Goal: Task Accomplishment & Management: Use online tool/utility

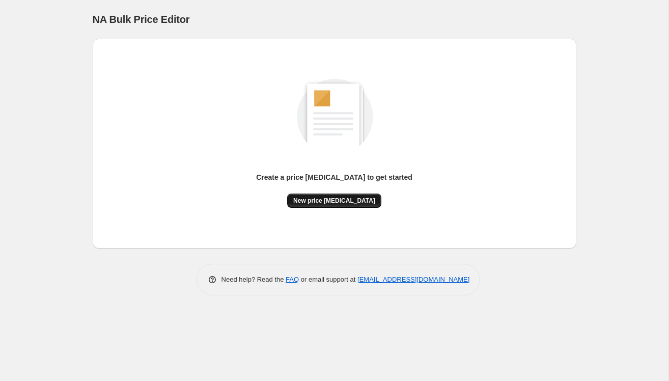
click at [328, 199] on span "New price [MEDICAL_DATA]" at bounding box center [334, 200] width 82 height 8
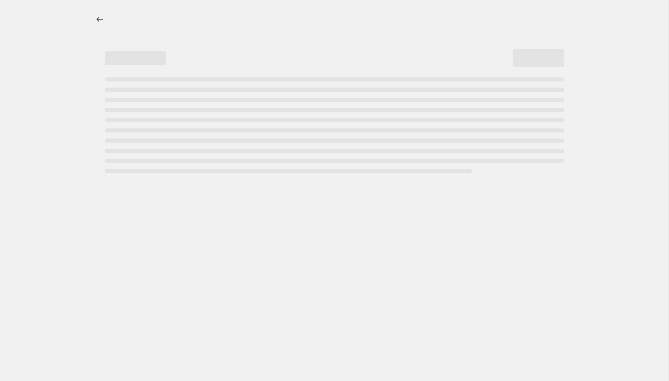
select select "percentage"
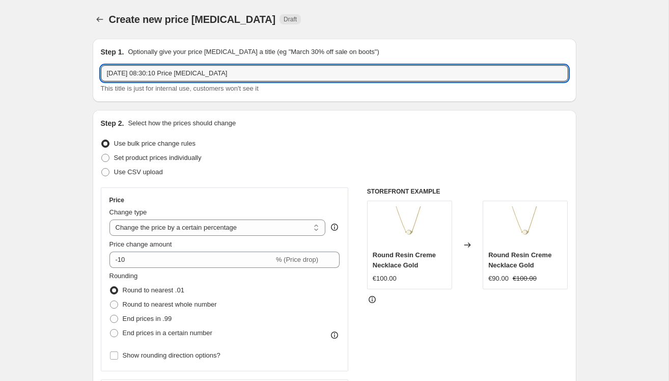
drag, startPoint x: 250, startPoint y: 78, endPoint x: 81, endPoint y: 76, distance: 169.5
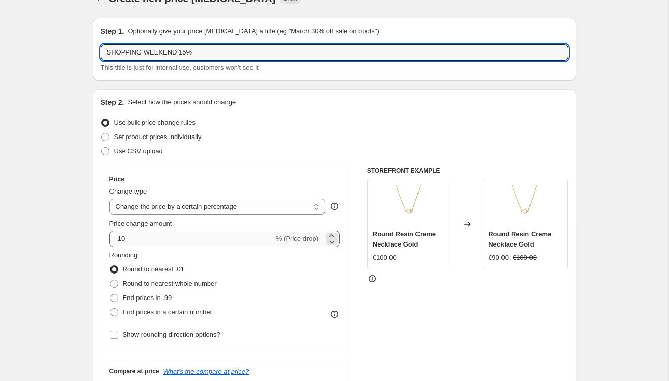
type input "SHOPPING WEEKEND 15%"
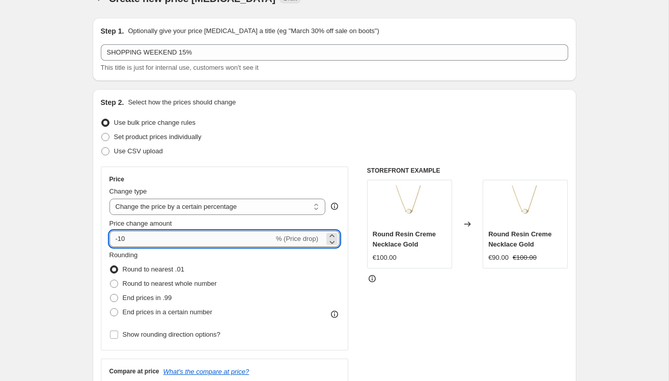
click at [150, 240] on input "-10" at bounding box center [191, 239] width 164 height 16
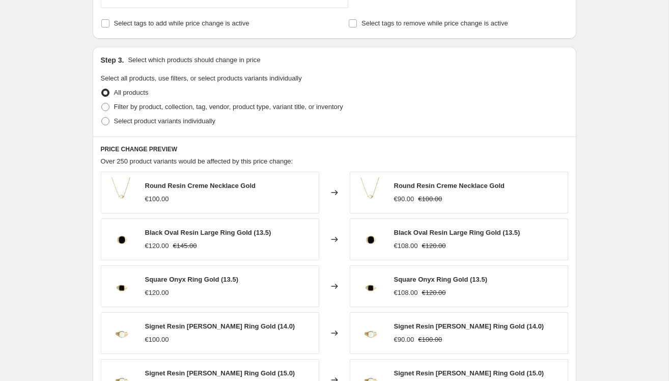
scroll to position [321, 0]
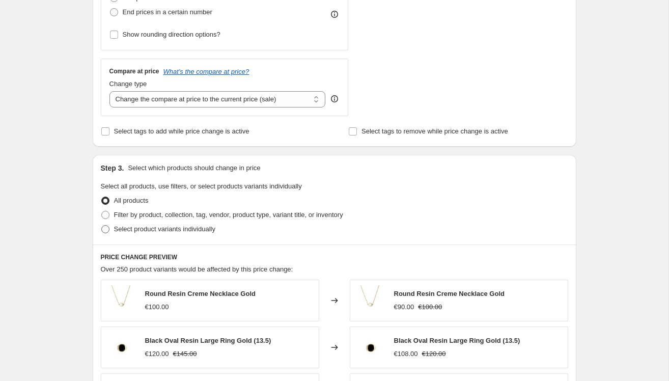
type input "-15"
click at [113, 226] on label "Select product variants individually" at bounding box center [158, 229] width 114 height 14
click at [102, 225] on input "Select product variants individually" at bounding box center [101, 225] width 1 height 1
radio input "true"
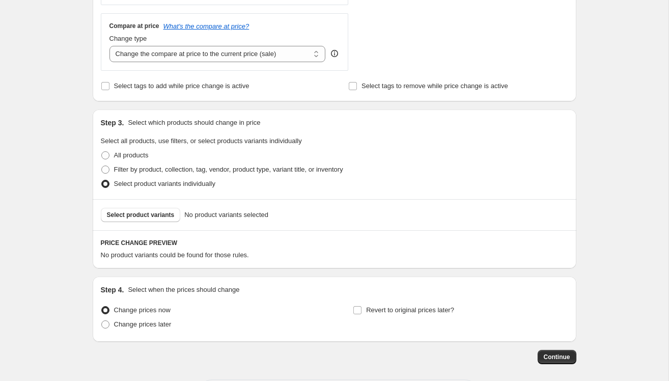
scroll to position [410, 0]
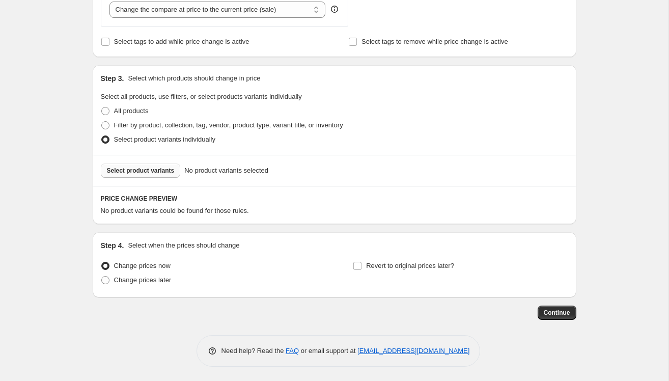
click at [138, 169] on span "Select product variants" at bounding box center [141, 170] width 68 height 8
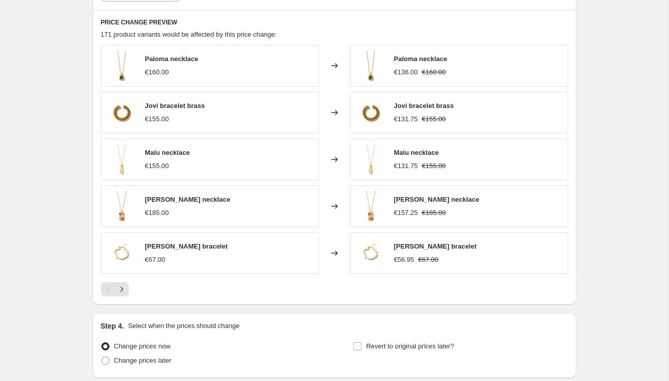
scroll to position [667, 0]
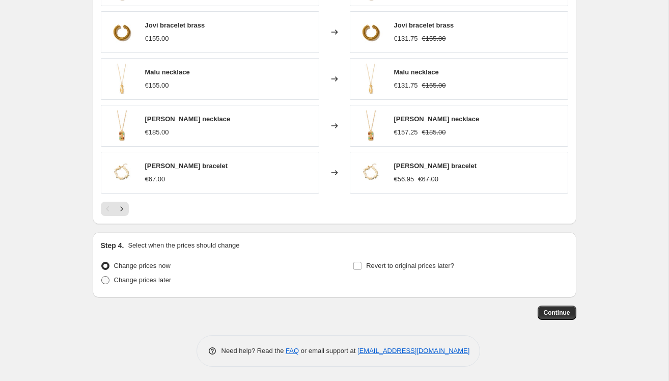
click at [140, 284] on label "Change prices later" at bounding box center [136, 280] width 71 height 14
click at [102, 276] on input "Change prices later" at bounding box center [101, 276] width 1 height 1
radio input "true"
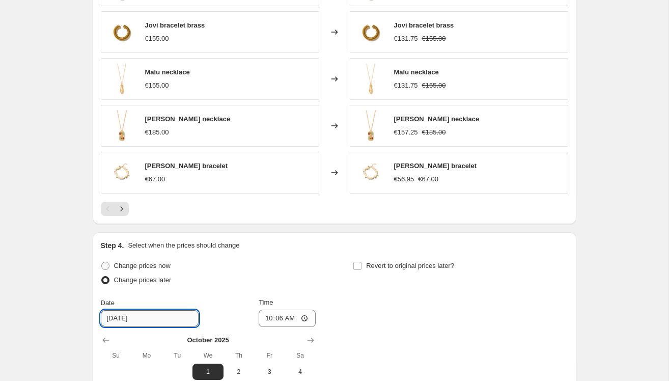
click at [165, 319] on input "[DATE]" at bounding box center [150, 318] width 98 height 16
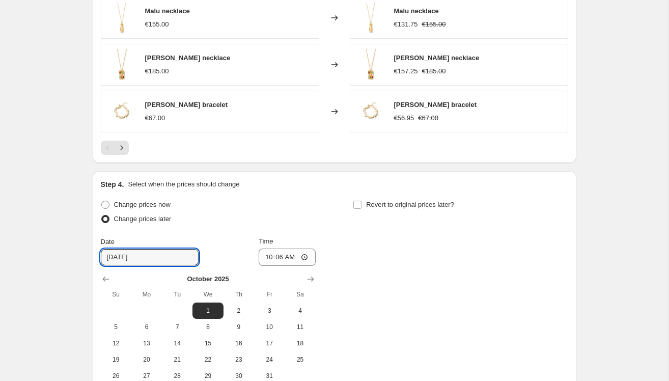
scroll to position [752, 0]
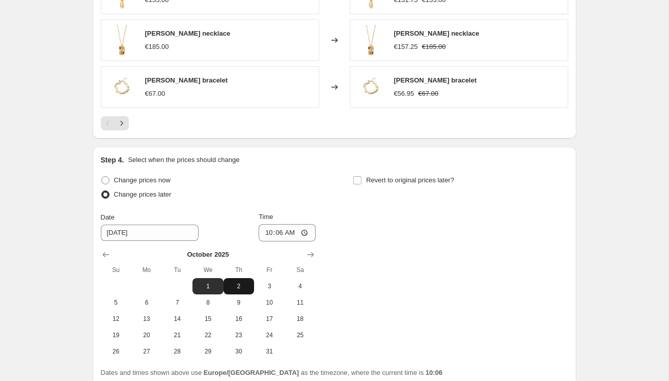
click at [238, 284] on span "2" at bounding box center [238, 286] width 22 height 8
type input "[DATE]"
click at [291, 230] on input "10:06" at bounding box center [286, 232] width 57 height 17
click at [279, 229] on input "10:06" at bounding box center [286, 232] width 57 height 17
type input "08:00"
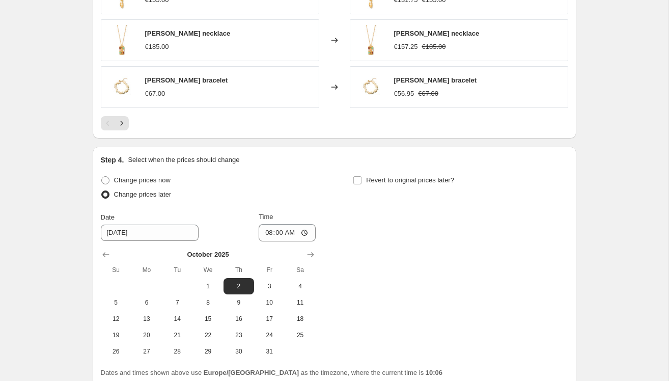
click at [342, 243] on div "Change prices now Change prices later Date 10/2/2025 Time 08:00 October 2025 Su…" at bounding box center [334, 266] width 467 height 186
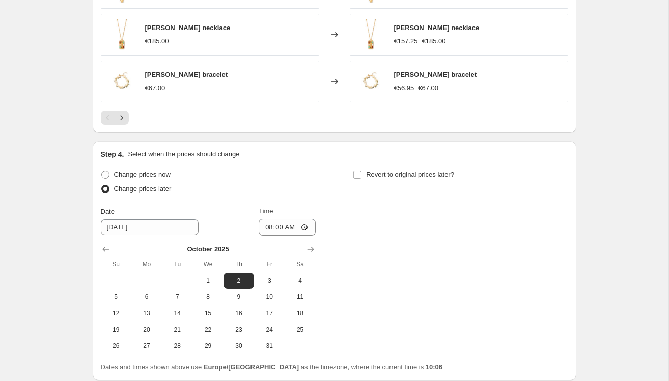
scroll to position [840, 0]
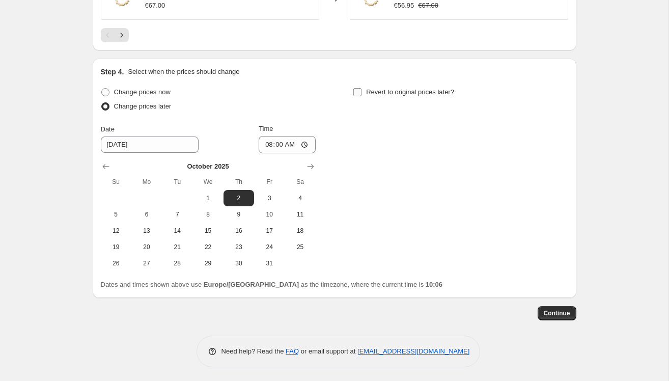
click at [353, 94] on input "Revert to original prices later?" at bounding box center [357, 92] width 8 height 8
checkbox input "true"
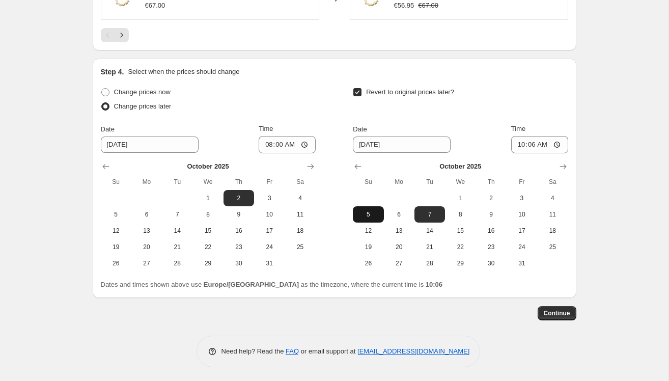
click at [367, 211] on span "5" at bounding box center [368, 214] width 22 height 8
type input "[DATE]"
click at [530, 140] on input "10:06" at bounding box center [539, 144] width 57 height 17
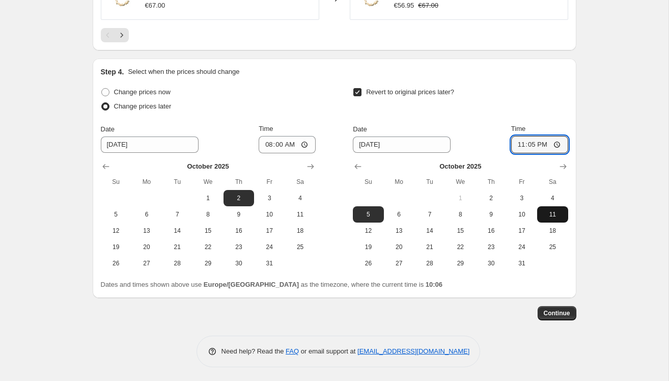
type input "23:59"
click at [558, 309] on span "Continue" at bounding box center [556, 313] width 26 height 8
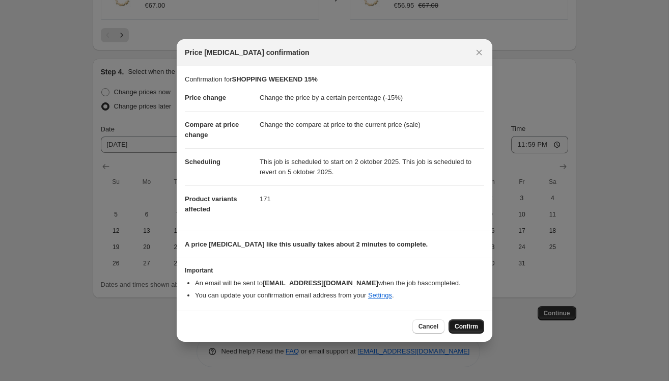
click at [471, 325] on span "Confirm" at bounding box center [465, 326] width 23 height 8
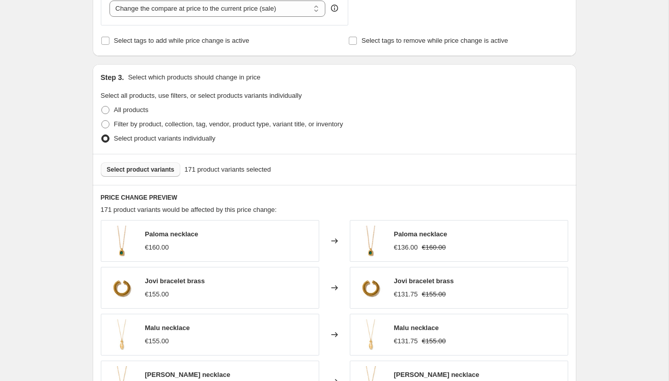
scroll to position [477, 0]
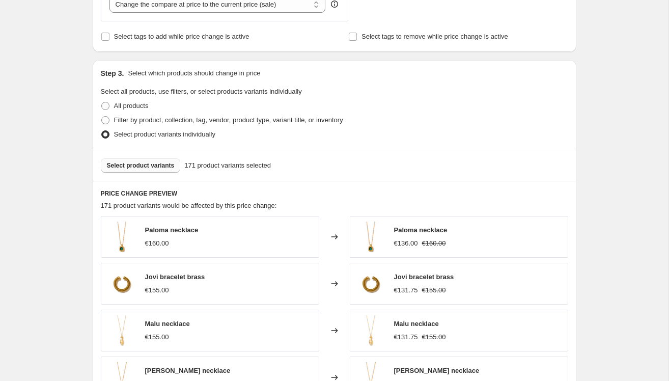
click at [155, 161] on span "Select product variants" at bounding box center [141, 165] width 68 height 8
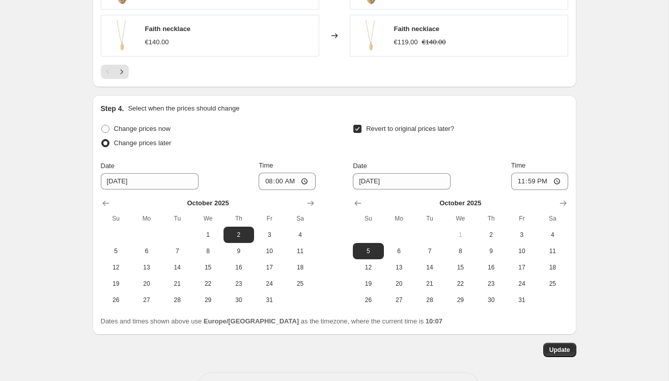
scroll to position [902, 0]
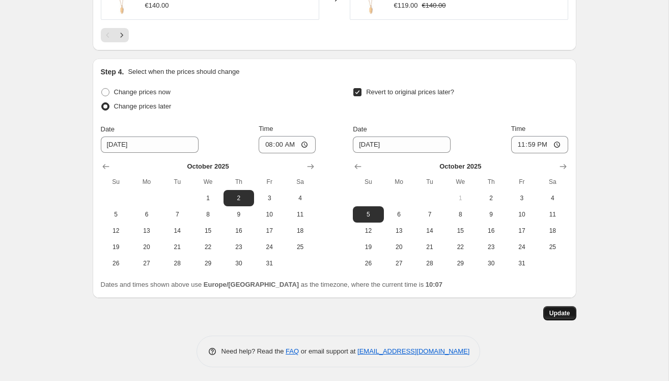
click at [559, 311] on span "Update" at bounding box center [559, 313] width 21 height 8
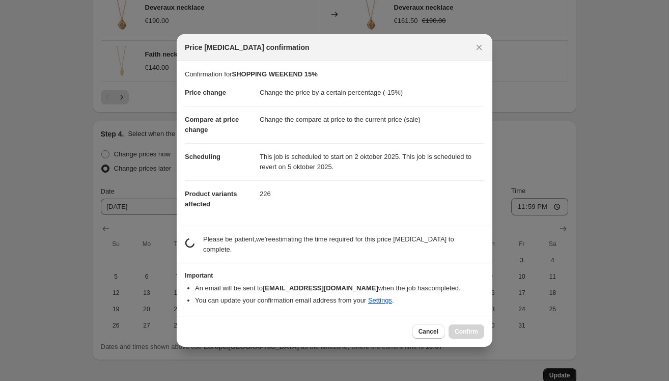
scroll to position [0, 0]
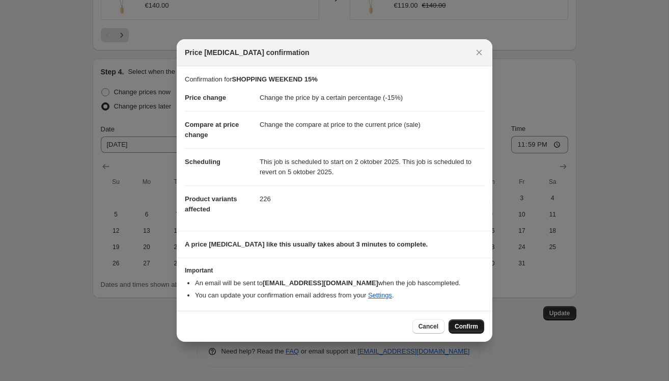
click at [474, 326] on span "Confirm" at bounding box center [465, 326] width 23 height 8
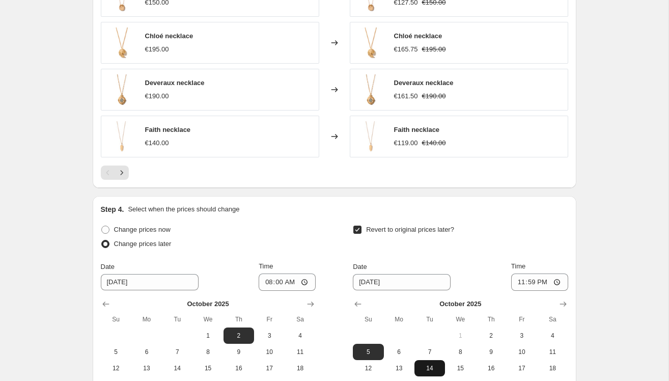
scroll to position [902, 0]
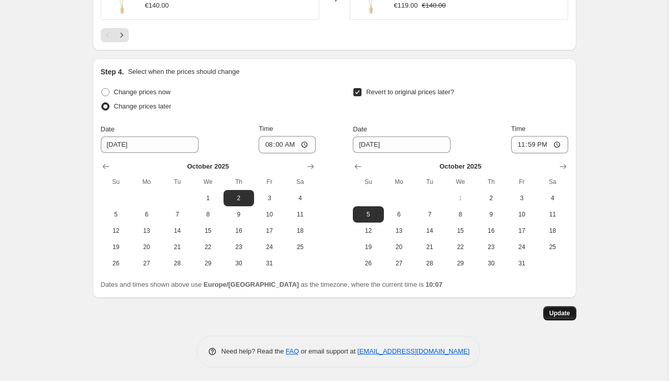
click at [562, 307] on button "Update" at bounding box center [559, 313] width 33 height 14
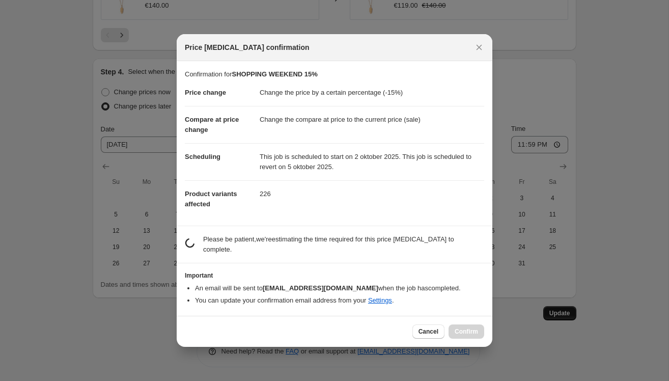
scroll to position [0, 0]
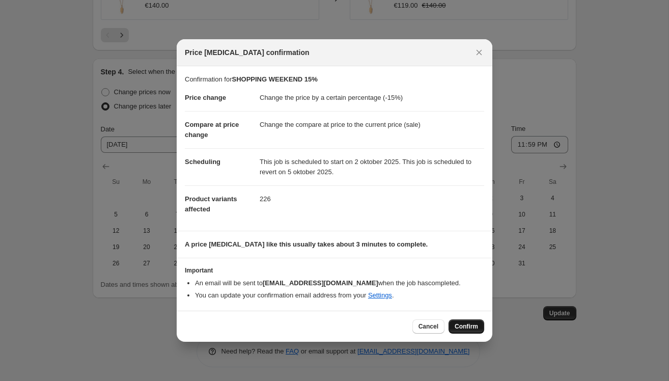
click at [463, 319] on button "Confirm" at bounding box center [466, 326] width 36 height 14
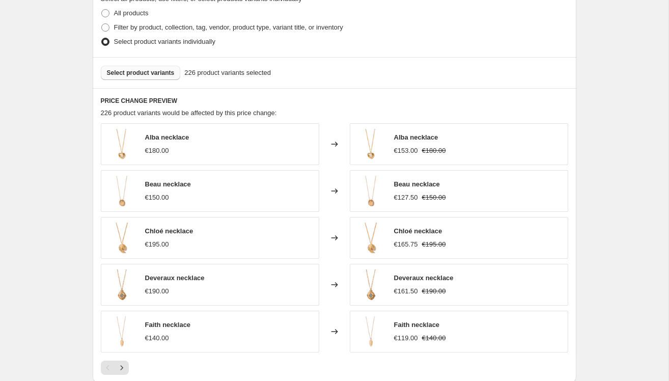
scroll to position [526, 0]
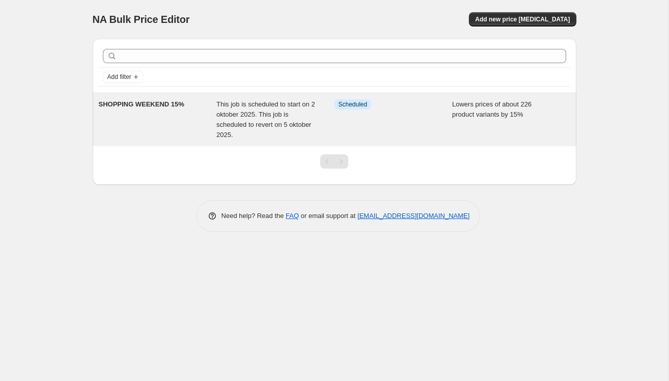
click at [155, 124] on div "SHOPPING WEEKEND 15%" at bounding box center [158, 119] width 118 height 41
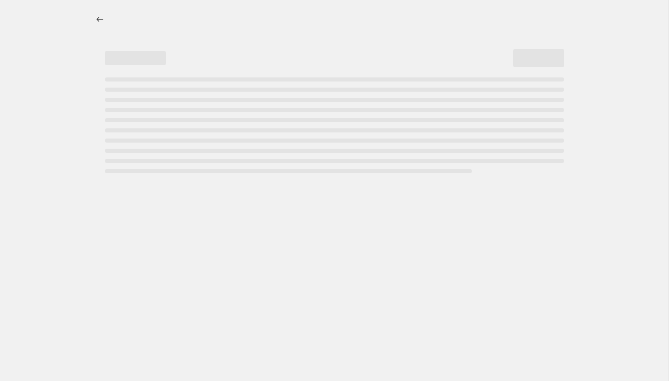
select select "percentage"
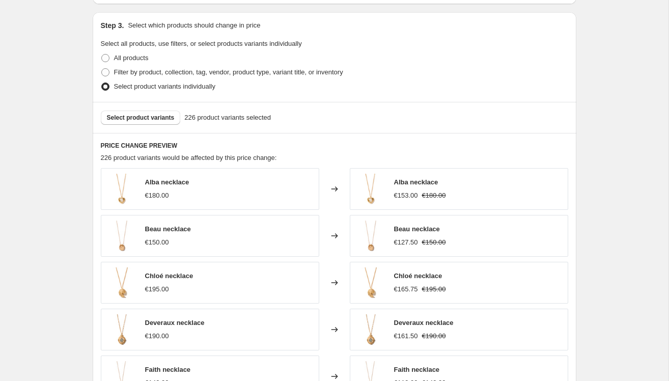
scroll to position [528, 0]
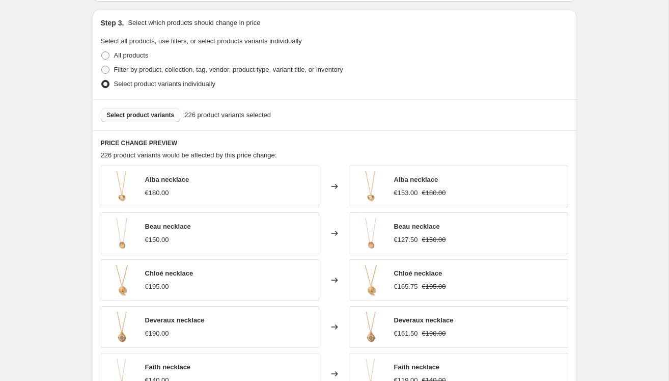
click at [166, 116] on span "Select product variants" at bounding box center [141, 115] width 68 height 8
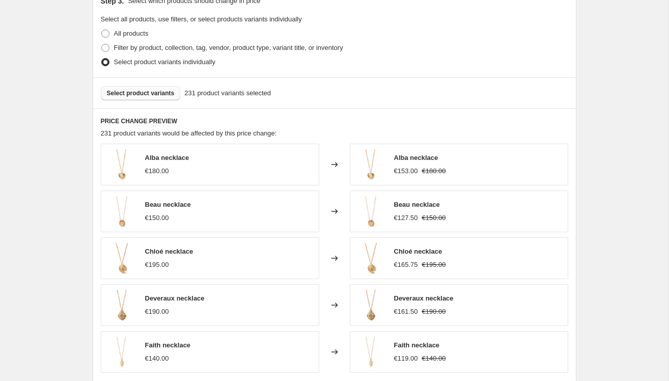
scroll to position [545, 0]
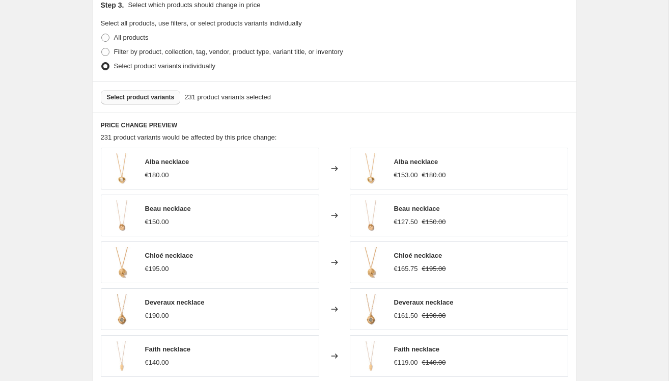
click at [153, 91] on button "Select product variants" at bounding box center [141, 97] width 80 height 14
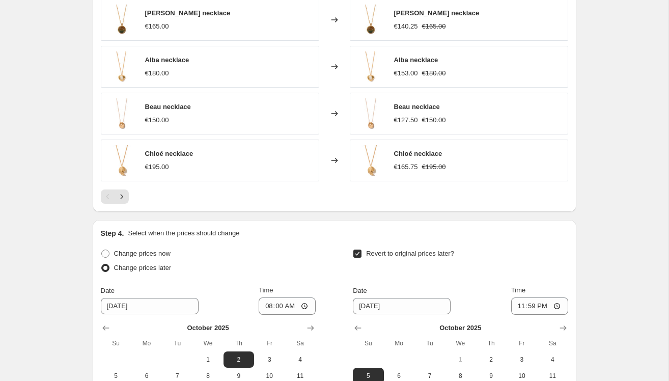
scroll to position [726, 0]
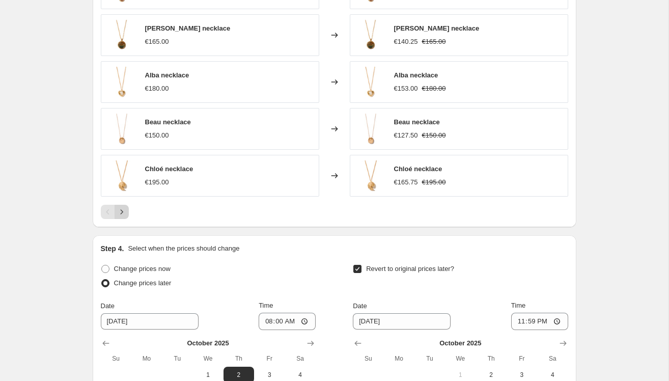
click at [126, 208] on icon "Next" at bounding box center [122, 212] width 10 height 10
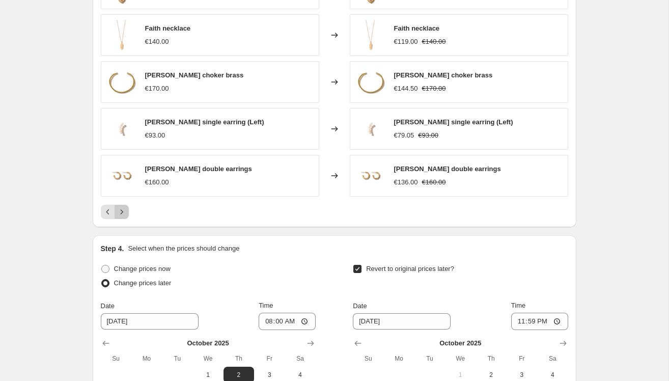
click at [121, 209] on icon "Next" at bounding box center [122, 212] width 10 height 10
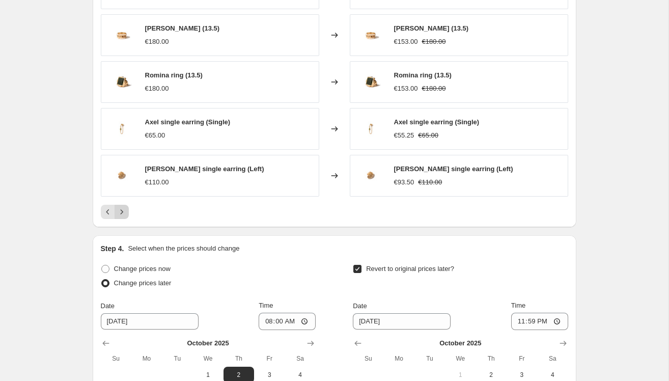
click at [121, 209] on icon "Next" at bounding box center [122, 212] width 10 height 10
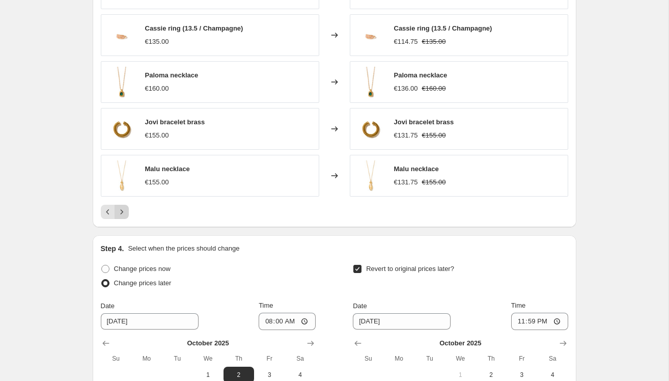
click at [121, 209] on icon "Next" at bounding box center [122, 212] width 10 height 10
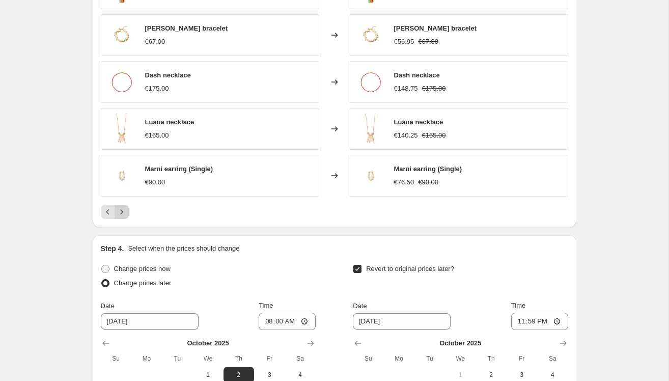
click at [121, 209] on icon "Next" at bounding box center [122, 212] width 10 height 10
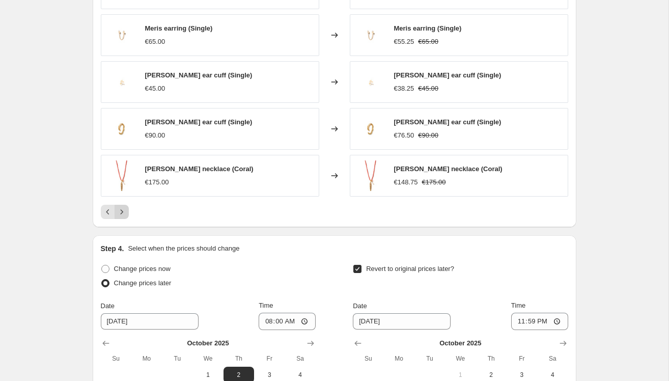
click at [121, 209] on icon "Next" at bounding box center [122, 212] width 10 height 10
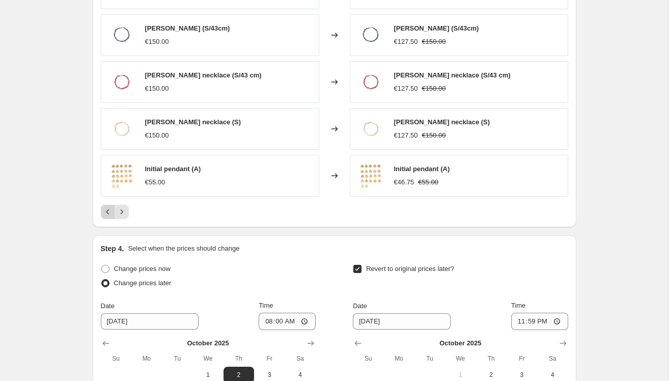
click at [105, 214] on icon "Previous" at bounding box center [108, 212] width 10 height 10
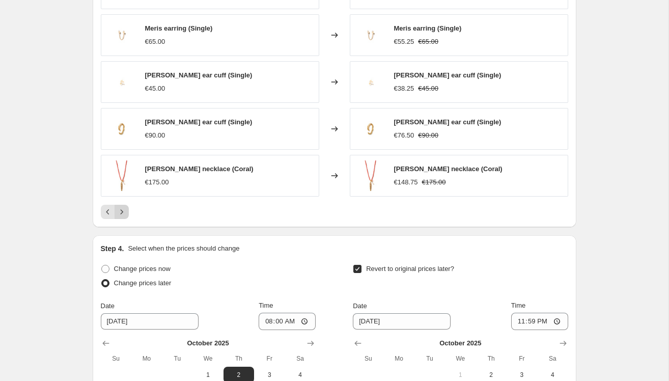
click at [123, 210] on icon "Next" at bounding box center [122, 212] width 10 height 10
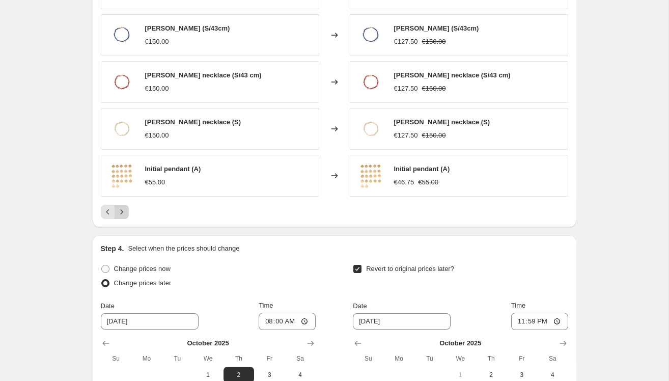
click at [123, 210] on icon "Next" at bounding box center [122, 212] width 10 height 10
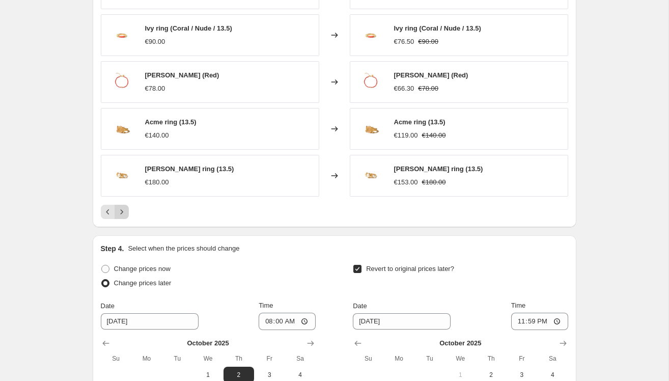
click at [123, 210] on icon "Next" at bounding box center [122, 212] width 10 height 10
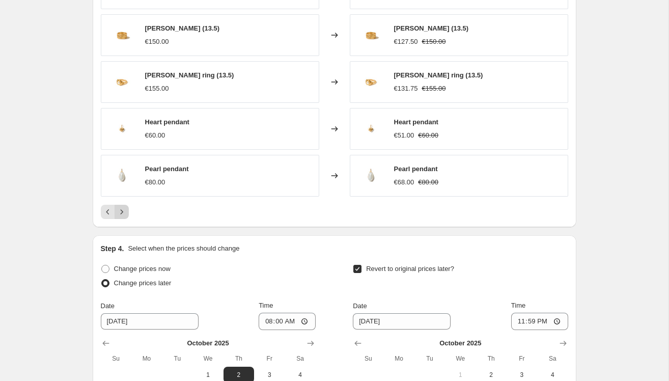
click at [123, 210] on icon "Next" at bounding box center [122, 212] width 10 height 10
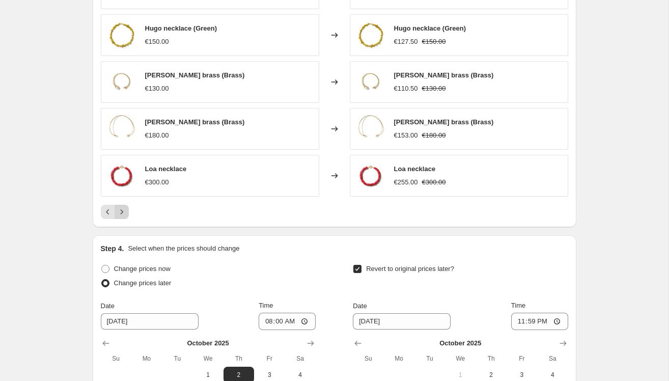
click at [123, 210] on icon "Next" at bounding box center [122, 212] width 10 height 10
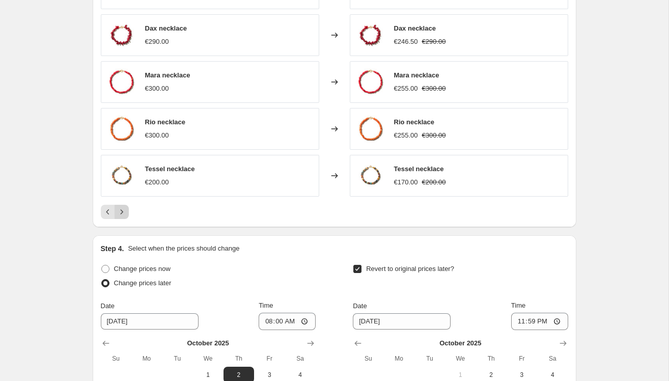
click at [123, 210] on icon "Next" at bounding box center [122, 212] width 10 height 10
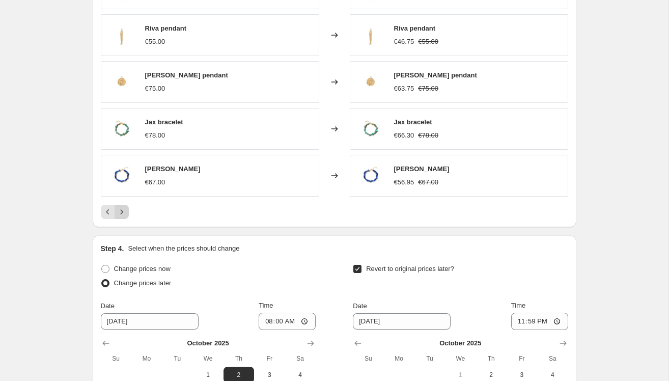
click at [123, 210] on icon "Next" at bounding box center [122, 212] width 10 height 10
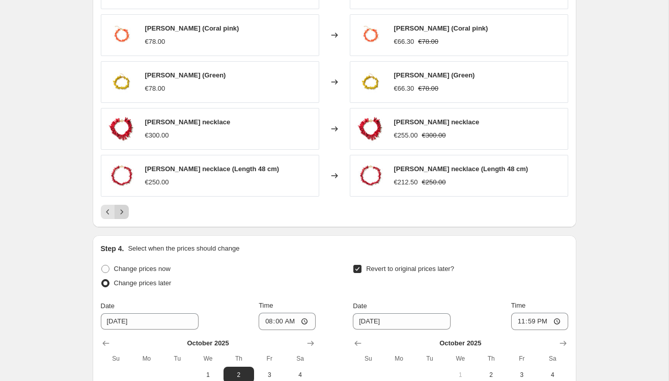
click at [123, 210] on icon "Next" at bounding box center [122, 212] width 10 height 10
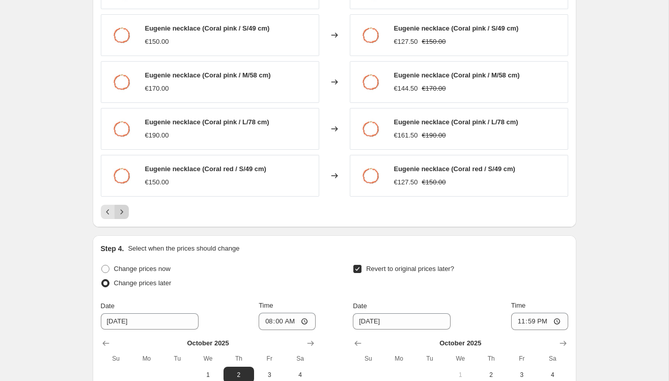
click at [123, 210] on icon "Next" at bounding box center [122, 212] width 10 height 10
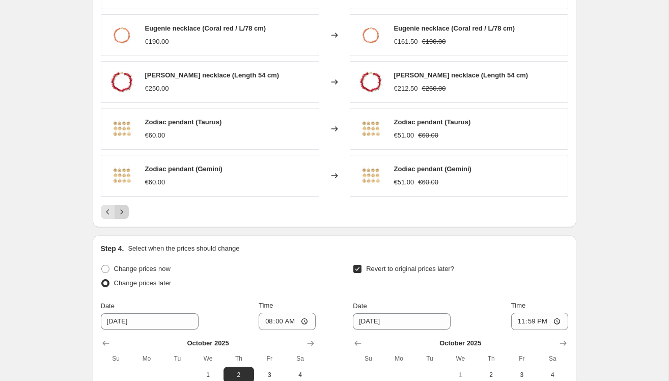
click at [123, 210] on icon "Next" at bounding box center [122, 212] width 10 height 10
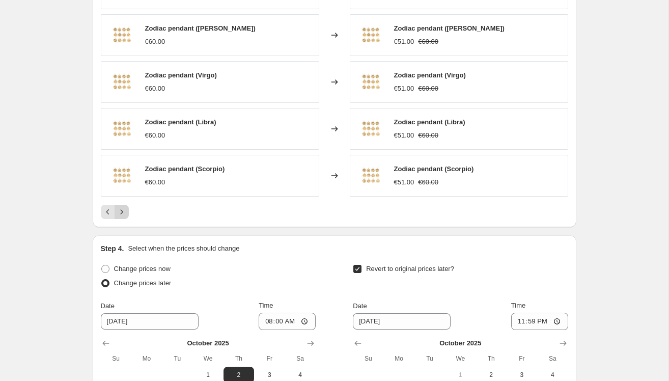
click at [123, 210] on icon "Next" at bounding box center [122, 212] width 10 height 10
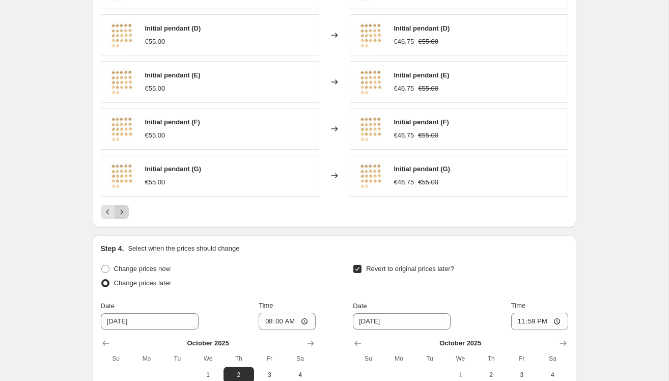
click at [123, 210] on icon "Next" at bounding box center [122, 212] width 10 height 10
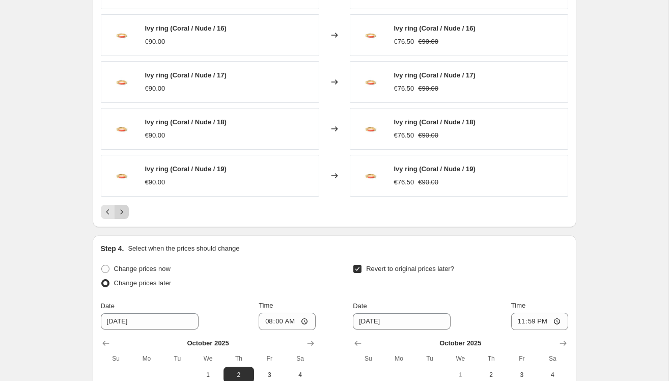
click at [123, 210] on icon "Next" at bounding box center [122, 212] width 10 height 10
click at [123, 211] on icon "Next" at bounding box center [122, 212] width 10 height 10
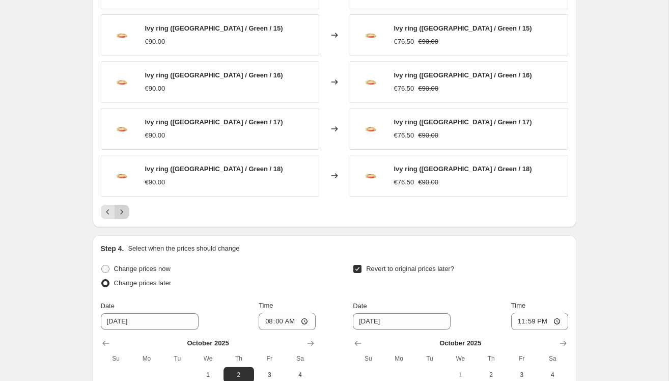
click at [123, 211] on icon "Next" at bounding box center [122, 212] width 10 height 10
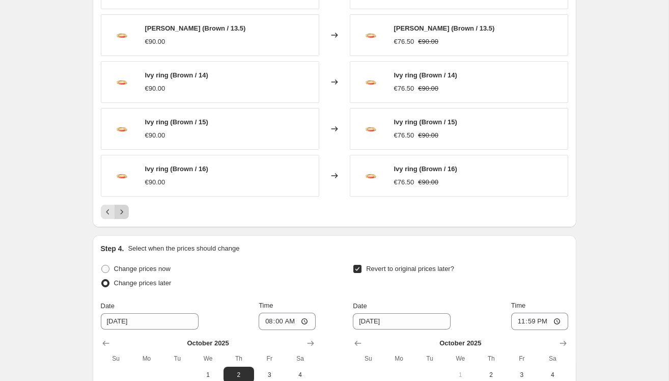
click at [123, 211] on icon "Next" at bounding box center [122, 212] width 10 height 10
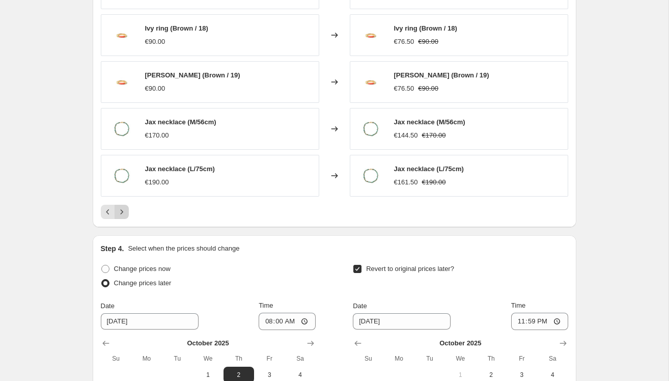
click at [123, 211] on icon "Next" at bounding box center [122, 212] width 10 height 10
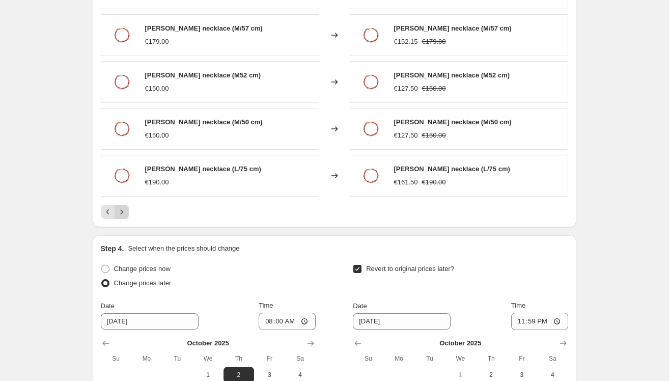
click at [123, 212] on icon "Next" at bounding box center [122, 212] width 10 height 10
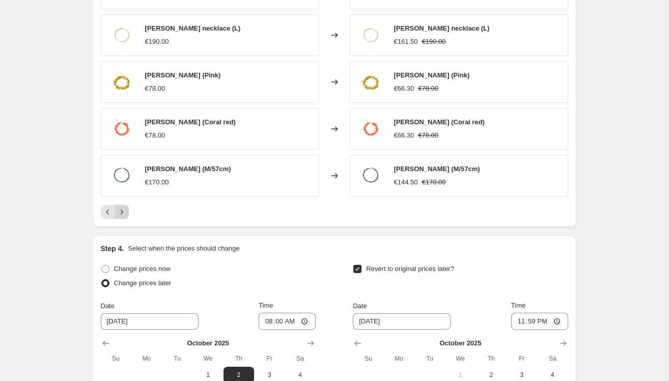
click at [123, 212] on icon "Next" at bounding box center [122, 212] width 10 height 10
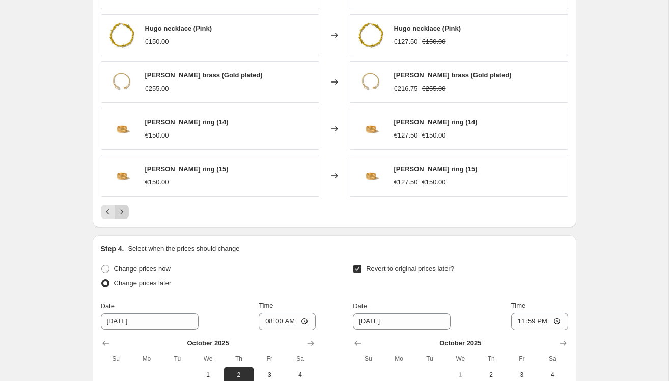
click at [123, 212] on icon "Next" at bounding box center [122, 212] width 10 height 10
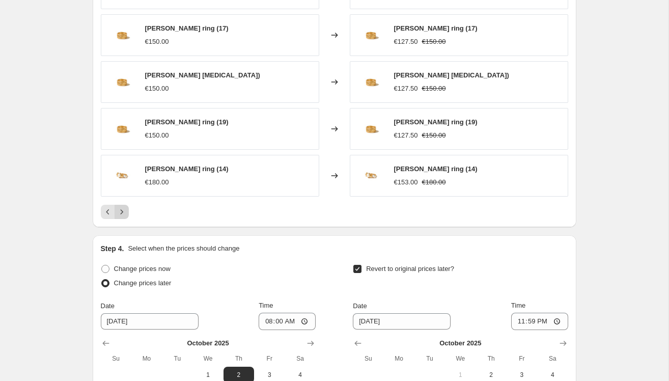
click at [123, 212] on icon "Next" at bounding box center [122, 212] width 10 height 10
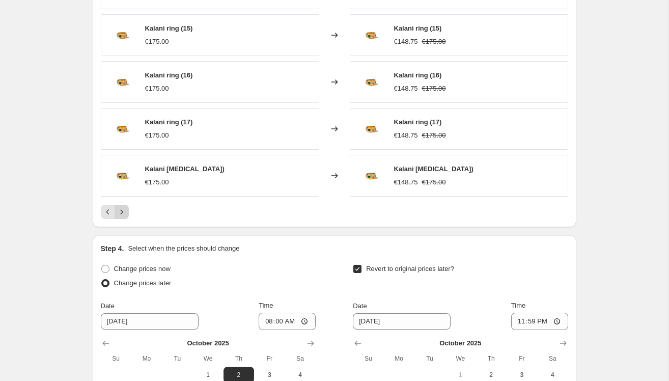
click at [123, 212] on icon "Next" at bounding box center [122, 212] width 10 height 10
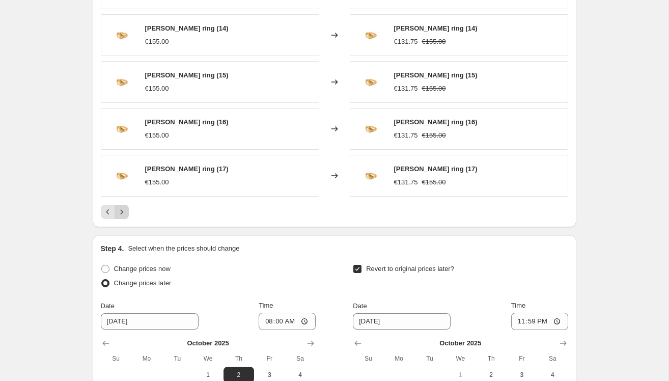
click at [124, 213] on icon "Next" at bounding box center [122, 212] width 10 height 10
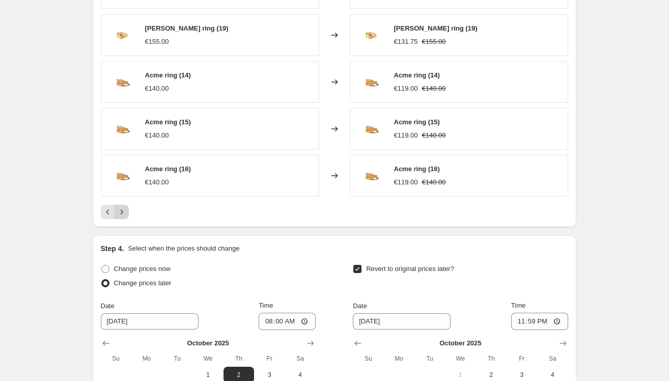
click at [124, 213] on icon "Next" at bounding box center [122, 212] width 10 height 10
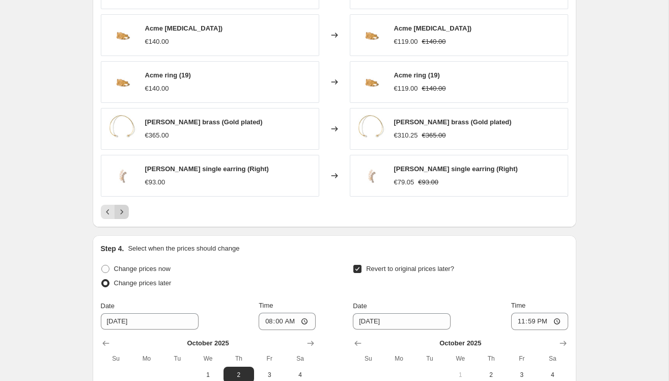
click at [124, 214] on icon "Next" at bounding box center [122, 212] width 10 height 10
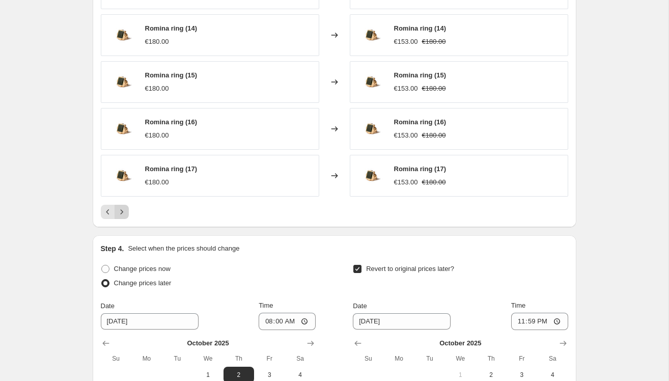
click at [124, 214] on icon "Next" at bounding box center [122, 212] width 10 height 10
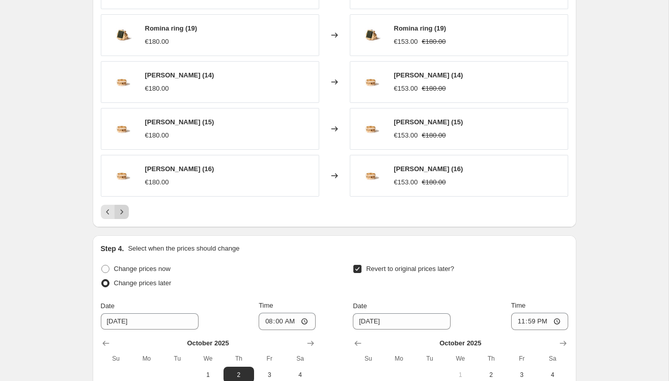
click at [124, 214] on icon "Next" at bounding box center [122, 212] width 10 height 10
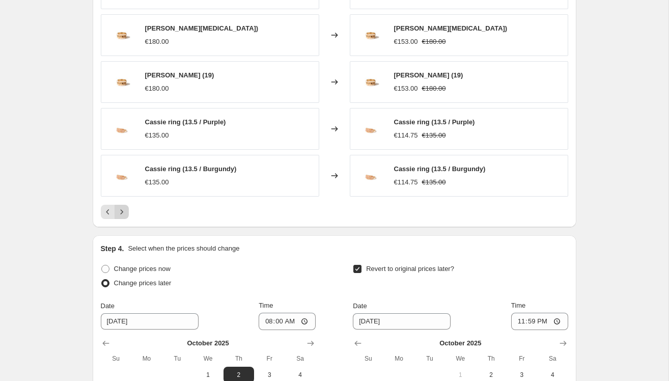
click at [124, 214] on icon "Next" at bounding box center [122, 212] width 10 height 10
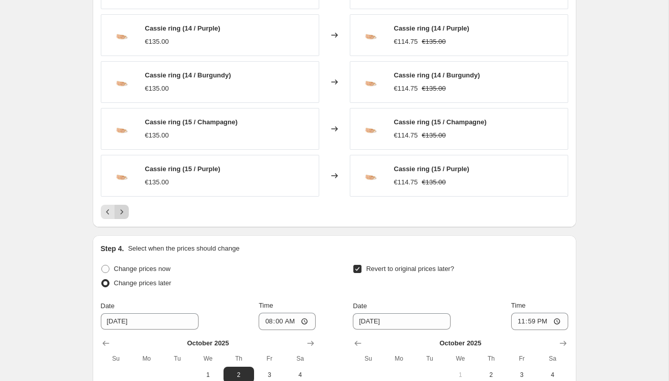
click at [124, 214] on icon "Next" at bounding box center [122, 212] width 10 height 10
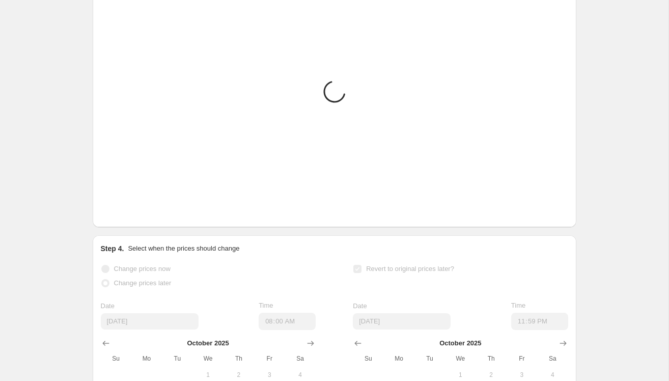
click at [124, 214] on icon "Next" at bounding box center [122, 212] width 10 height 10
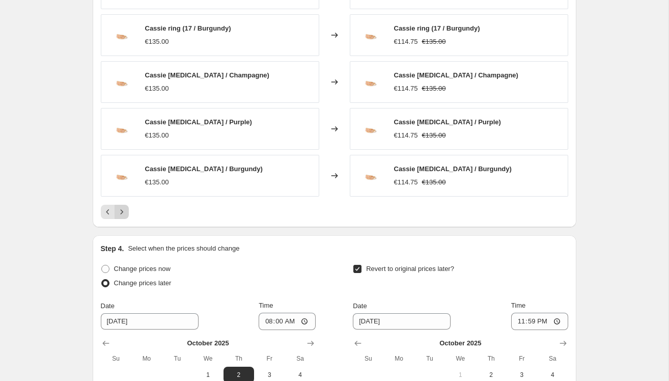
click at [124, 214] on icon "Next" at bounding box center [122, 212] width 10 height 10
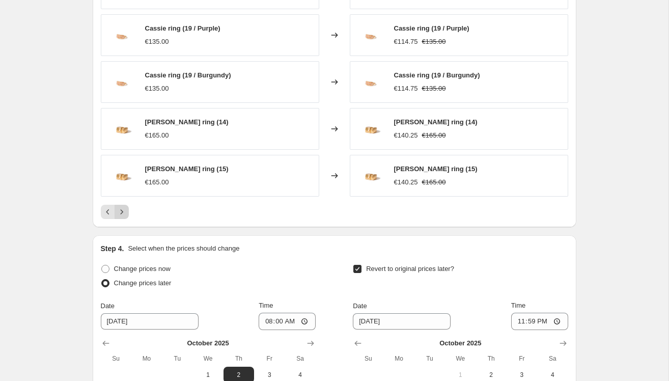
click at [124, 214] on icon "Next" at bounding box center [122, 212] width 10 height 10
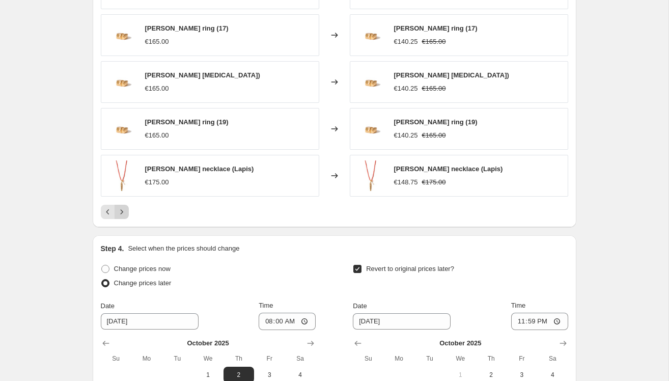
click at [124, 214] on icon "Next" at bounding box center [122, 212] width 10 height 10
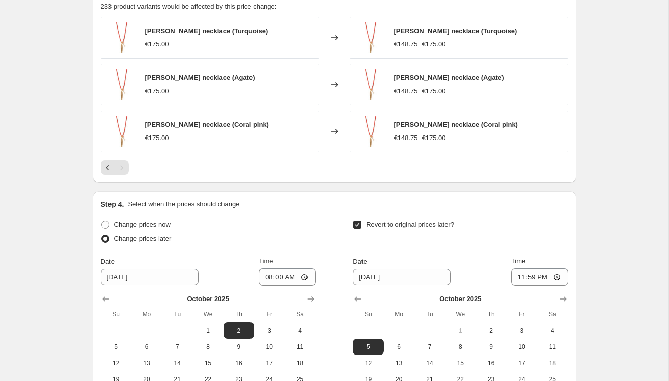
scroll to position [809, 0]
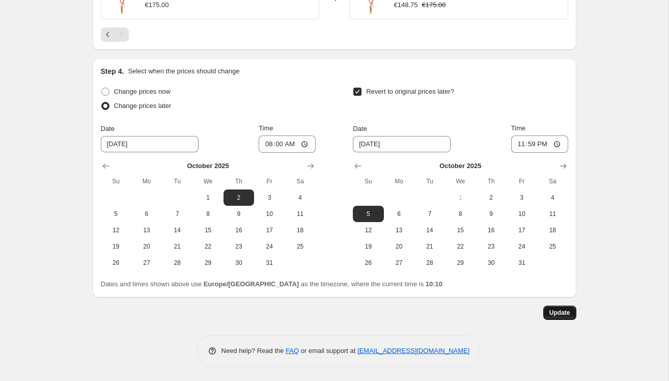
click at [562, 307] on button "Update" at bounding box center [559, 312] width 33 height 14
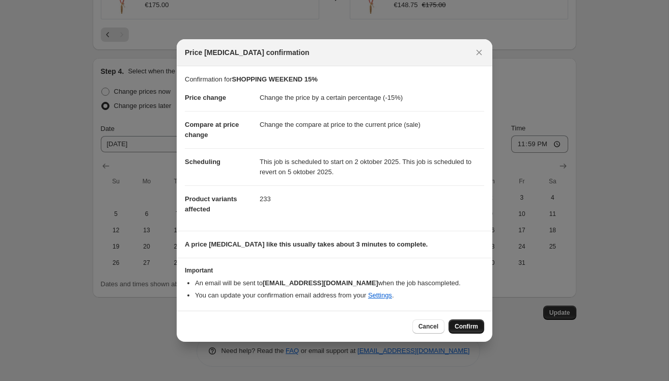
click at [471, 328] on span "Confirm" at bounding box center [465, 326] width 23 height 8
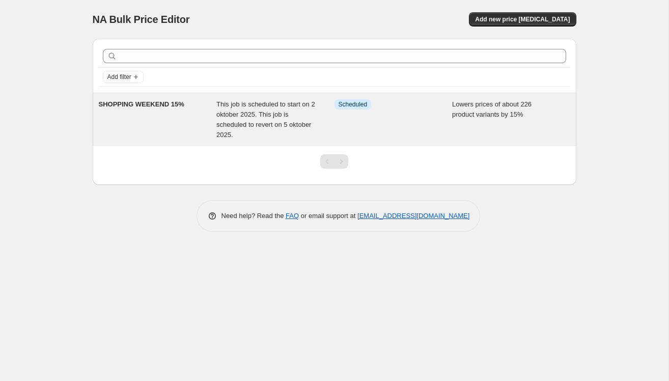
click at [148, 120] on div "SHOPPING WEEKEND 15%" at bounding box center [158, 119] width 118 height 41
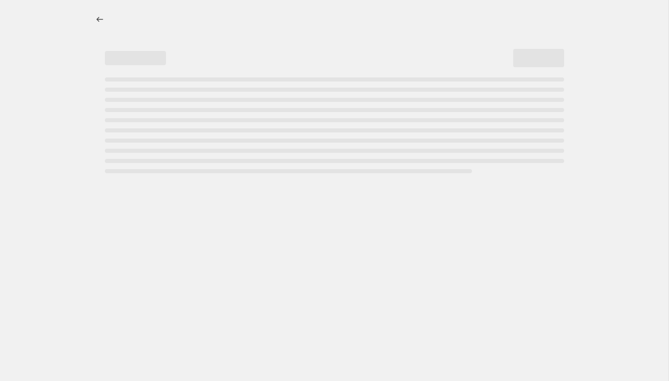
select select "percentage"
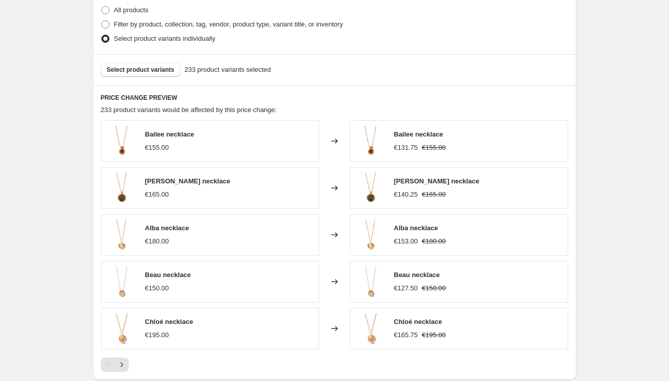
scroll to position [577, 0]
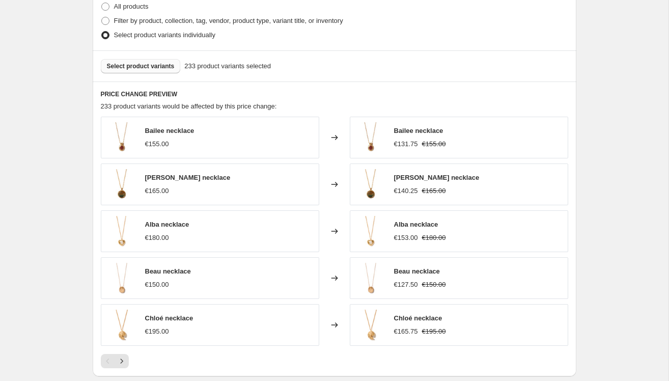
click at [158, 71] on button "Select product variants" at bounding box center [141, 66] width 80 height 14
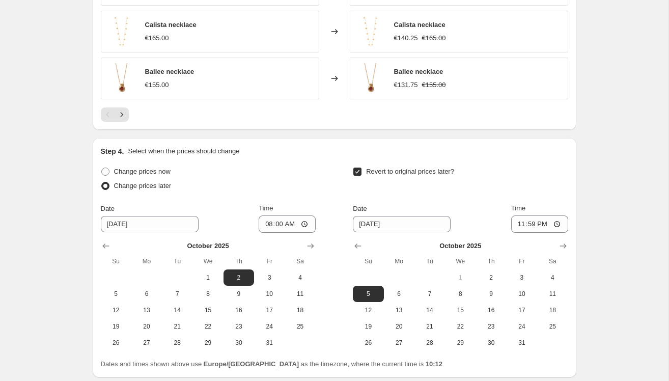
scroll to position [902, 0]
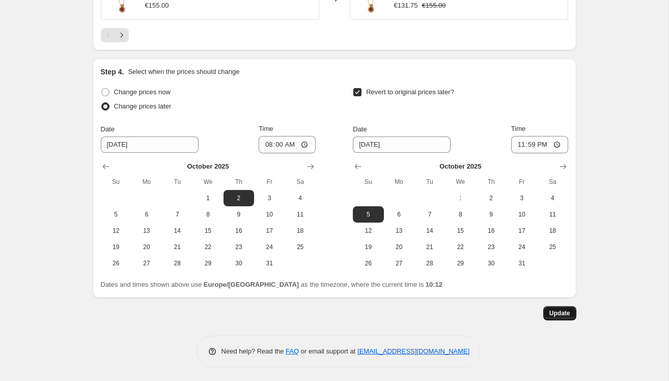
click at [549, 310] on span "Update" at bounding box center [559, 313] width 21 height 8
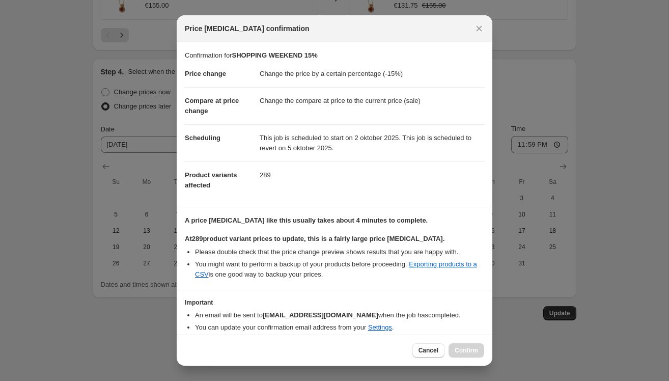
scroll to position [38, 0]
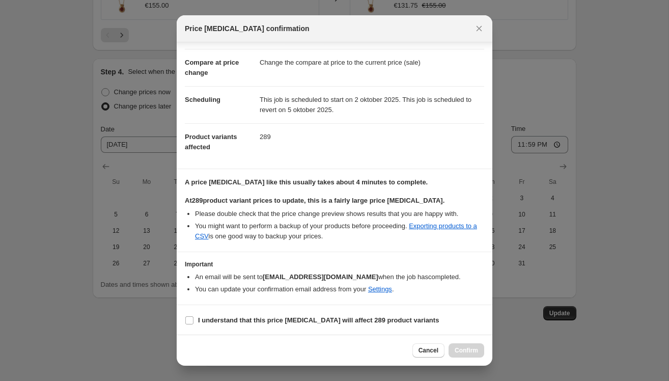
click at [202, 310] on section "I understand that this price change job will affect 289 product variants" at bounding box center [334, 320] width 315 height 31
click at [199, 316] on b "I understand that this price change job will affect 289 product variants" at bounding box center [318, 320] width 241 height 8
click at [193, 316] on input "I understand that this price change job will affect 289 product variants" at bounding box center [189, 320] width 8 height 8
checkbox input "true"
click at [467, 353] on span "Confirm" at bounding box center [465, 350] width 23 height 8
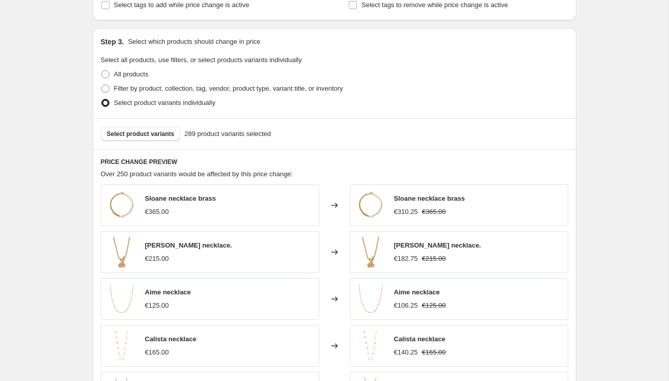
scroll to position [660, 0]
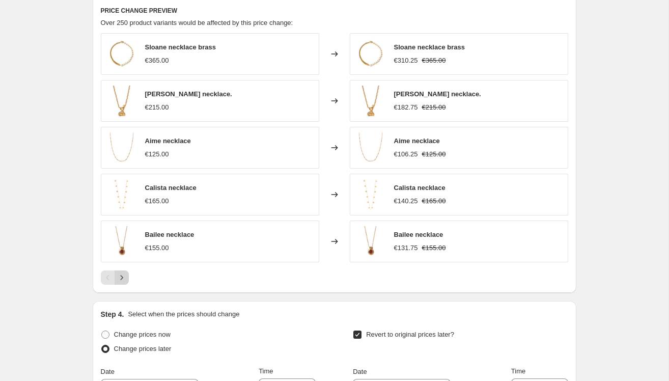
click at [125, 277] on icon "Next" at bounding box center [122, 277] width 10 height 10
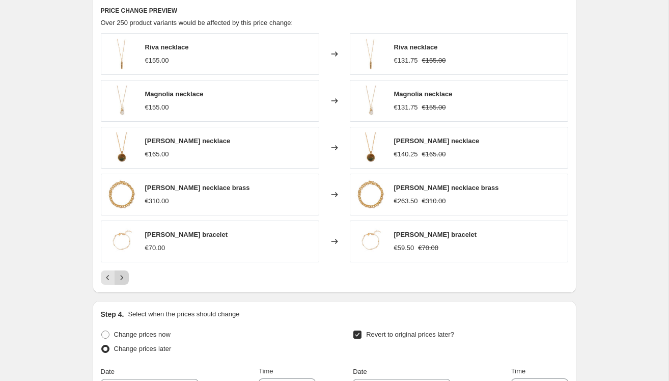
click at [125, 276] on icon "Next" at bounding box center [122, 277] width 10 height 10
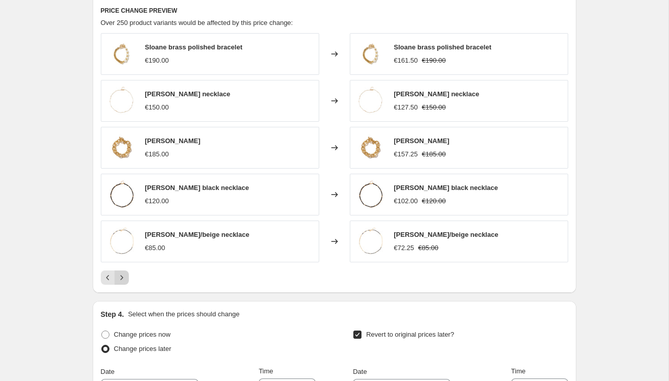
click at [125, 276] on icon "Next" at bounding box center [122, 277] width 10 height 10
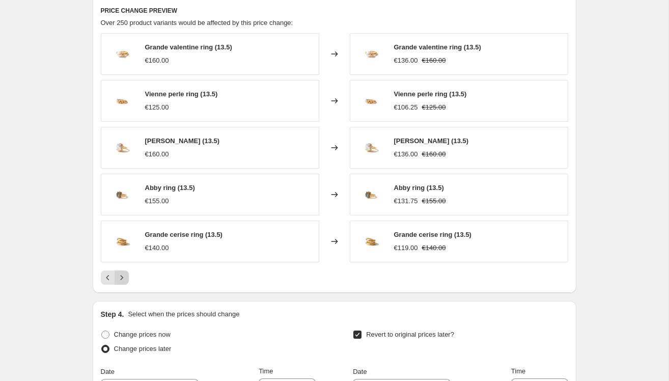
click at [125, 276] on icon "Next" at bounding box center [122, 277] width 10 height 10
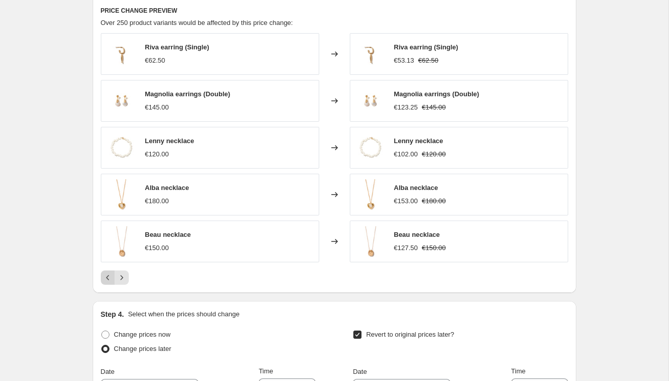
click at [107, 277] on icon "Previous" at bounding box center [108, 277] width 10 height 10
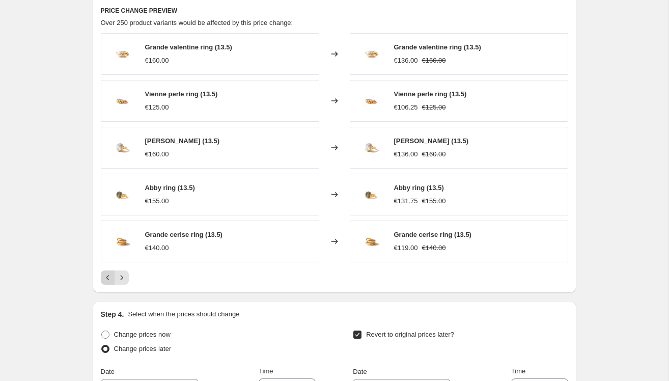
click at [107, 277] on icon "Previous" at bounding box center [108, 277] width 10 height 10
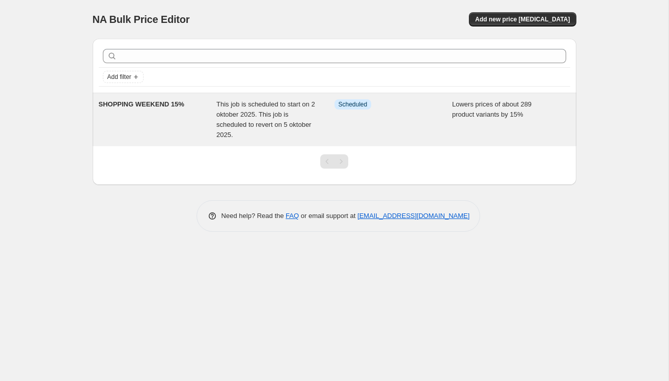
click at [180, 131] on div "SHOPPING WEEKEND 15%" at bounding box center [158, 119] width 118 height 41
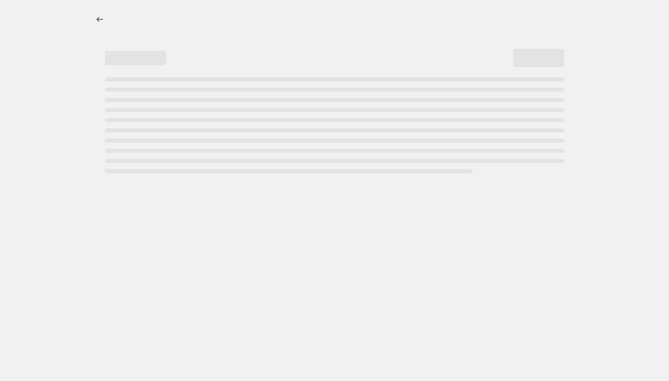
select select "percentage"
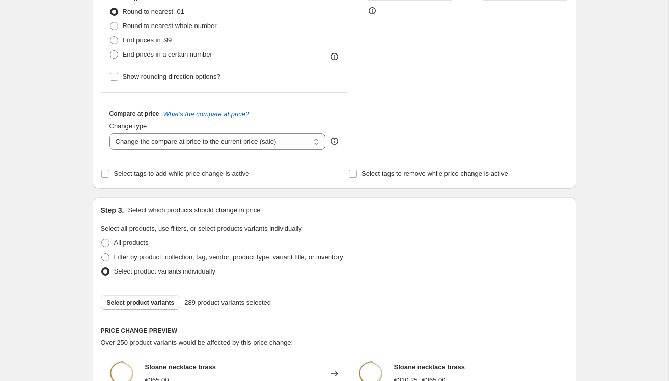
scroll to position [341, 0]
click at [128, 300] on span "Select product variants" at bounding box center [141, 302] width 68 height 8
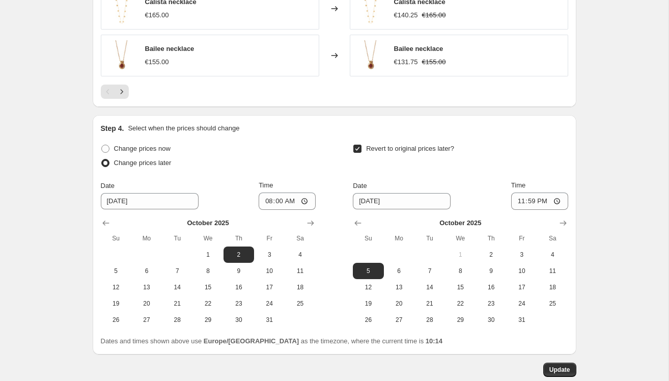
scroll to position [902, 0]
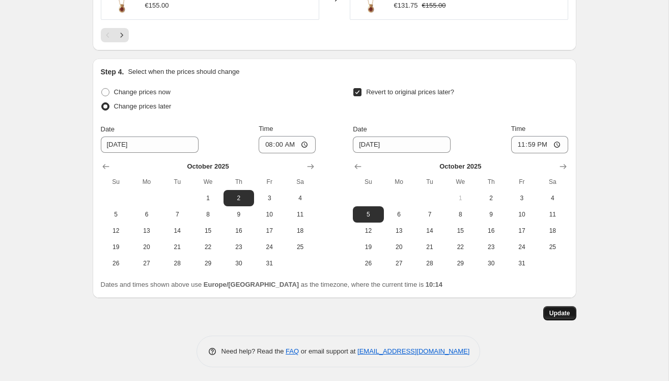
click at [554, 311] on span "Update" at bounding box center [559, 313] width 21 height 8
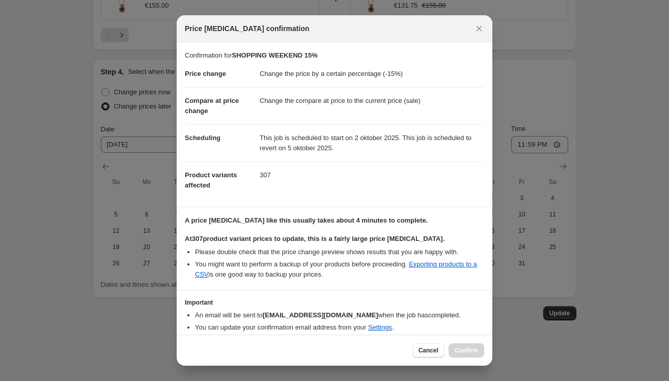
scroll to position [38, 0]
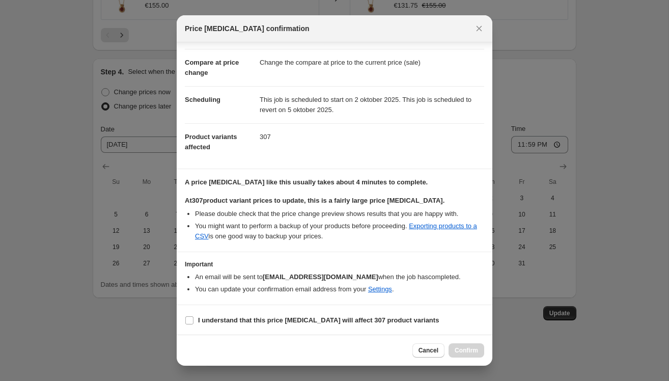
click at [183, 323] on section "I understand that this price change job will affect 307 product variants" at bounding box center [334, 320] width 315 height 31
click at [190, 321] on input "I understand that this price change job will affect 307 product variants" at bounding box center [189, 320] width 8 height 8
checkbox input "true"
click at [472, 348] on span "Confirm" at bounding box center [465, 350] width 23 height 8
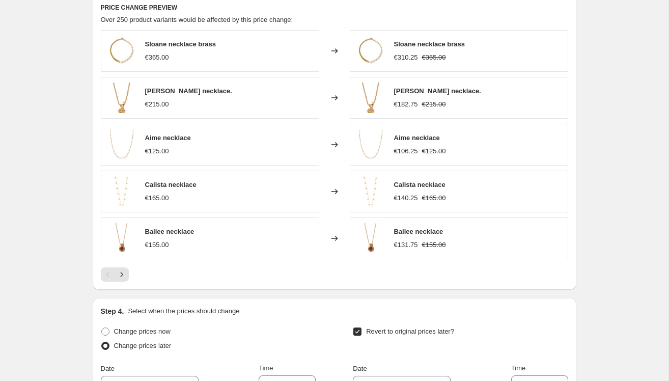
scroll to position [902, 0]
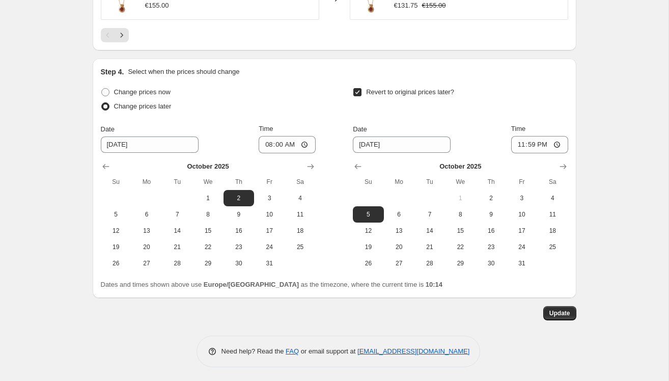
click at [570, 308] on button "Update" at bounding box center [559, 313] width 33 height 14
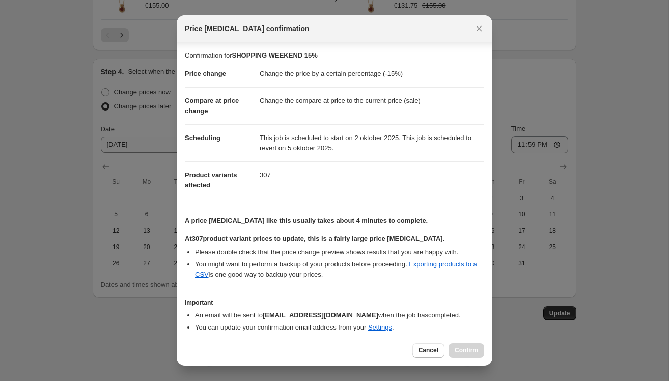
scroll to position [38, 0]
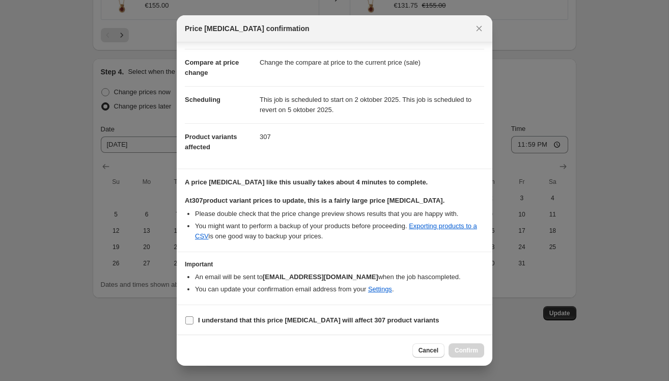
click at [236, 322] on b "I understand that this price change job will affect 307 product variants" at bounding box center [318, 320] width 241 height 8
click at [193, 322] on input "I understand that this price change job will affect 307 product variants" at bounding box center [189, 320] width 8 height 8
checkbox input "true"
click at [460, 350] on span "Confirm" at bounding box center [465, 350] width 23 height 8
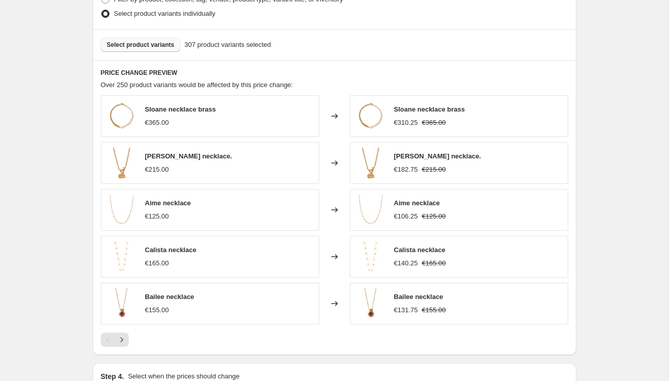
scroll to position [627, 0]
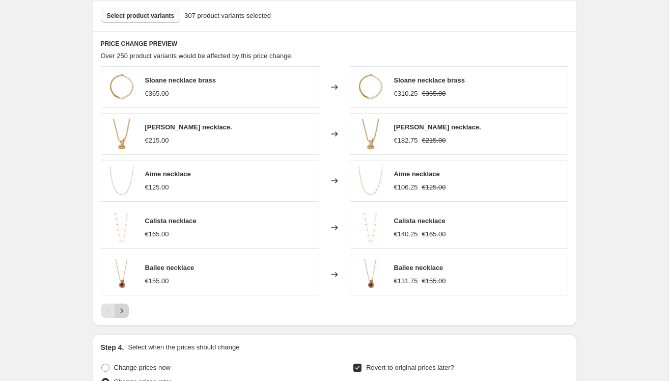
click at [125, 307] on icon "Next" at bounding box center [122, 310] width 10 height 10
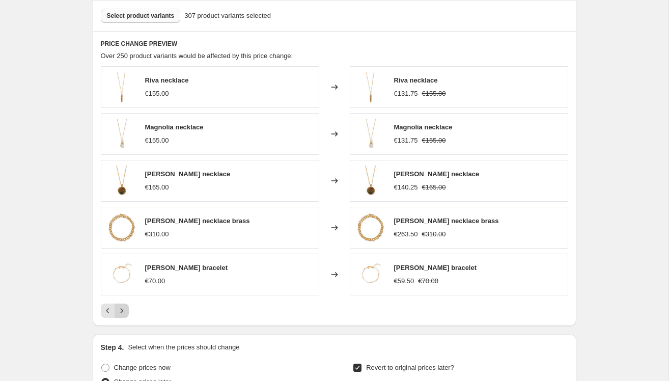
click at [125, 307] on icon "Next" at bounding box center [122, 310] width 10 height 10
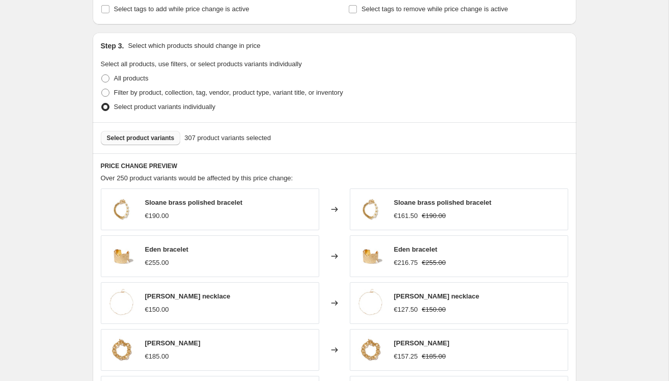
scroll to position [483, 0]
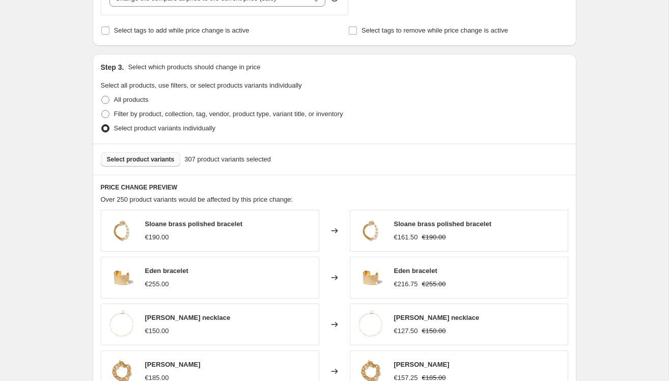
click at [131, 153] on button "Select product variants" at bounding box center [141, 159] width 80 height 14
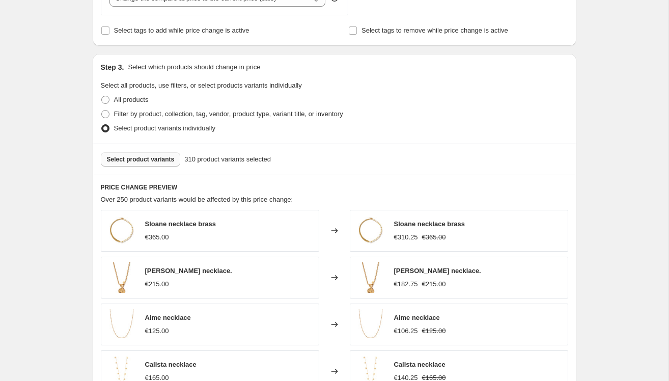
click at [171, 154] on button "Select product variants" at bounding box center [141, 159] width 80 height 14
click at [162, 158] on span "Select product variants" at bounding box center [141, 159] width 68 height 8
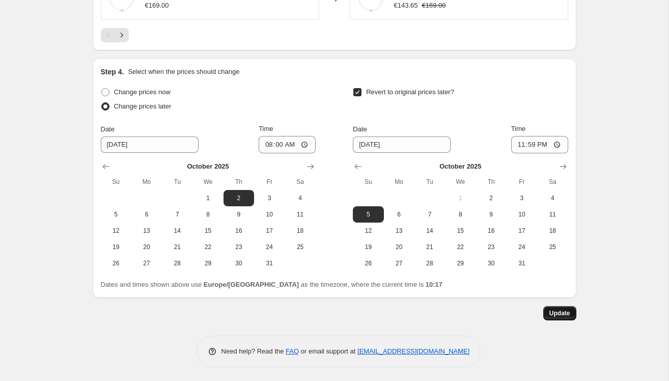
click at [558, 313] on span "Update" at bounding box center [559, 313] width 21 height 8
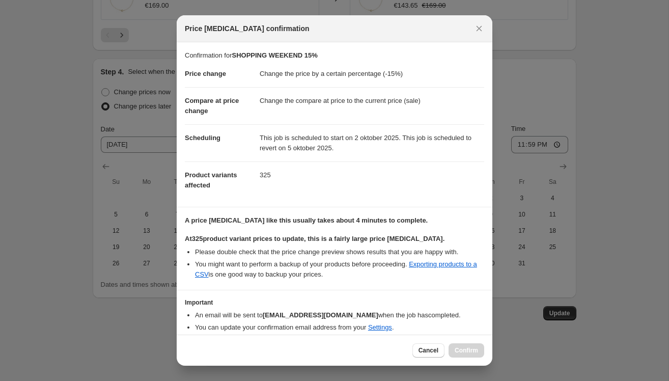
scroll to position [38, 0]
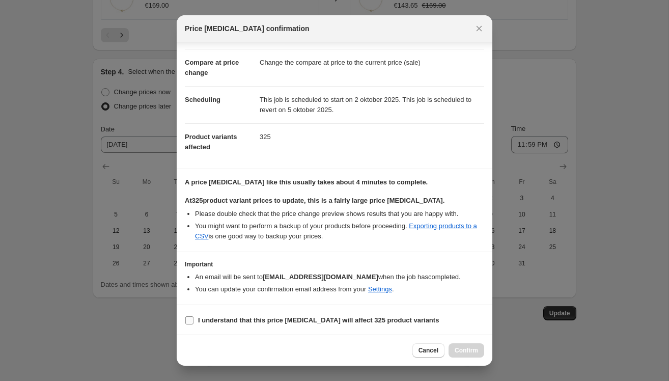
click at [192, 320] on input "I understand that this price change job will affect 325 product variants" at bounding box center [189, 320] width 8 height 8
checkbox input "true"
click at [471, 351] on span "Confirm" at bounding box center [465, 350] width 23 height 8
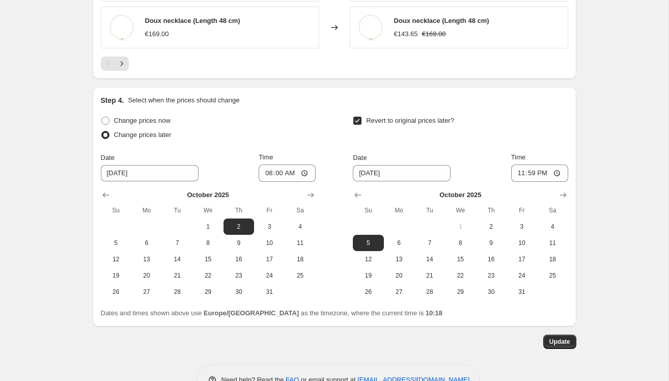
scroll to position [902, 0]
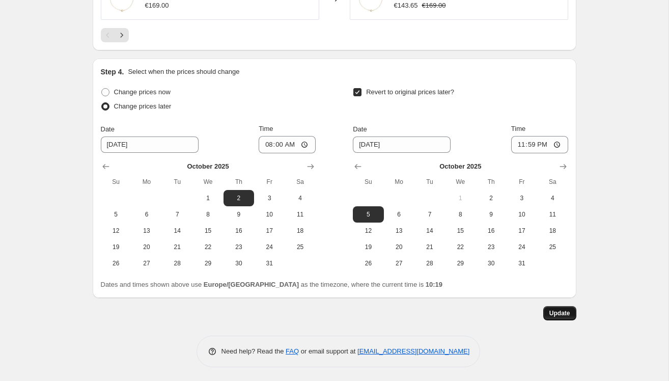
click at [553, 311] on span "Update" at bounding box center [559, 313] width 21 height 8
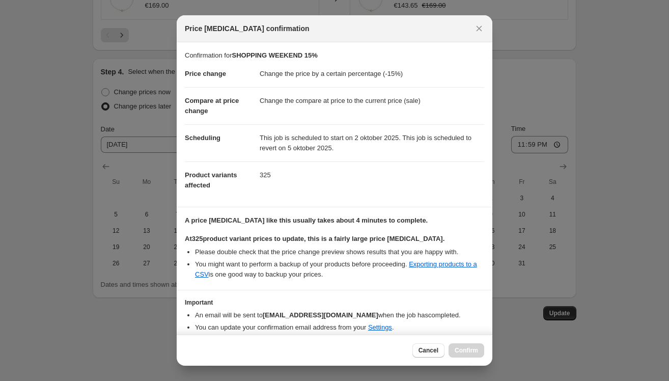
scroll to position [38, 0]
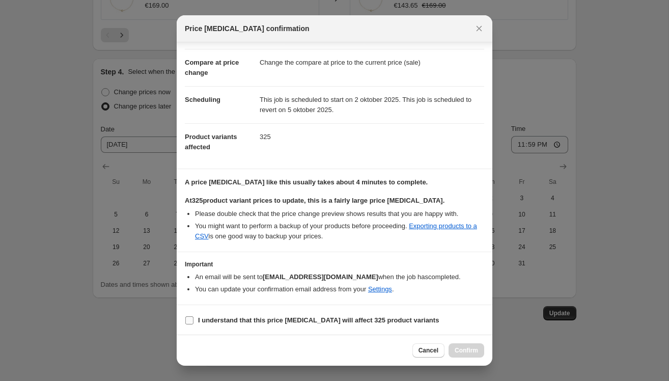
click at [198, 315] on span "I understand that this price change job will affect 325 product variants" at bounding box center [318, 320] width 241 height 10
click at [193, 316] on input "I understand that this price change job will affect 325 product variants" at bounding box center [189, 320] width 8 height 8
checkbox input "true"
click at [464, 348] on span "Confirm" at bounding box center [465, 350] width 23 height 8
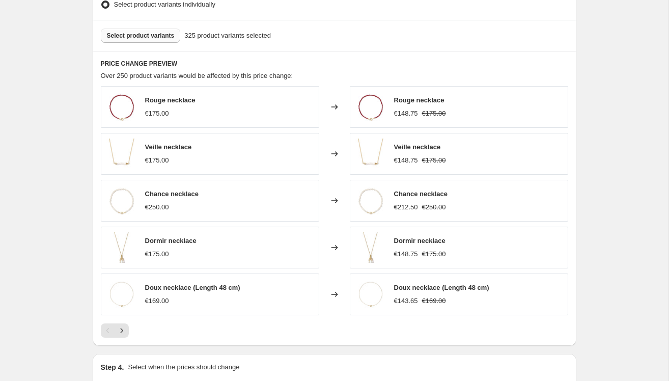
scroll to position [615, 0]
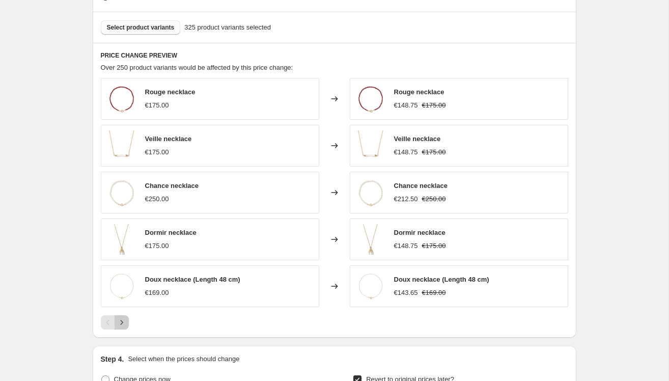
click at [119, 321] on icon "Next" at bounding box center [122, 322] width 10 height 10
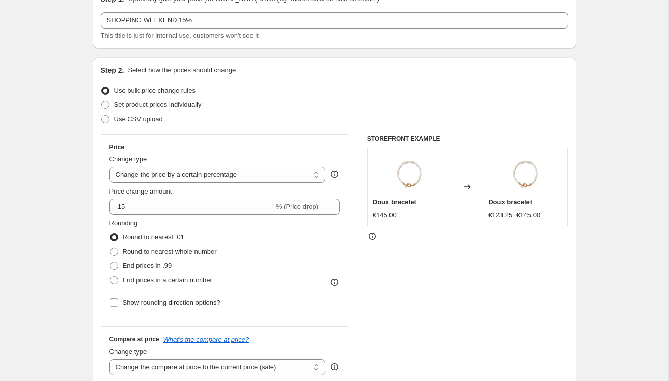
scroll to position [0, 0]
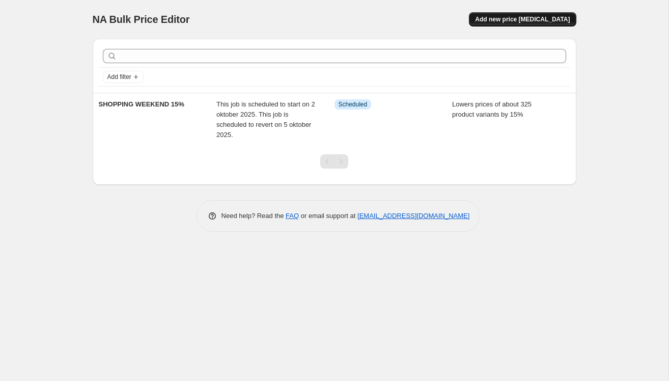
click at [512, 18] on span "Add new price change job" at bounding box center [522, 19] width 95 height 8
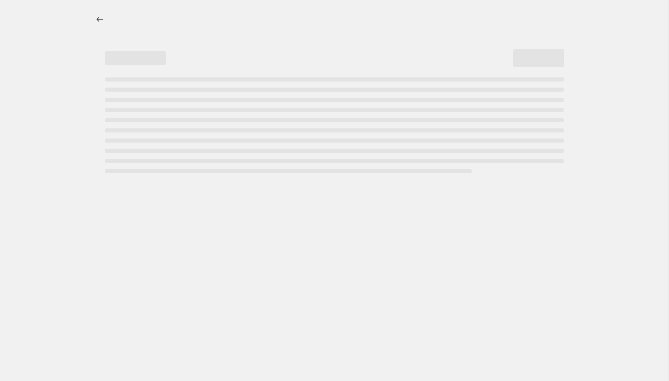
select select "percentage"
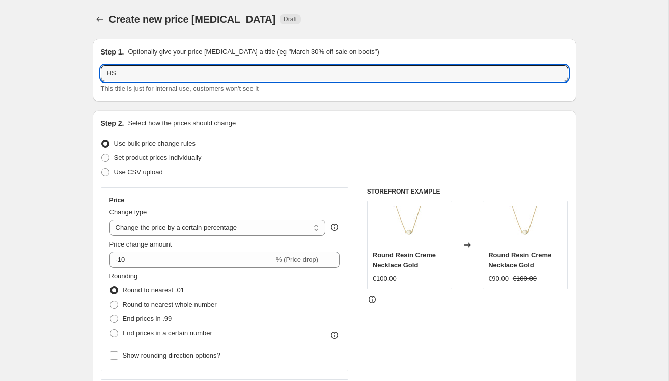
type input "OHS"
click at [139, 66] on input "OHS" at bounding box center [334, 73] width 467 height 16
type input "OHS"
drag, startPoint x: 137, startPoint y: 72, endPoint x: 65, endPoint y: 68, distance: 72.3
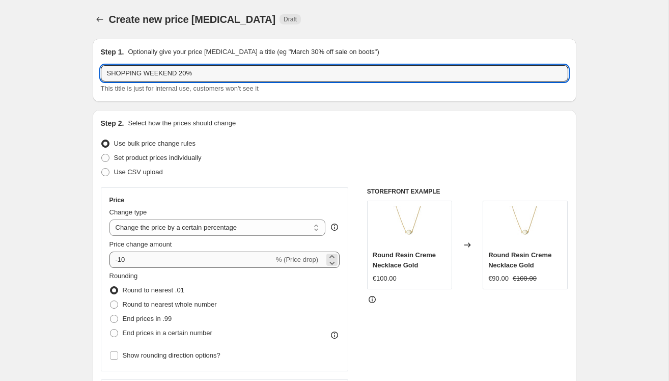
type input "SHOPPING WEEKEND 20%"
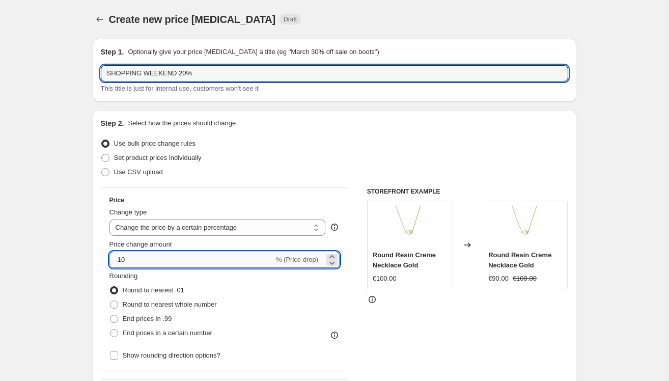
click at [145, 257] on input "-10" at bounding box center [191, 259] width 164 height 16
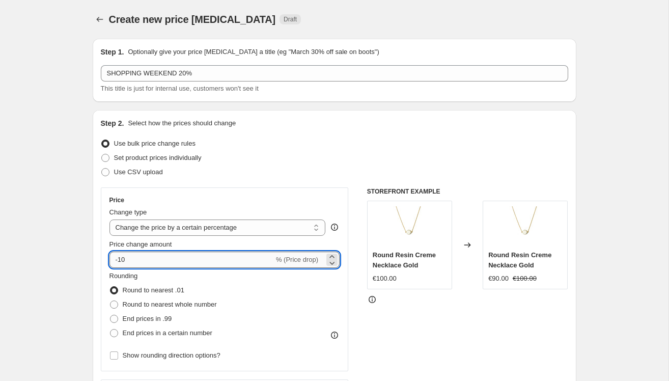
type input "-1"
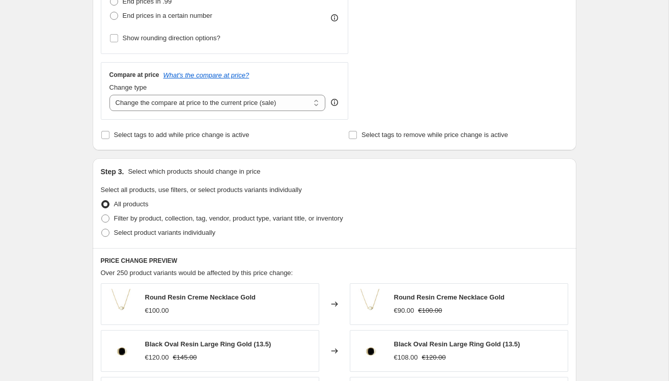
scroll to position [319, 0]
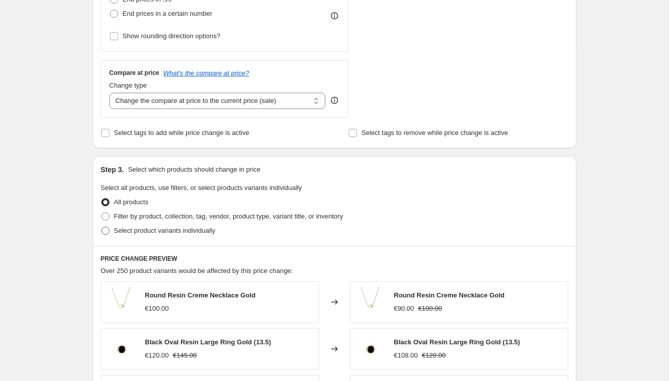
type input "-21"
click at [111, 231] on label "Select product variants individually" at bounding box center [158, 230] width 114 height 14
click at [102, 227] on input "Select product variants individually" at bounding box center [101, 226] width 1 height 1
radio input "true"
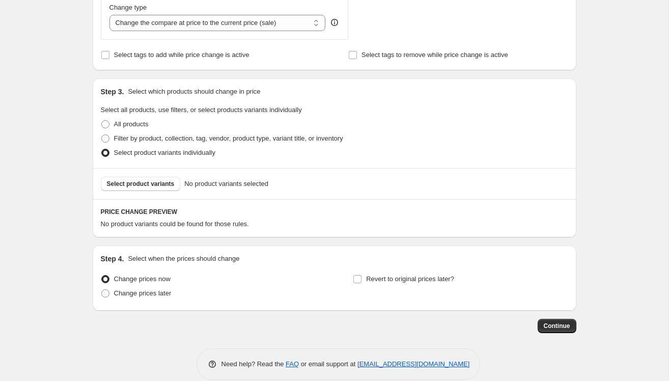
scroll to position [410, 0]
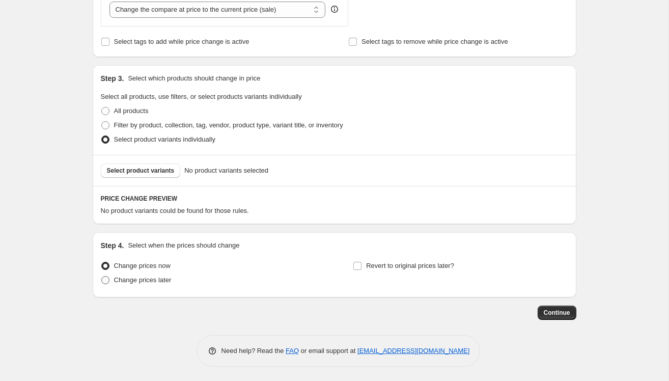
click at [114, 281] on span "Change prices later" at bounding box center [142, 280] width 57 height 8
click at [102, 276] on input "Change prices later" at bounding box center [101, 276] width 1 height 1
radio input "true"
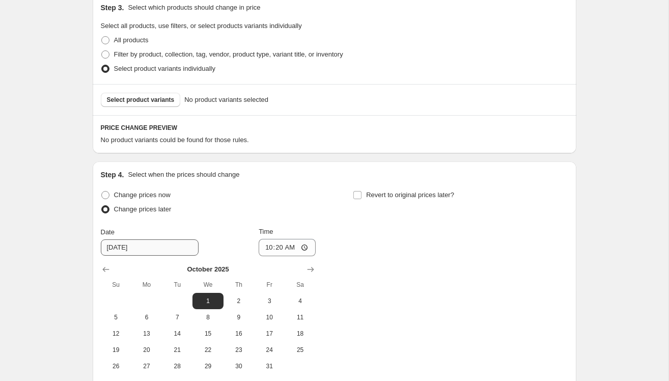
scroll to position [490, 0]
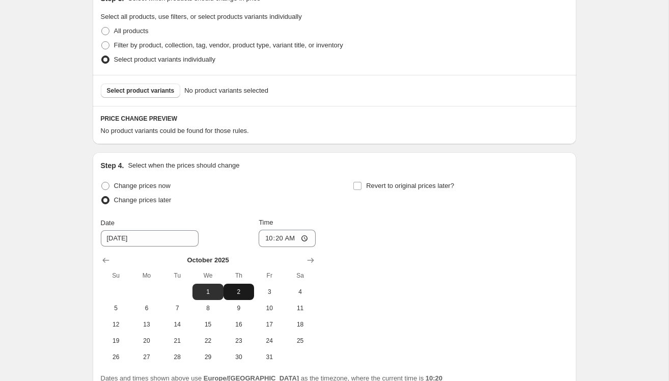
click at [239, 293] on span "2" at bounding box center [238, 291] width 22 height 8
type input "[DATE]"
click at [279, 238] on input "10:20" at bounding box center [286, 237] width 57 height 17
type input "08:00"
click at [359, 184] on input "Revert to original prices later?" at bounding box center [357, 186] width 8 height 8
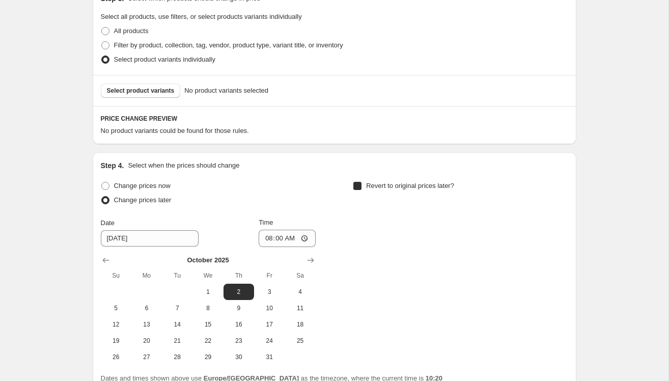
checkbox input "true"
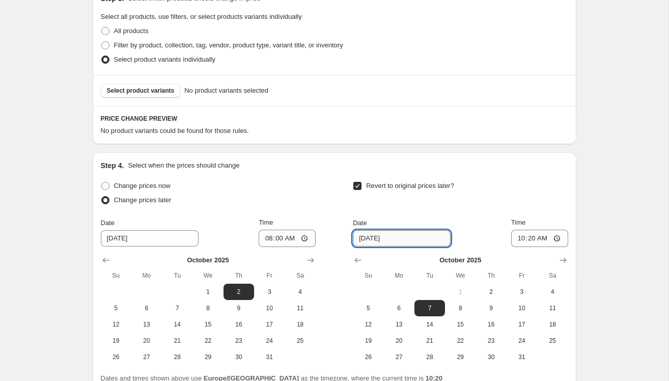
click at [428, 239] on input "10/7/2025" at bounding box center [402, 238] width 98 height 16
click at [370, 310] on span "5" at bounding box center [368, 308] width 22 height 8
type input "[DATE]"
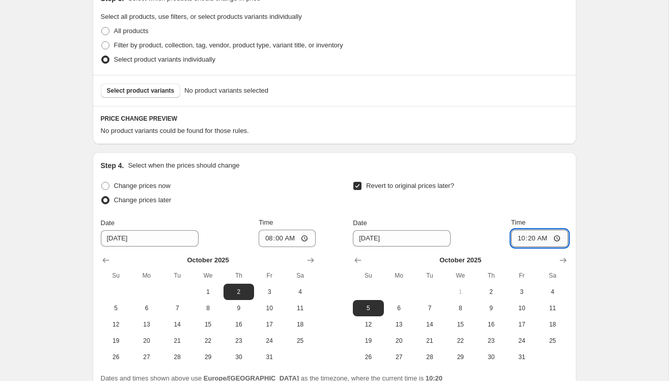
click at [546, 240] on input "10:20" at bounding box center [539, 237] width 57 height 17
click at [529, 238] on input "10:20" at bounding box center [539, 237] width 57 height 17
type input "23:59"
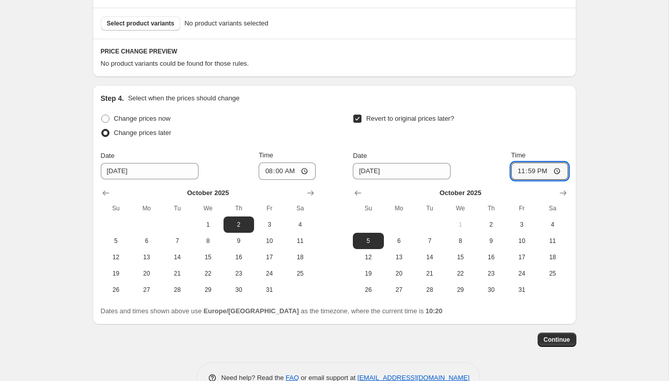
scroll to position [584, 0]
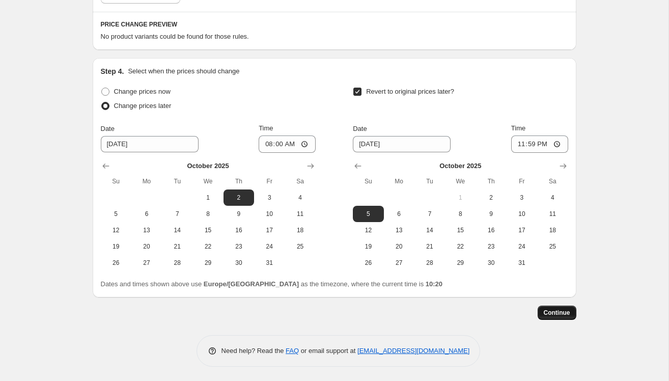
click at [554, 313] on span "Continue" at bounding box center [556, 312] width 26 height 8
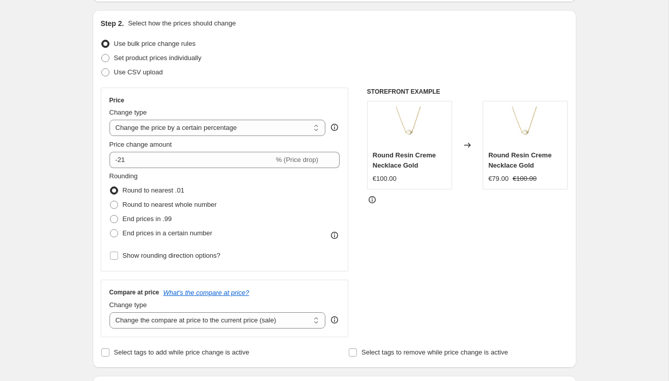
scroll to position [248, 0]
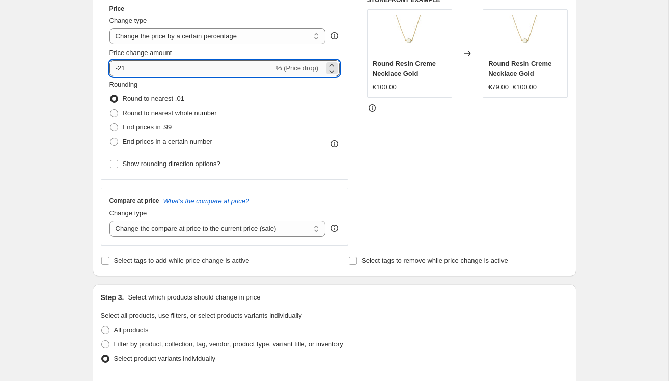
click at [147, 69] on input "-21" at bounding box center [191, 68] width 164 height 16
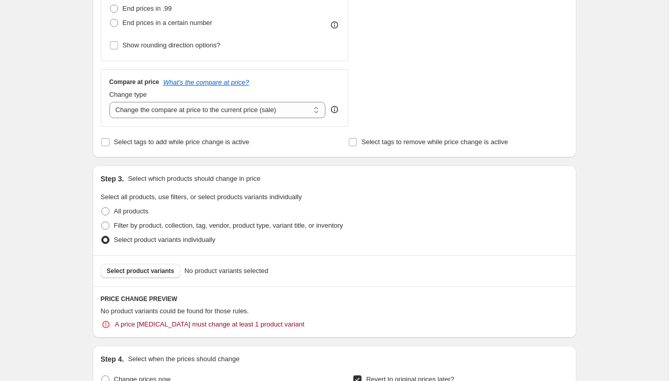
scroll to position [376, 0]
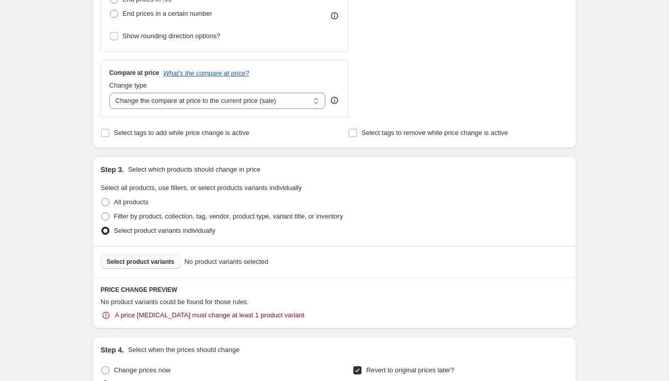
type input "-20"
click at [160, 264] on span "Select product variants" at bounding box center [141, 261] width 68 height 8
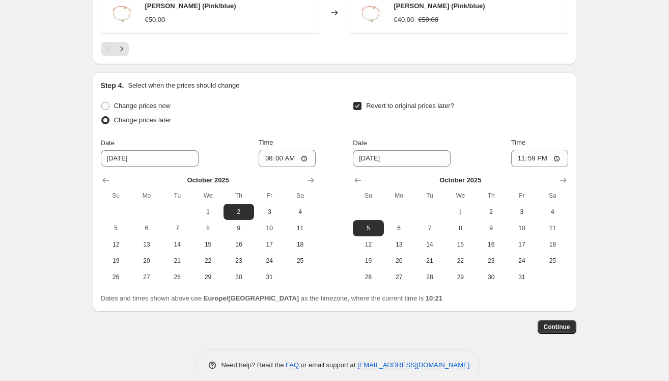
scroll to position [840, 0]
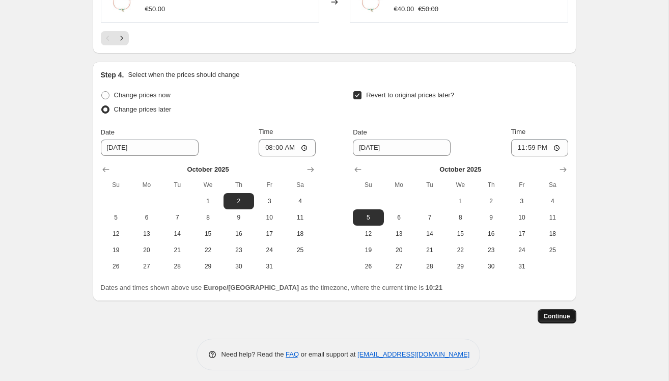
click at [550, 312] on span "Continue" at bounding box center [556, 316] width 26 height 8
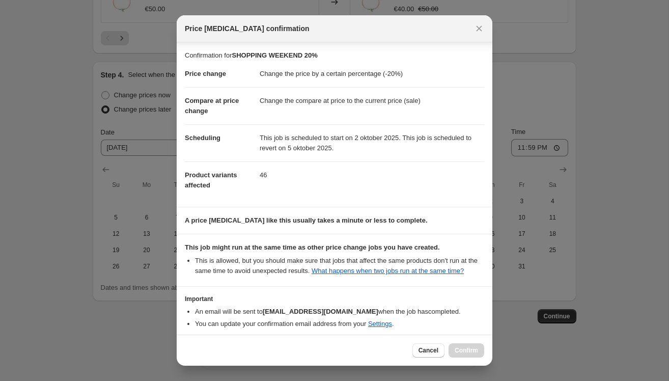
scroll to position [55, 0]
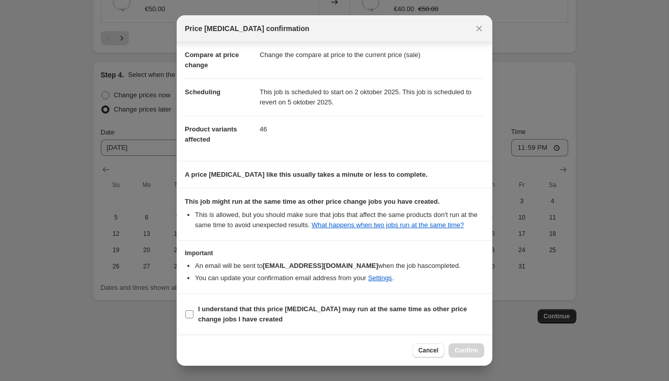
click at [187, 314] on input "I understand that this price change job may run at the same time as other price…" at bounding box center [189, 314] width 8 height 8
checkbox input "true"
click at [469, 352] on span "Confirm" at bounding box center [465, 350] width 23 height 8
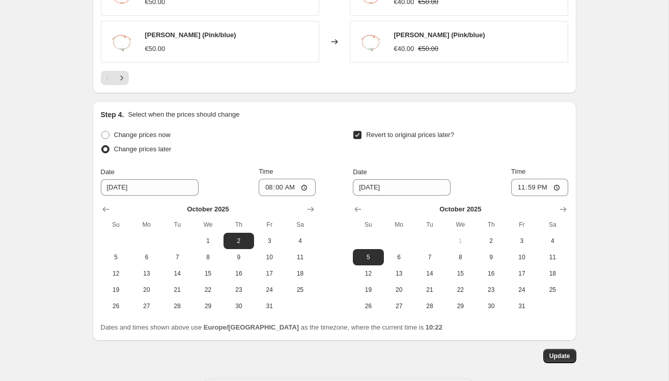
scroll to position [865, 0]
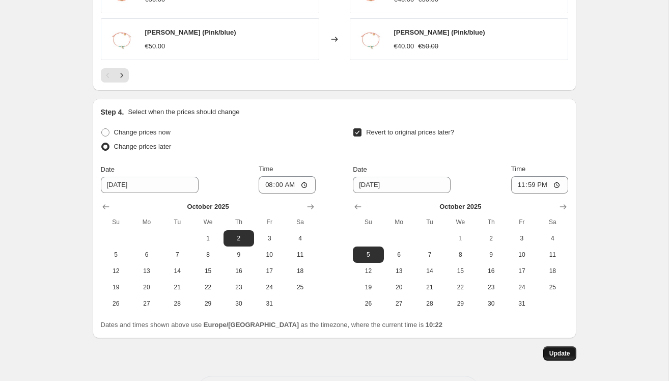
click at [568, 352] on span "Update" at bounding box center [559, 353] width 21 height 8
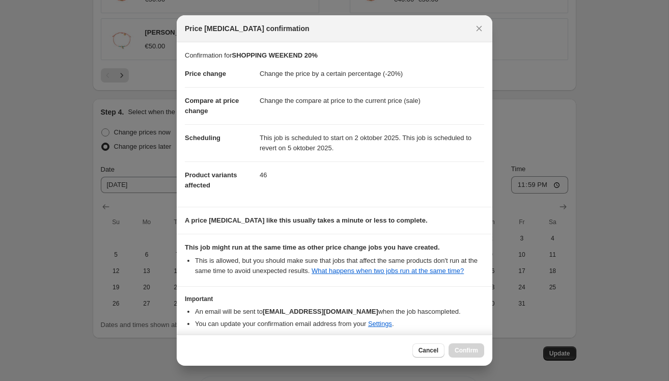
scroll to position [55, 0]
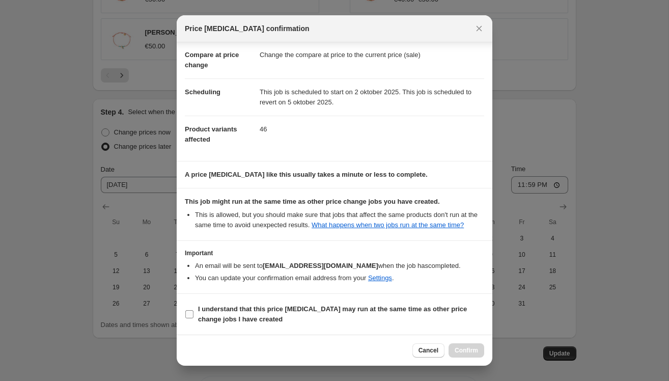
click at [199, 312] on b "I understand that this price change job may run at the same time as other price…" at bounding box center [332, 314] width 269 height 18
click at [193, 312] on input "I understand that this price change job may run at the same time as other price…" at bounding box center [189, 314] width 8 height 8
checkbox input "true"
click at [463, 351] on span "Confirm" at bounding box center [465, 350] width 23 height 8
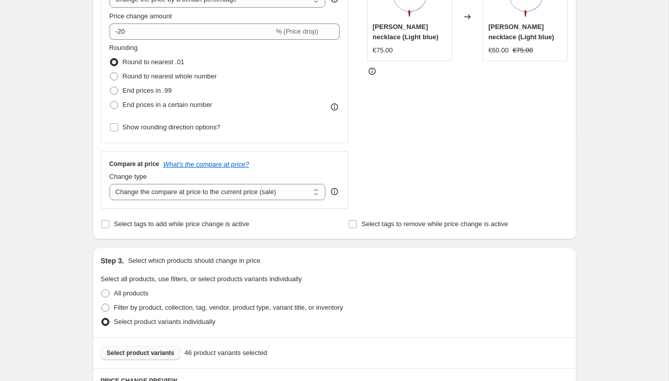
scroll to position [199, 0]
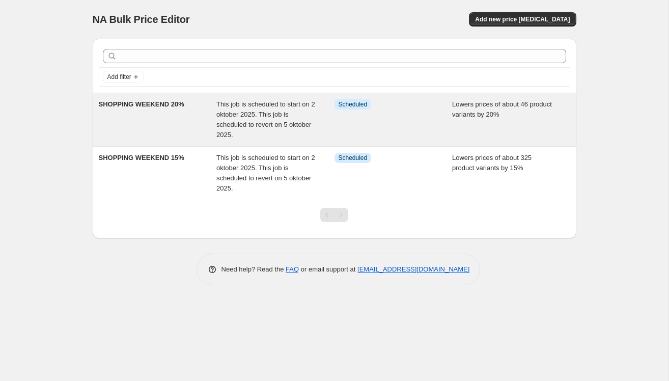
click at [177, 111] on div "SHOPPING WEEKEND 20%" at bounding box center [158, 119] width 118 height 41
select select "percentage"
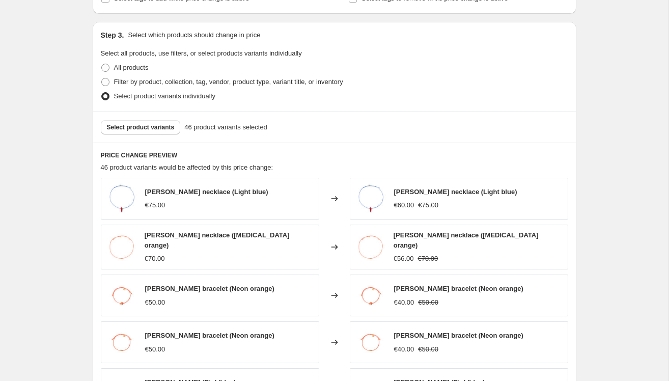
scroll to position [452, 0]
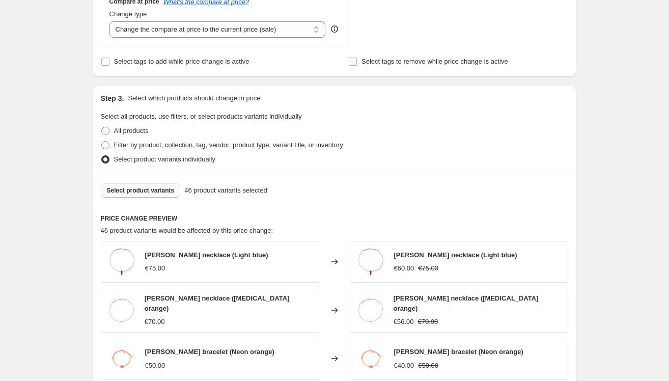
click at [147, 188] on span "Select product variants" at bounding box center [141, 190] width 68 height 8
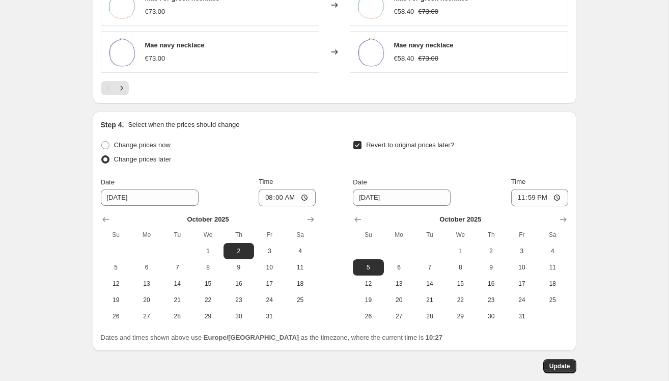
scroll to position [902, 0]
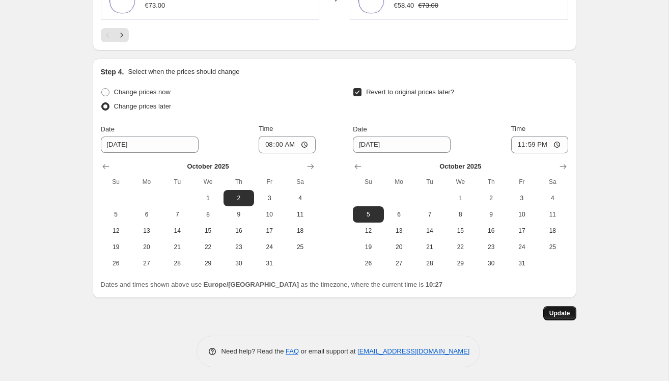
click at [553, 310] on span "Update" at bounding box center [559, 313] width 21 height 8
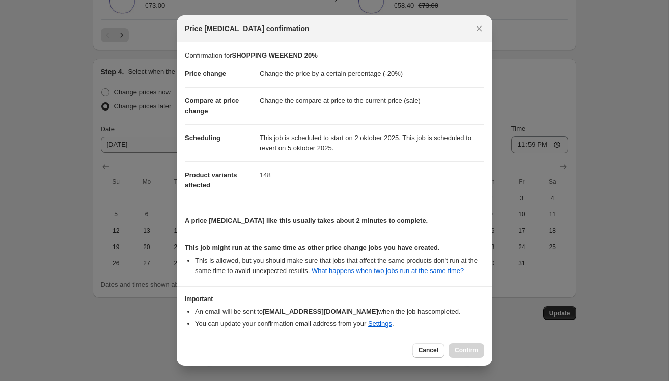
scroll to position [55, 0]
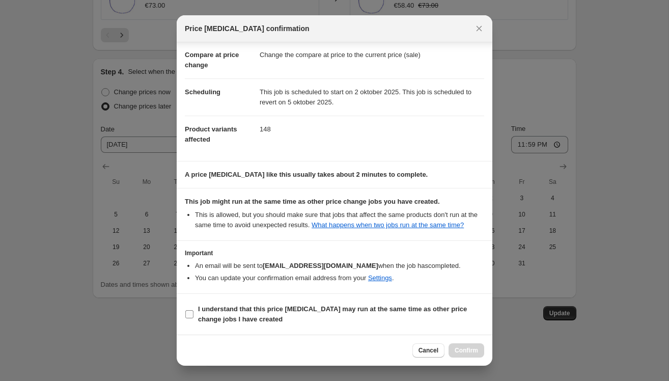
click at [193, 309] on label "I understand that this price change job may run at the same time as other price…" at bounding box center [334, 314] width 299 height 24
click at [193, 310] on input "I understand that this price change job may run at the same time as other price…" at bounding box center [189, 314] width 8 height 8
checkbox input "true"
click at [451, 343] on button "Confirm" at bounding box center [466, 350] width 36 height 14
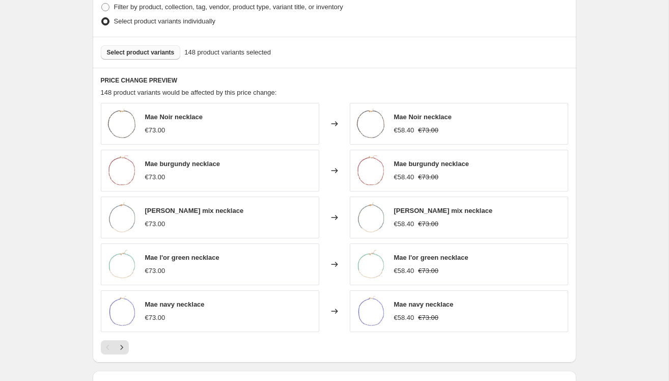
scroll to position [531, 0]
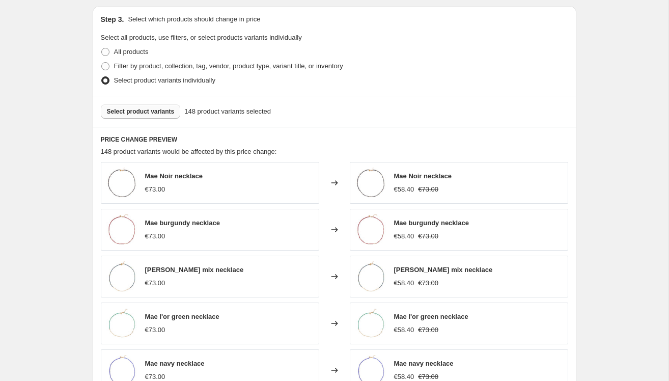
click at [169, 116] on button "Select product variants" at bounding box center [141, 111] width 80 height 14
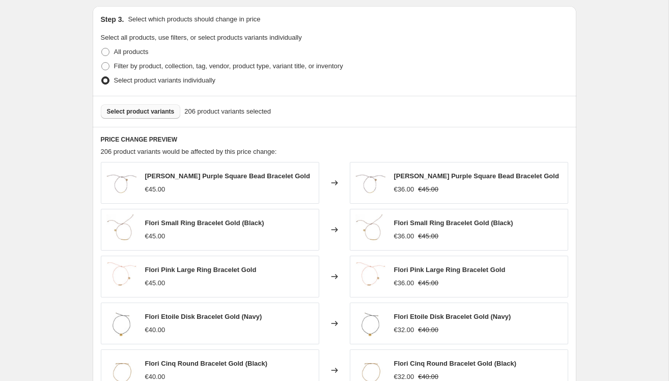
scroll to position [902, 0]
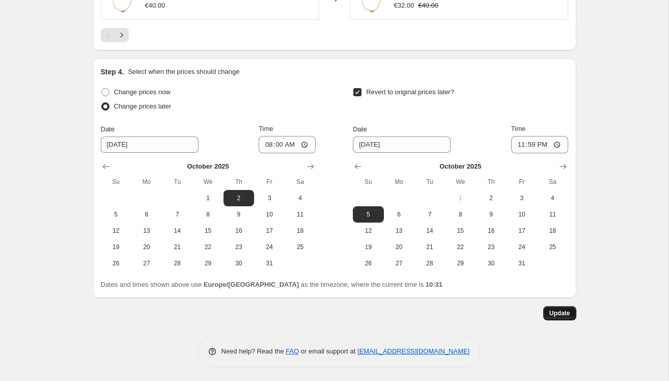
click at [556, 312] on span "Update" at bounding box center [559, 313] width 21 height 8
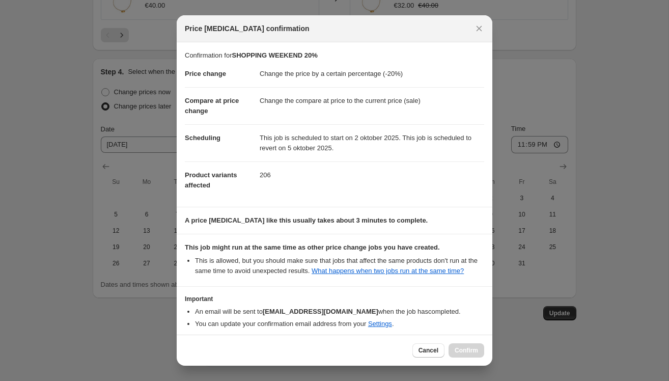
scroll to position [55, 0]
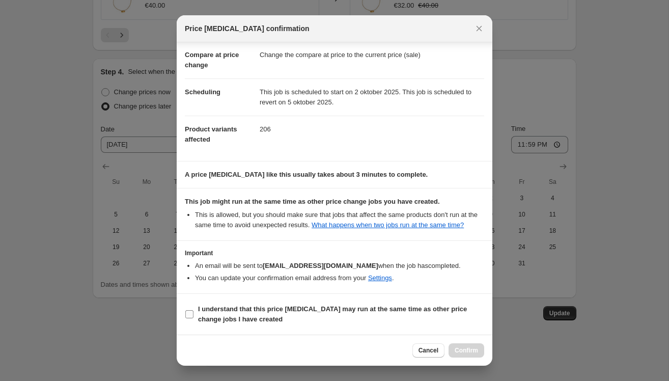
click at [193, 311] on input "I understand that this price change job may run at the same time as other price…" at bounding box center [189, 314] width 8 height 8
checkbox input "true"
click at [461, 349] on span "Confirm" at bounding box center [465, 350] width 23 height 8
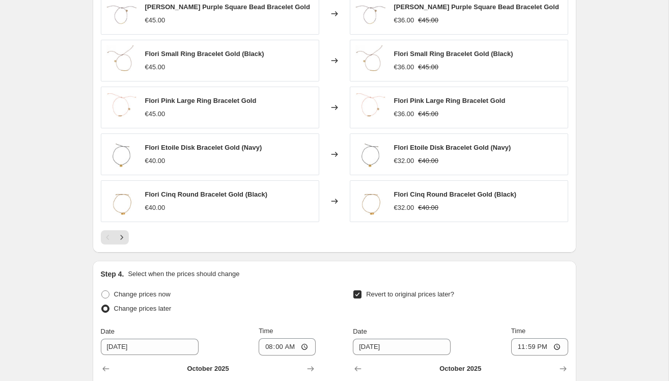
scroll to position [560, 0]
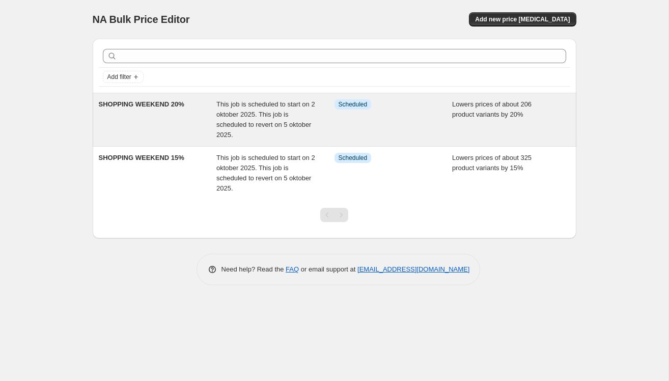
click at [203, 120] on div "SHOPPING WEEKEND 20%" at bounding box center [158, 119] width 118 height 41
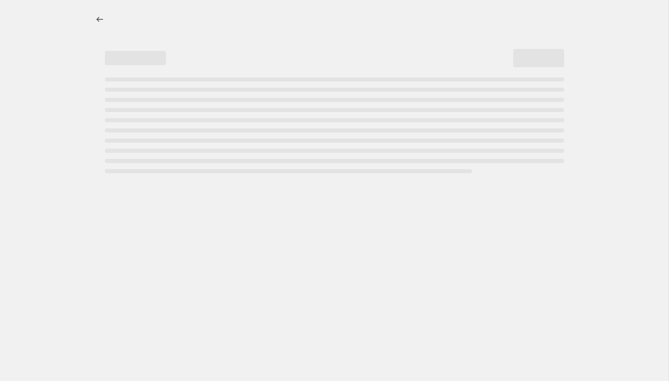
select select "percentage"
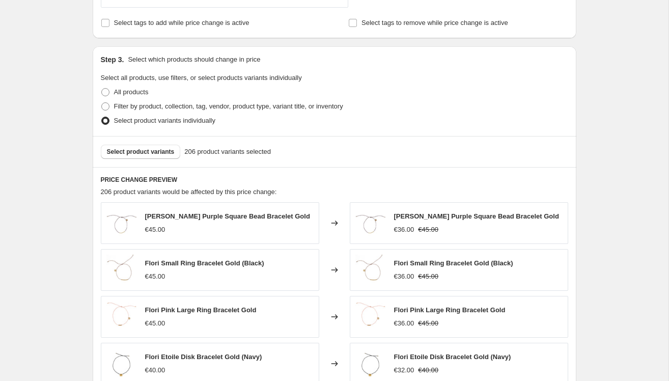
scroll to position [497, 0]
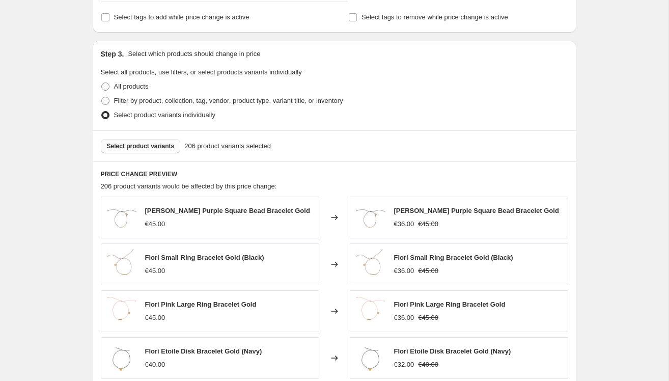
click at [141, 147] on span "Select product variants" at bounding box center [141, 146] width 68 height 8
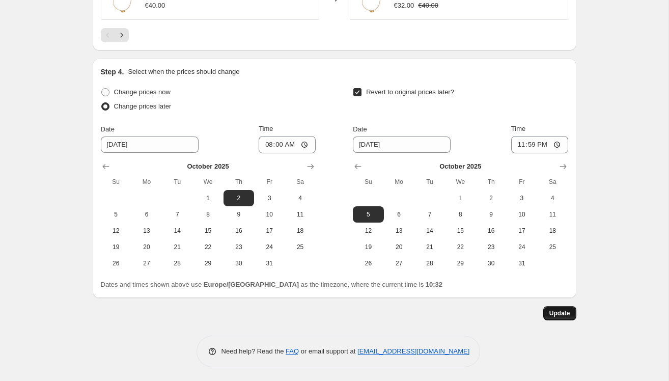
click at [557, 310] on span "Update" at bounding box center [559, 313] width 21 height 8
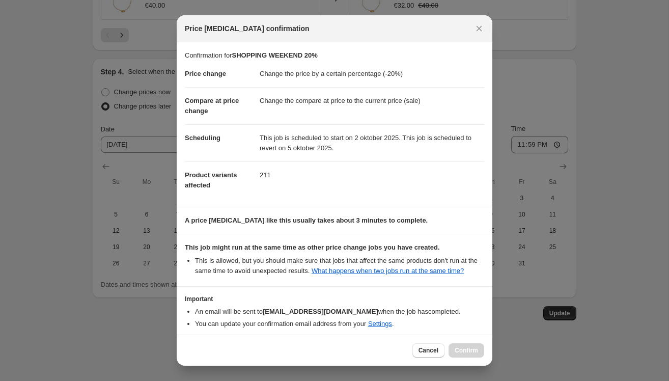
scroll to position [55, 0]
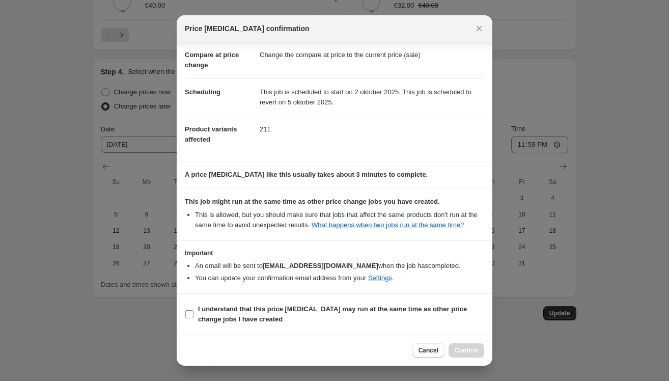
click at [209, 315] on b "I understand that this price change job may run at the same time as other price…" at bounding box center [332, 314] width 269 height 18
click at [193, 315] on input "I understand that this price change job may run at the same time as other price…" at bounding box center [189, 314] width 8 height 8
checkbox input "true"
click at [466, 353] on span "Confirm" at bounding box center [465, 350] width 23 height 8
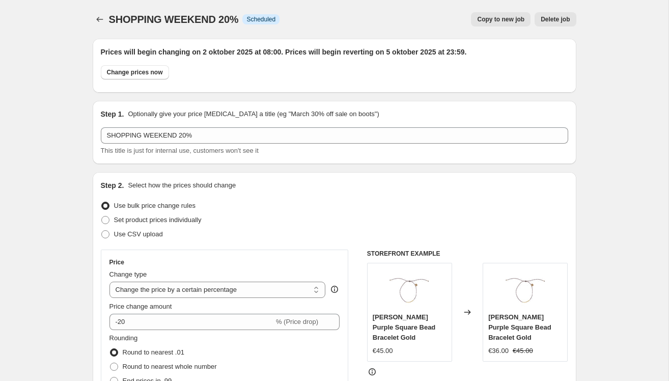
scroll to position [902, 0]
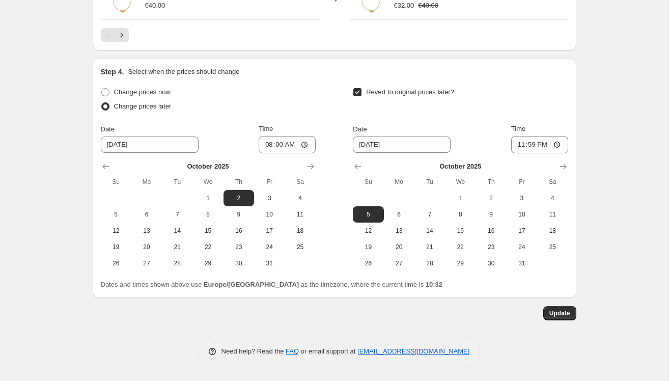
click at [556, 310] on span "Update" at bounding box center [559, 313] width 21 height 8
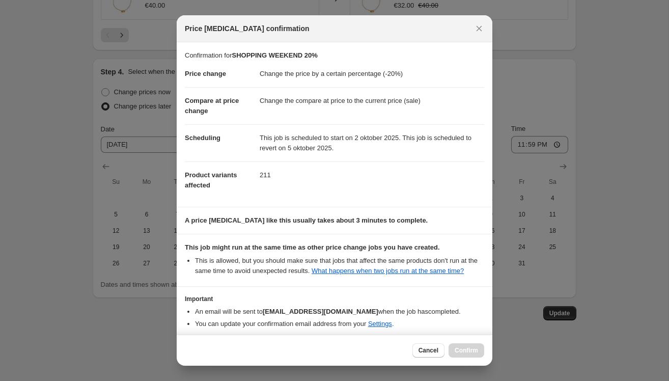
scroll to position [55, 0]
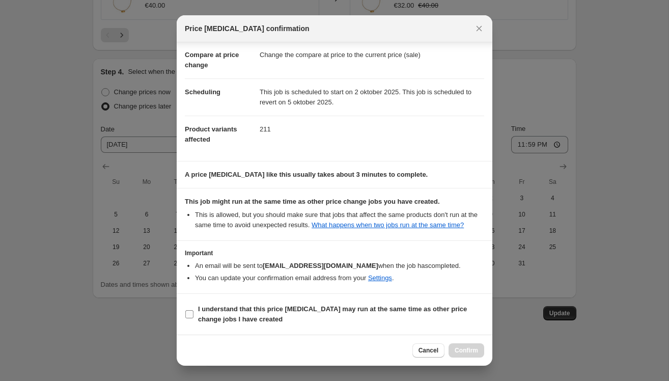
click at [197, 314] on label "I understand that this price change job may run at the same time as other price…" at bounding box center [334, 314] width 299 height 24
click at [193, 314] on input "I understand that this price change job may run at the same time as other price…" at bounding box center [189, 314] width 8 height 8
checkbox input "true"
click at [453, 346] on button "Confirm" at bounding box center [466, 350] width 36 height 14
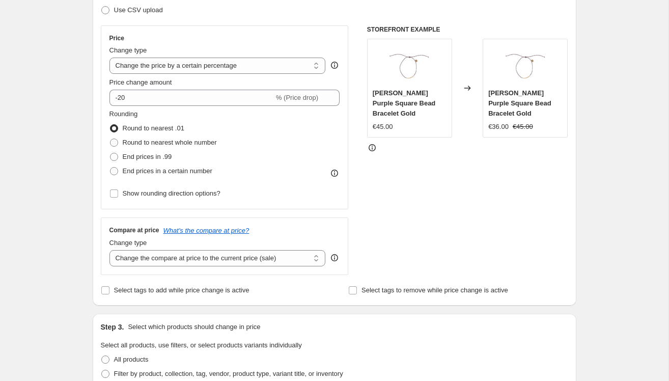
scroll to position [0, 0]
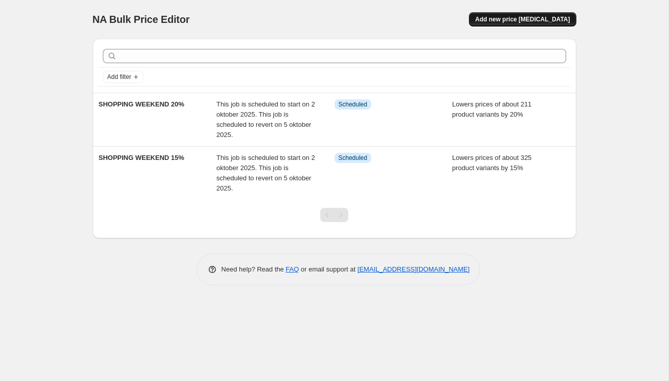
click at [526, 14] on button "Add new price change job" at bounding box center [522, 19] width 107 height 14
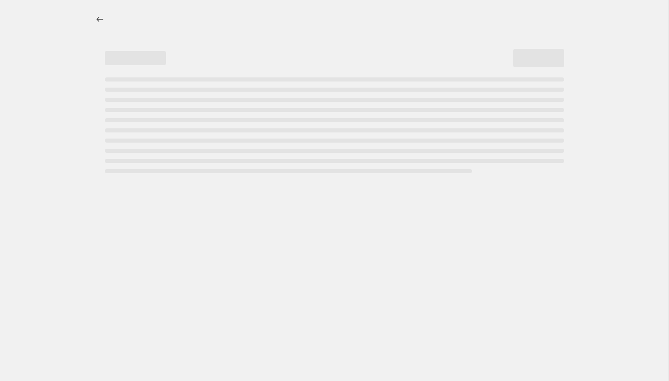
select select "percentage"
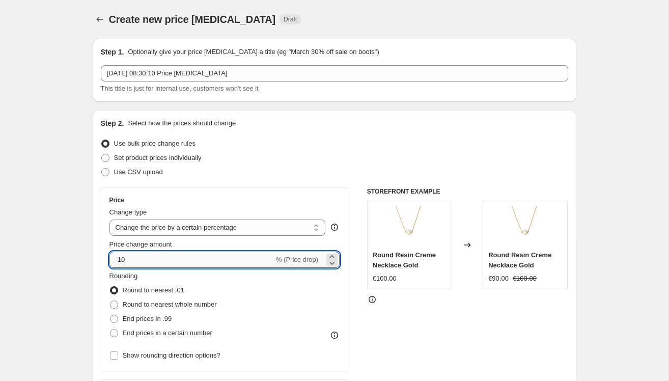
click at [166, 261] on input "-10" at bounding box center [191, 259] width 164 height 16
type input "-1"
type input "-25"
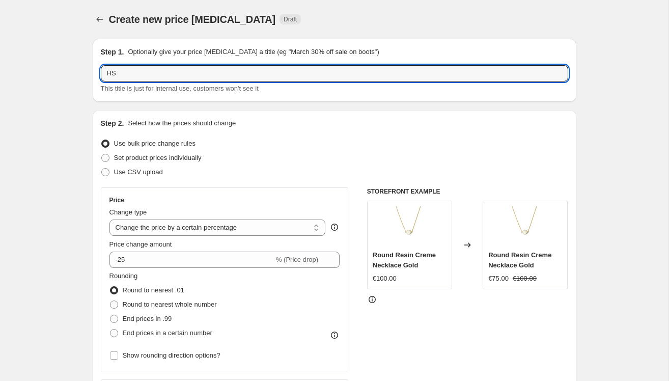
type input "OHS"
drag, startPoint x: 137, startPoint y: 74, endPoint x: -7, endPoint y: 68, distance: 144.1
click at [0, 68] on html "Home Settings Plans Skip to content Create new price change job. This page is r…" at bounding box center [334, 190] width 669 height 381
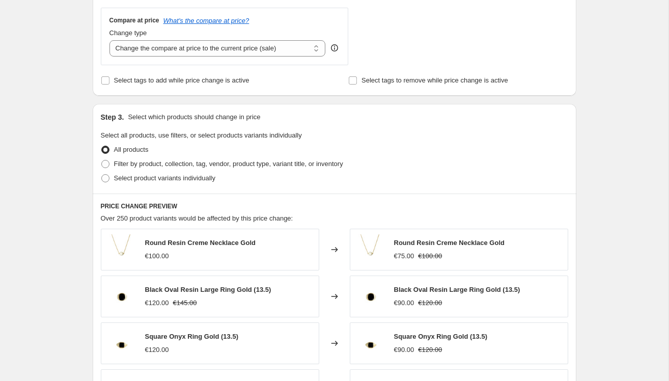
scroll to position [376, 0]
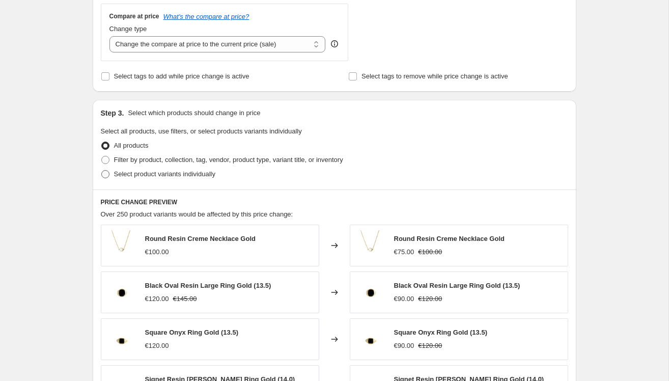
type input "SHOPPING WEEKEND 25%"
click at [106, 172] on span at bounding box center [105, 174] width 8 height 8
click at [102, 170] on input "Select product variants individually" at bounding box center [101, 170] width 1 height 1
radio input "true"
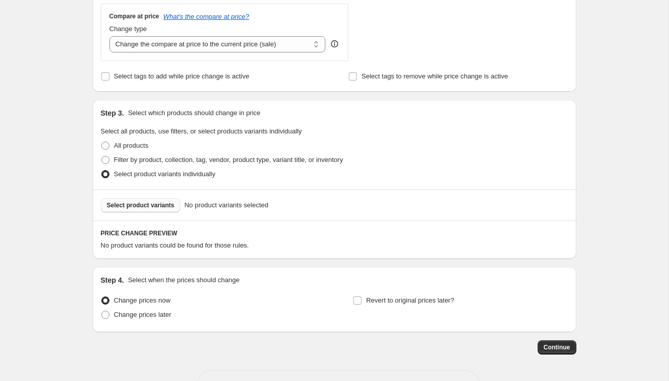
click at [156, 208] on span "Select product variants" at bounding box center [141, 205] width 68 height 8
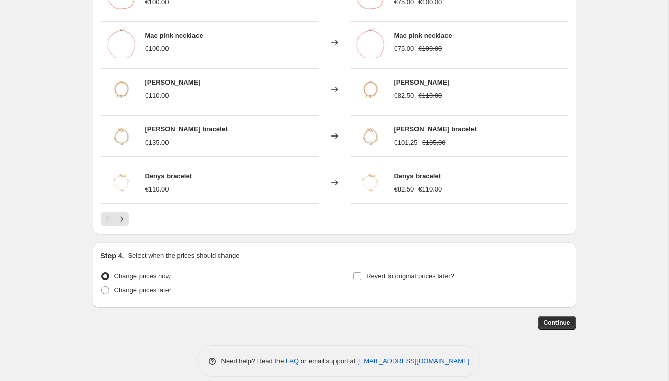
scroll to position [667, 0]
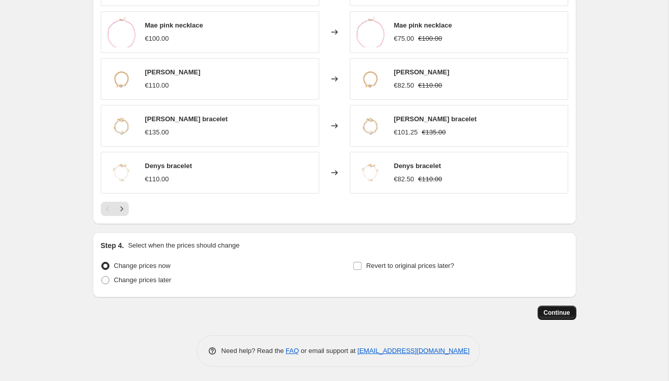
click at [552, 313] on span "Continue" at bounding box center [556, 312] width 26 height 8
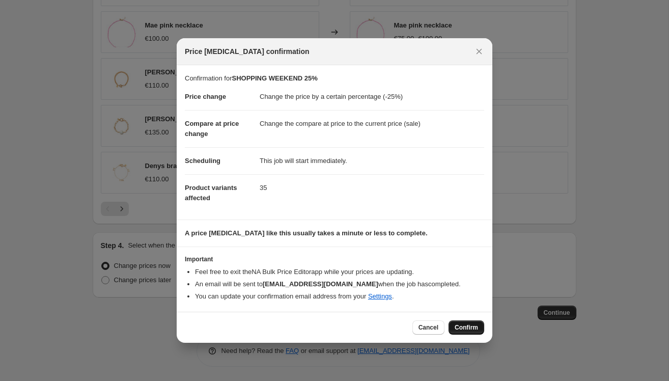
click at [464, 328] on span "Confirm" at bounding box center [465, 327] width 23 height 8
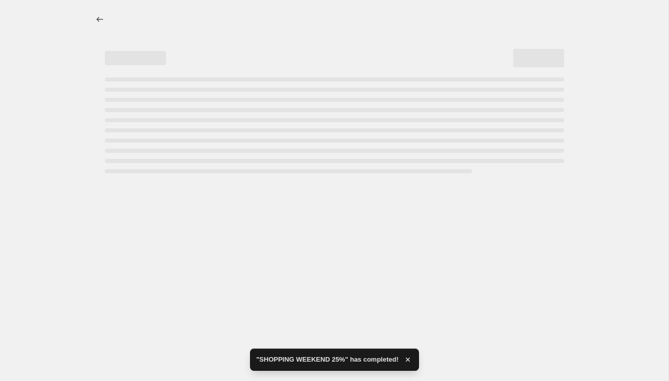
select select "percentage"
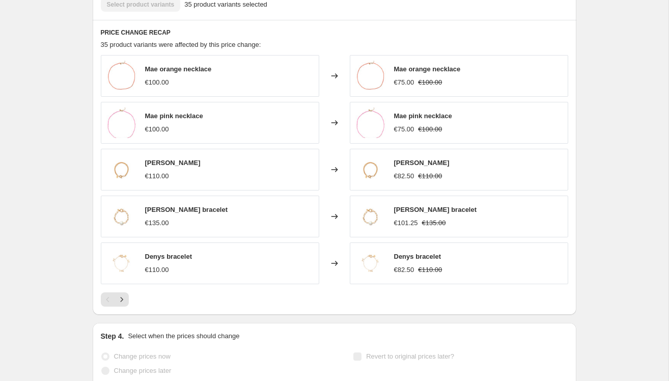
scroll to position [740, 0]
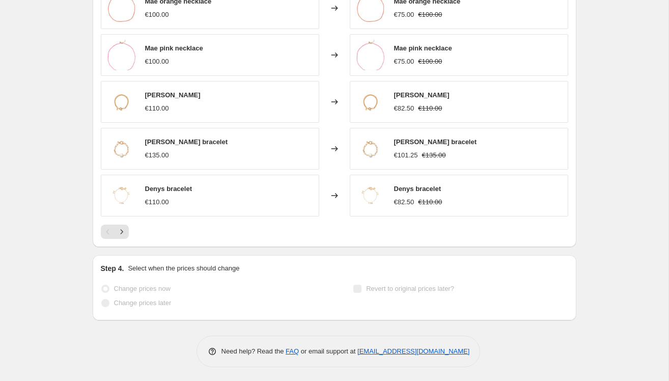
click at [121, 303] on span "Change prices later" at bounding box center [142, 303] width 57 height 8
click at [226, 305] on div "Change prices later" at bounding box center [208, 303] width 215 height 14
click at [239, 272] on p "Select when the prices should change" at bounding box center [183, 268] width 111 height 10
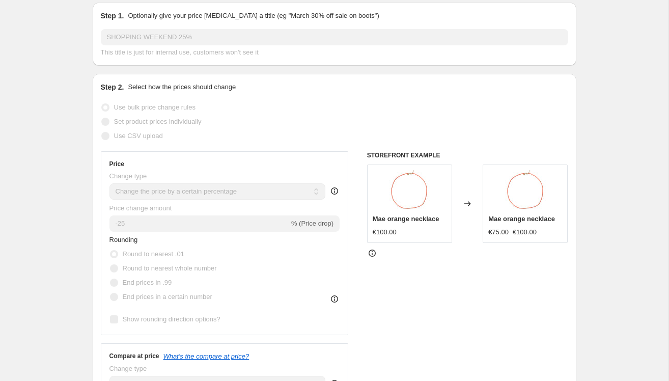
scroll to position [0, 0]
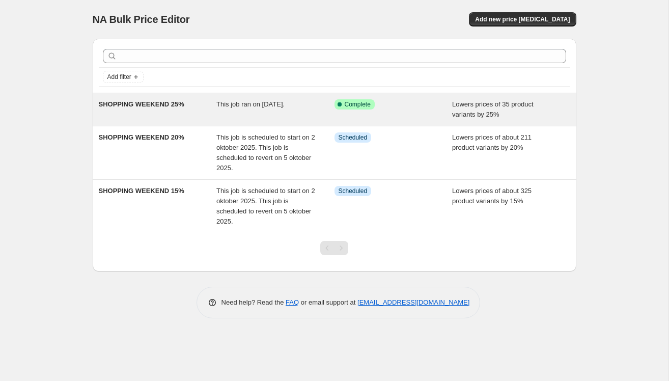
click at [184, 108] on div "SHOPPING WEEKEND 25%" at bounding box center [158, 109] width 118 height 20
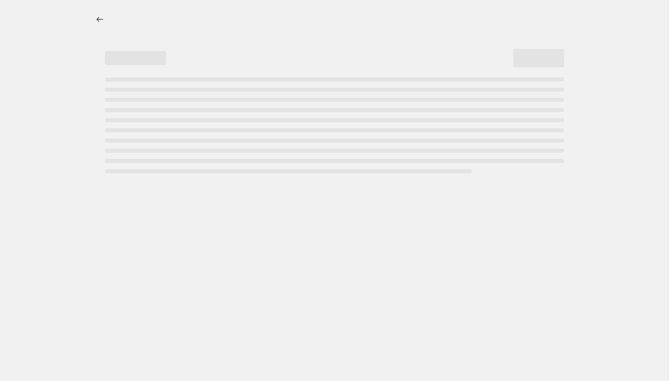
select select "percentage"
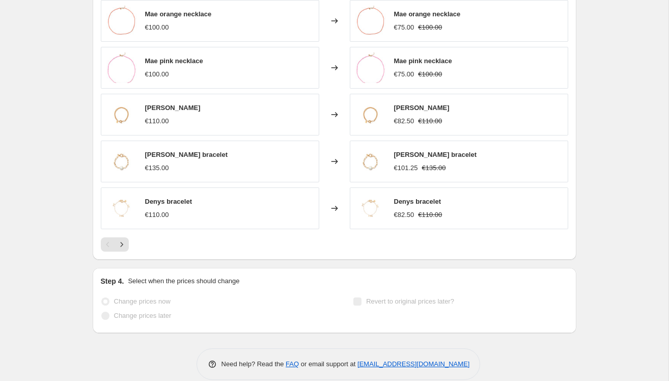
scroll to position [740, 0]
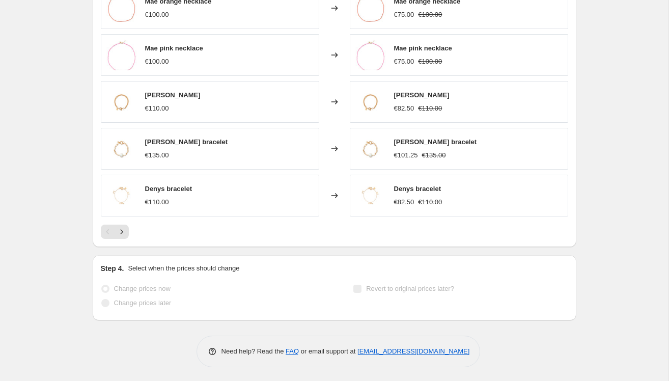
click at [114, 284] on span "Change prices now" at bounding box center [142, 288] width 56 height 8
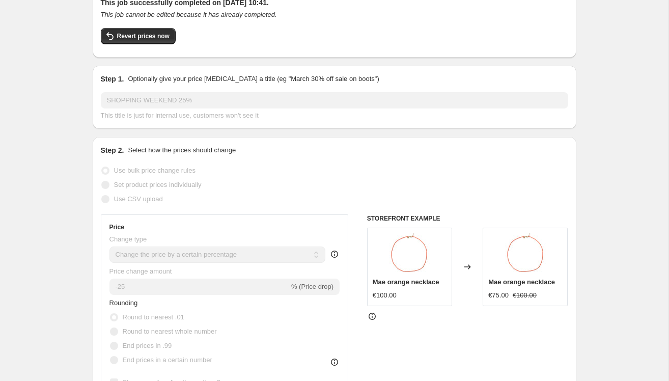
scroll to position [0, 0]
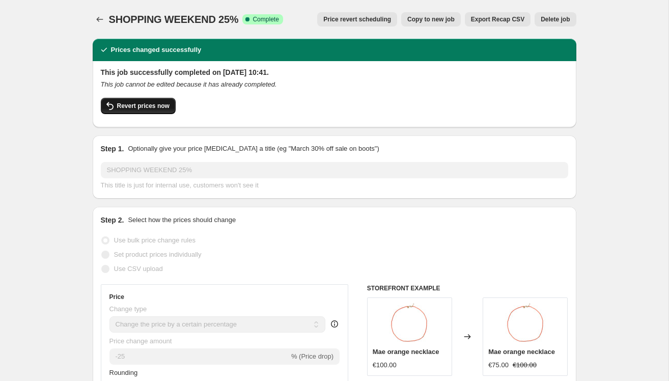
click at [150, 106] on span "Revert prices now" at bounding box center [143, 106] width 52 height 8
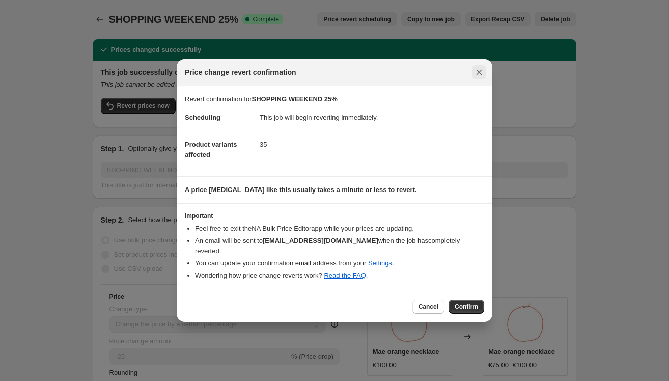
click at [479, 75] on icon "Close" at bounding box center [479, 73] width 6 height 6
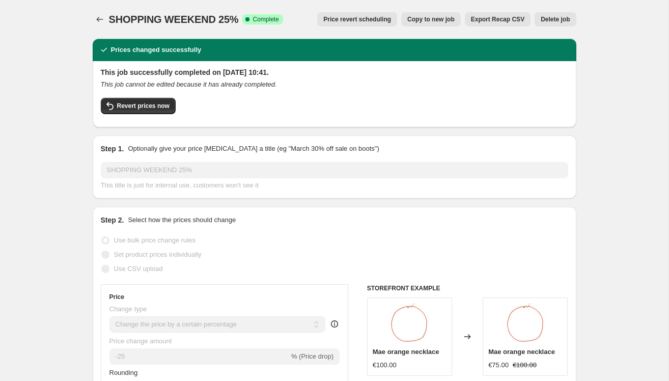
click at [566, 14] on button "Delete job" at bounding box center [554, 19] width 41 height 14
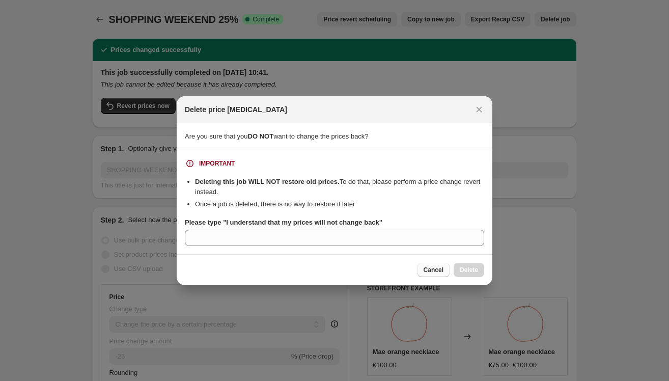
click at [429, 271] on span "Cancel" at bounding box center [433, 270] width 20 height 8
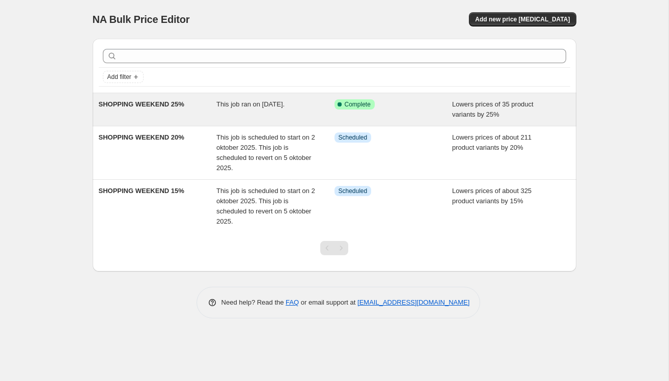
click at [455, 114] on span "Lowers prices of 35 product variants by 25%" at bounding box center [492, 109] width 81 height 18
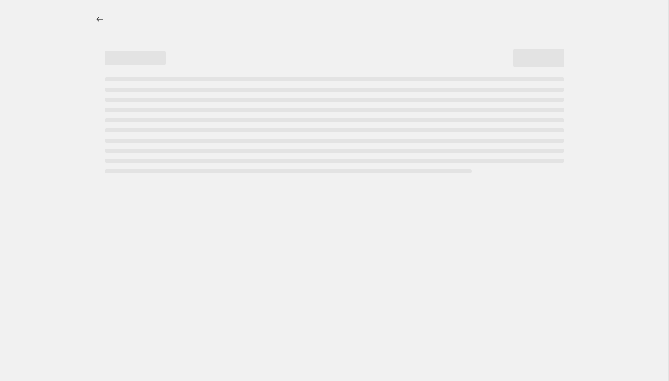
select select "percentage"
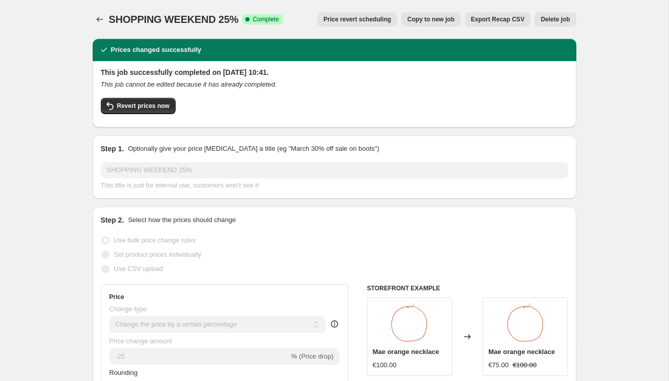
click at [563, 17] on span "Delete job" at bounding box center [554, 19] width 29 height 8
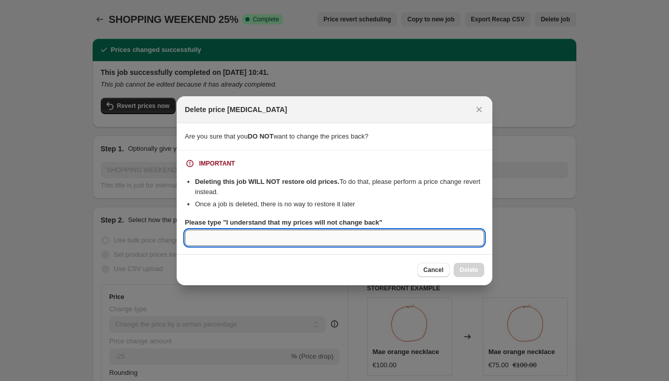
click at [296, 240] on input "Please type "I understand that my prices will not change back"" at bounding box center [334, 237] width 299 height 16
click at [445, 268] on button "Cancel" at bounding box center [433, 270] width 32 height 14
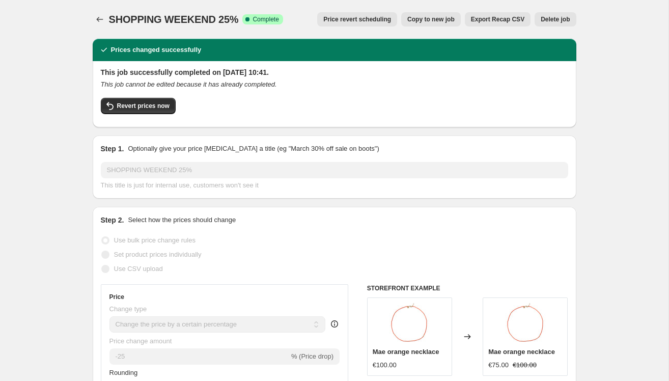
click at [370, 18] on span "Price revert scheduling" at bounding box center [357, 19] width 68 height 8
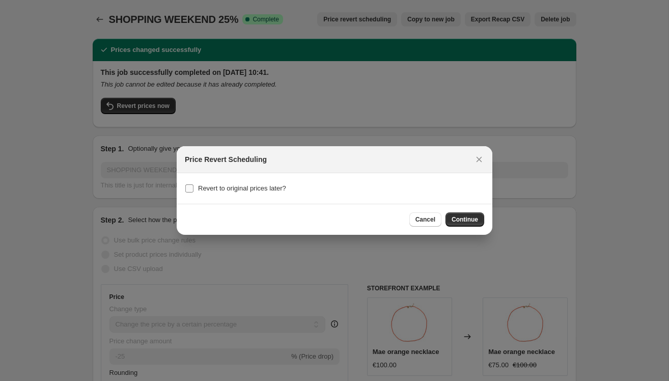
click at [204, 188] on span "Revert to original prices later?" at bounding box center [242, 188] width 88 height 8
click at [193, 188] on input "Revert to original prices later?" at bounding box center [189, 188] width 8 height 8
checkbox input "true"
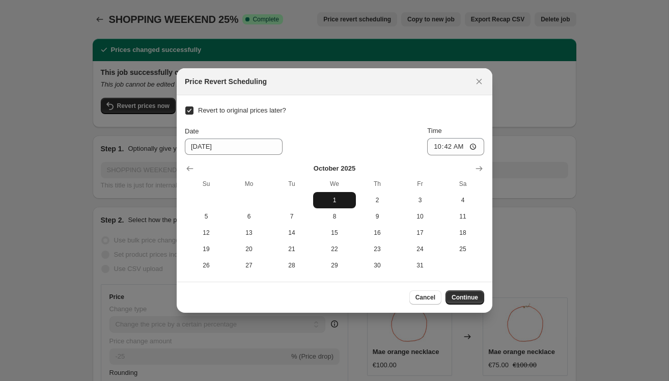
click at [335, 197] on span "1" at bounding box center [334, 200] width 35 height 8
click at [377, 202] on span "2" at bounding box center [377, 200] width 35 height 8
type input "[DATE]"
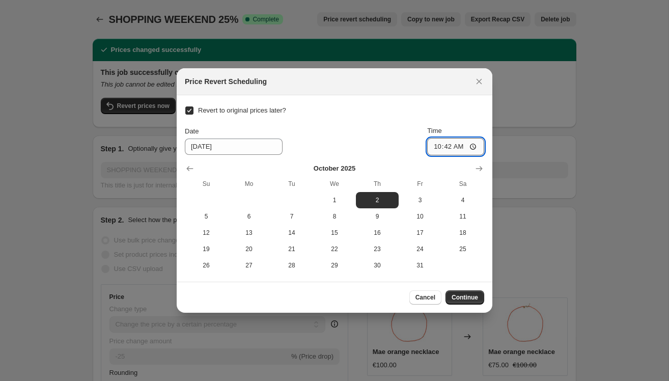
click at [449, 148] on input "10:42" at bounding box center [455, 146] width 57 height 17
type input "08:00"
click at [457, 294] on span "Continue" at bounding box center [464, 297] width 26 height 8
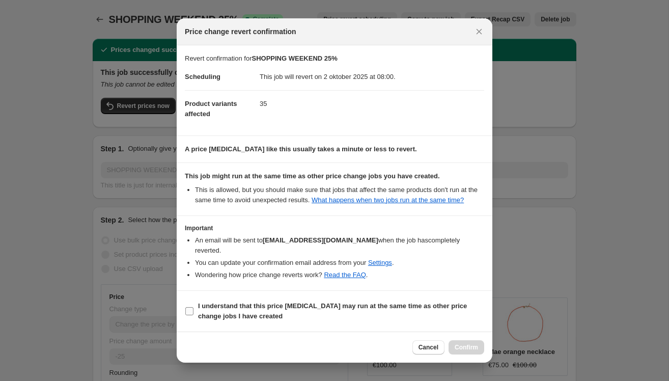
click at [193, 310] on span ":rt4:" at bounding box center [189, 310] width 9 height 9
click at [193, 310] on input "I understand that this price change job may run at the same time as other price…" at bounding box center [189, 311] width 8 height 8
checkbox input "true"
click at [456, 344] on span "Confirm" at bounding box center [465, 347] width 23 height 8
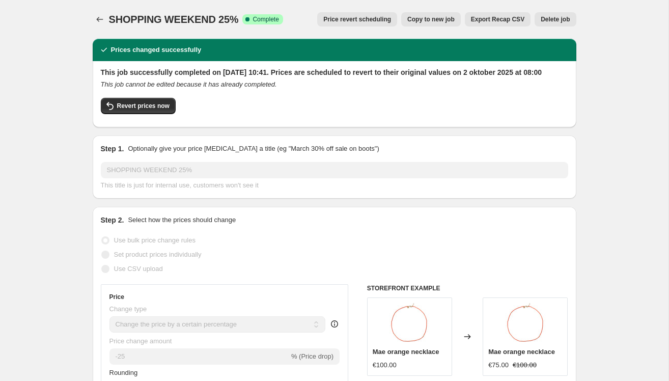
click at [358, 23] on button "Price revert scheduling" at bounding box center [357, 19] width 80 height 14
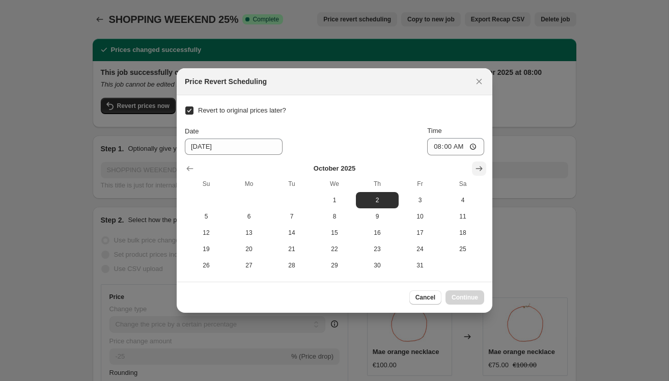
click at [482, 170] on icon "Show next month, November 2025" at bounding box center [479, 168] width 10 height 10
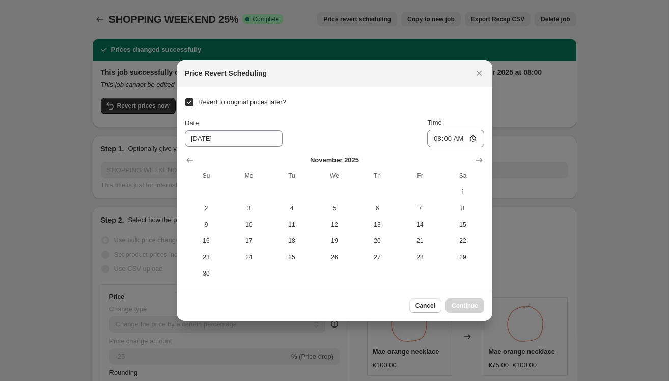
click at [182, 166] on div "November 2025 Su Mo Tu We Th Fr Sa 1 2 3 4 5 6 7 8 9 10 11 12 13 14 15 16 17 18…" at bounding box center [330, 214] width 307 height 134
click at [186, 162] on icon "Show previous month, October 2025" at bounding box center [190, 160] width 10 height 10
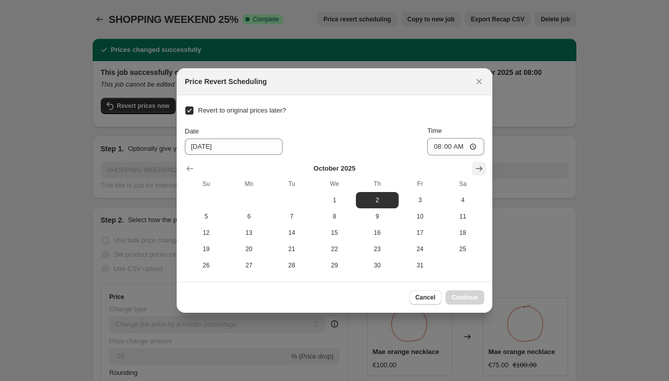
click at [478, 165] on icon "Show next month, November 2025" at bounding box center [479, 168] width 10 height 10
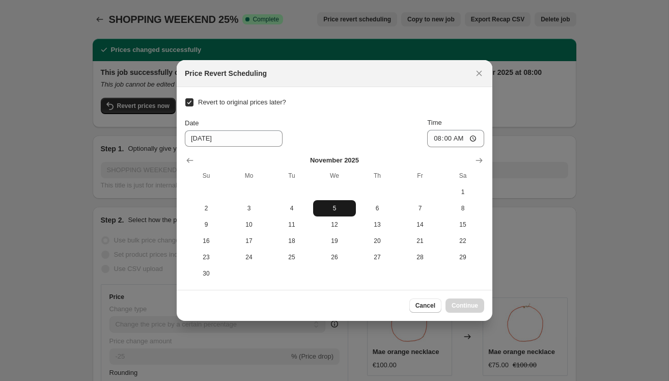
click at [334, 204] on span "5" at bounding box center [334, 208] width 35 height 8
type input "11/5/2025"
click at [185, 163] on icon "Show previous month, October 2025" at bounding box center [190, 160] width 10 height 10
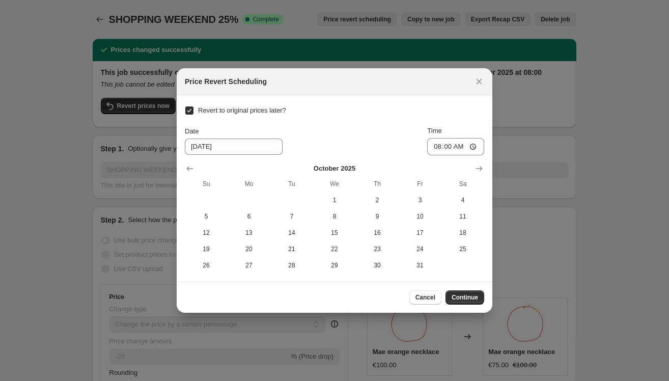
click at [193, 110] on input "Revert to original prices later?" at bounding box center [189, 110] width 8 height 8
checkbox input "false"
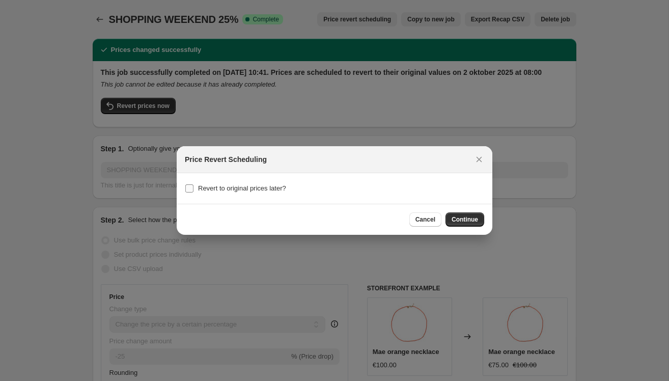
click at [203, 183] on label "Revert to original prices later?" at bounding box center [235, 188] width 101 height 14
click at [193, 184] on input "Revert to original prices later?" at bounding box center [189, 188] width 8 height 8
checkbox input "true"
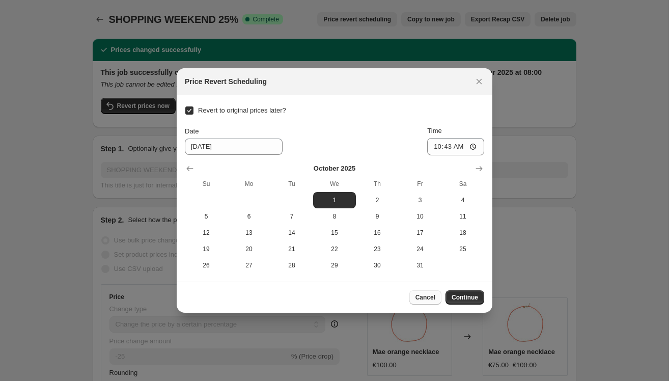
click at [425, 293] on button "Cancel" at bounding box center [425, 297] width 32 height 14
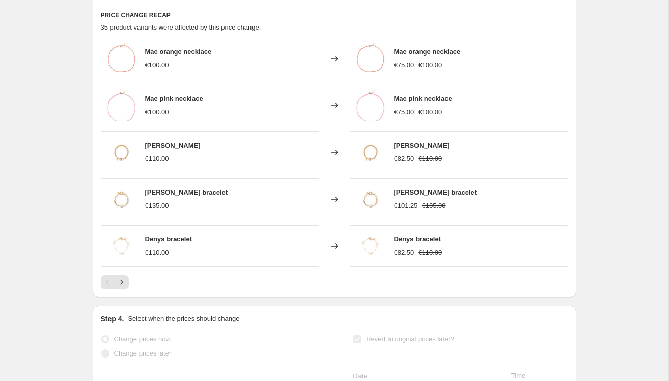
scroll to position [925, 0]
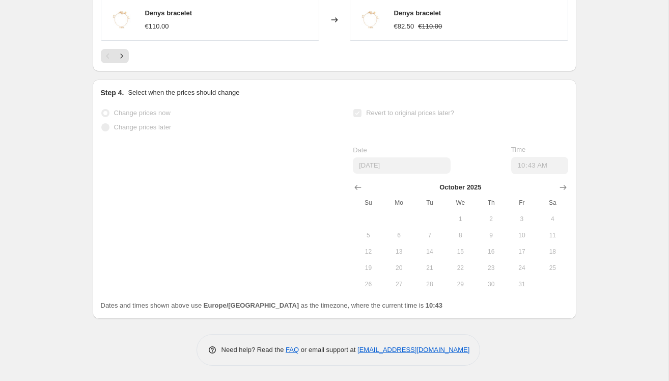
click at [350, 237] on div "October 2025 Su Mo Tu We Th Fr Sa 1 2 3 4 5 6 7 8 9 10 11 12 13 14 15 16 17 18 …" at bounding box center [455, 233] width 223 height 118
click at [391, 232] on span "6" at bounding box center [399, 235] width 22 height 8
click at [358, 184] on icon "Show previous month, September 2025" at bounding box center [358, 187] width 10 height 10
click at [560, 182] on button "Show next month, October 2025" at bounding box center [563, 187] width 14 height 14
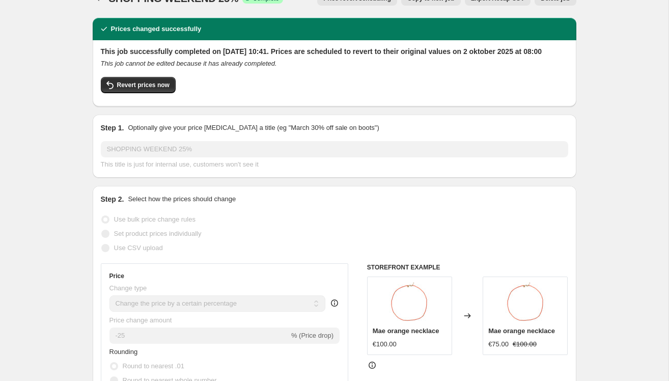
scroll to position [0, 0]
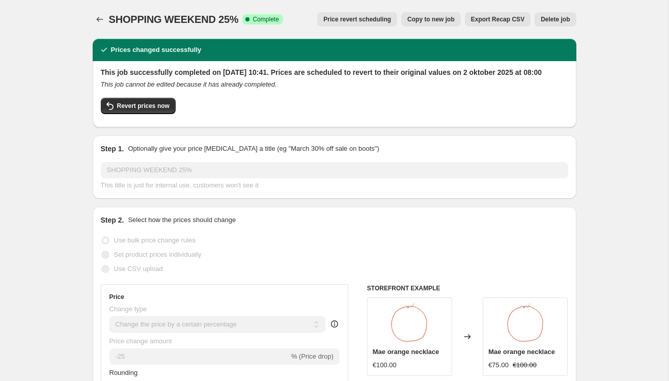
click at [550, 14] on button "Delete job" at bounding box center [554, 19] width 41 height 14
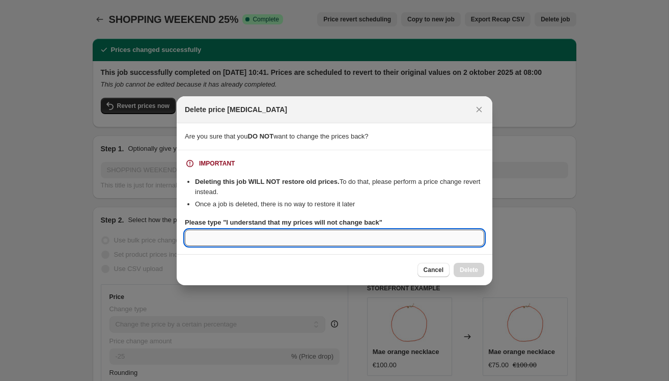
click at [348, 240] on input "Please type "I understand that my prices will not change back"" at bounding box center [334, 237] width 299 height 16
type input "u"
type input "yes"
click at [461, 186] on li "Deleting this job WILL NOT restore old prices. To do that, please perform a pri…" at bounding box center [339, 187] width 289 height 20
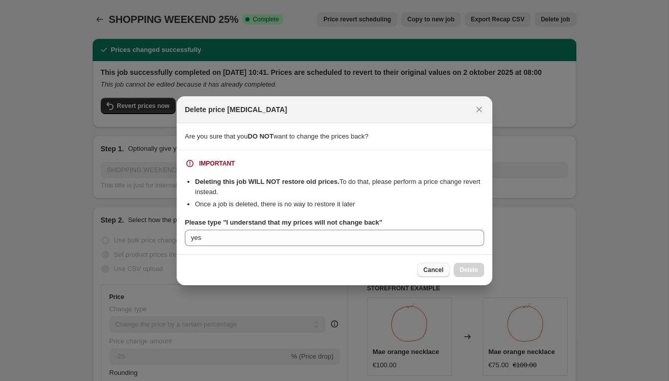
click at [439, 269] on span "Cancel" at bounding box center [433, 270] width 20 height 8
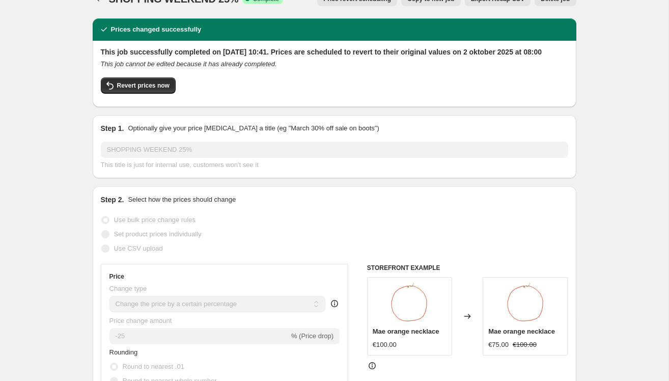
scroll to position [24, 0]
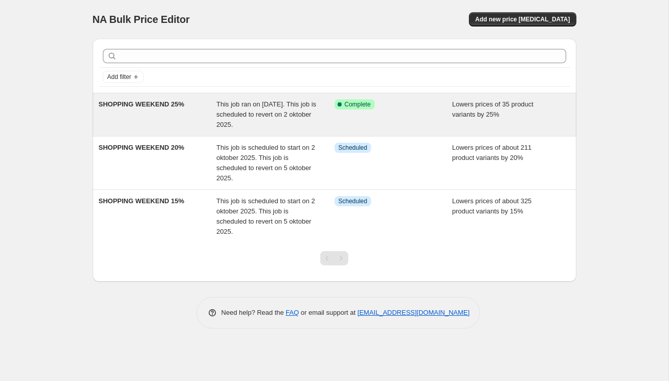
click at [240, 107] on span "This job ran on [DATE]. This job is scheduled to revert on 2 oktober 2025." at bounding box center [266, 114] width 100 height 28
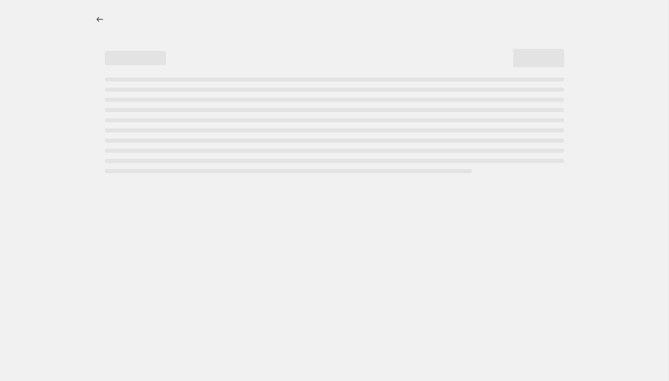
select select "percentage"
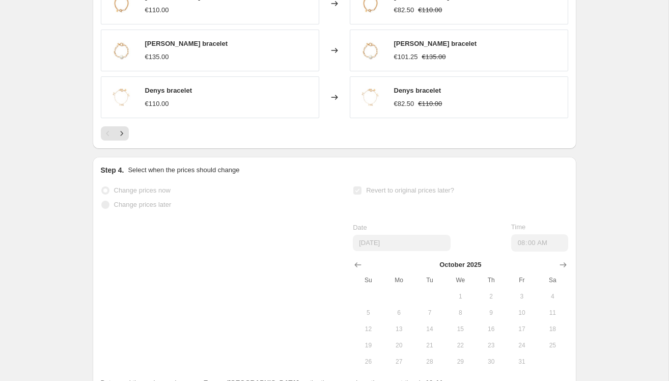
scroll to position [925, 0]
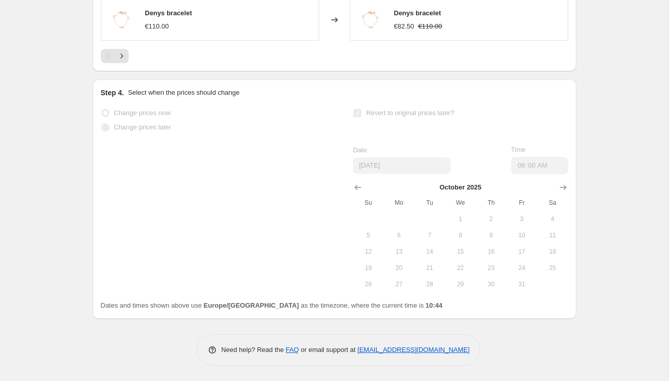
click at [413, 217] on td at bounding box center [399, 219] width 31 height 16
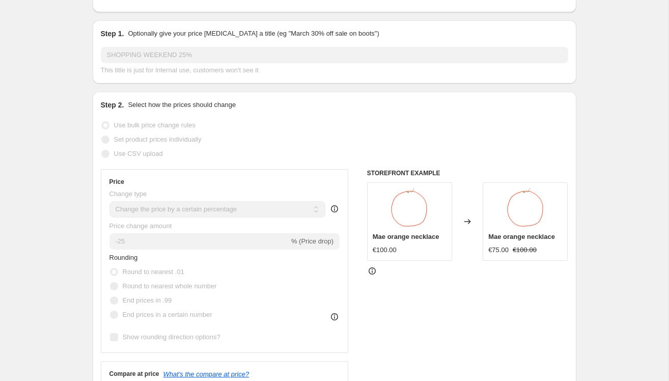
scroll to position [0, 0]
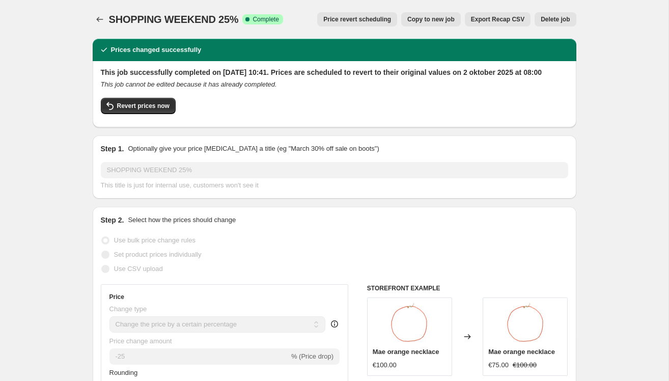
click at [551, 20] on span "Delete job" at bounding box center [554, 19] width 29 height 8
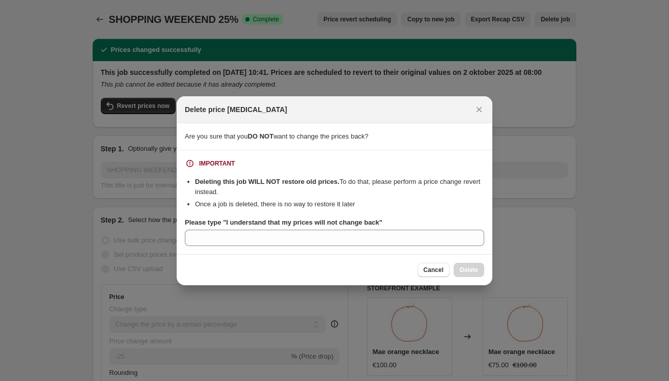
click at [465, 268] on div "Cancel Delete" at bounding box center [450, 270] width 67 height 14
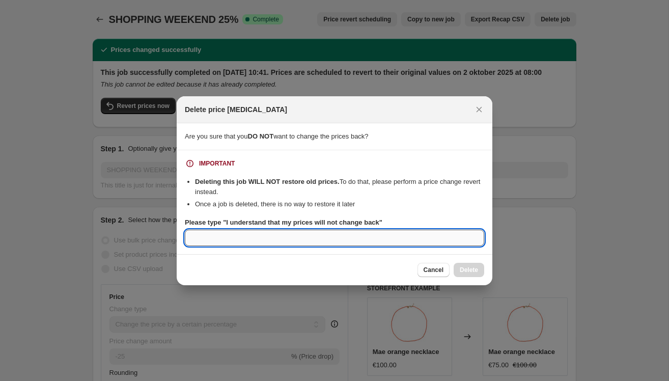
click at [401, 239] on input "Please type "I understand that my prices will not change back"" at bounding box center [334, 237] width 299 height 16
click at [55, 155] on div at bounding box center [334, 190] width 669 height 381
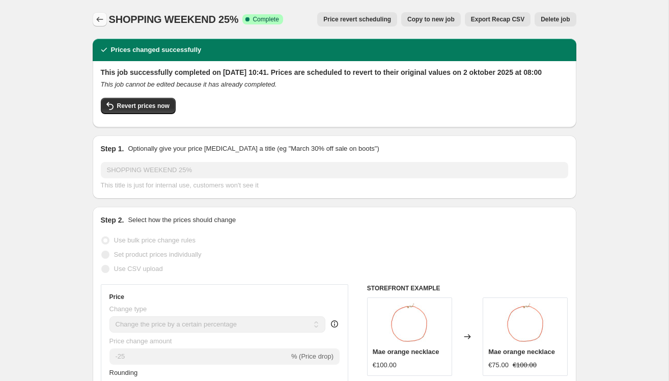
click at [99, 18] on icon "Price change jobs" at bounding box center [100, 19] width 10 height 10
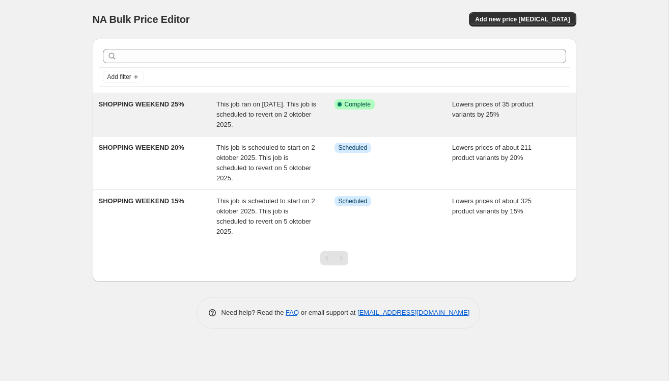
click at [565, 120] on div "Lowers prices of 35 product variants by 25%" at bounding box center [511, 114] width 118 height 31
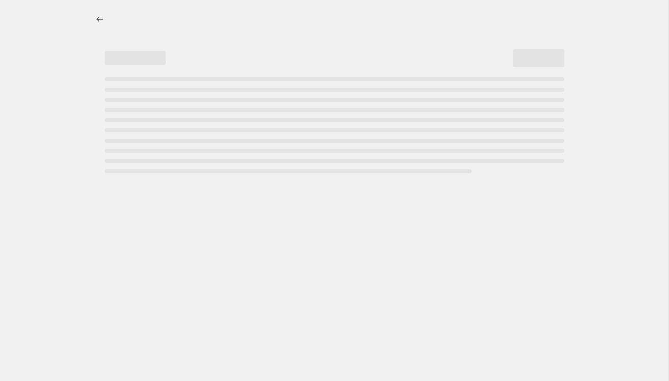
select select "percentage"
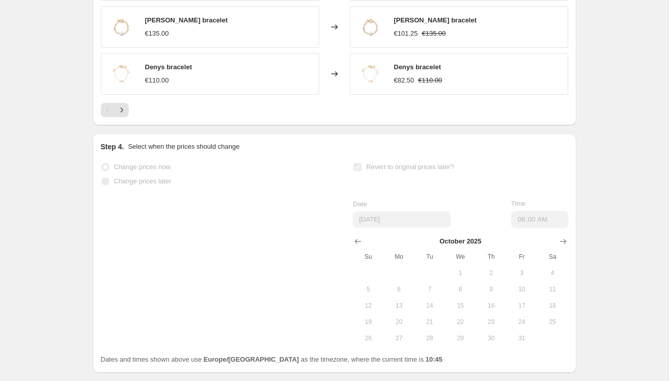
scroll to position [925, 0]
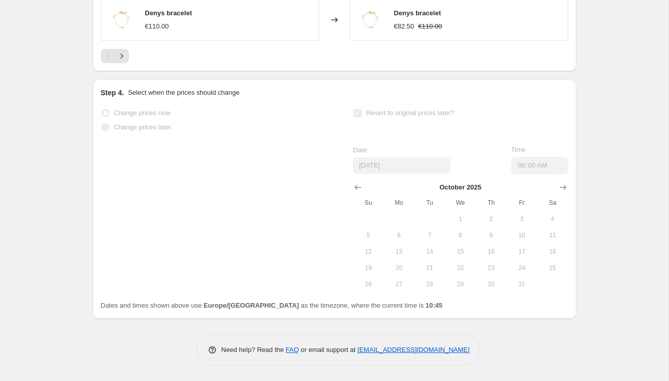
click at [521, 236] on span "10" at bounding box center [521, 235] width 22 height 8
click at [562, 222] on span "4" at bounding box center [552, 219] width 22 height 8
click at [467, 140] on div "Revert to original prices later? Date 10/2/2025 Time 08:00 October 2025 Su Mo T…" at bounding box center [460, 199] width 215 height 186
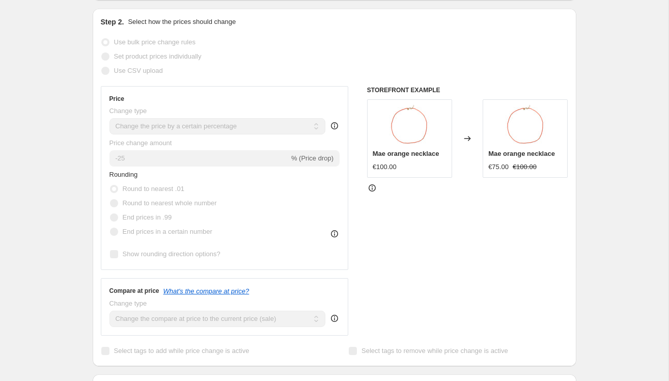
scroll to position [0, 0]
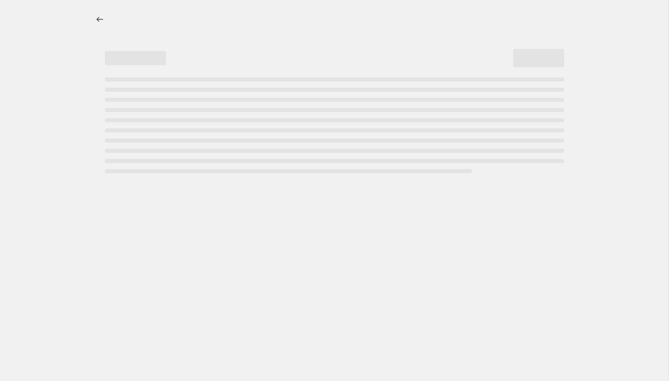
select select "percentage"
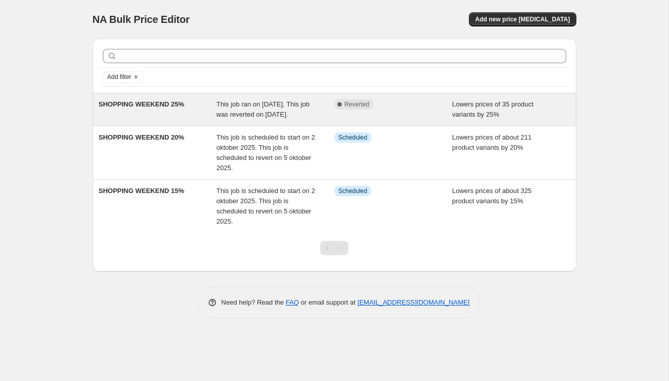
click at [215, 117] on div "SHOPPING WEEKEND 25%" at bounding box center [158, 109] width 118 height 20
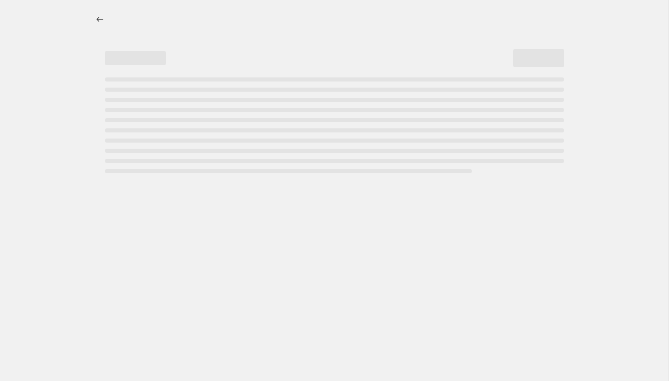
select select "percentage"
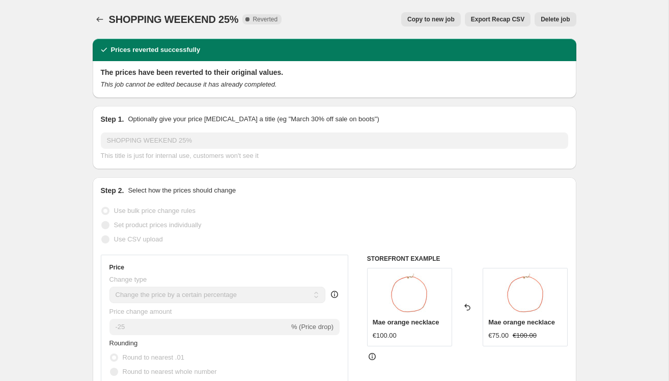
click at [427, 19] on span "Copy to new job" at bounding box center [430, 19] width 47 height 8
select select "percentage"
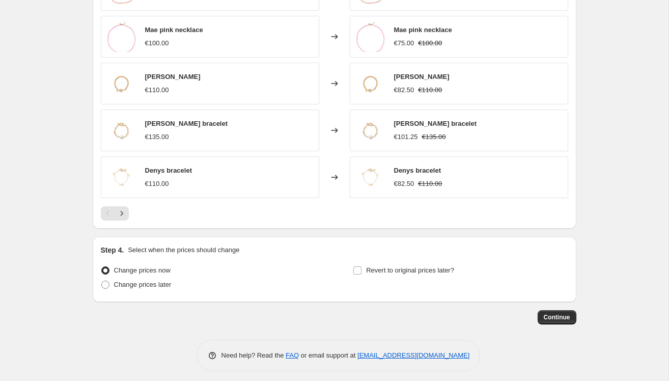
scroll to position [667, 0]
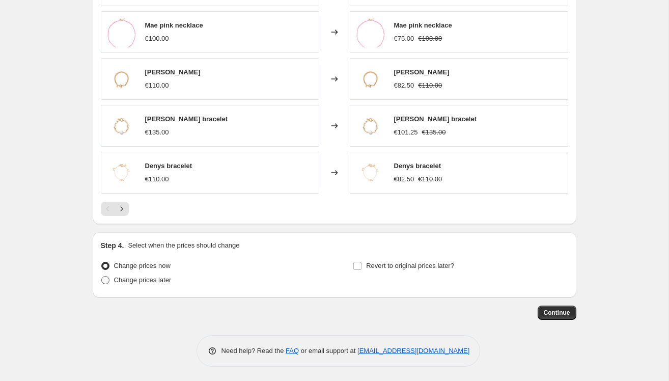
click at [105, 281] on span at bounding box center [105, 280] width 8 height 8
click at [102, 276] on input "Change prices later" at bounding box center [101, 276] width 1 height 1
radio input "true"
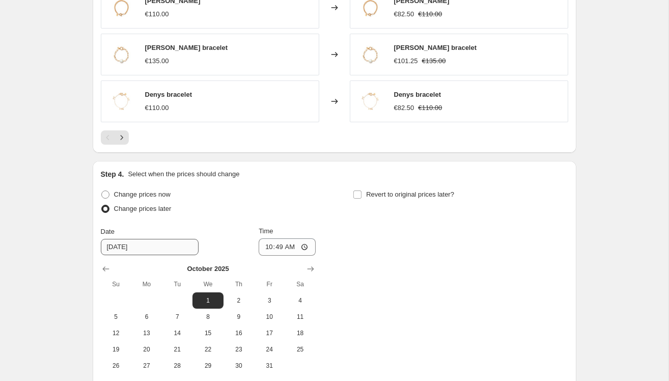
scroll to position [750, 0]
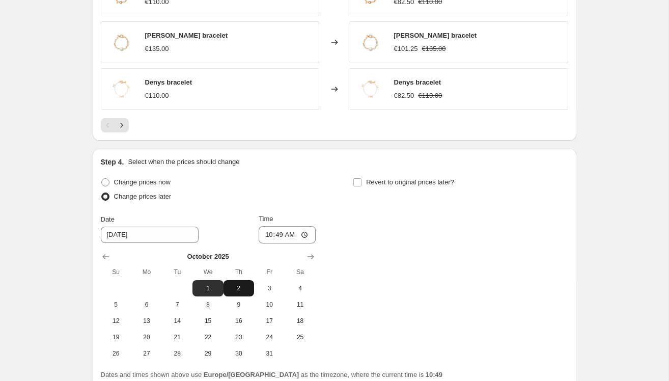
click at [235, 285] on span "2" at bounding box center [238, 288] width 22 height 8
type input "[DATE]"
click at [281, 232] on input "10:49" at bounding box center [286, 234] width 57 height 17
type input "08:00"
click at [363, 178] on label "Revert to original prices later?" at bounding box center [403, 182] width 101 height 14
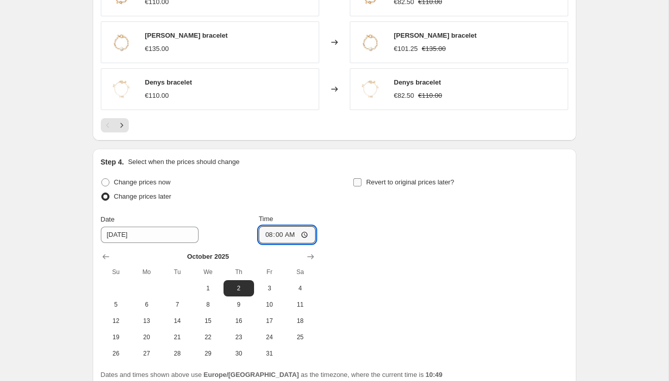
click at [361, 178] on input "Revert to original prices later?" at bounding box center [357, 182] width 8 height 8
checkbox input "true"
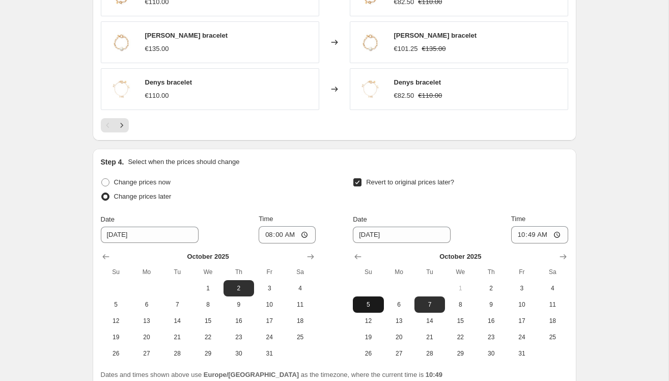
click at [373, 296] on button "5" at bounding box center [368, 304] width 31 height 16
type input "[DATE]"
click at [543, 234] on input "10:49" at bounding box center [539, 234] width 57 height 17
click at [531, 232] on input "10:49" at bounding box center [539, 234] width 57 height 17
type input "23:59"
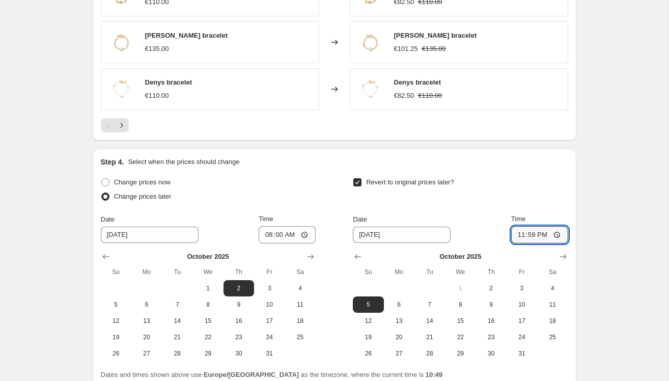
scroll to position [840, 0]
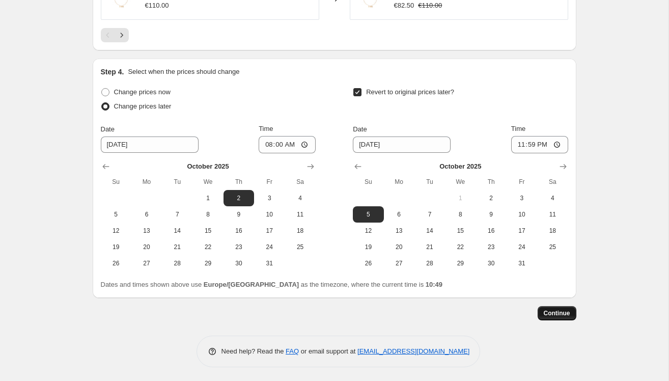
click at [562, 312] on span "Continue" at bounding box center [556, 313] width 26 height 8
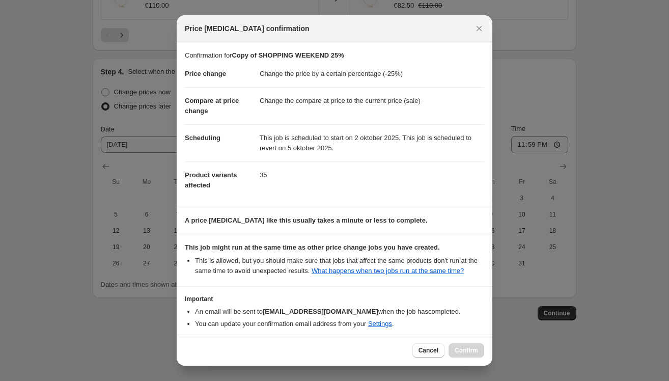
scroll to position [55, 0]
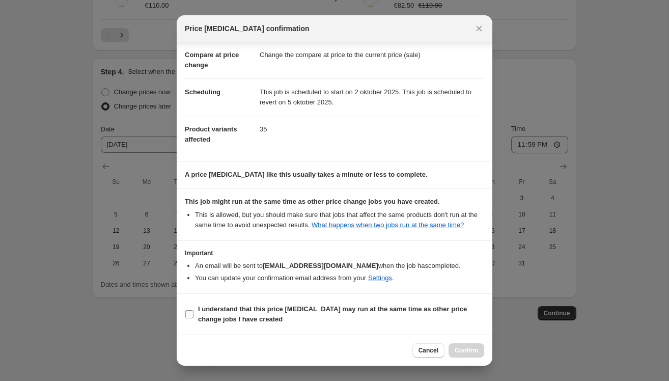
click at [187, 316] on input "I understand that this price change job may run at the same time as other price…" at bounding box center [189, 314] width 8 height 8
checkbox input "true"
click at [472, 350] on span "Confirm" at bounding box center [465, 350] width 23 height 8
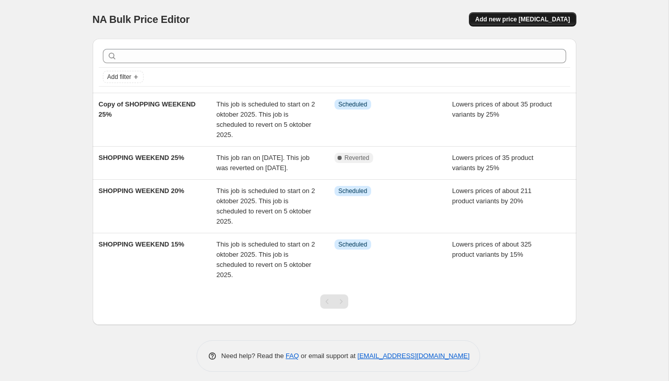
click at [514, 21] on span "Add new price change job" at bounding box center [522, 19] width 95 height 8
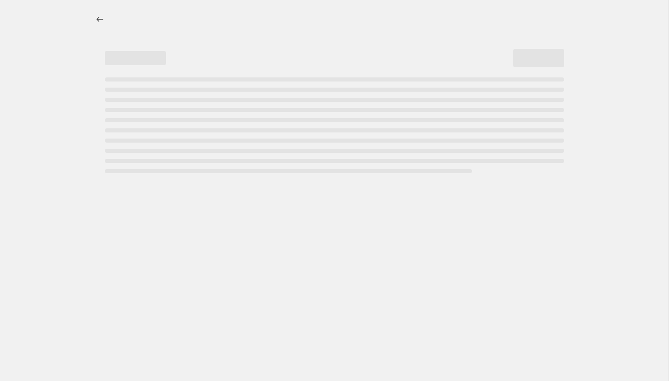
select select "percentage"
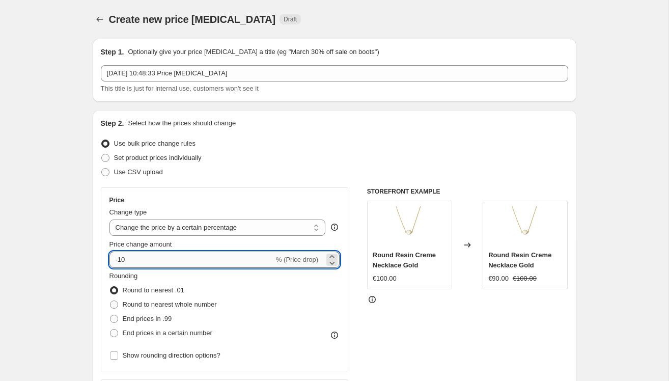
click at [149, 265] on input "-10" at bounding box center [191, 259] width 164 height 16
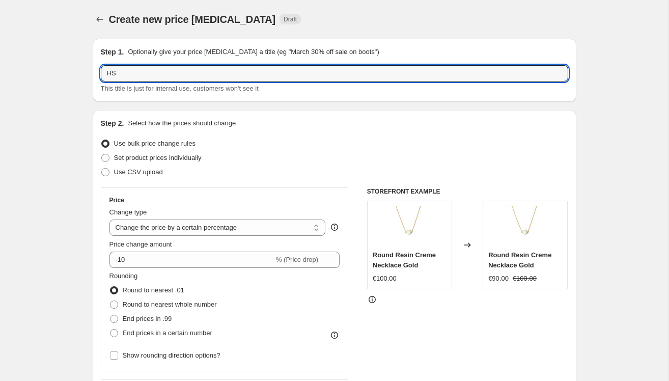
type input "OHS"
type input "HS"
drag, startPoint x: 134, startPoint y: 76, endPoint x: 52, endPoint y: 66, distance: 82.5
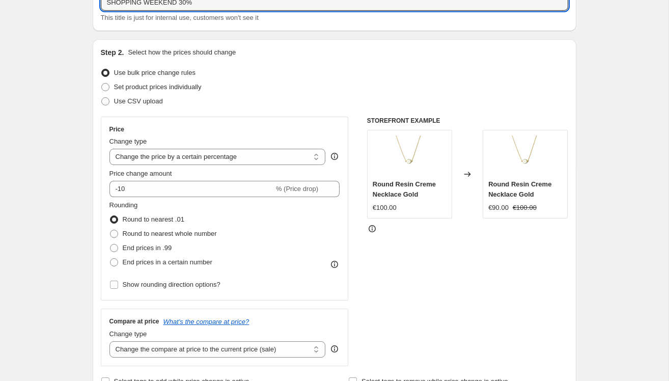
scroll to position [77, 0]
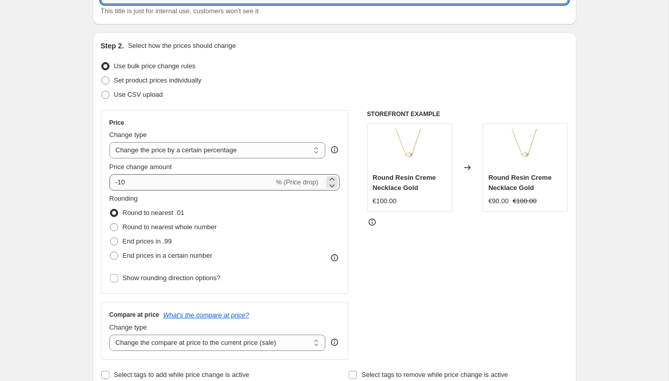
type input "SHOPPING WEEKEND 30%"
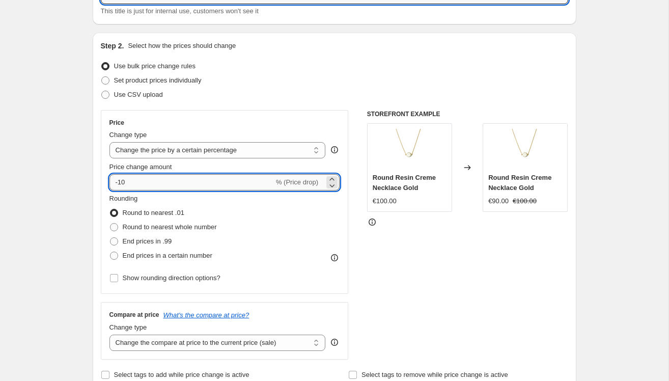
click at [158, 181] on input "-10" at bounding box center [191, 182] width 164 height 16
type input "-1"
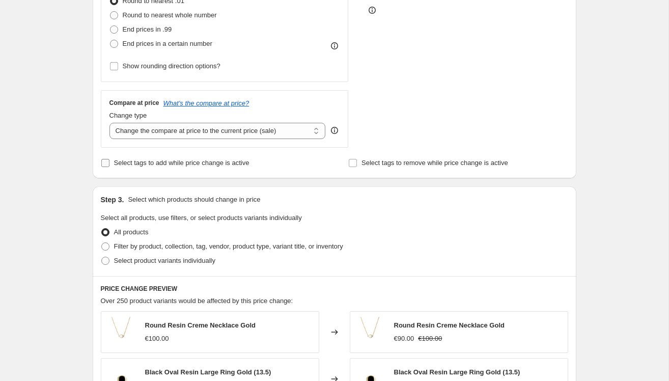
scroll to position [290, 0]
type input "-30"
click at [116, 260] on span "Select product variants individually" at bounding box center [164, 260] width 101 height 8
click at [102, 256] on input "Select product variants individually" at bounding box center [101, 256] width 1 height 1
radio input "true"
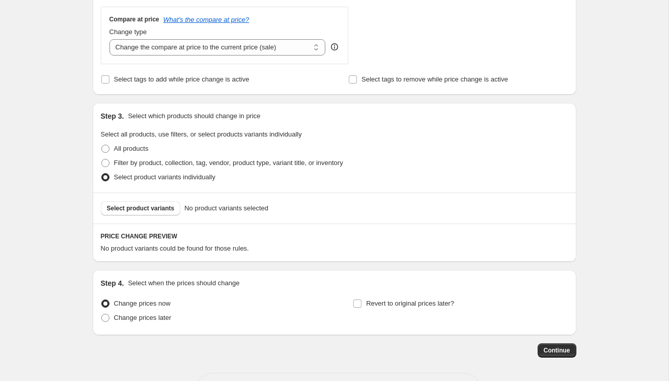
scroll to position [410, 0]
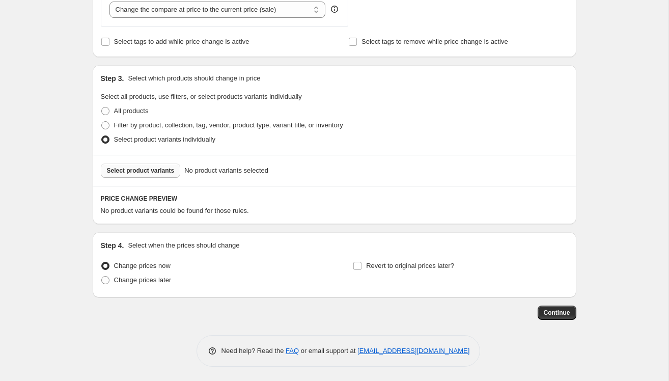
click at [137, 168] on span "Select product variants" at bounding box center [141, 170] width 68 height 8
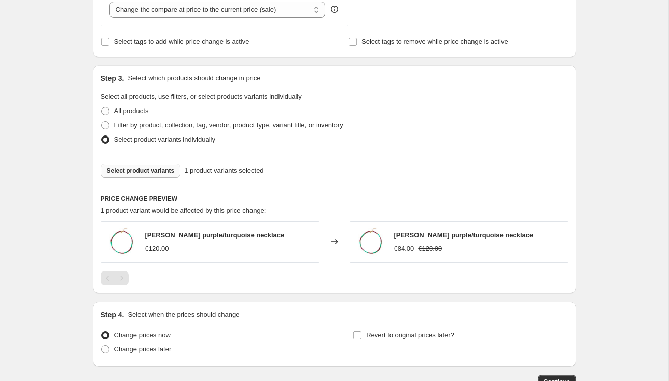
scroll to position [479, 0]
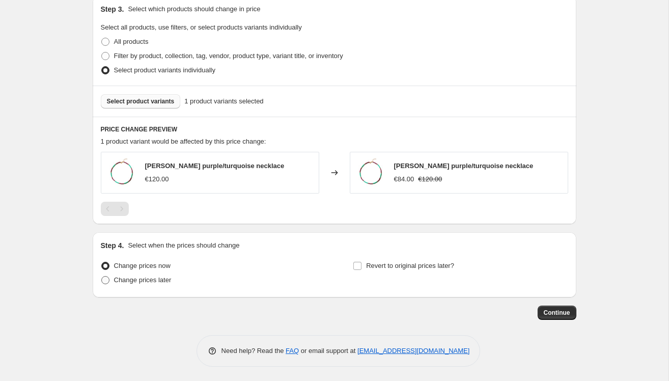
click at [114, 280] on span "Change prices later" at bounding box center [142, 280] width 57 height 8
click at [102, 276] on input "Change prices later" at bounding box center [101, 276] width 1 height 1
radio input "true"
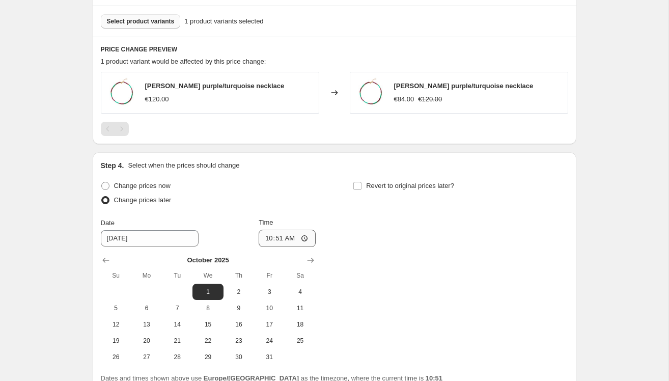
scroll to position [575, 0]
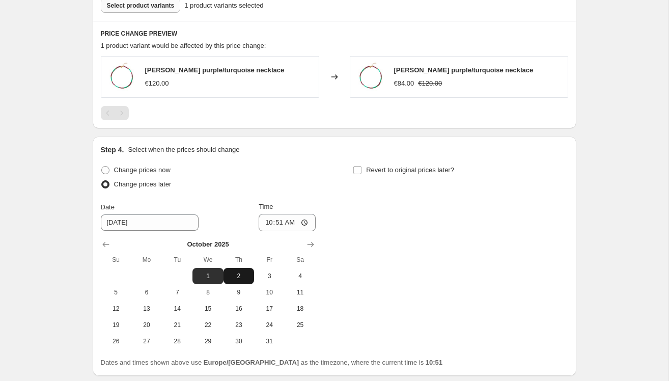
click at [238, 277] on span "2" at bounding box center [238, 276] width 22 height 8
type input "[DATE]"
click at [280, 222] on input "10:51" at bounding box center [286, 222] width 57 height 17
type input "08:00"
click at [361, 170] on input "Revert to original prices later?" at bounding box center [357, 170] width 8 height 8
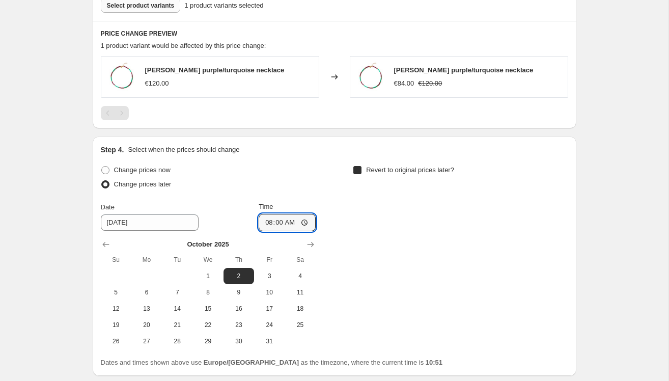
checkbox input "true"
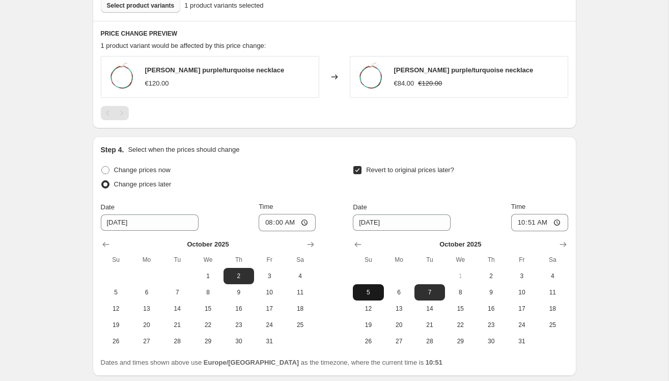
click at [368, 288] on span "5" at bounding box center [368, 292] width 22 height 8
type input "[DATE]"
click at [532, 222] on input "10:51" at bounding box center [539, 222] width 57 height 17
type input "23:00"
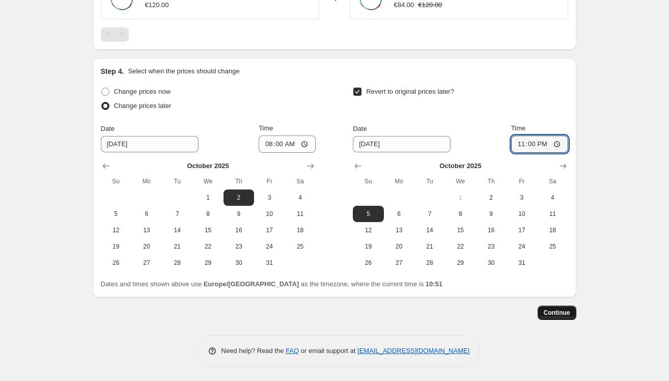
click at [553, 311] on span "Continue" at bounding box center [556, 312] width 26 height 8
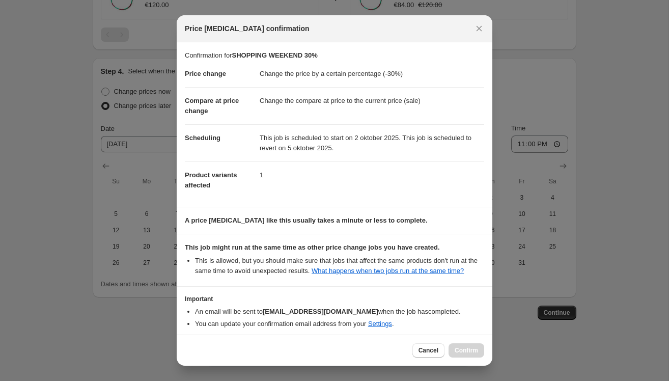
scroll to position [55, 0]
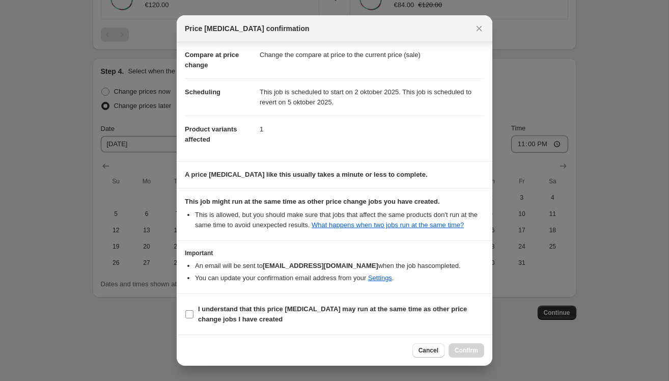
click at [196, 313] on label "I understand that this price change job may run at the same time as other price…" at bounding box center [334, 314] width 299 height 24
click at [193, 313] on input "I understand that this price change job may run at the same time as other price…" at bounding box center [189, 314] width 8 height 8
checkbox input "true"
click at [459, 350] on span "Confirm" at bounding box center [465, 350] width 23 height 8
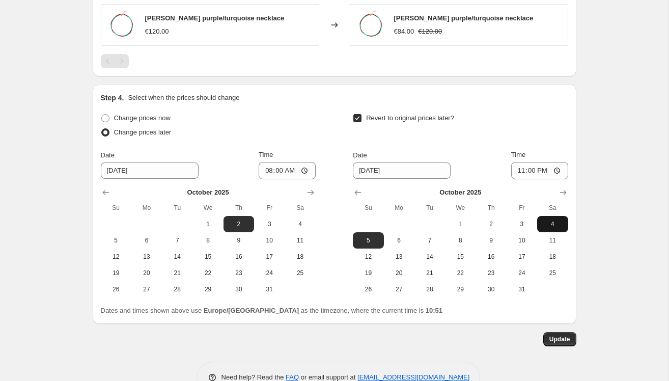
scroll to position [715, 0]
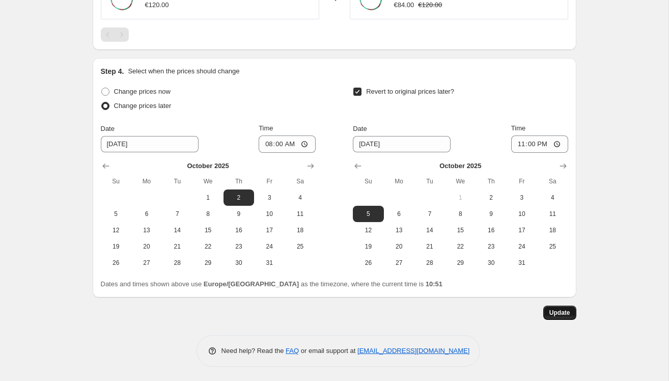
click at [568, 310] on span "Update" at bounding box center [559, 312] width 21 height 8
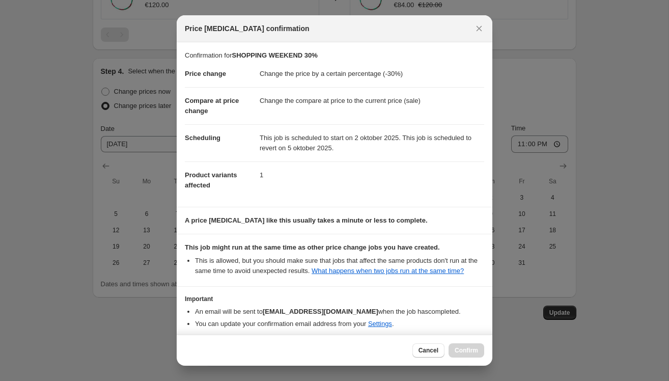
scroll to position [55, 0]
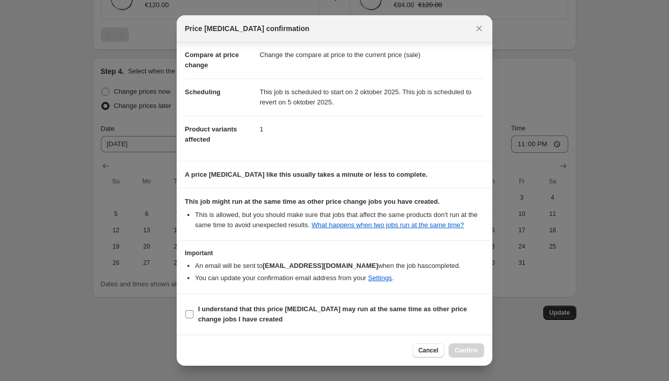
click at [193, 313] on input "I understand that this price change job may run at the same time as other price…" at bounding box center [189, 314] width 8 height 8
checkbox input "true"
click at [469, 353] on span "Confirm" at bounding box center [465, 350] width 23 height 8
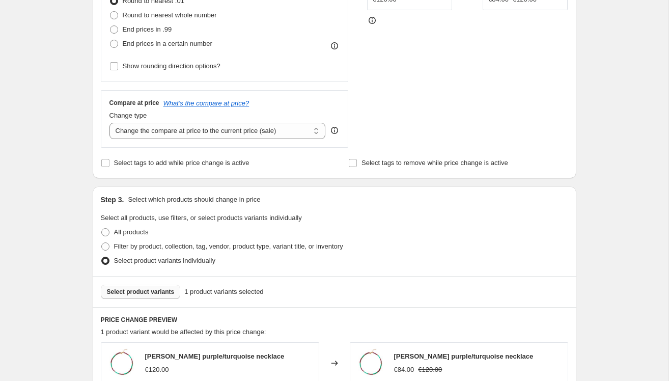
scroll to position [0, 0]
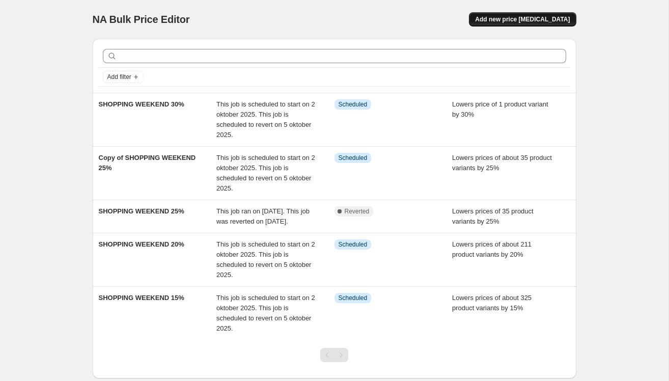
click at [529, 15] on button "Add new price change job" at bounding box center [522, 19] width 107 height 14
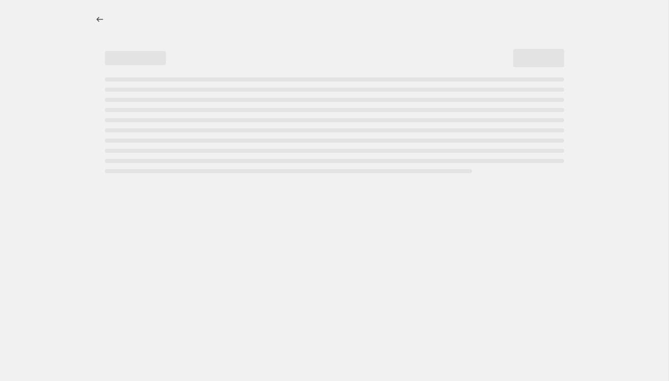
select select "percentage"
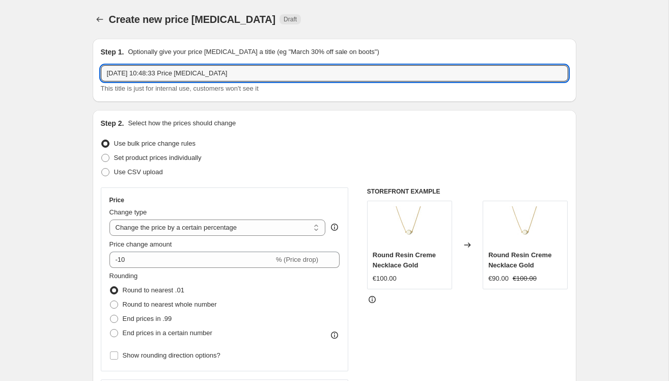
drag, startPoint x: 233, startPoint y: 78, endPoint x: -13, endPoint y: 67, distance: 245.5
click at [0, 67] on html "Home Settings Plans Skip to content Create new price change job. This page is r…" at bounding box center [334, 190] width 669 height 381
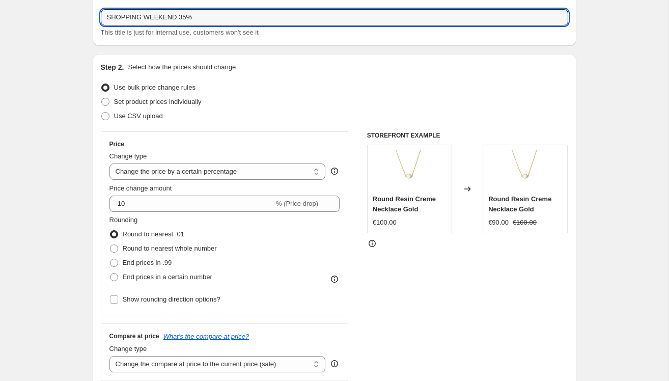
scroll to position [64, 0]
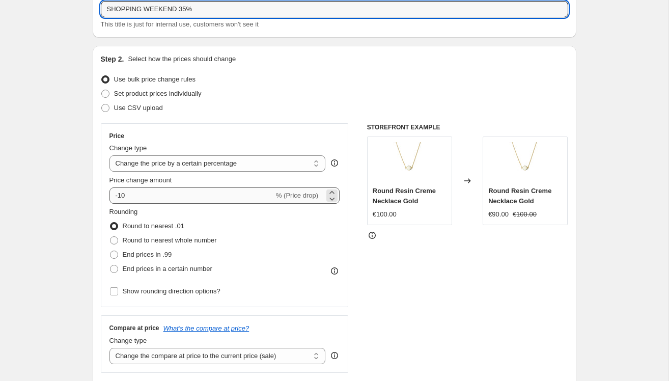
type input "SHOPPING WEEKEND 35%"
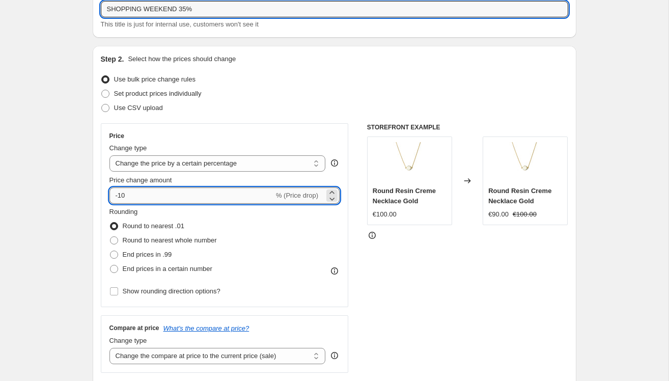
click at [141, 198] on input "-10" at bounding box center [191, 195] width 164 height 16
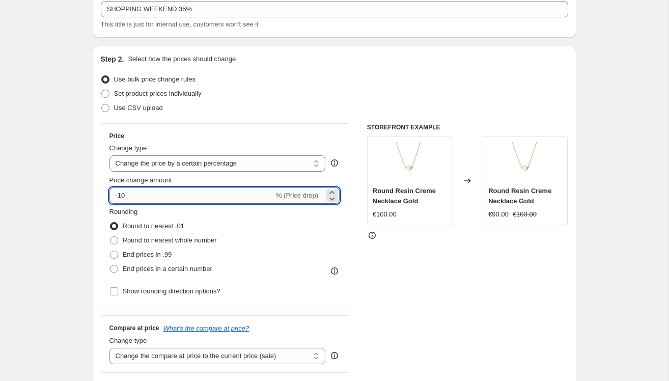
type input "-1"
type input "-35"
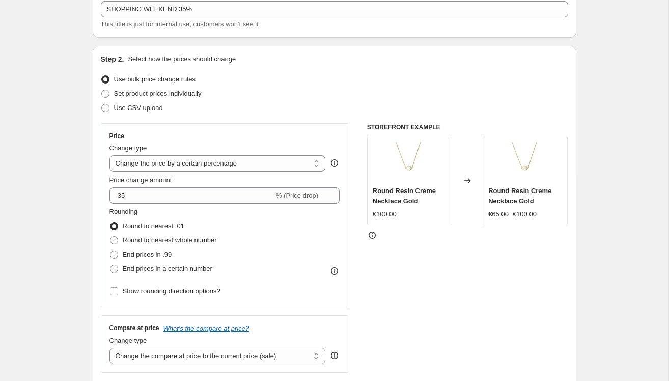
click at [438, 276] on div "STOREFRONT EXAMPLE Round Resin Creme Necklace Gold €100.00 Changed to Round Res…" at bounding box center [467, 247] width 201 height 249
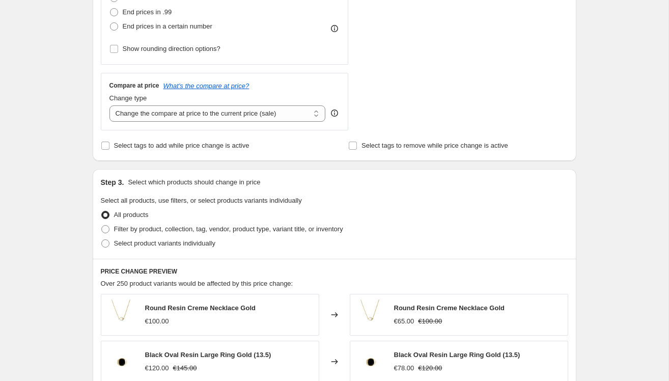
scroll to position [316, 0]
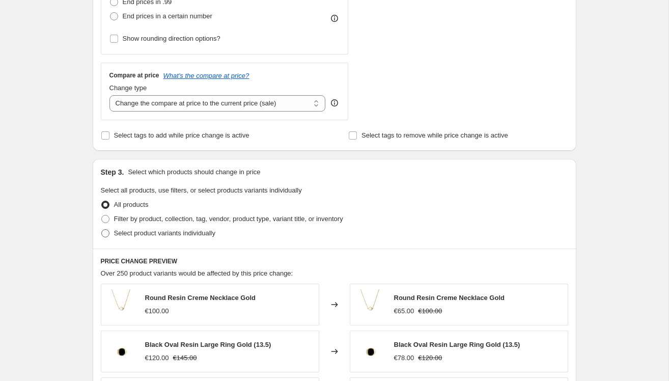
click at [110, 235] on label "Select product variants individually" at bounding box center [158, 233] width 114 height 14
click at [102, 229] on input "Select product variants individually" at bounding box center [101, 229] width 1 height 1
radio input "true"
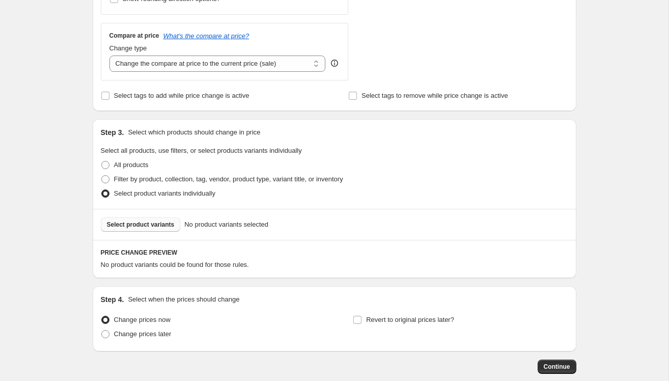
scroll to position [361, 0]
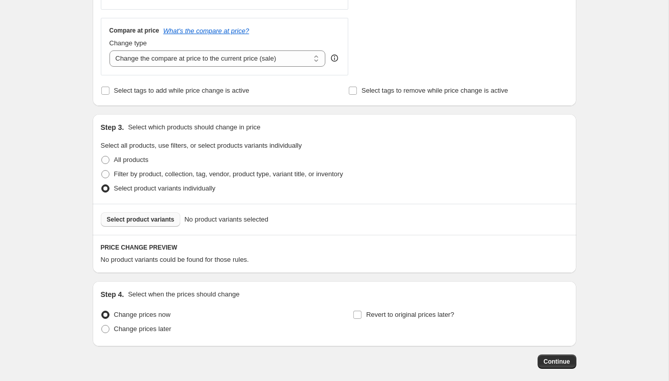
click at [166, 219] on span "Select product variants" at bounding box center [141, 219] width 68 height 8
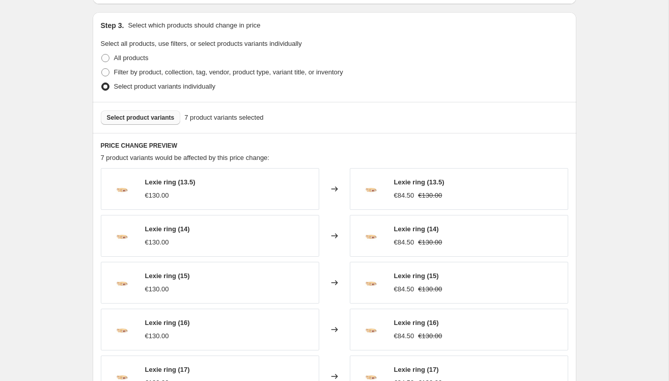
scroll to position [667, 0]
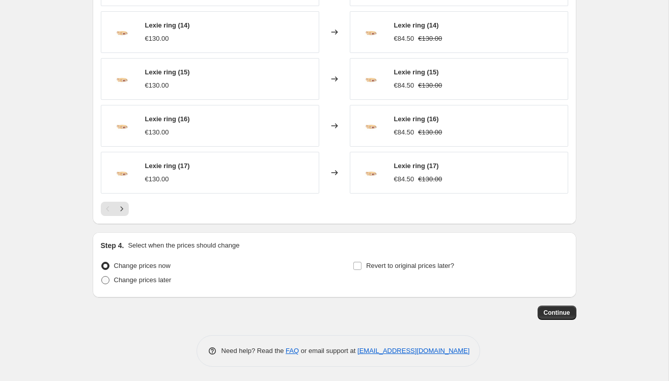
click at [104, 283] on span at bounding box center [105, 279] width 9 height 9
click at [102, 276] on input "Change prices later" at bounding box center [101, 276] width 1 height 1
radio input "true"
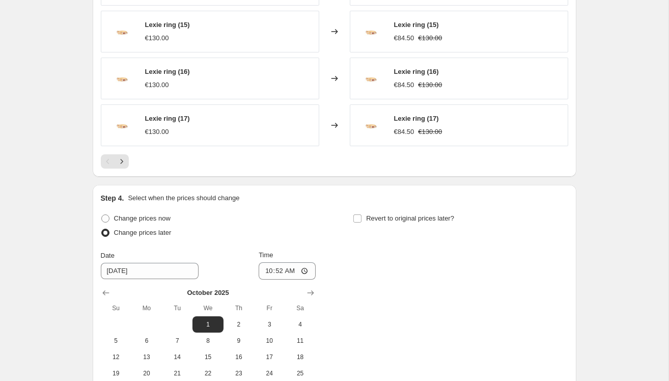
scroll to position [722, 0]
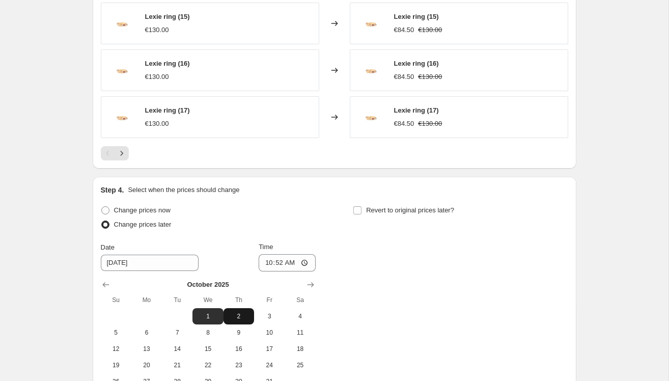
click at [235, 312] on span "2" at bounding box center [238, 316] width 22 height 8
type input "[DATE]"
click at [279, 263] on input "10:52" at bounding box center [286, 262] width 57 height 17
type input "08:00"
click at [358, 210] on input "Revert to original prices later?" at bounding box center [357, 210] width 8 height 8
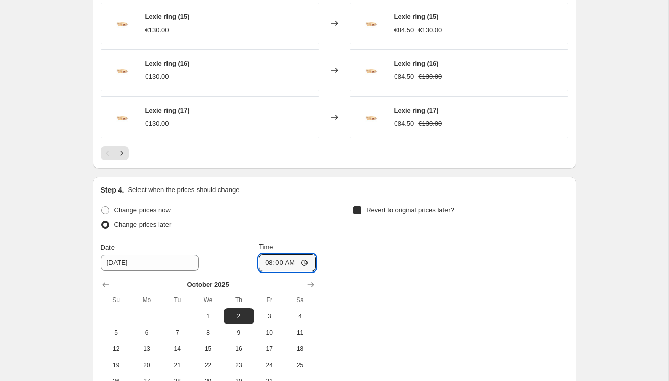
checkbox input "true"
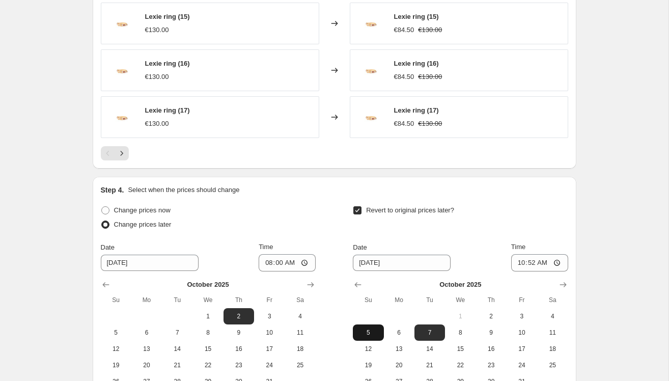
click at [367, 333] on span "5" at bounding box center [368, 332] width 22 height 8
type input "[DATE]"
click at [527, 263] on input "10:52" at bounding box center [539, 262] width 57 height 17
type input "23:00"
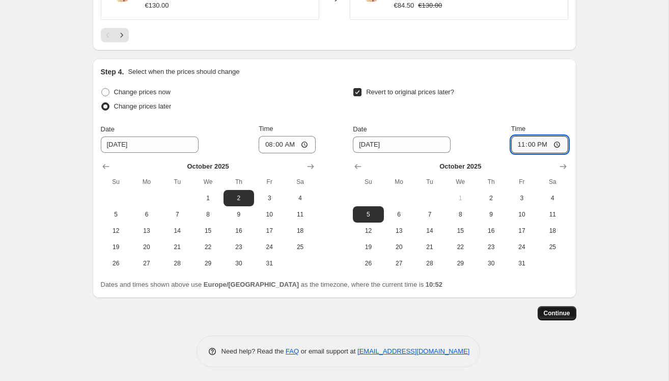
click at [553, 312] on span "Continue" at bounding box center [556, 313] width 26 height 8
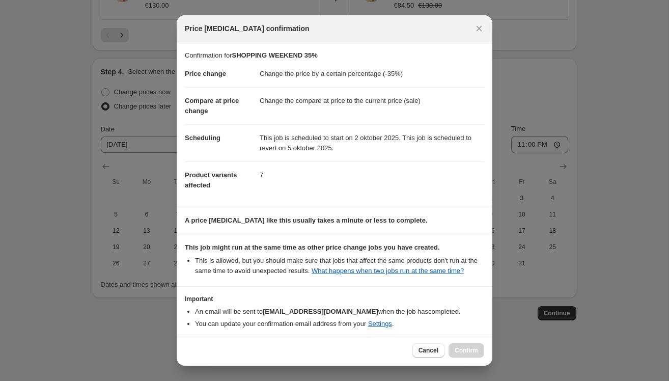
scroll to position [55, 0]
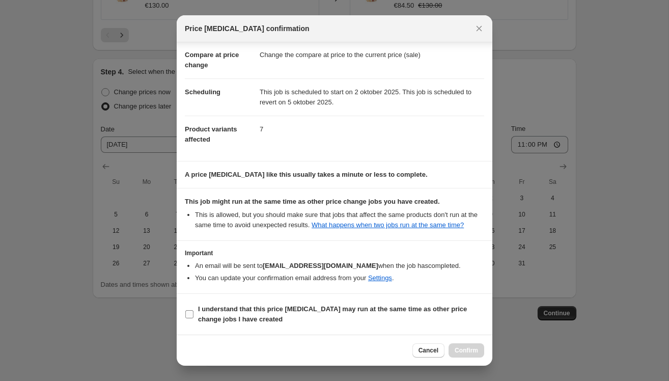
click at [194, 316] on span ":rah:" at bounding box center [189, 313] width 9 height 9
click at [193, 316] on input "I understand that this price change job may run at the same time as other price…" at bounding box center [189, 314] width 8 height 8
checkbox input "true"
click at [466, 345] on button "Confirm" at bounding box center [466, 350] width 36 height 14
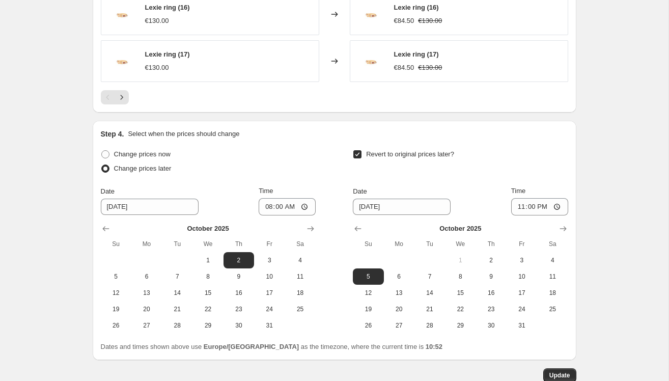
scroll to position [902, 0]
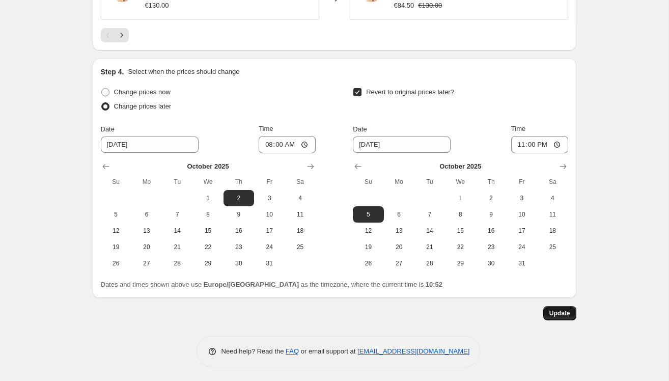
click at [560, 313] on span "Update" at bounding box center [559, 313] width 21 height 8
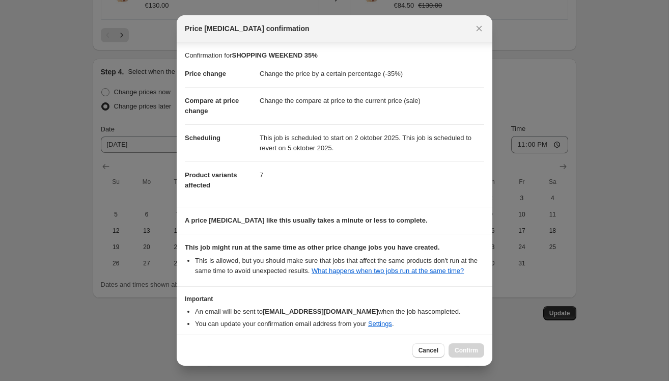
scroll to position [55, 0]
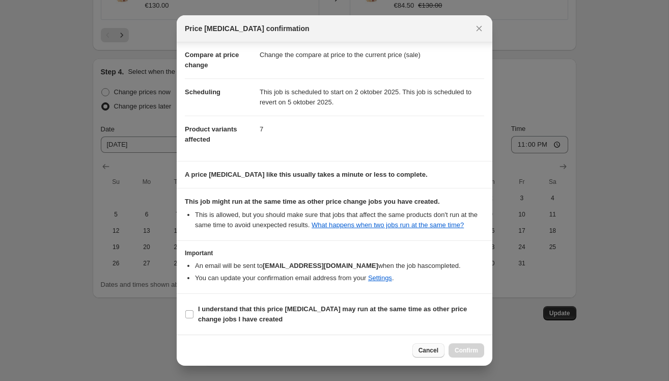
click at [420, 350] on span "Cancel" at bounding box center [428, 350] width 20 height 8
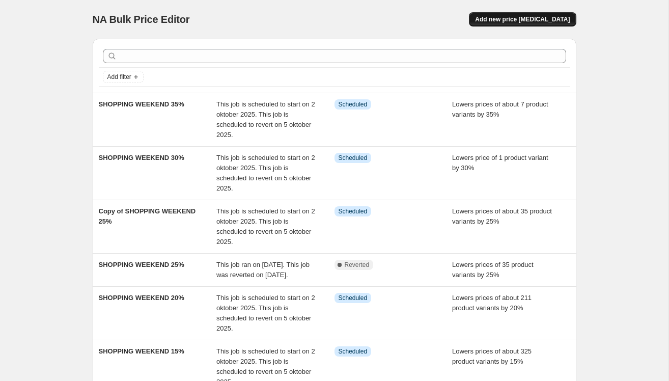
click at [548, 16] on span "Add new price change job" at bounding box center [522, 19] width 95 height 8
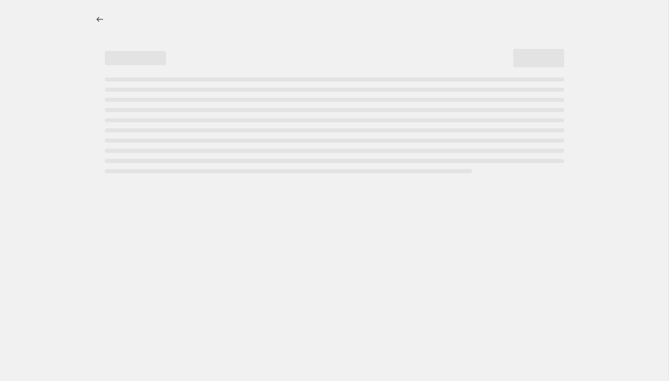
select select "percentage"
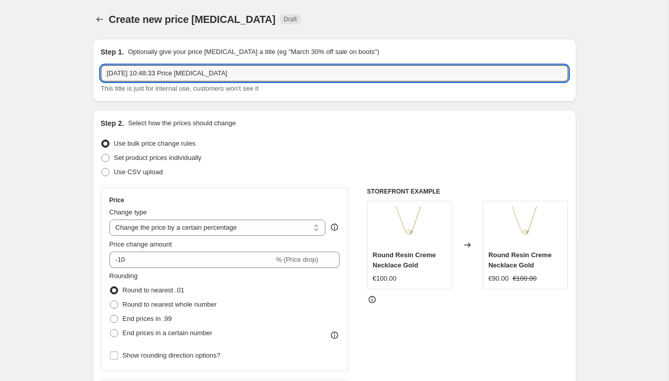
drag, startPoint x: 263, startPoint y: 75, endPoint x: 89, endPoint y: 63, distance: 174.4
click at [93, 66] on div "Step 1. Optionally give your price change job a title (eg "March 30% off sale o…" at bounding box center [334, 70] width 483 height 63
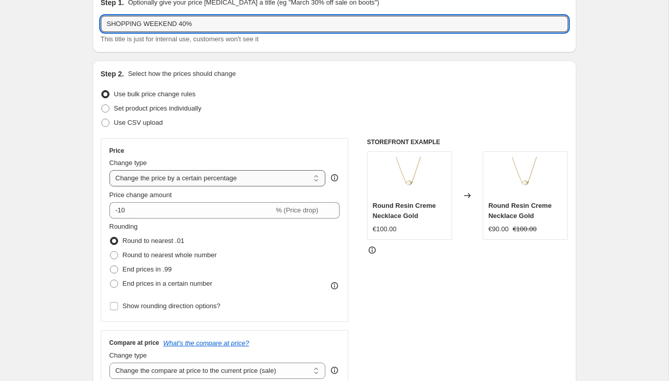
scroll to position [60, 0]
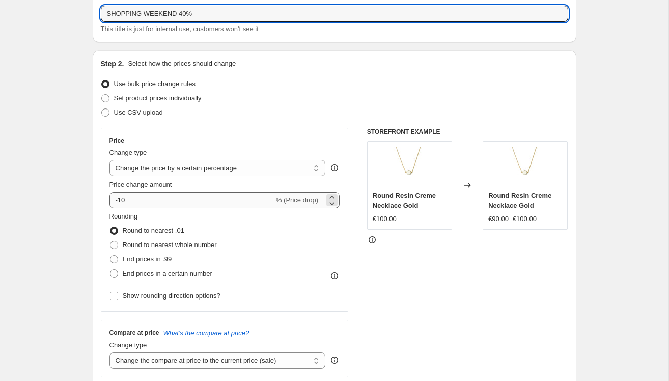
type input "SHOPPING WEEKEND 40%"
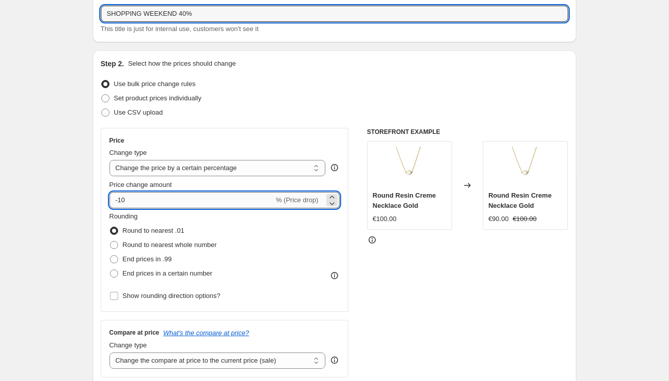
click at [152, 196] on input "-10" at bounding box center [191, 200] width 164 height 16
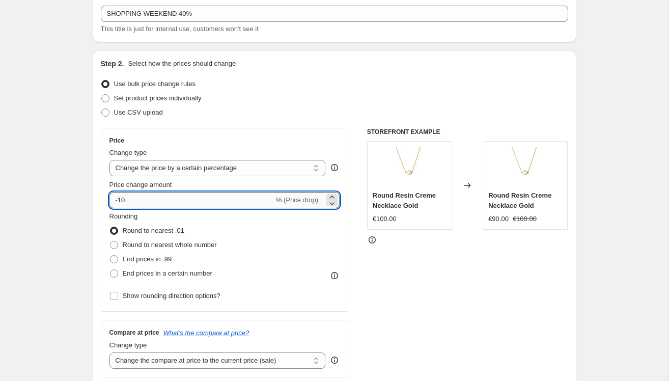
type input "-1"
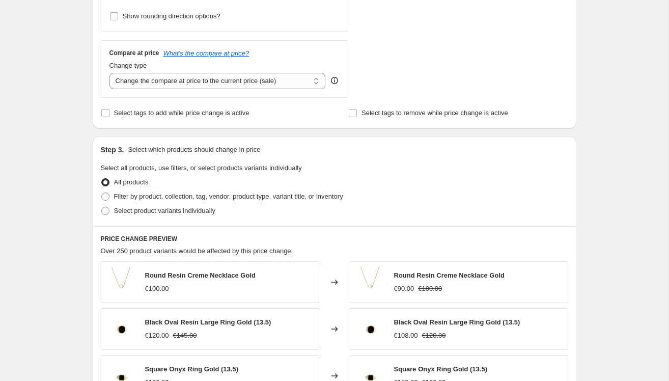
scroll to position [350, 0]
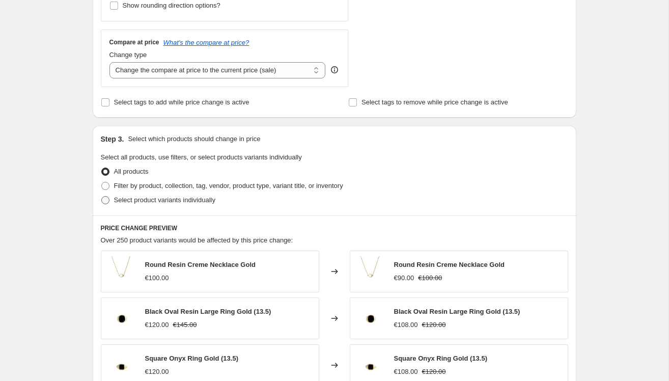
type input "-40"
click at [138, 201] on span "Select product variants individually" at bounding box center [164, 200] width 101 height 8
click at [102, 196] on input "Select product variants individually" at bounding box center [101, 196] width 1 height 1
radio input "true"
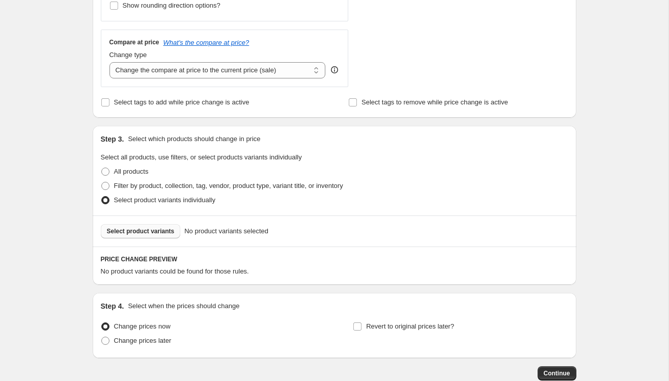
click at [135, 226] on button "Select product variants" at bounding box center [141, 231] width 80 height 14
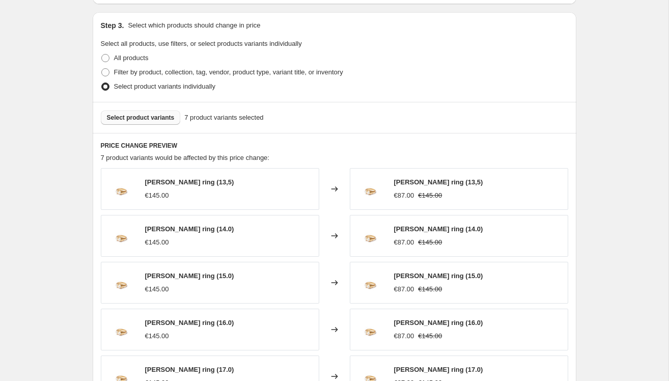
scroll to position [667, 0]
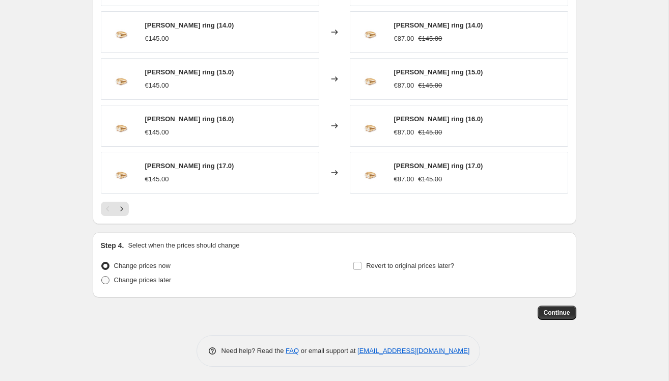
click at [103, 279] on span at bounding box center [105, 280] width 8 height 8
click at [102, 276] on input "Change prices later" at bounding box center [101, 276] width 1 height 1
radio input "true"
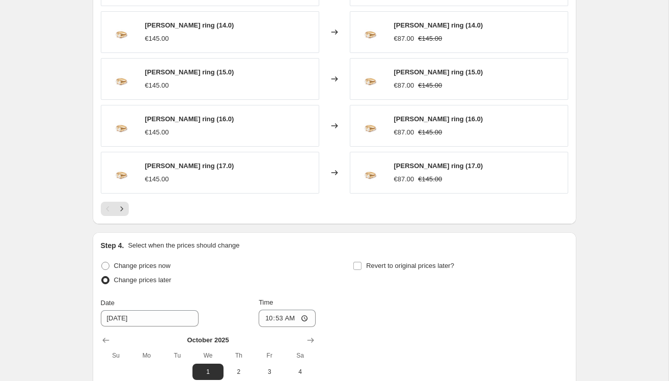
scroll to position [725, 0]
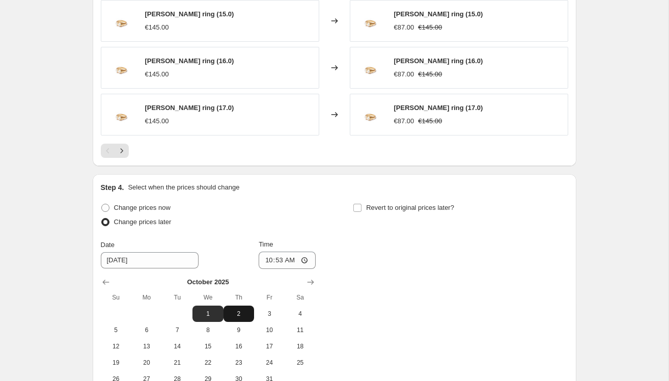
click at [231, 314] on span "2" at bounding box center [238, 313] width 22 height 8
type input "[DATE]"
click at [277, 258] on input "10:53" at bounding box center [286, 259] width 57 height 17
type input "08:00"
click at [362, 204] on label "Revert to original prices later?" at bounding box center [403, 207] width 101 height 14
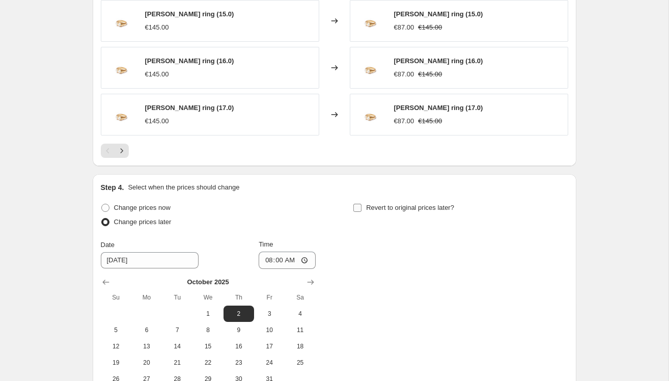
click at [361, 204] on input "Revert to original prices later?" at bounding box center [357, 208] width 8 height 8
checkbox input "true"
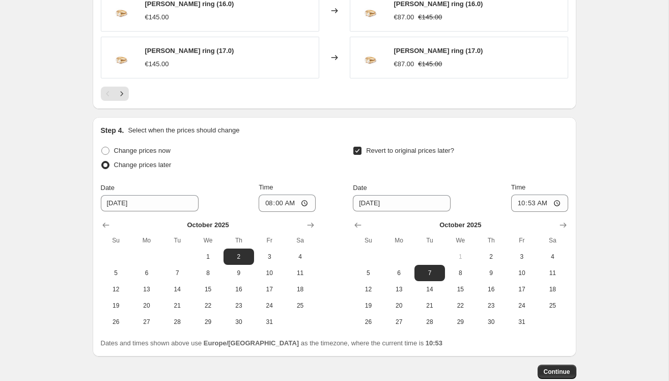
scroll to position [798, 0]
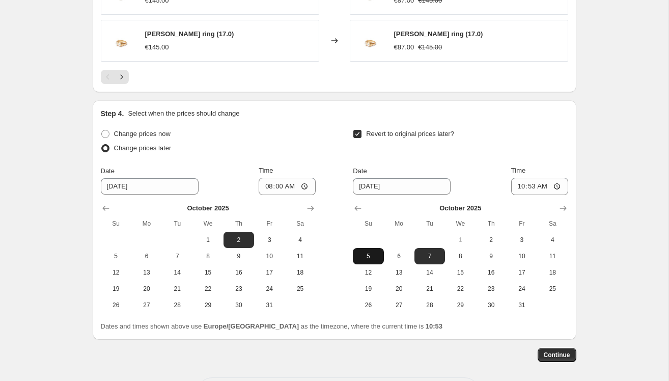
click at [365, 252] on span "5" at bounding box center [368, 256] width 22 height 8
type input "[DATE]"
click at [531, 187] on input "10:53" at bounding box center [539, 186] width 57 height 17
type input "23:59"
click at [555, 349] on button "Continue" at bounding box center [556, 355] width 39 height 14
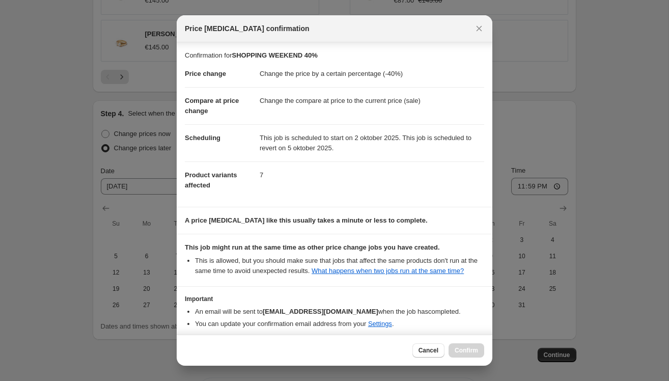
scroll to position [55, 0]
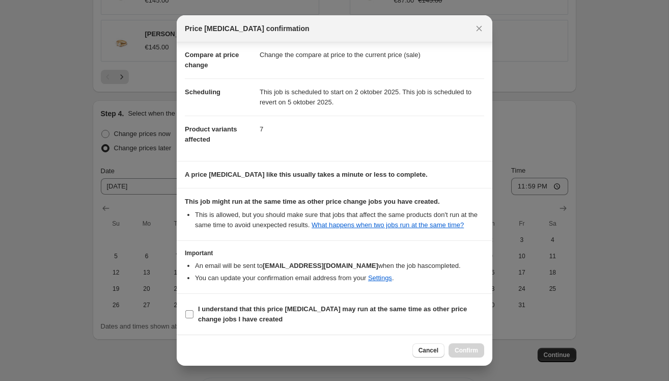
click at [213, 313] on span "I understand that this price change job may run at the same time as other price…" at bounding box center [341, 314] width 286 height 20
click at [193, 313] on input "I understand that this price change job may run at the same time as other price…" at bounding box center [189, 314] width 8 height 8
checkbox input "true"
click at [464, 347] on span "Confirm" at bounding box center [465, 350] width 23 height 8
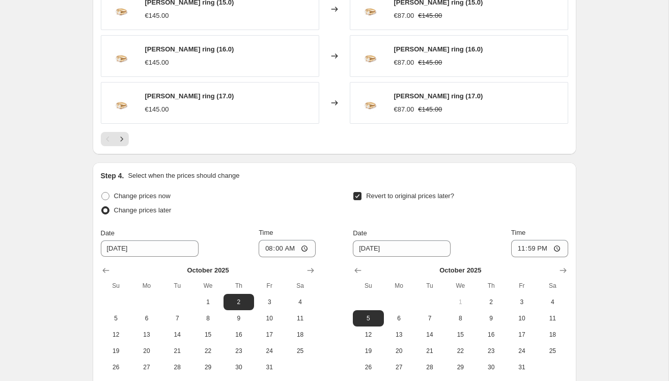
scroll to position [902, 0]
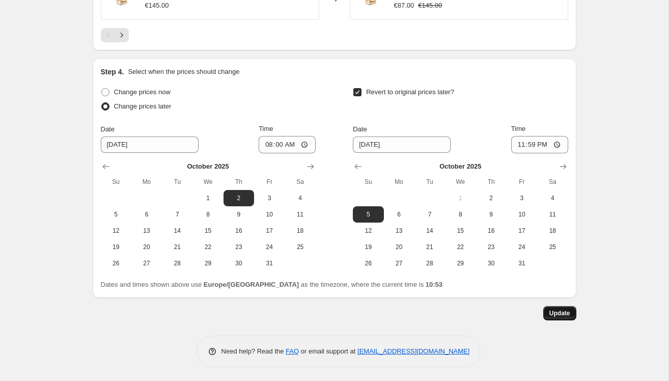
click at [558, 311] on span "Update" at bounding box center [559, 313] width 21 height 8
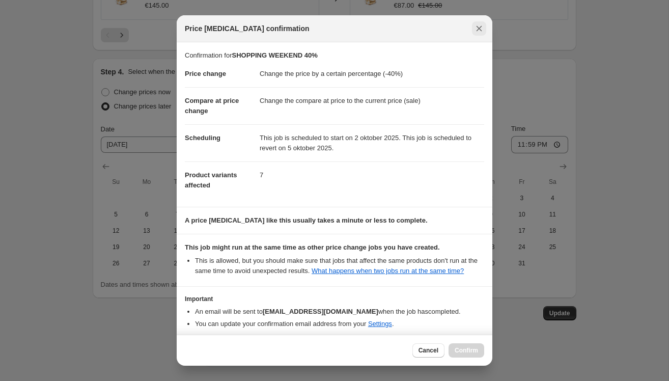
click at [478, 23] on button "Close" at bounding box center [479, 28] width 14 height 14
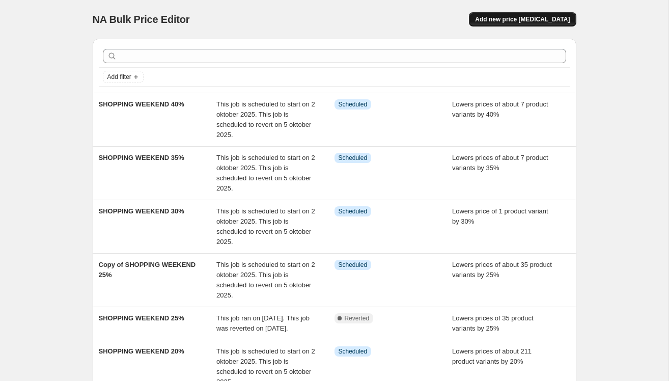
click at [520, 16] on span "Add new price change job" at bounding box center [522, 19] width 95 height 8
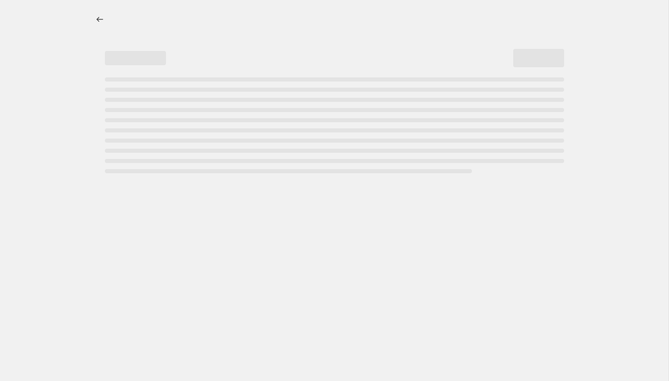
select select "percentage"
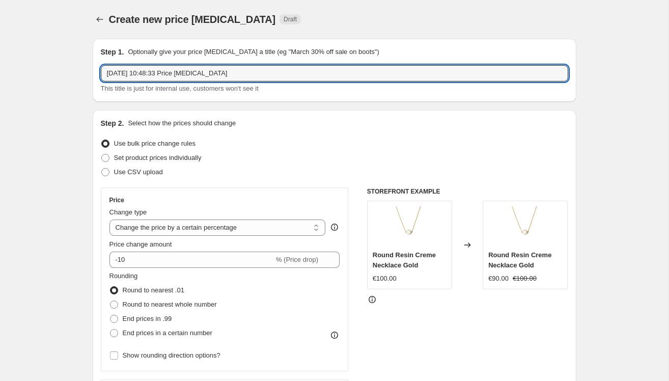
drag, startPoint x: 245, startPoint y: 70, endPoint x: 7, endPoint y: 53, distance: 238.7
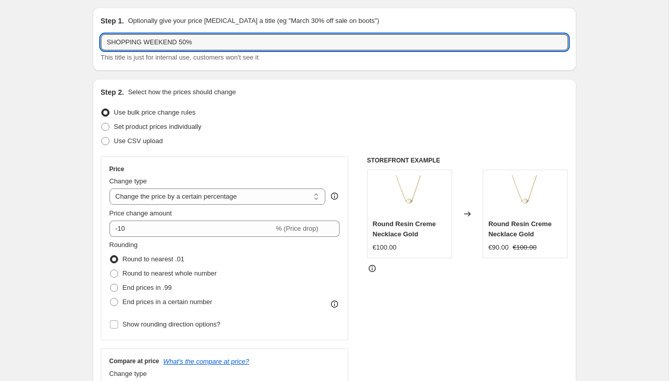
scroll to position [47, 0]
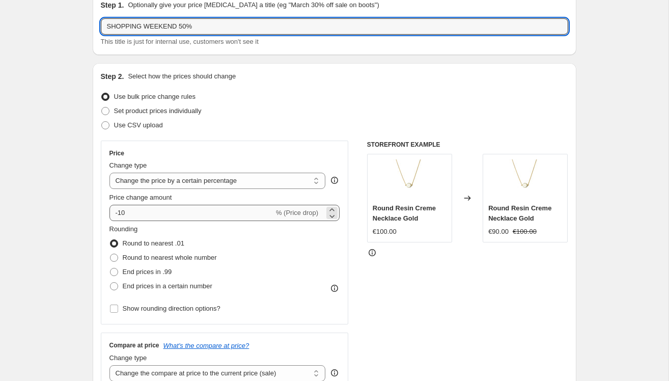
type input "SHOPPING WEEKEND 50%"
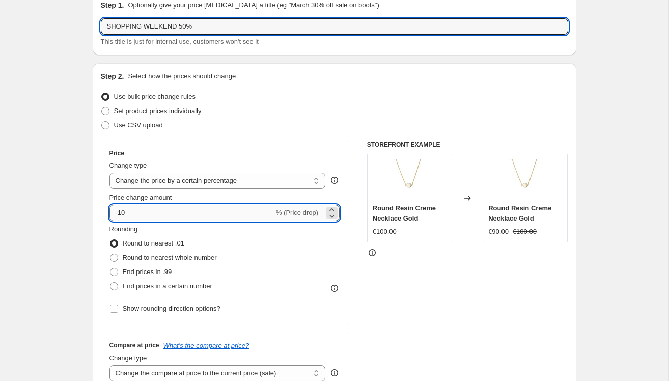
click at [145, 212] on input "-10" at bounding box center [191, 213] width 164 height 16
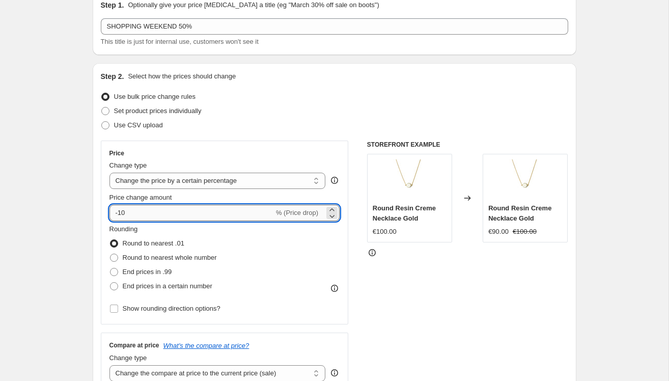
type input "-1"
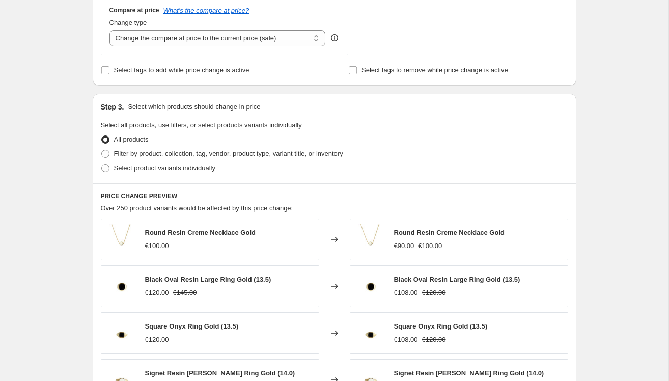
scroll to position [371, 0]
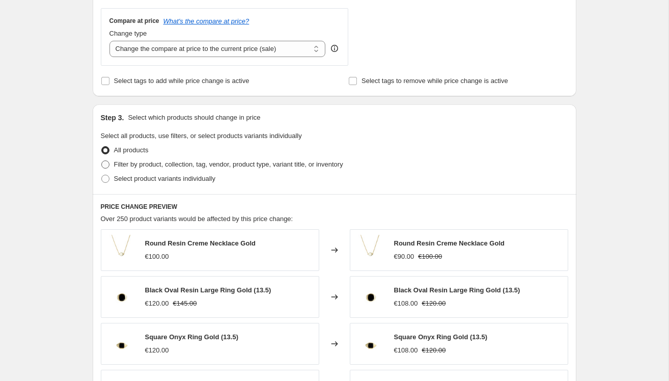
type input "-50"
click at [130, 170] on label "Filter by product, collection, tag, vendor, product type, variant title, or inv…" at bounding box center [222, 164] width 242 height 14
click at [102, 161] on input "Filter by product, collection, tag, vendor, product type, variant title, or inv…" at bounding box center [101, 160] width 1 height 1
radio input "true"
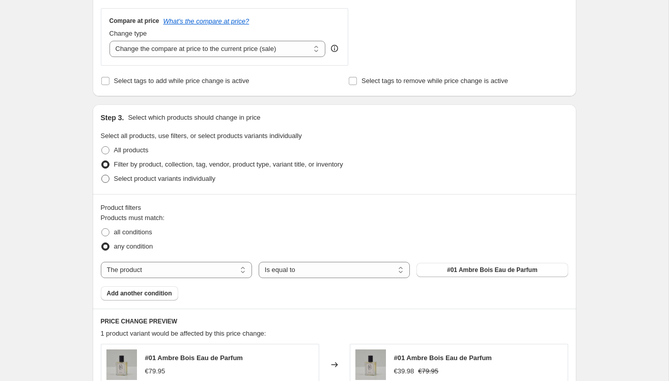
click at [124, 178] on span "Select product variants individually" at bounding box center [164, 179] width 101 height 8
click at [102, 175] on input "Select product variants individually" at bounding box center [101, 175] width 1 height 1
radio input "true"
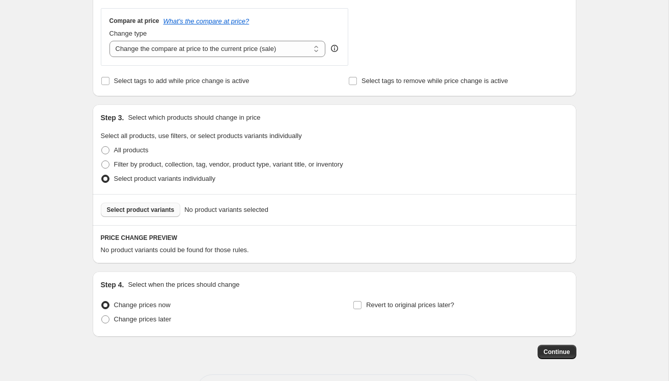
click at [142, 205] on button "Select product variants" at bounding box center [141, 210] width 80 height 14
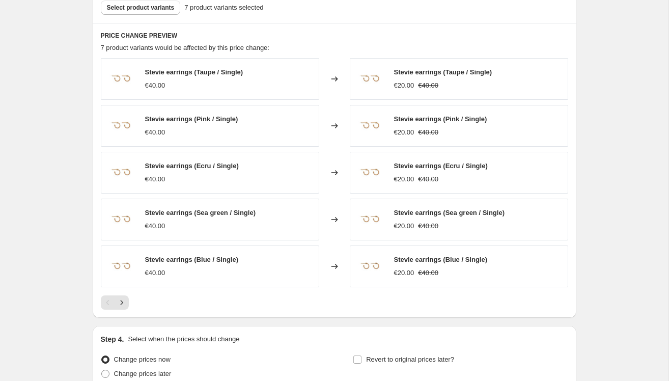
scroll to position [667, 0]
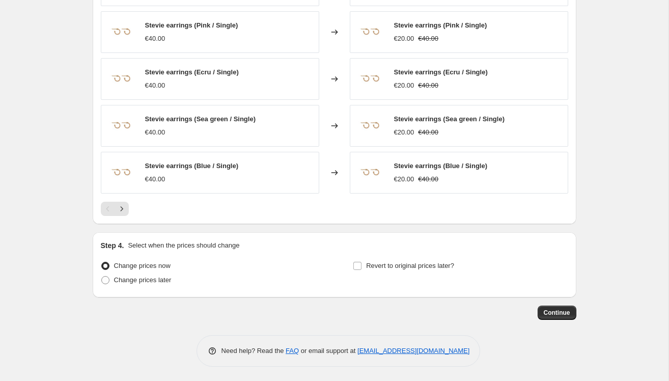
click at [115, 286] on div "Change prices now Change prices later" at bounding box center [208, 273] width 215 height 31
click at [111, 282] on label "Change prices later" at bounding box center [136, 280] width 71 height 14
click at [102, 276] on input "Change prices later" at bounding box center [101, 276] width 1 height 1
radio input "true"
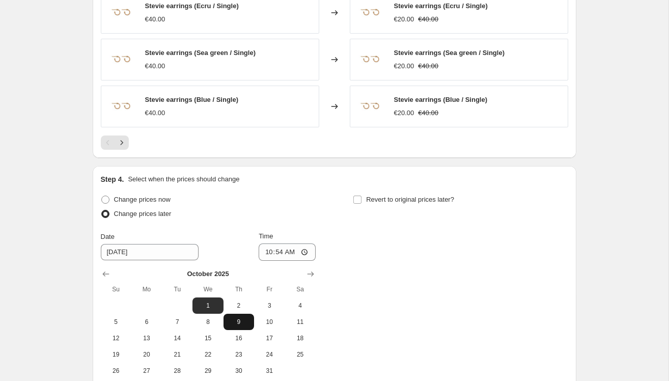
scroll to position [741, 0]
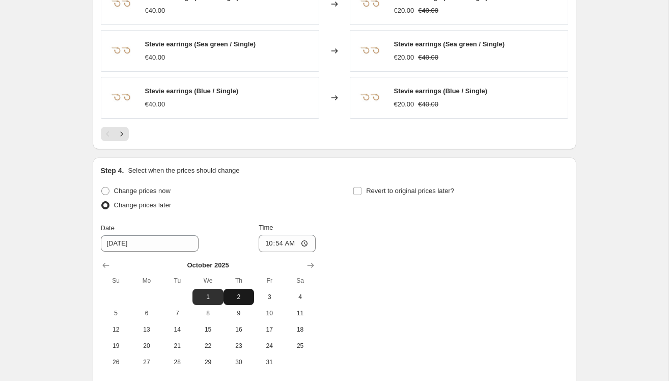
click at [240, 291] on button "2" at bounding box center [238, 297] width 31 height 16
type input "[DATE]"
click at [280, 240] on input "10:54" at bounding box center [286, 243] width 57 height 17
type input "08:00"
click at [361, 191] on input "Revert to original prices later?" at bounding box center [357, 191] width 8 height 8
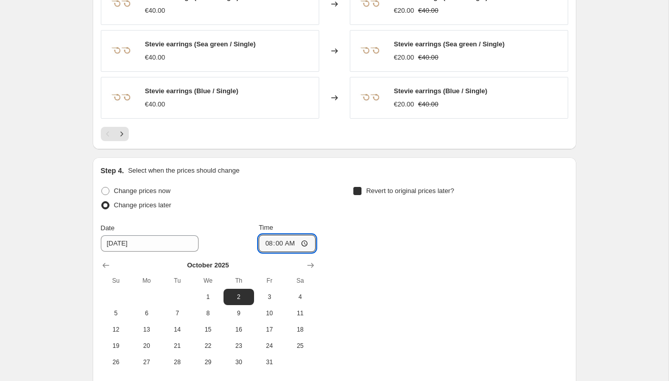
checkbox input "true"
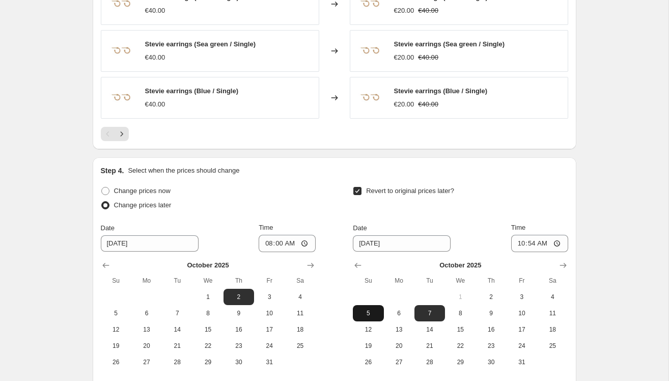
click at [367, 313] on span "5" at bounding box center [368, 313] width 22 height 8
type input "[DATE]"
click at [532, 244] on input "10:54" at bounding box center [539, 243] width 57 height 17
type input "23:59"
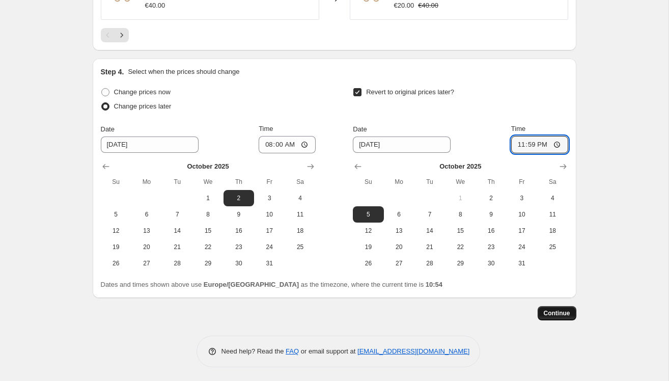
click at [554, 309] on span "Continue" at bounding box center [556, 313] width 26 height 8
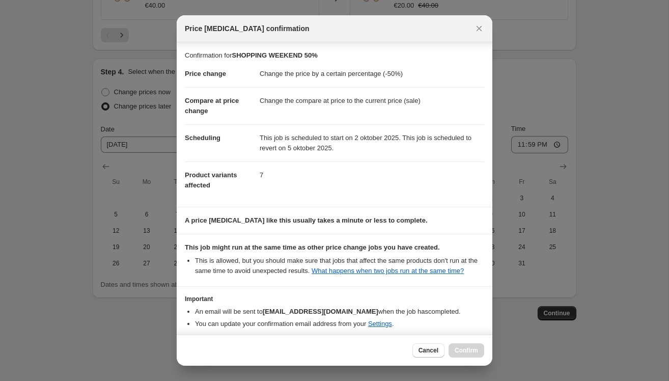
scroll to position [55, 0]
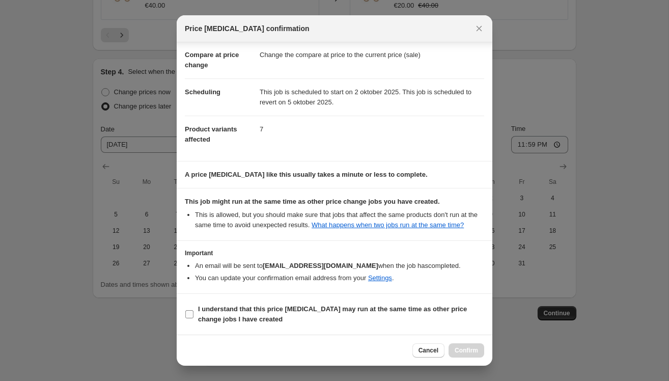
click at [194, 314] on label "I understand that this price change job may run at the same time as other price…" at bounding box center [334, 314] width 299 height 24
click at [193, 314] on input "I understand that this price change job may run at the same time as other price…" at bounding box center [189, 314] width 8 height 8
checkbox input "true"
click at [471, 352] on span "Confirm" at bounding box center [465, 350] width 23 height 8
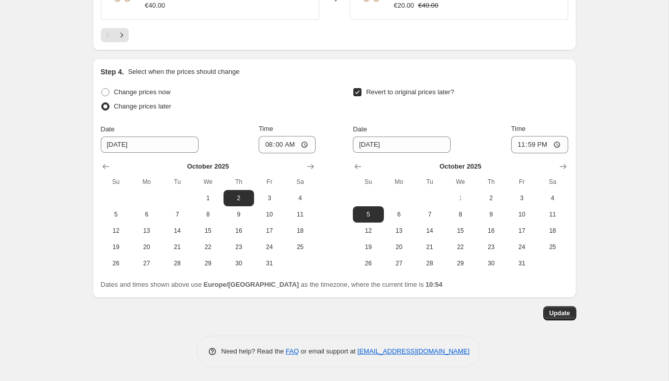
scroll to position [123, 0]
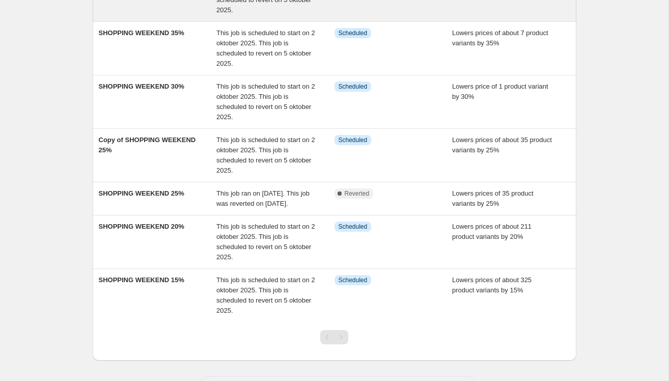
scroll to position [180, 0]
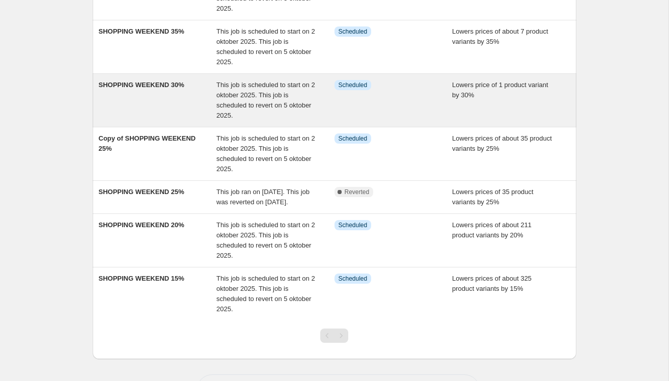
click at [183, 111] on div "SHOPPING WEEKEND 30%" at bounding box center [158, 100] width 118 height 41
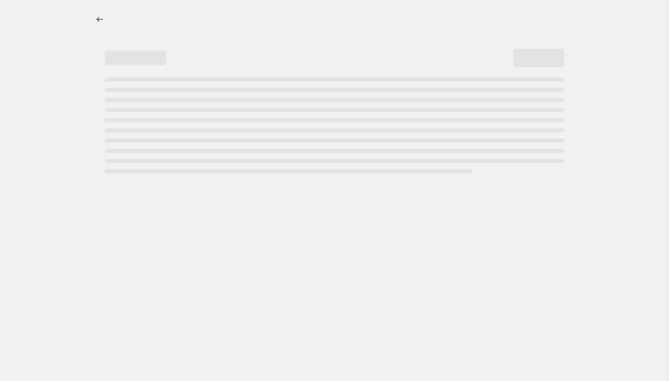
select select "percentage"
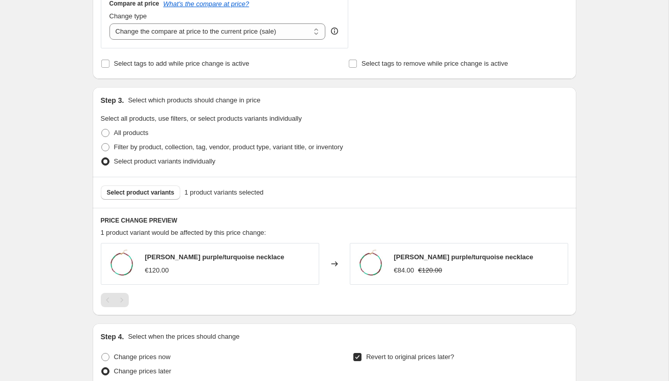
scroll to position [453, 0]
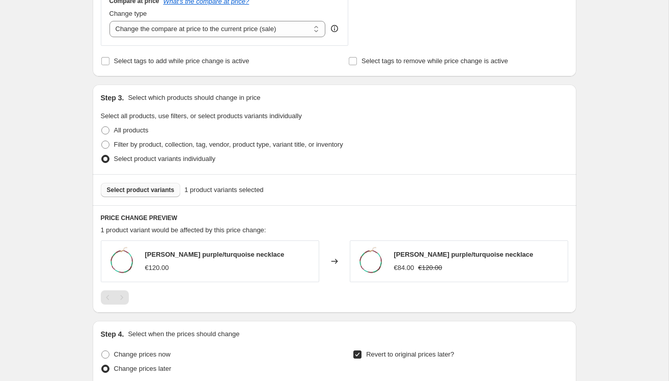
click at [130, 185] on button "Select product variants" at bounding box center [141, 190] width 80 height 14
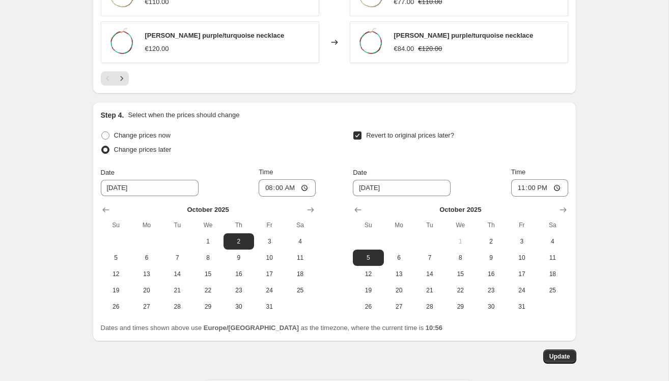
scroll to position [902, 0]
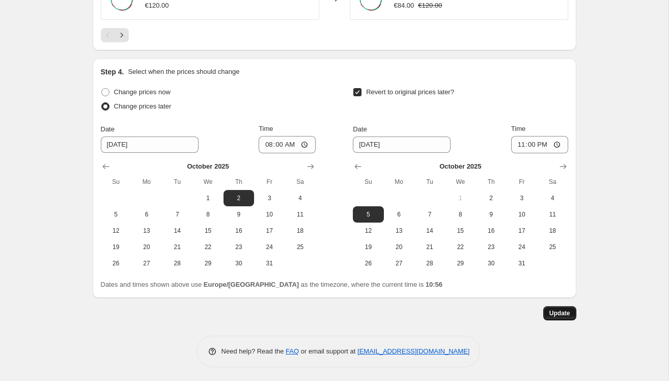
click at [560, 310] on span "Update" at bounding box center [559, 313] width 21 height 8
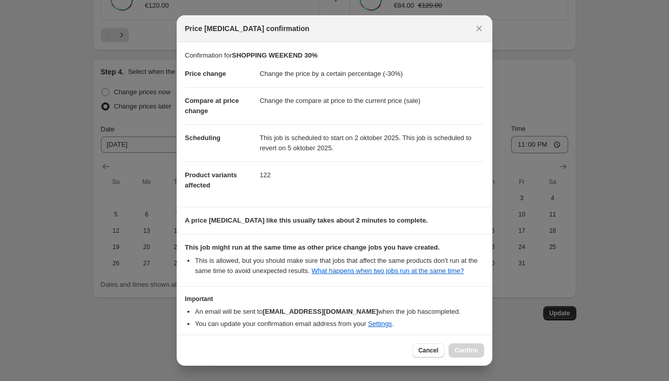
scroll to position [55, 0]
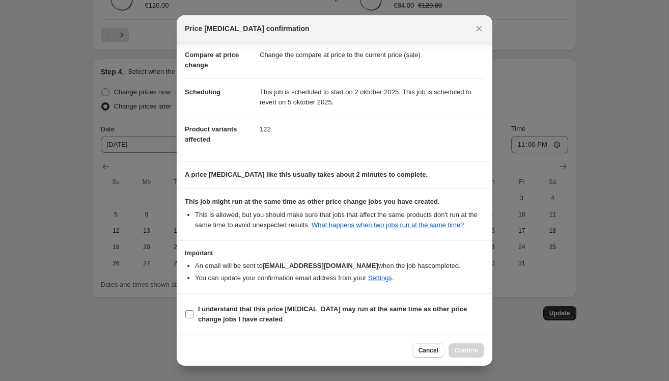
click at [197, 316] on label "I understand that this price change job may run at the same time as other price…" at bounding box center [334, 314] width 299 height 24
click at [193, 316] on input "I understand that this price change job may run at the same time as other price…" at bounding box center [189, 314] width 8 height 8
checkbox input "true"
click at [461, 344] on button "Confirm" at bounding box center [466, 350] width 36 height 14
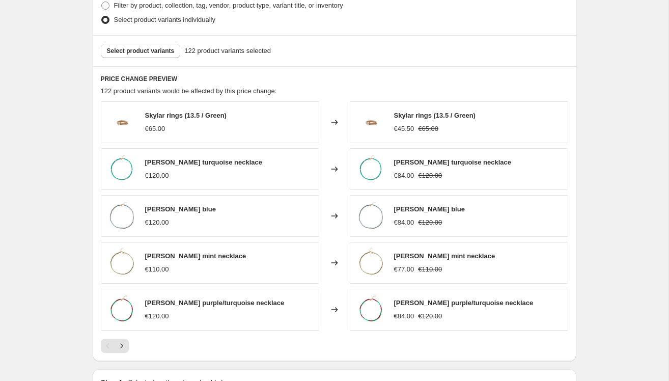
scroll to position [588, 0]
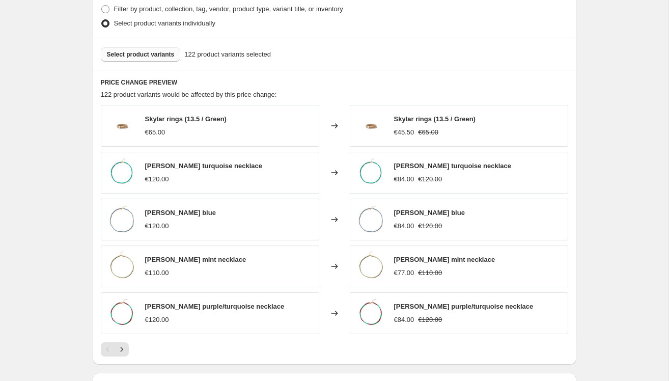
click at [168, 53] on span "Select product variants" at bounding box center [141, 54] width 68 height 8
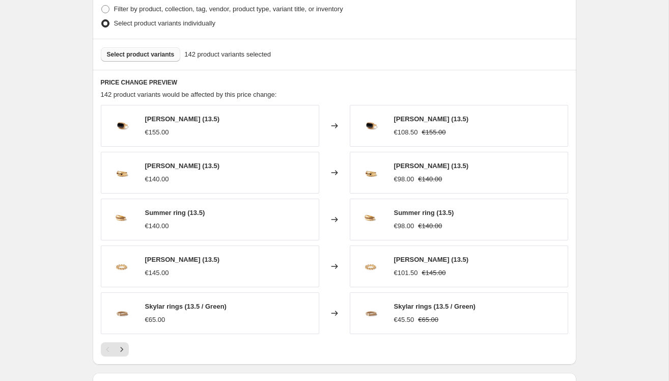
click at [158, 53] on span "Select product variants" at bounding box center [141, 54] width 68 height 8
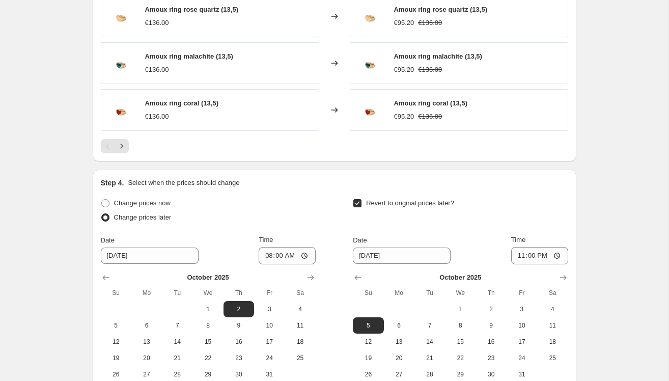
scroll to position [901, 0]
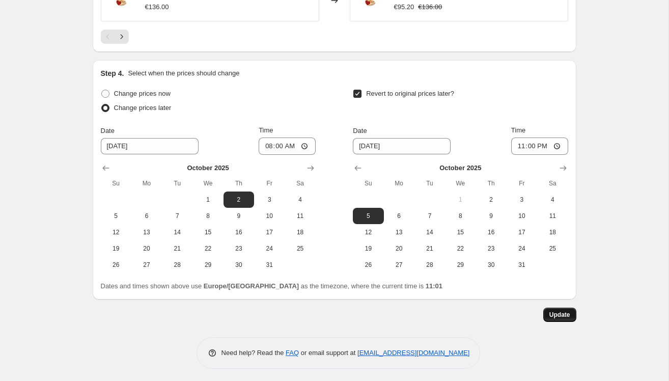
click at [551, 316] on span "Update" at bounding box center [559, 314] width 21 height 8
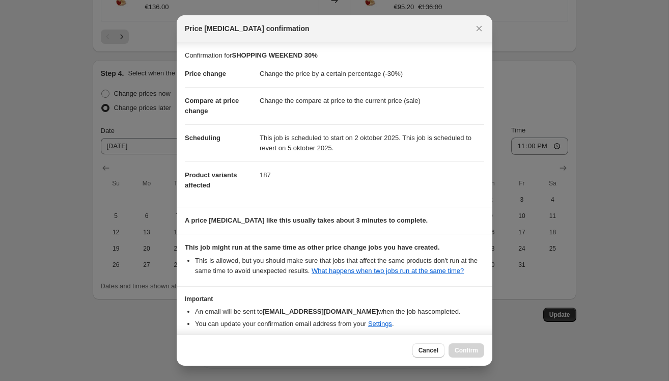
scroll to position [55, 0]
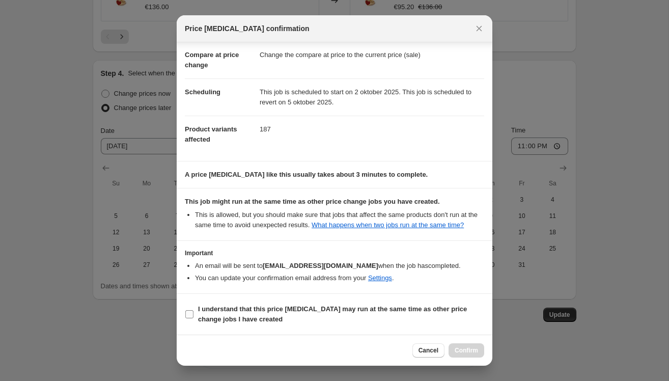
click at [192, 318] on span ":rjh:" at bounding box center [189, 313] width 9 height 9
click at [192, 318] on input "I understand that this price change job may run at the same time as other price…" at bounding box center [189, 314] width 8 height 8
checkbox input "true"
click at [454, 349] on span "Confirm" at bounding box center [465, 350] width 23 height 8
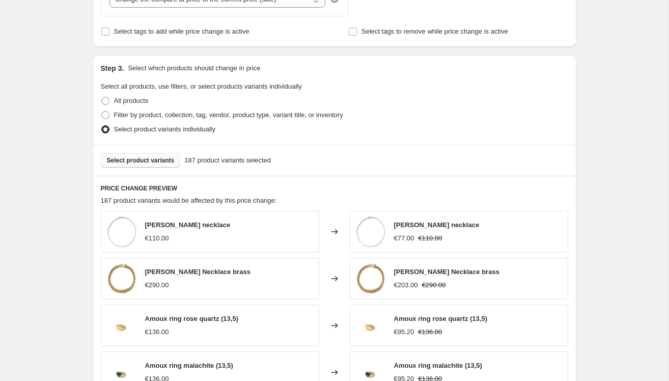
scroll to position [509, 0]
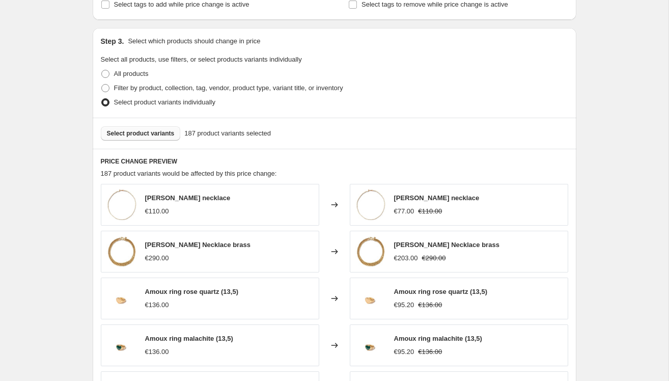
click at [147, 133] on span "Select product variants" at bounding box center [141, 133] width 68 height 8
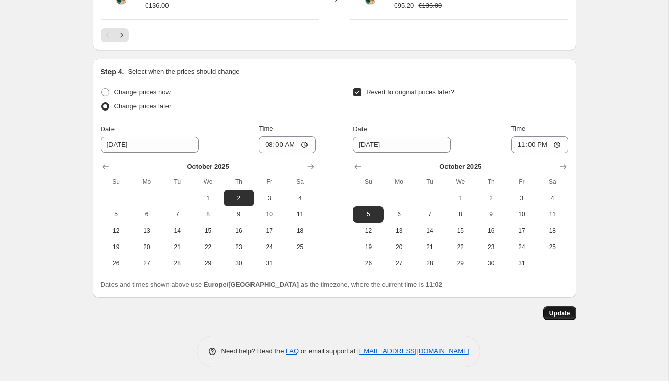
click at [558, 315] on span "Update" at bounding box center [559, 313] width 21 height 8
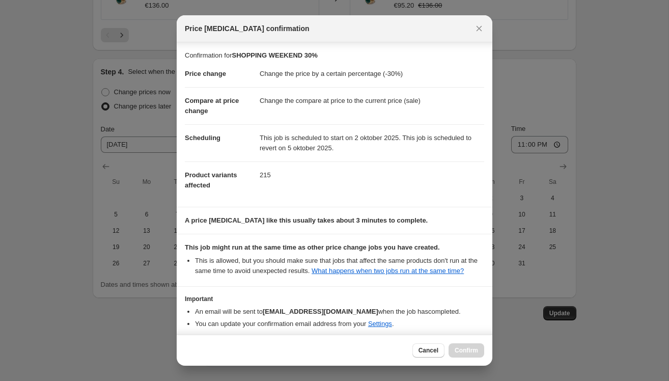
scroll to position [55, 0]
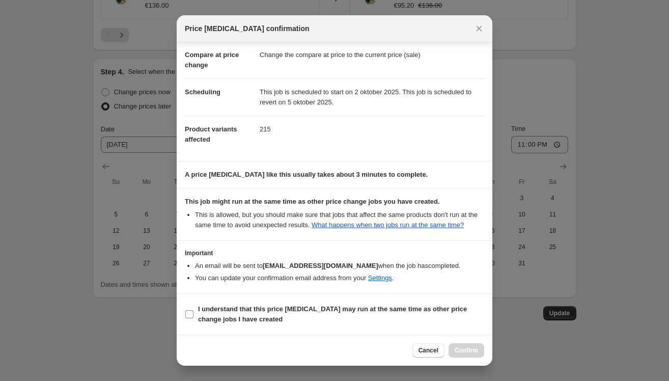
click at [194, 317] on label "I understand that this price change job may run at the same time as other price…" at bounding box center [334, 314] width 299 height 24
click at [193, 317] on input "I understand that this price change job may run at the same time as other price…" at bounding box center [189, 314] width 8 height 8
checkbox input "true"
click at [474, 350] on span "Confirm" at bounding box center [465, 350] width 23 height 8
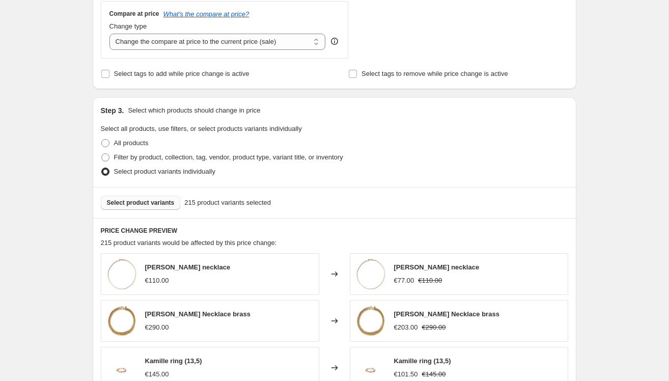
scroll to position [0, 0]
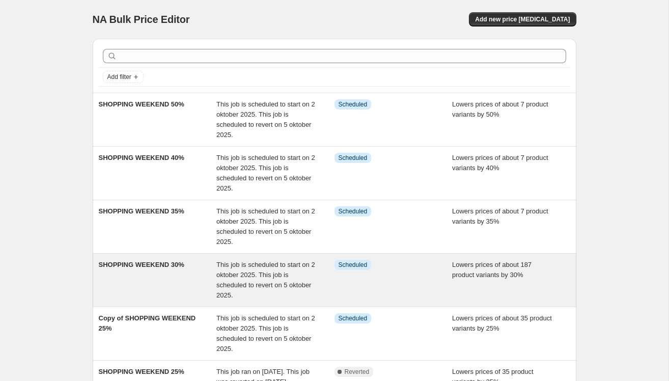
click at [167, 277] on div "SHOPPING WEEKEND 30%" at bounding box center [158, 280] width 118 height 41
select select "percentage"
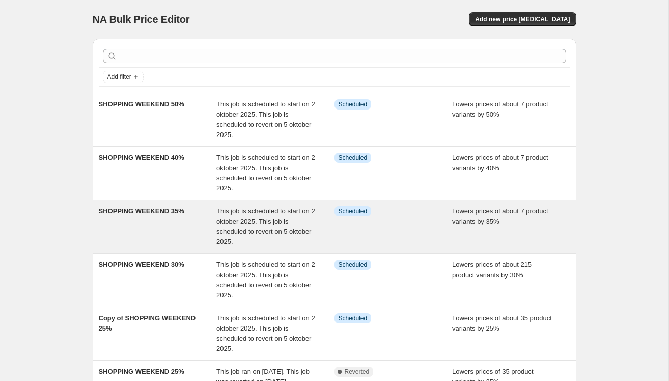
click at [177, 229] on div "SHOPPING WEEKEND 35%" at bounding box center [158, 226] width 118 height 41
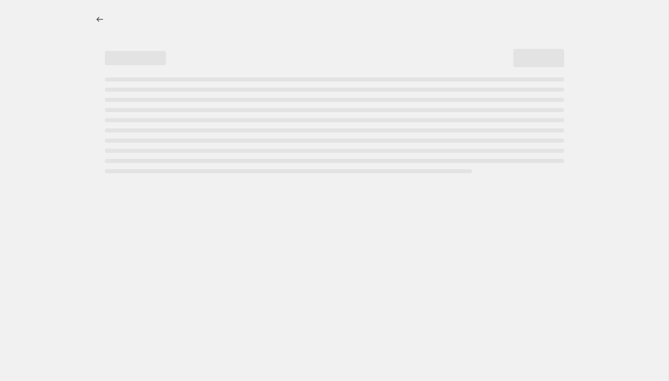
select select "percentage"
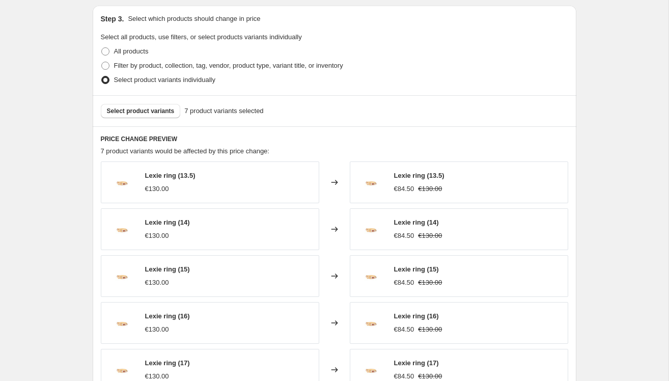
scroll to position [529, 0]
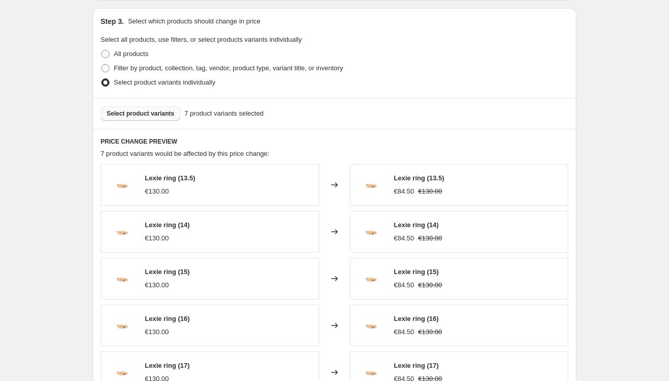
click at [141, 109] on span "Select product variants" at bounding box center [141, 113] width 68 height 8
click at [163, 111] on span "Select product variants" at bounding box center [141, 113] width 68 height 8
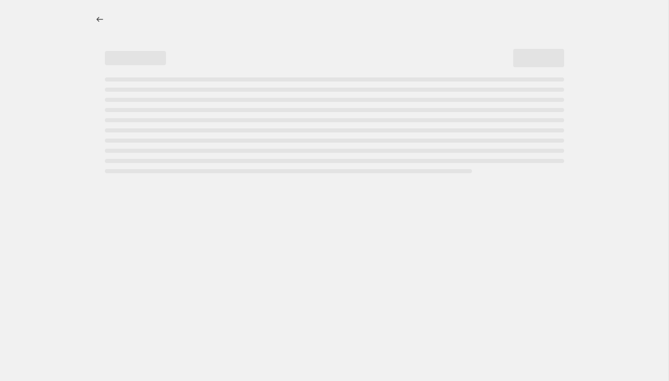
select select "percentage"
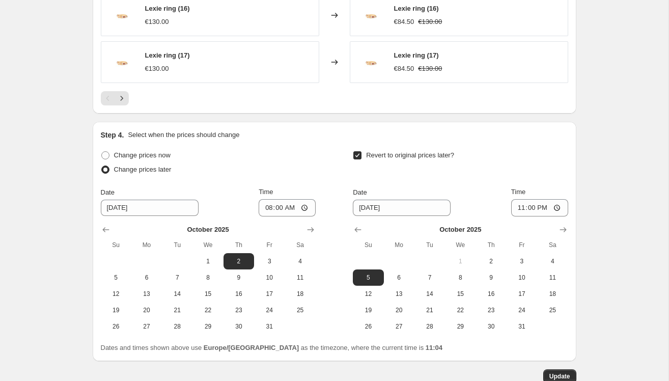
scroll to position [902, 0]
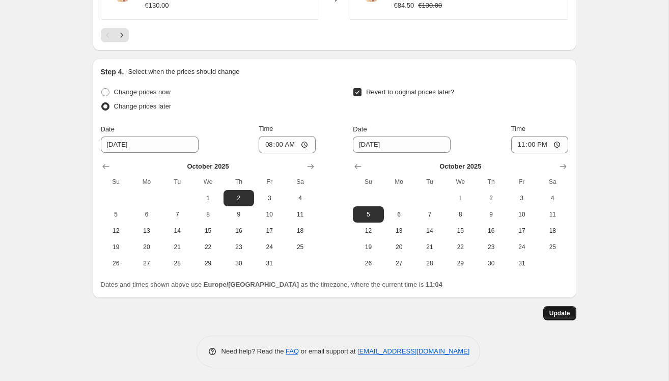
click at [563, 309] on span "Update" at bounding box center [559, 313] width 21 height 8
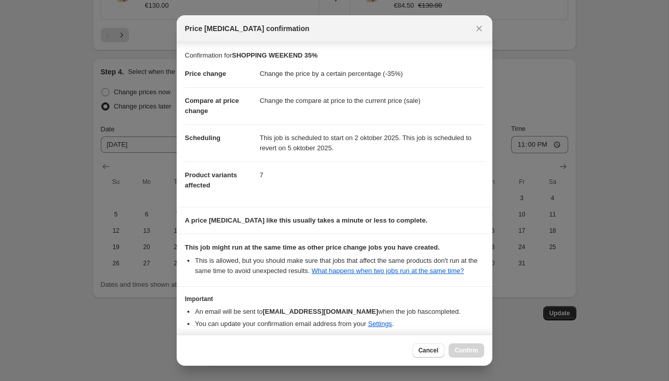
scroll to position [55, 0]
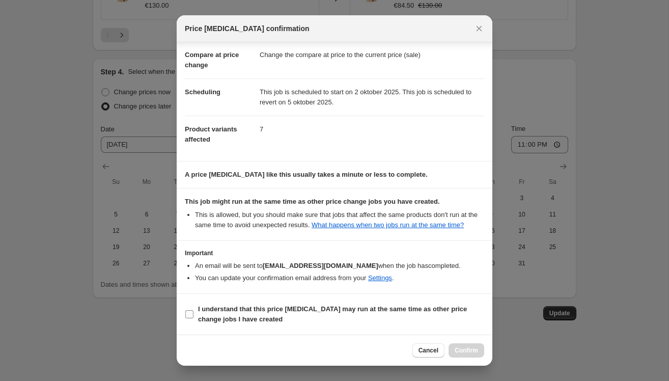
click at [201, 311] on b "I understand that this price [MEDICAL_DATA] may run at the same time as other p…" at bounding box center [332, 314] width 269 height 18
click at [193, 311] on input "I understand that this price [MEDICAL_DATA] may run at the same time as other p…" at bounding box center [189, 314] width 8 height 8
checkbox input "true"
click at [463, 345] on button "Confirm" at bounding box center [466, 350] width 36 height 14
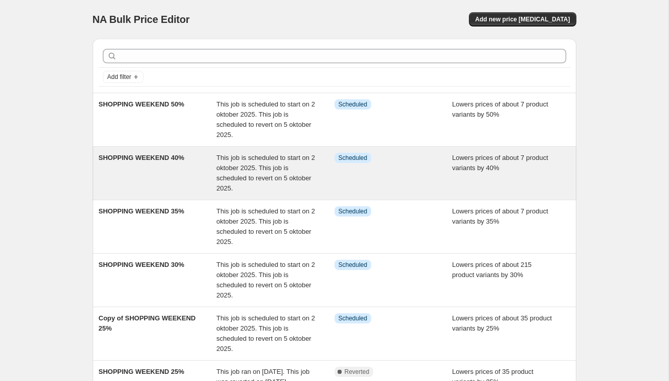
click at [183, 172] on div "SHOPPING WEEKEND 40%" at bounding box center [158, 173] width 118 height 41
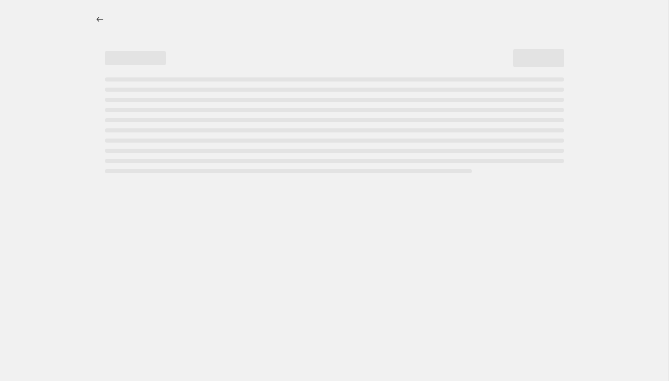
select select "percentage"
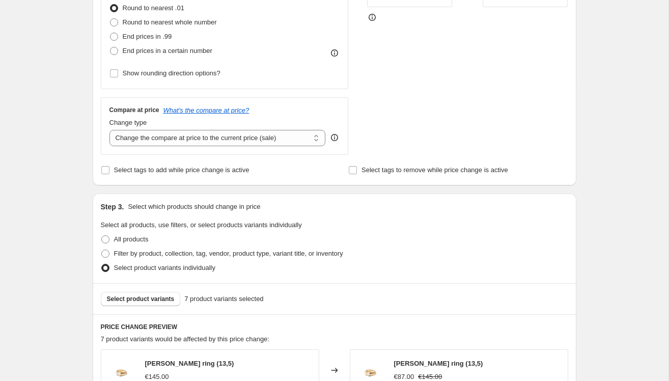
scroll to position [437, 0]
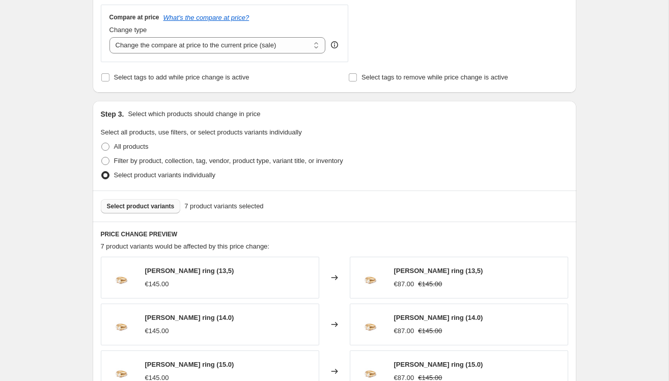
click at [154, 208] on span "Select product variants" at bounding box center [141, 206] width 68 height 8
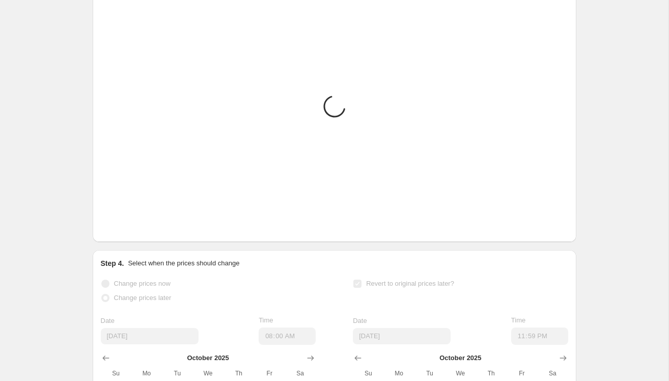
scroll to position [902, 0]
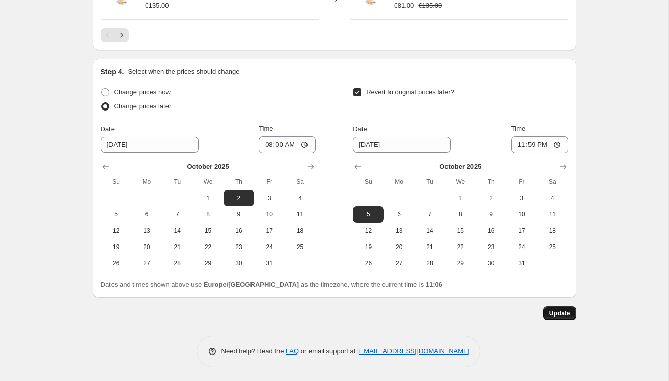
click at [550, 309] on span "Update" at bounding box center [559, 313] width 21 height 8
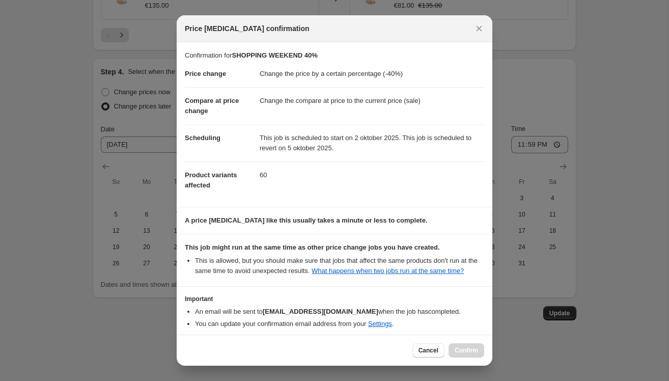
scroll to position [55, 0]
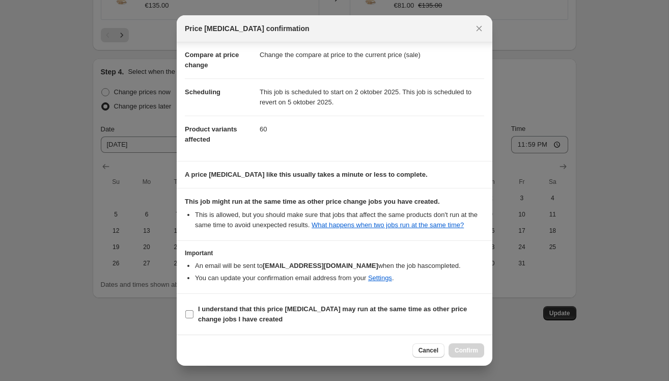
click at [203, 314] on span "I understand that this price change job may run at the same time as other price…" at bounding box center [341, 314] width 286 height 20
click at [193, 314] on input "I understand that this price change job may run at the same time as other price…" at bounding box center [189, 314] width 8 height 8
checkbox input "true"
click at [471, 351] on span "Confirm" at bounding box center [465, 350] width 23 height 8
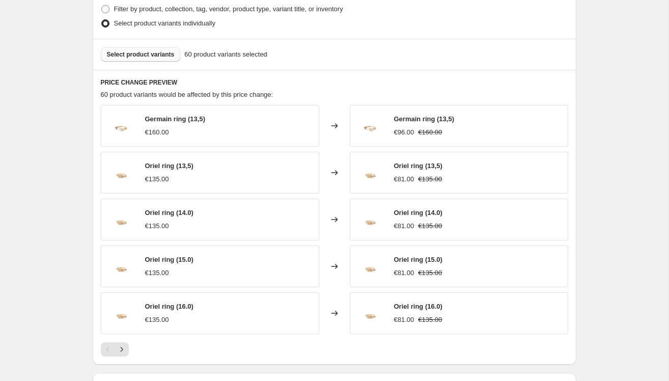
scroll to position [589, 0]
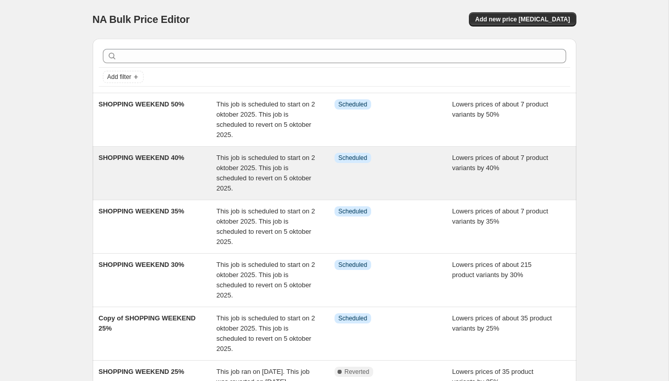
click at [155, 157] on span "SHOPPING WEEKEND 40%" at bounding box center [141, 158] width 85 height 8
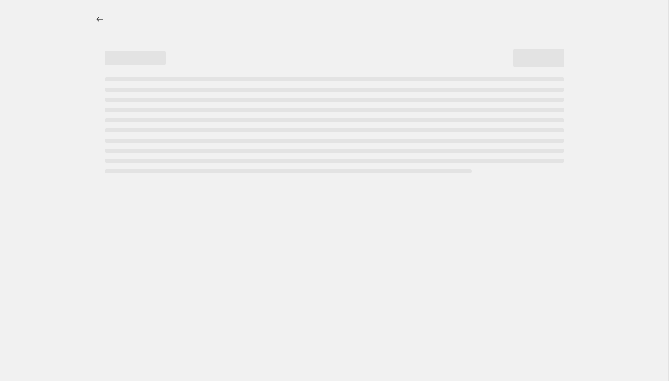
select select "percentage"
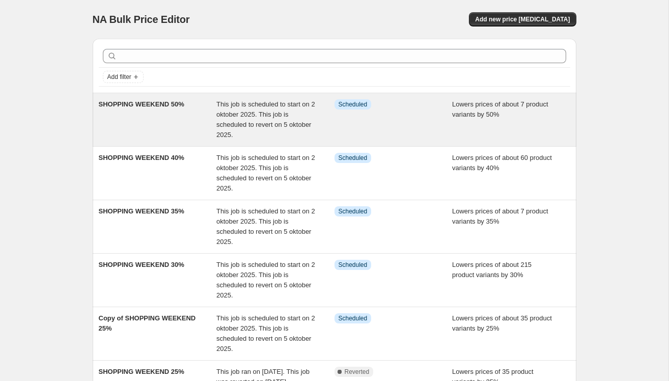
click at [168, 106] on span "SHOPPING WEEKEND 50%" at bounding box center [141, 104] width 85 height 8
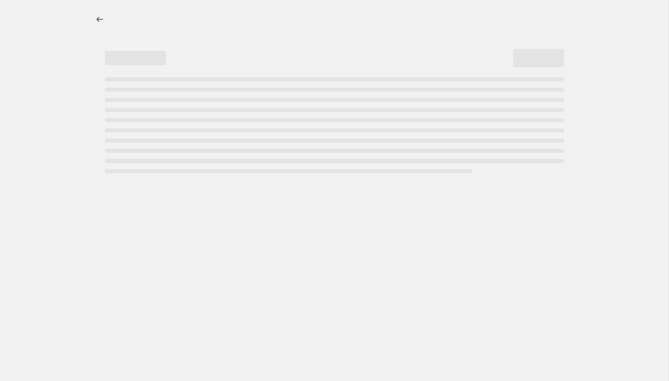
select select "percentage"
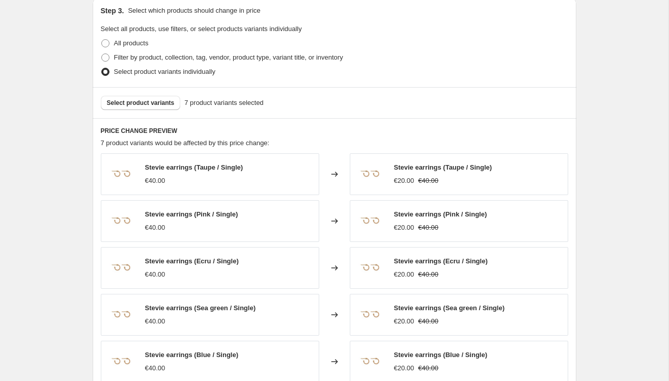
scroll to position [541, 0]
click at [165, 102] on span "Select product variants" at bounding box center [141, 102] width 68 height 8
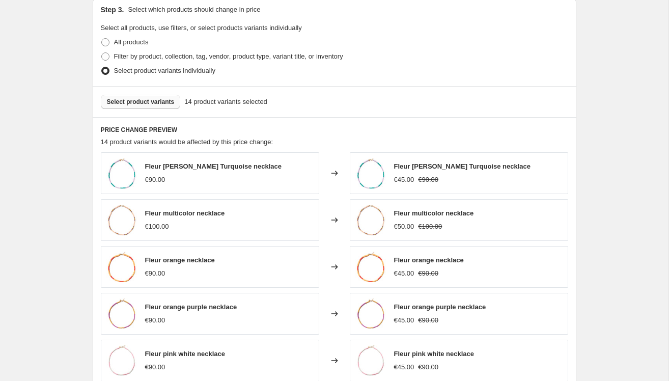
click at [132, 102] on span "Select product variants" at bounding box center [141, 102] width 68 height 8
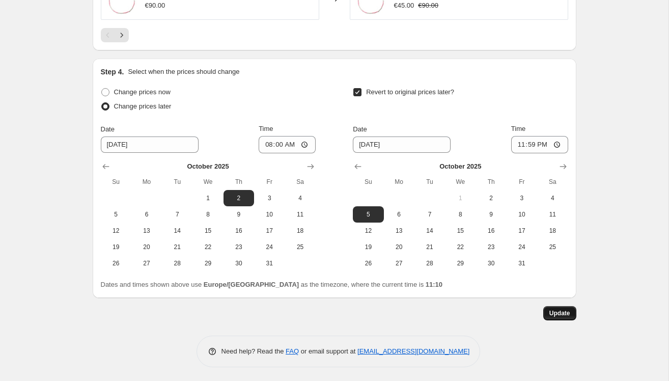
click at [554, 311] on span "Update" at bounding box center [559, 313] width 21 height 8
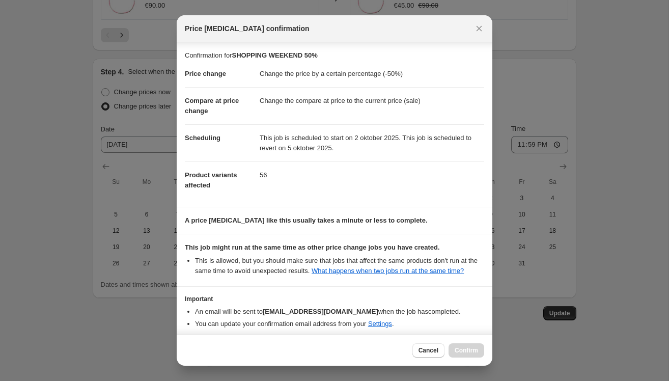
scroll to position [55, 0]
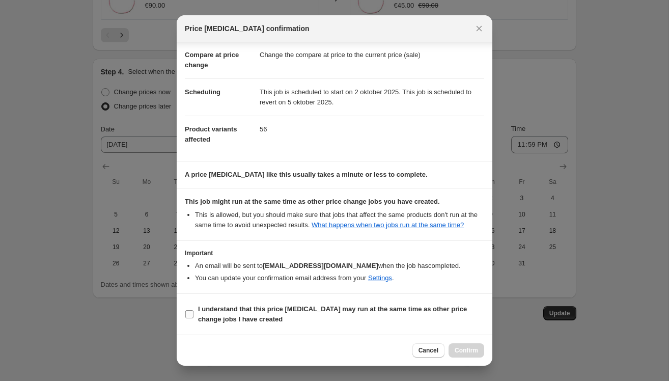
click at [193, 311] on input "I understand that this price change job may run at the same time as other price…" at bounding box center [189, 314] width 8 height 8
checkbox input "true"
click at [470, 355] on button "Confirm" at bounding box center [466, 350] width 36 height 14
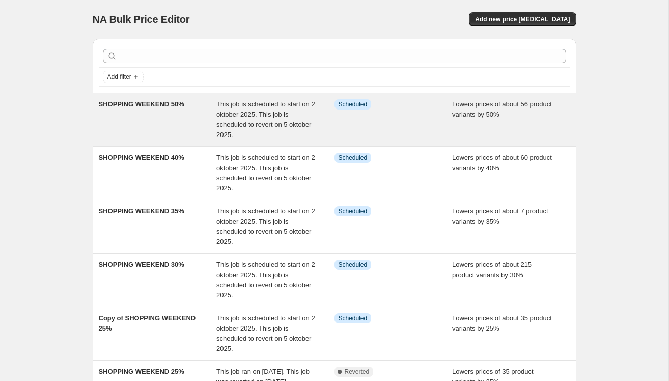
click at [167, 108] on div "SHOPPING WEEKEND 50%" at bounding box center [158, 119] width 118 height 41
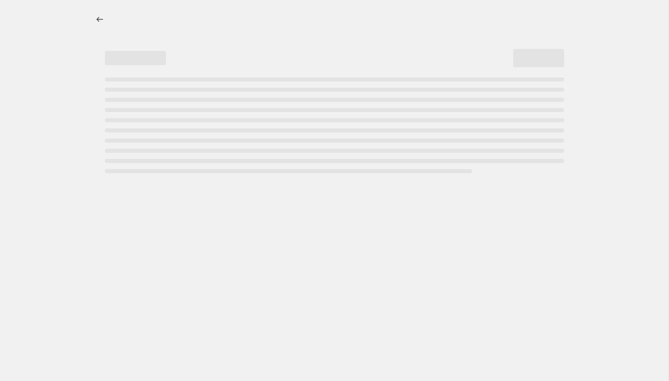
select select "percentage"
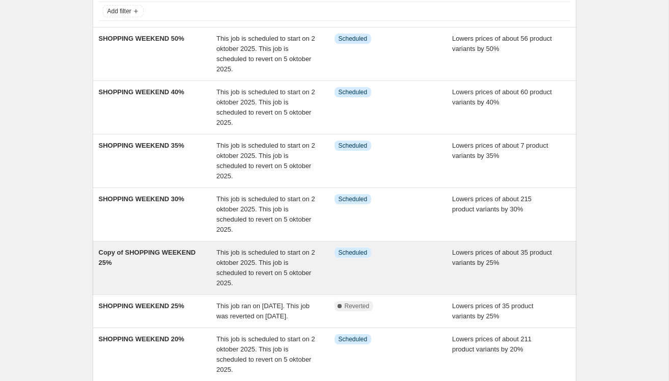
scroll to position [72, 0]
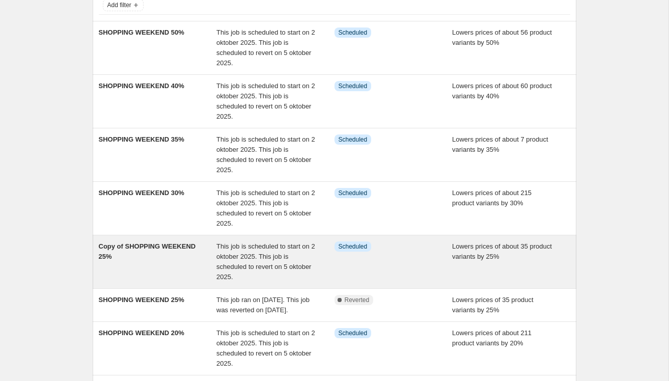
click at [167, 252] on div "Copy of SHOPPING WEEKEND 25%" at bounding box center [158, 261] width 118 height 41
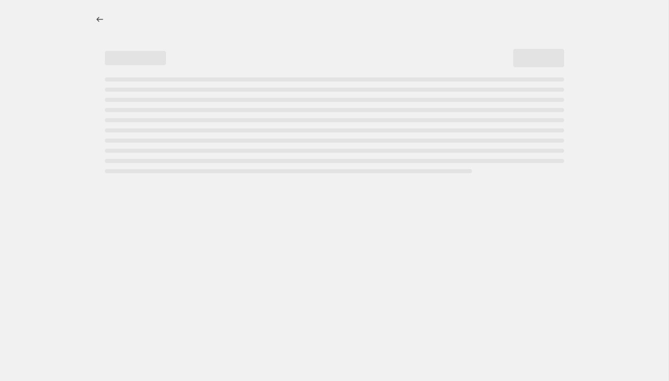
select select "percentage"
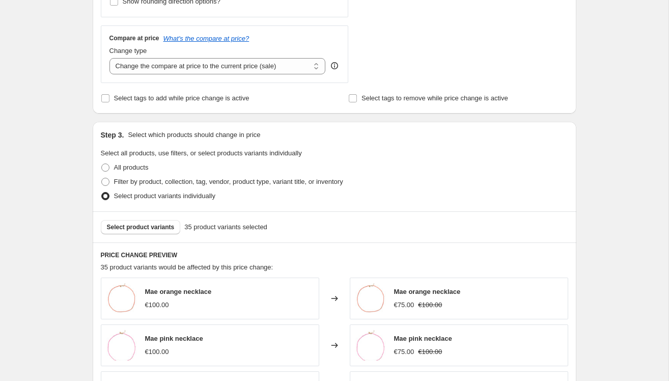
scroll to position [474, 0]
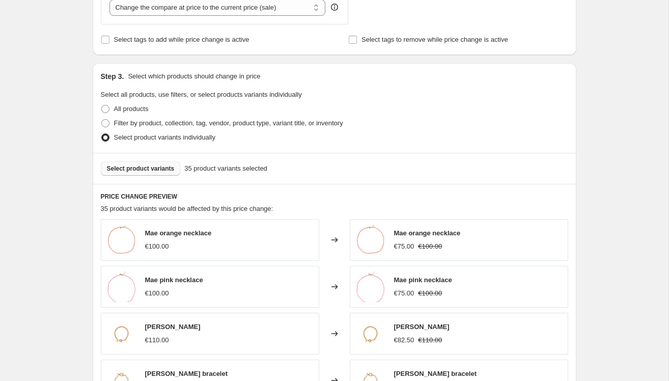
click at [149, 174] on button "Select product variants" at bounding box center [141, 168] width 80 height 14
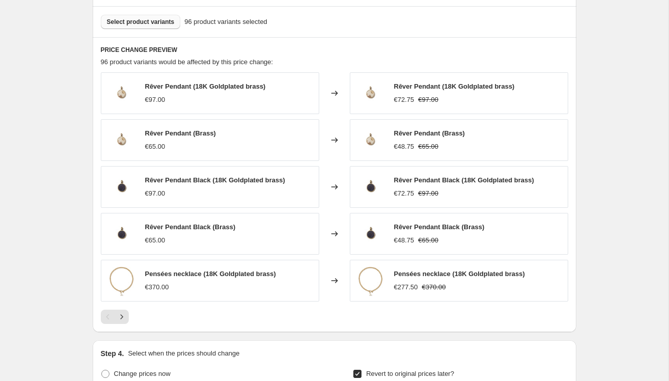
scroll to position [902, 0]
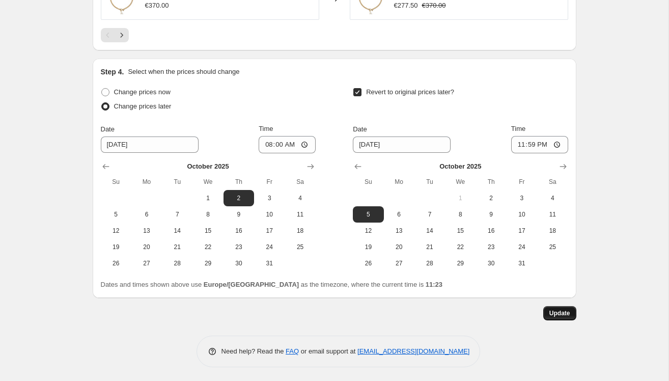
click at [561, 311] on span "Update" at bounding box center [559, 313] width 21 height 8
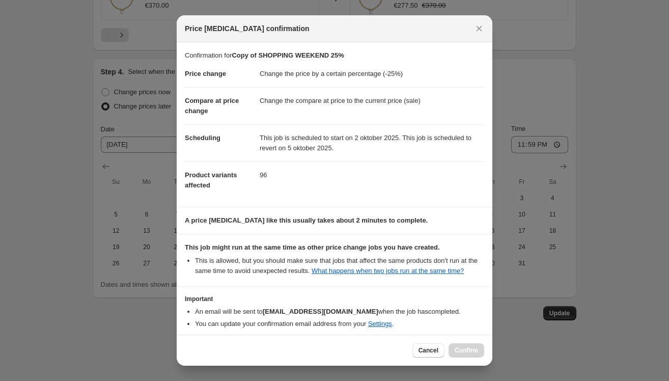
scroll to position [55, 0]
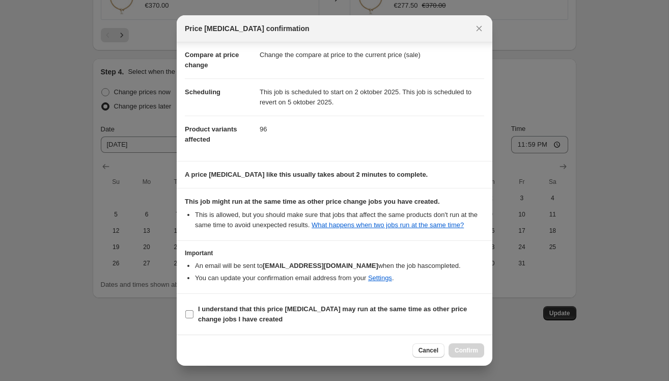
click at [198, 313] on span "I understand that this price change job may run at the same time as other price…" at bounding box center [341, 314] width 286 height 20
click at [193, 313] on input "I understand that this price change job may run at the same time as other price…" at bounding box center [189, 314] width 8 height 8
checkbox input "true"
click at [461, 348] on span "Confirm" at bounding box center [465, 350] width 23 height 8
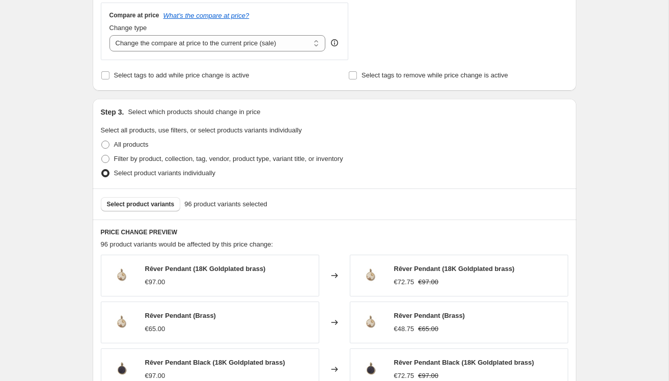
scroll to position [447, 0]
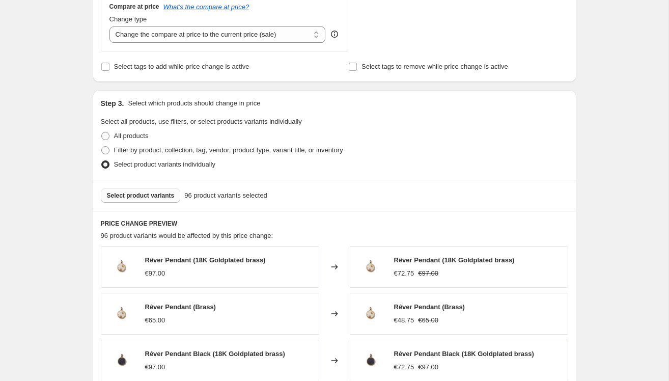
click at [141, 198] on button "Select product variants" at bounding box center [141, 195] width 80 height 14
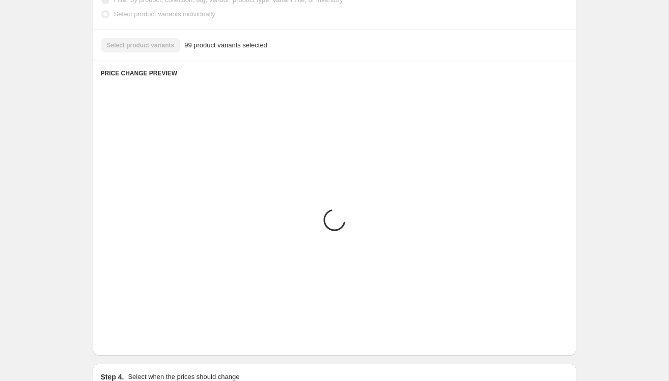
scroll to position [902, 0]
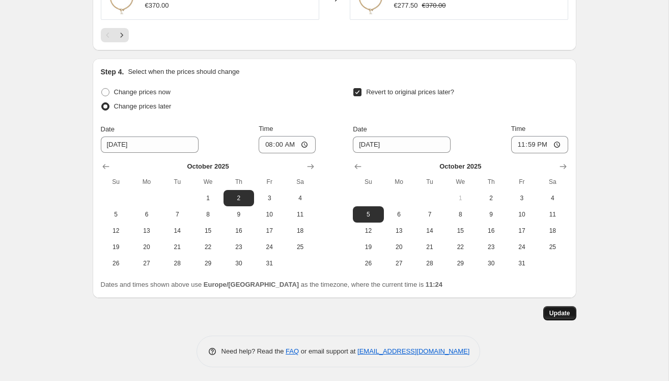
click at [550, 316] on button "Update" at bounding box center [559, 313] width 33 height 14
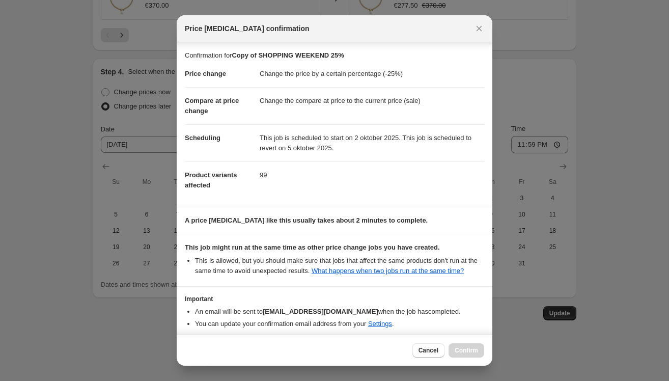
scroll to position [55, 0]
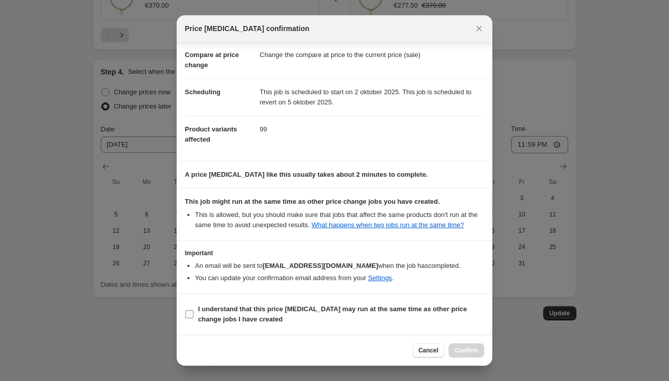
click at [200, 309] on b "I understand that this price change job may run at the same time as other price…" at bounding box center [332, 314] width 269 height 18
click at [193, 310] on input "I understand that this price change job may run at the same time as other price…" at bounding box center [189, 314] width 8 height 8
checkbox input "true"
click at [471, 351] on span "Confirm" at bounding box center [465, 350] width 23 height 8
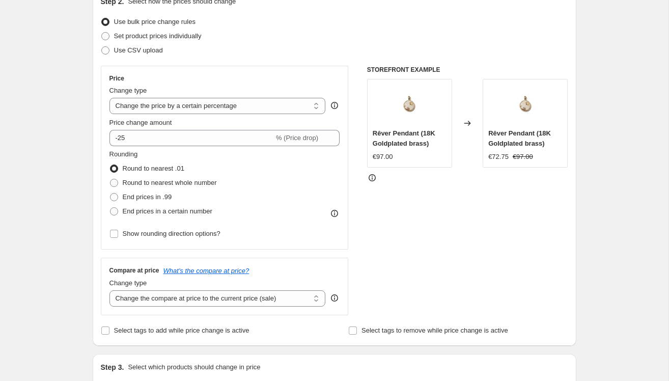
scroll to position [158, 0]
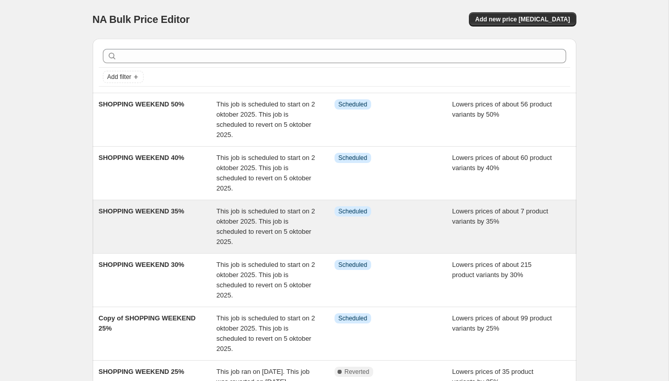
click at [164, 229] on div "SHOPPING WEEKEND 35%" at bounding box center [158, 226] width 118 height 41
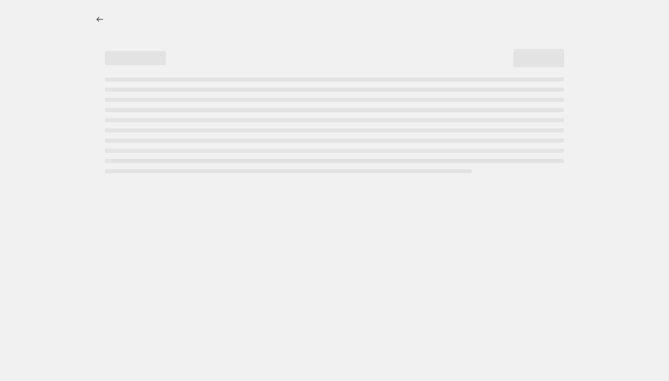
select select "percentage"
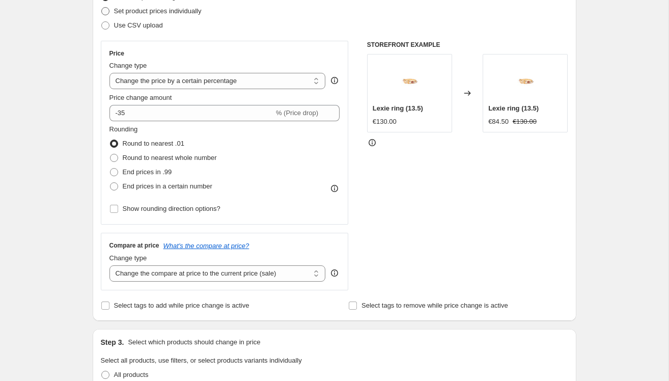
scroll to position [392, 0]
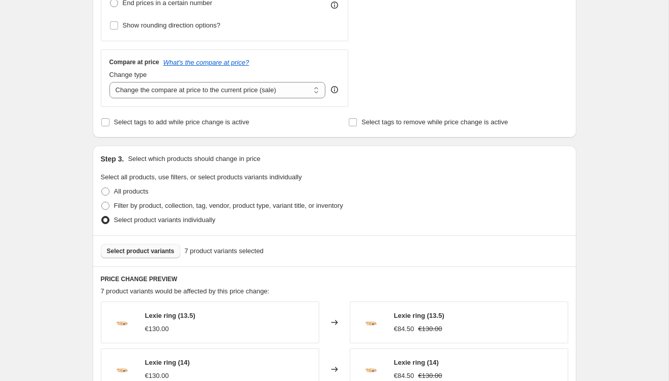
click at [150, 251] on span "Select product variants" at bounding box center [141, 251] width 68 height 8
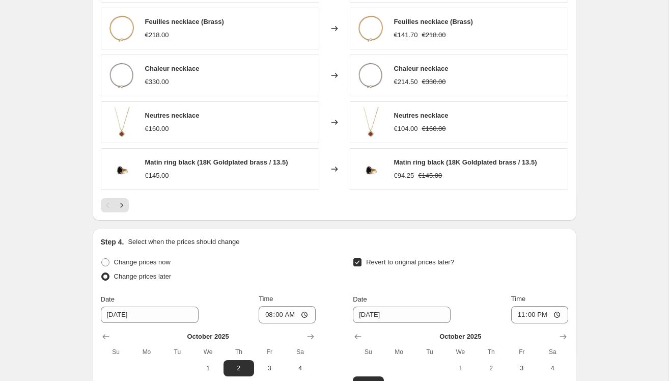
scroll to position [902, 0]
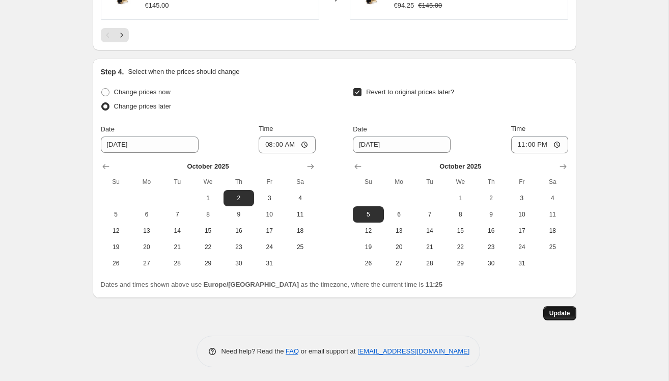
click at [559, 311] on span "Update" at bounding box center [559, 313] width 21 height 8
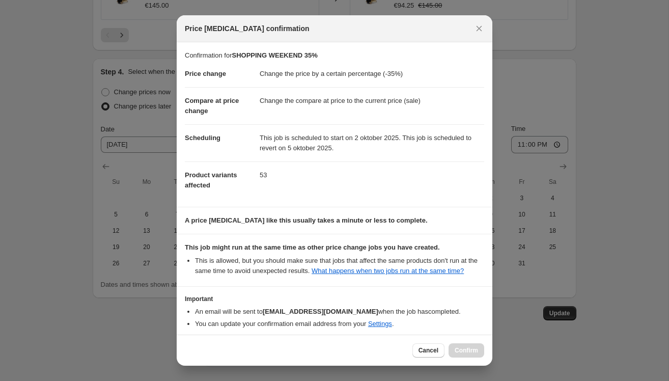
scroll to position [55, 0]
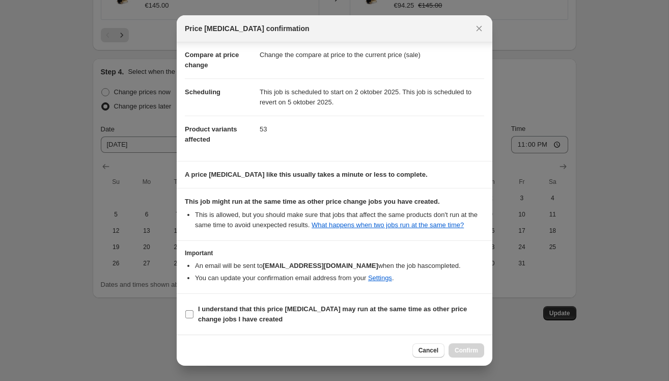
click at [189, 315] on input "I understand that this price change job may run at the same time as other price…" at bounding box center [189, 314] width 8 height 8
checkbox input "true"
click at [455, 346] on button "Confirm" at bounding box center [466, 350] width 36 height 14
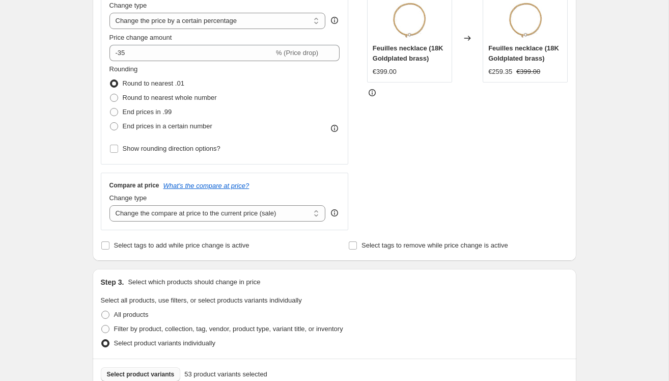
scroll to position [0, 0]
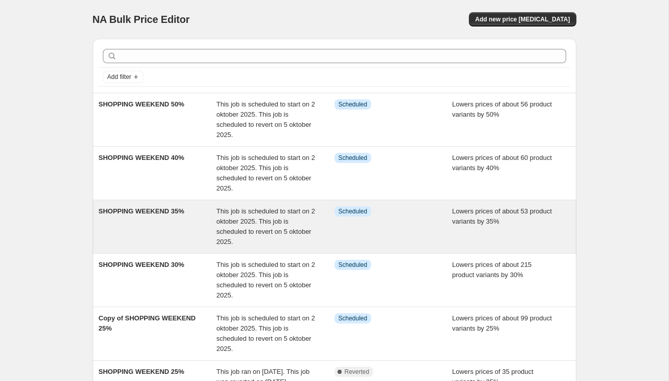
click at [183, 224] on div "SHOPPING WEEKEND 35%" at bounding box center [158, 226] width 118 height 41
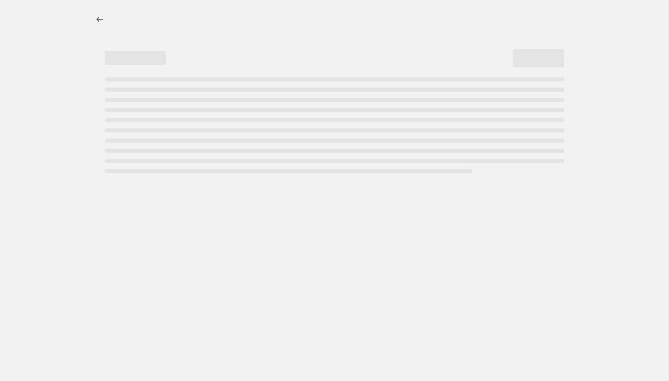
select select "percentage"
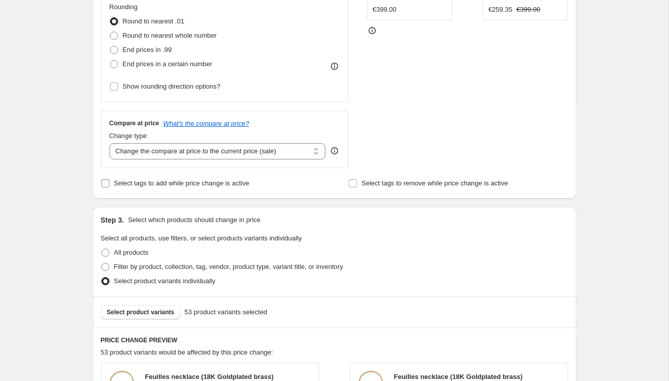
scroll to position [345, 0]
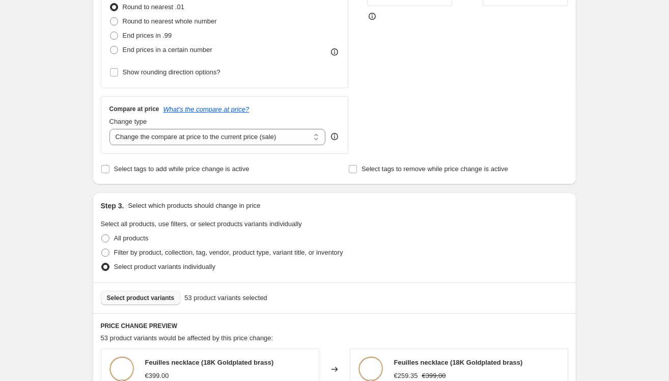
click at [144, 292] on button "Select product variants" at bounding box center [141, 298] width 80 height 14
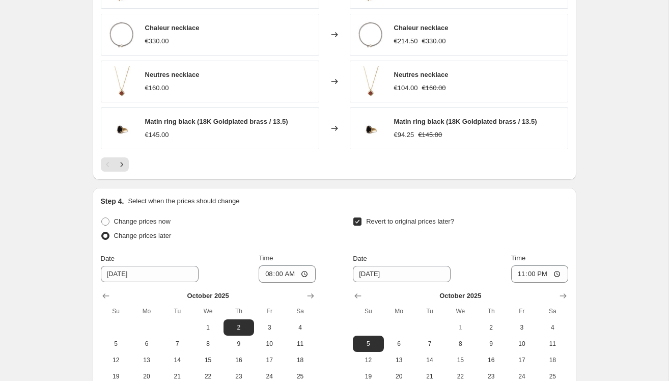
scroll to position [902, 0]
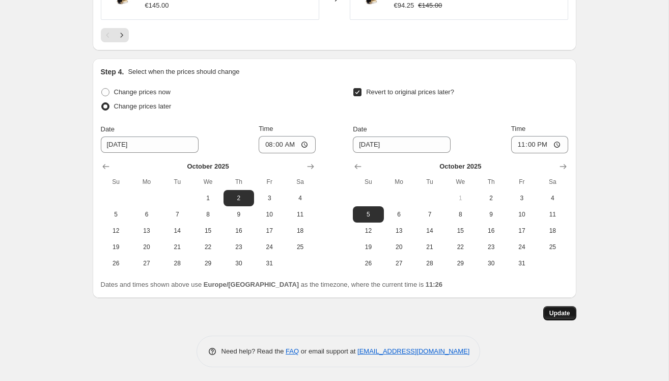
click at [555, 306] on button "Update" at bounding box center [559, 313] width 33 height 14
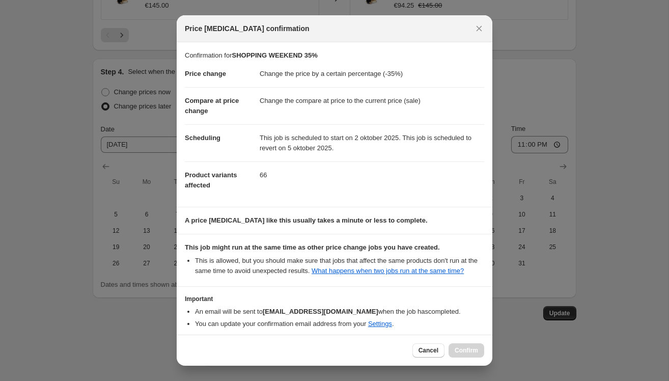
scroll to position [55, 0]
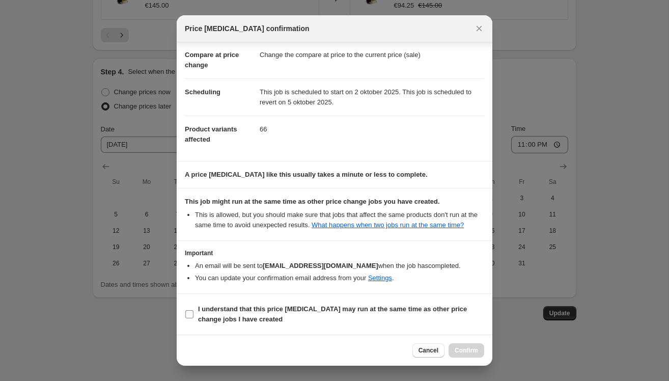
click at [197, 315] on label "I understand that this price change job may run at the same time as other price…" at bounding box center [334, 314] width 299 height 24
click at [193, 315] on input "I understand that this price change job may run at the same time as other price…" at bounding box center [189, 314] width 8 height 8
checkbox input "true"
click at [459, 346] on button "Confirm" at bounding box center [466, 350] width 36 height 14
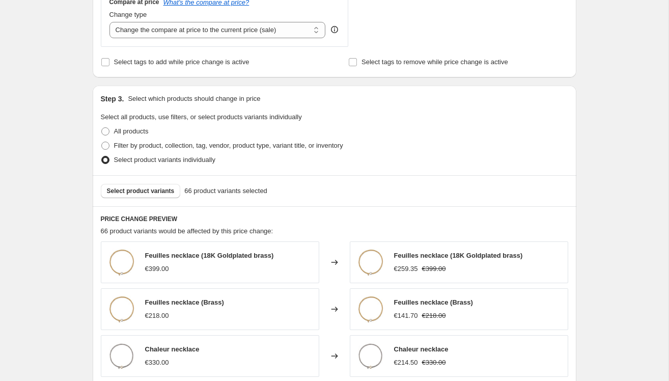
scroll to position [600, 0]
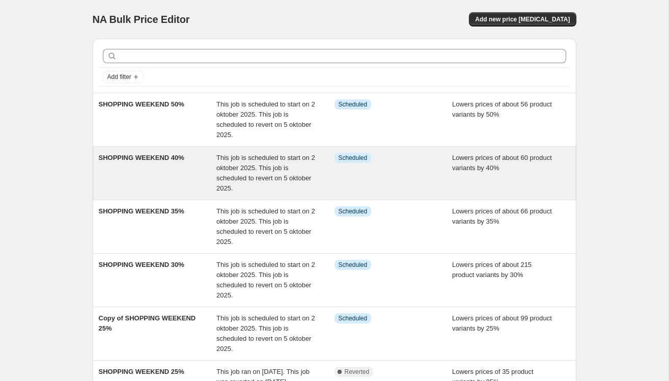
click at [174, 165] on div "SHOPPING WEEKEND 40%" at bounding box center [158, 173] width 118 height 41
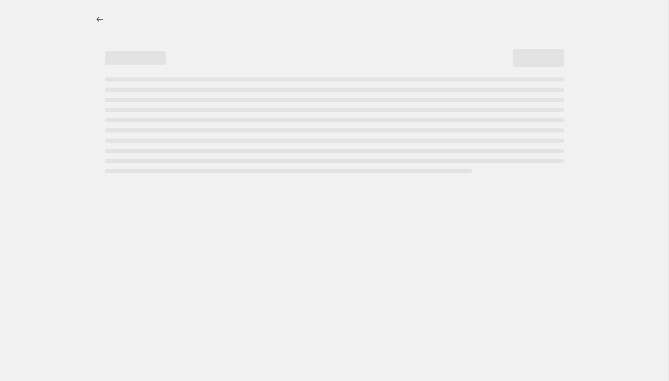
select select "percentage"
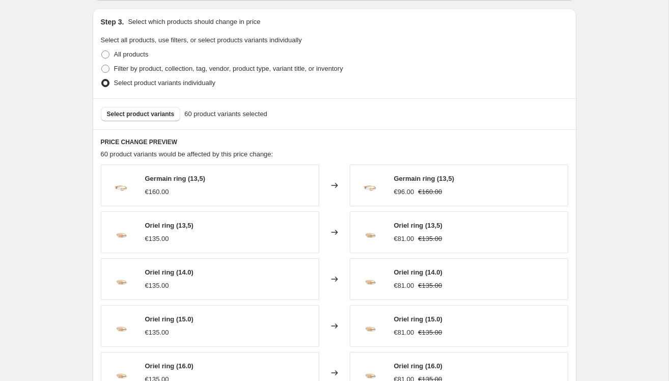
scroll to position [527, 0]
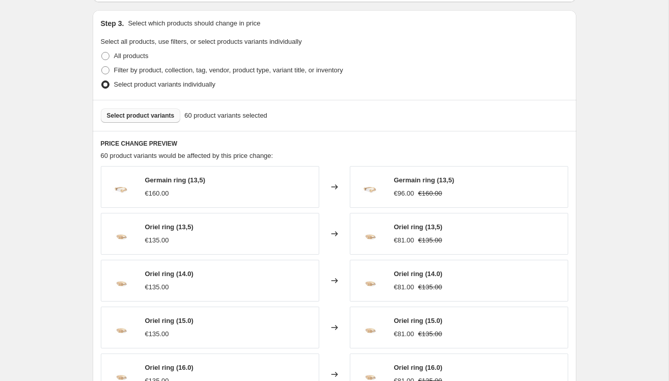
click at [164, 118] on span "Select product variants" at bounding box center [141, 115] width 68 height 8
click at [142, 114] on span "Select product variants" at bounding box center [141, 115] width 68 height 8
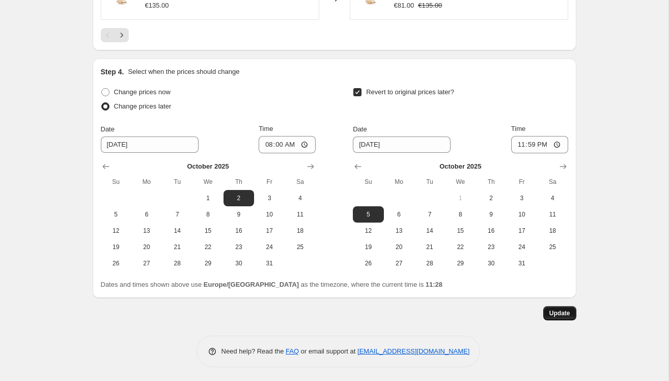
click at [559, 311] on span "Update" at bounding box center [559, 313] width 21 height 8
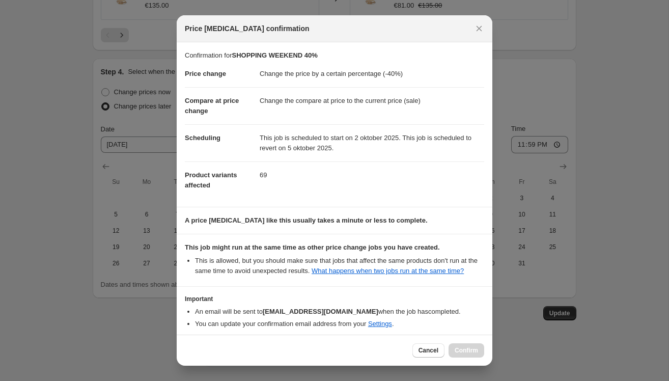
scroll to position [55, 0]
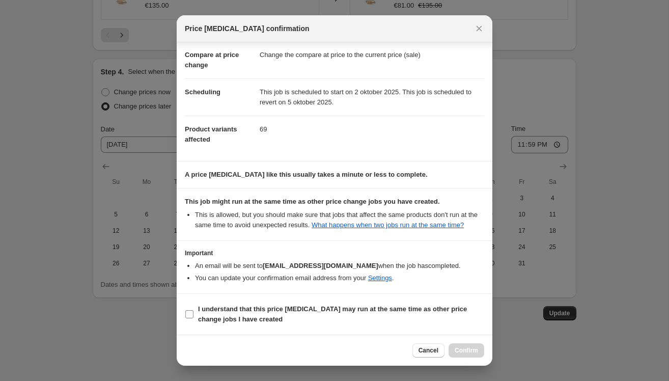
click at [197, 319] on label "I understand that this price change job may run at the same time as other price…" at bounding box center [334, 314] width 299 height 24
click at [193, 318] on input "I understand that this price change job may run at the same time as other price…" at bounding box center [189, 314] width 8 height 8
checkbox input "true"
click at [455, 352] on span "Confirm" at bounding box center [465, 350] width 23 height 8
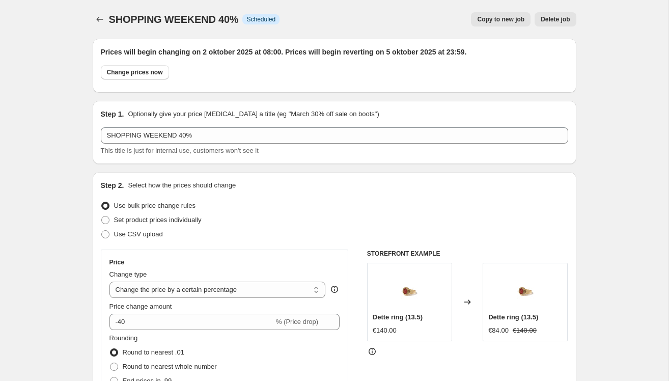
scroll to position [902, 0]
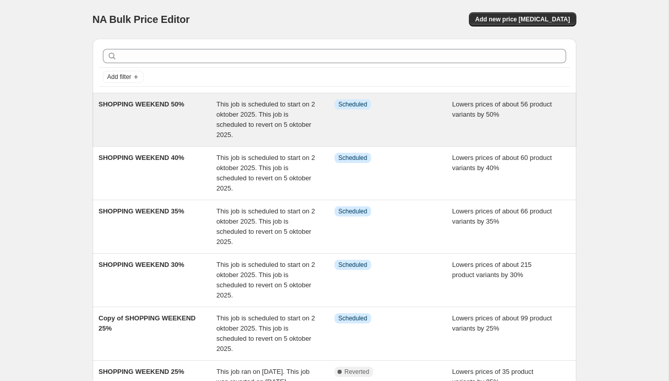
click at [153, 123] on div "SHOPPING WEEKEND 50%" at bounding box center [158, 119] width 118 height 41
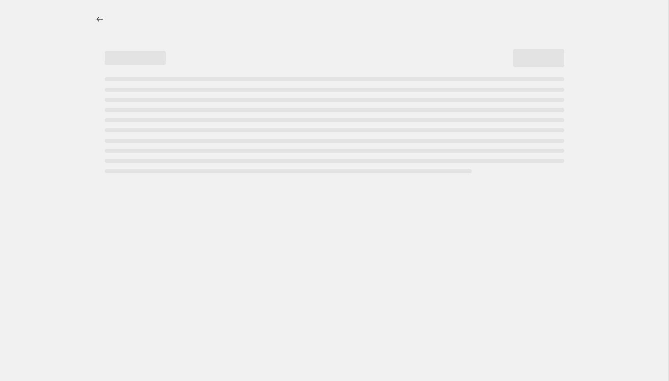
select select "percentage"
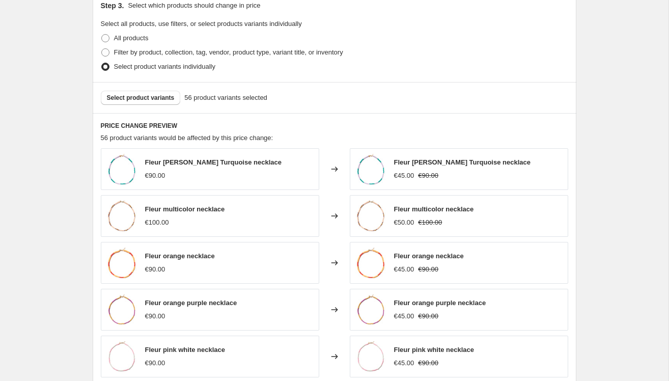
scroll to position [532, 0]
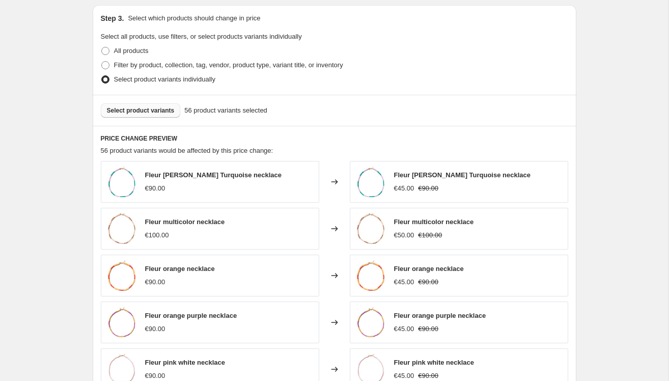
click at [160, 108] on span "Select product variants" at bounding box center [141, 110] width 68 height 8
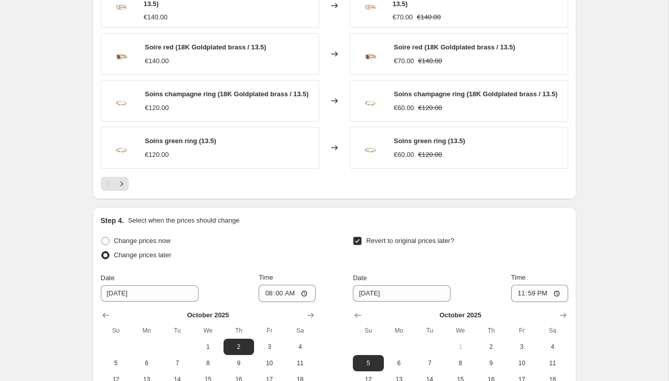
scroll to position [902, 0]
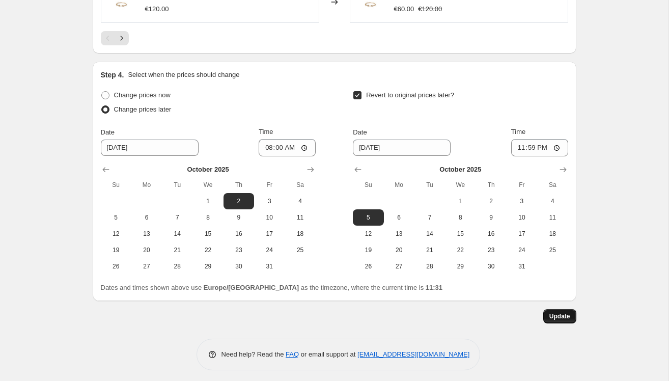
click at [546, 309] on button "Update" at bounding box center [559, 316] width 33 height 14
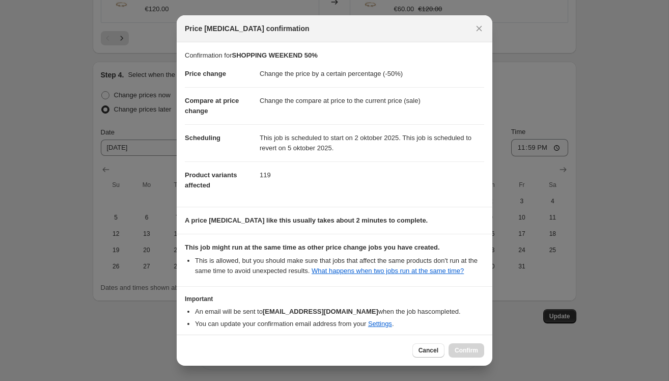
scroll to position [55, 0]
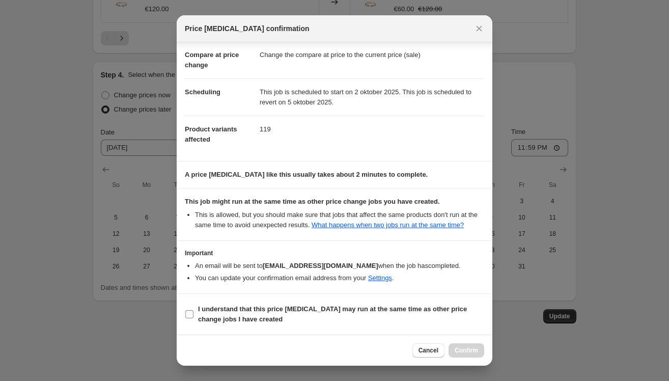
click at [185, 314] on input "I understand that this price change job may run at the same time as other price…" at bounding box center [189, 314] width 8 height 8
checkbox input "true"
click at [466, 347] on span "Confirm" at bounding box center [465, 350] width 23 height 8
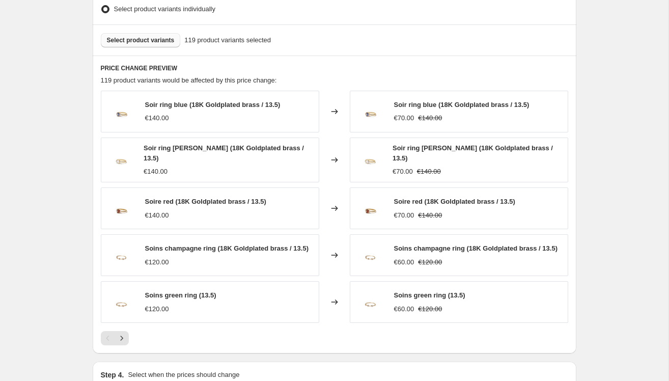
scroll to position [601, 0]
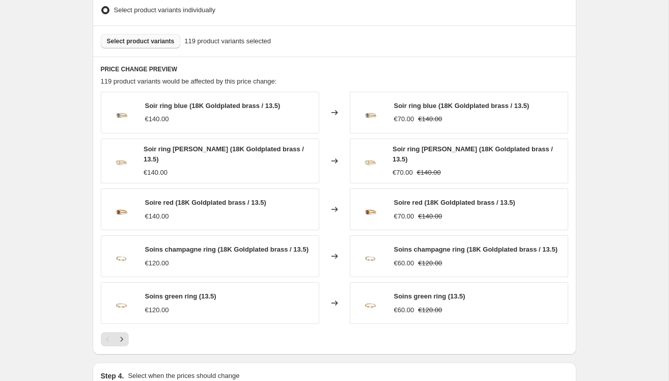
click at [125, 39] on span "Select product variants" at bounding box center [141, 41] width 68 height 8
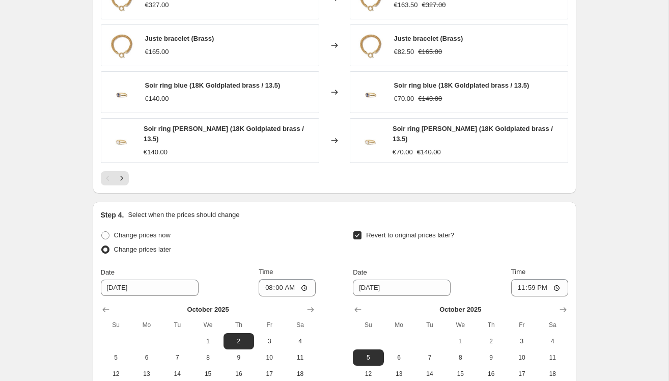
scroll to position [902, 0]
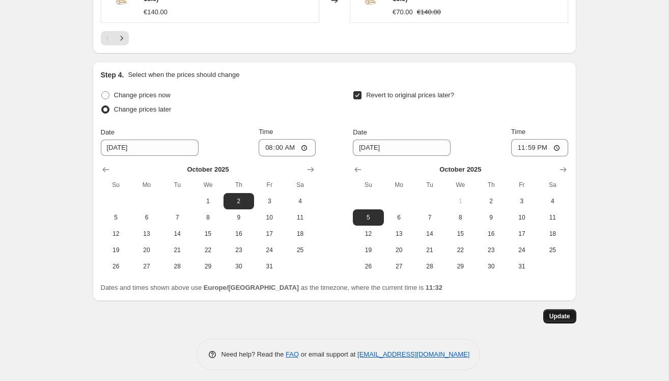
click at [552, 316] on button "Update" at bounding box center [559, 316] width 33 height 14
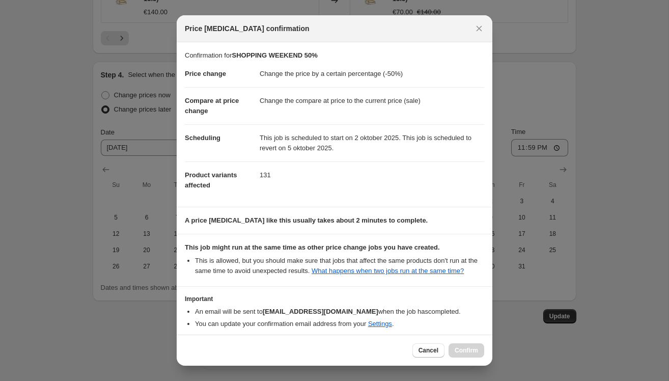
scroll to position [55, 0]
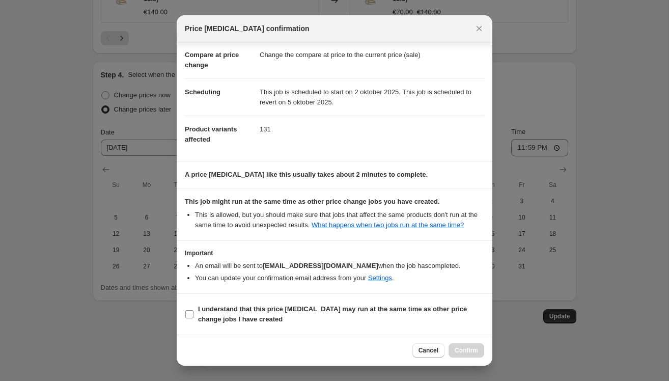
click at [193, 316] on input "I understand that this price change job may run at the same time as other price…" at bounding box center [189, 314] width 8 height 8
checkbox input "true"
click at [470, 349] on span "Confirm" at bounding box center [465, 350] width 23 height 8
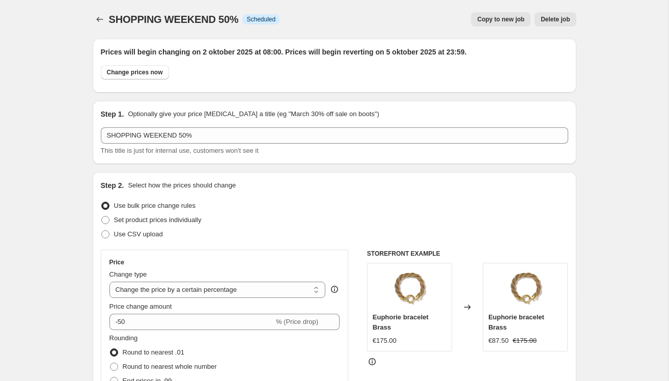
scroll to position [902, 0]
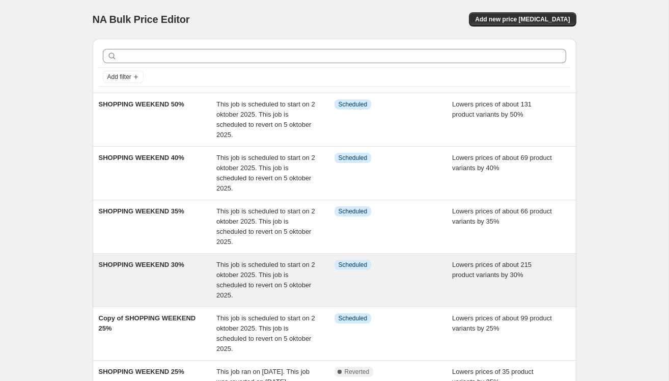
click at [180, 286] on div "SHOPPING WEEKEND 30%" at bounding box center [158, 280] width 118 height 41
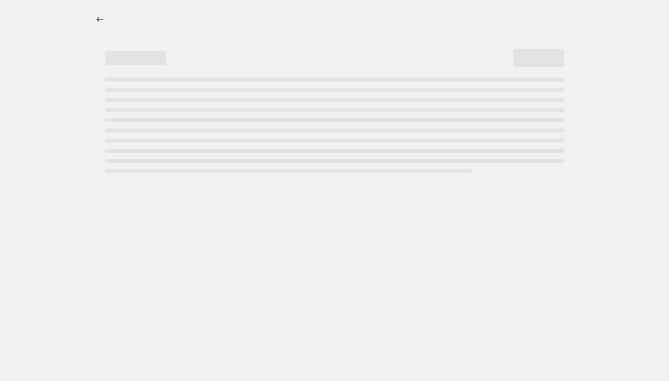
select select "percentage"
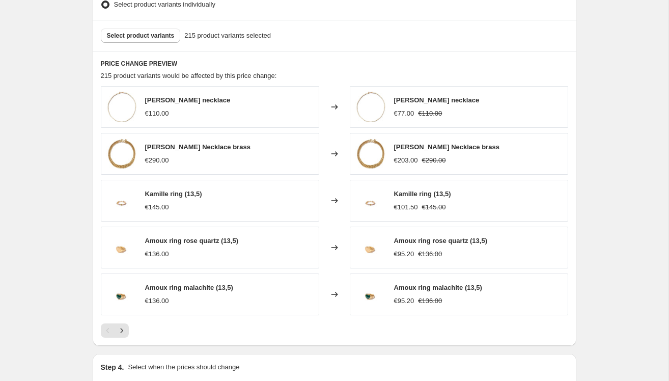
scroll to position [615, 0]
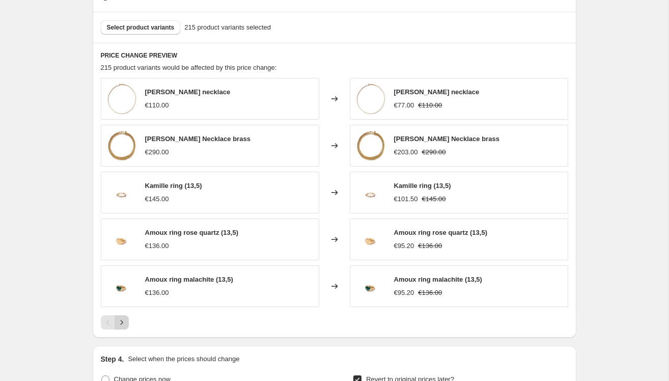
click at [121, 323] on icon "Next" at bounding box center [121, 322] width 3 height 5
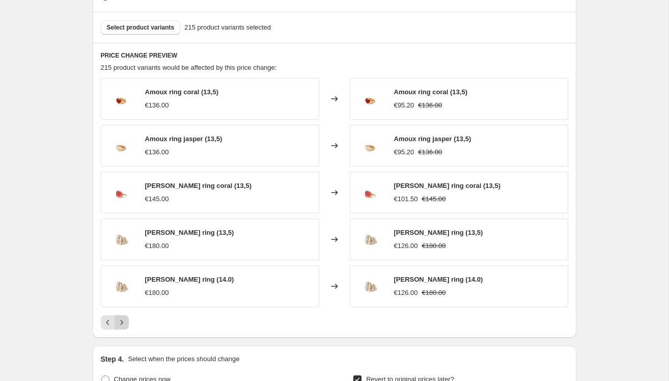
click at [121, 323] on icon "Next" at bounding box center [121, 322] width 3 height 5
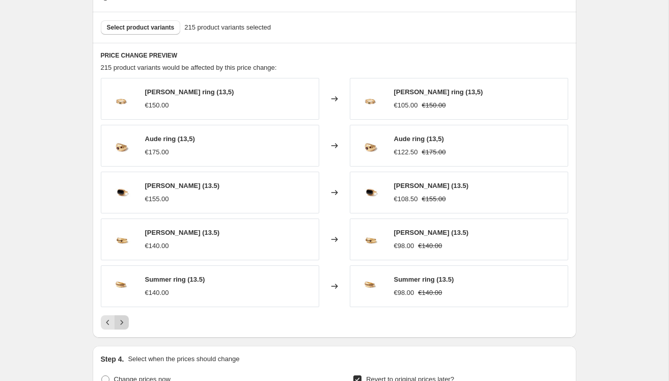
click at [121, 323] on icon "Next" at bounding box center [121, 322] width 3 height 5
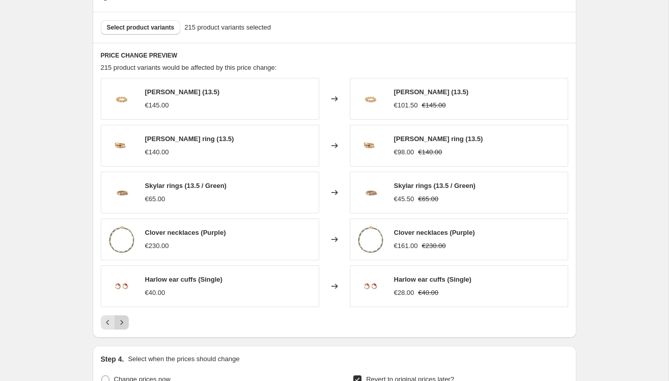
click at [121, 323] on icon "Next" at bounding box center [121, 322] width 3 height 5
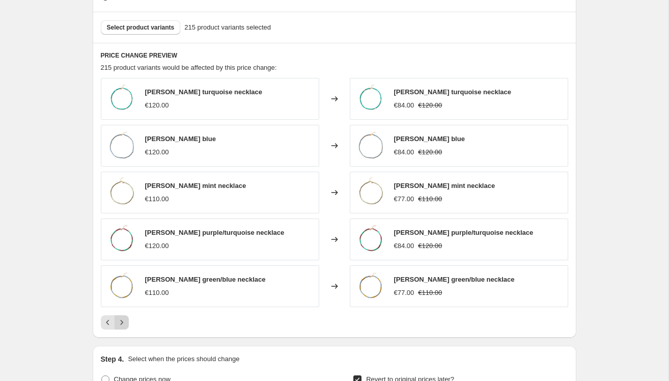
click at [121, 323] on icon "Next" at bounding box center [121, 322] width 3 height 5
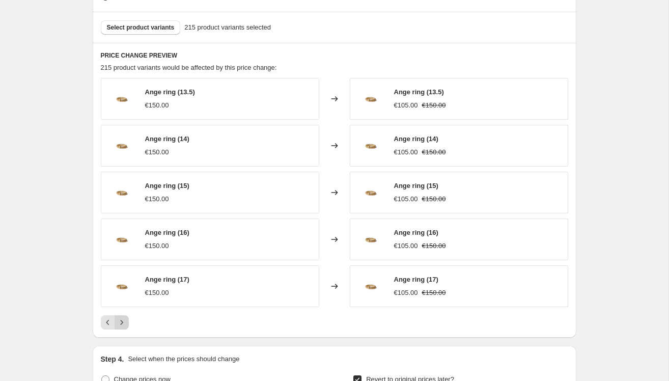
click at [121, 323] on icon "Next" at bounding box center [121, 322] width 3 height 5
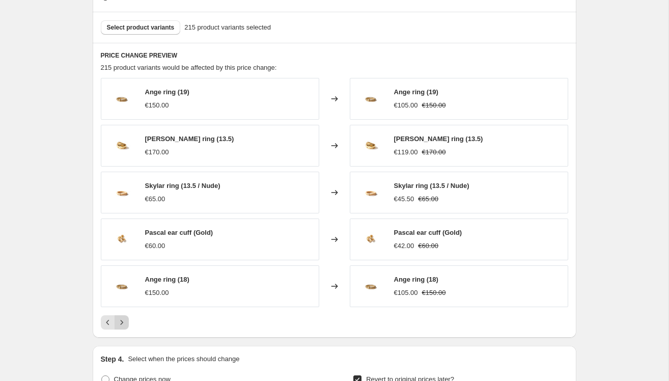
click at [121, 323] on icon "Next" at bounding box center [121, 322] width 3 height 5
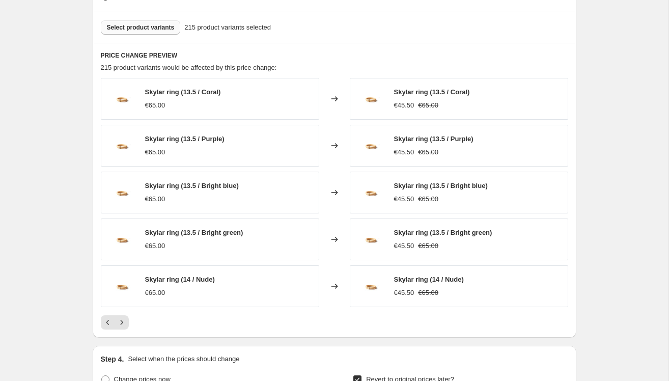
click at [168, 30] on span "Select product variants" at bounding box center [141, 27] width 68 height 8
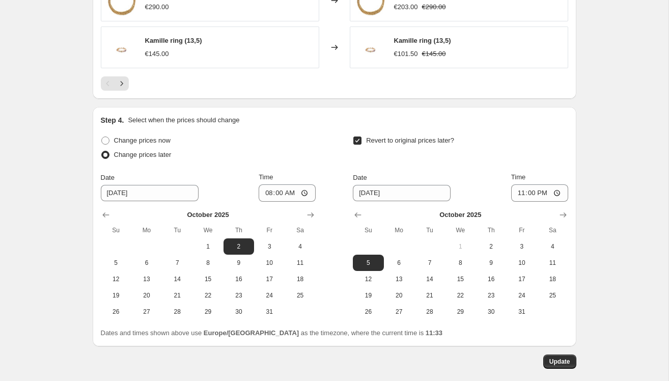
scroll to position [902, 0]
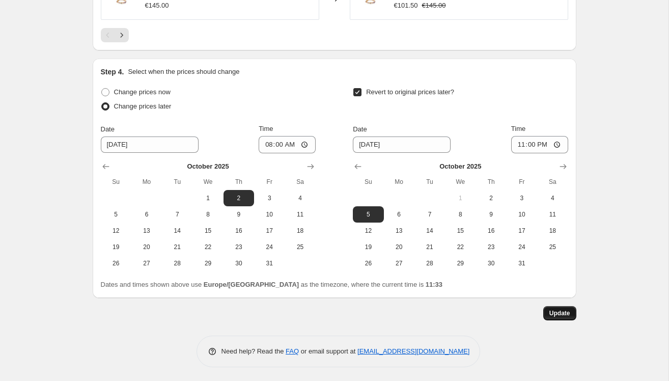
click at [558, 310] on span "Update" at bounding box center [559, 313] width 21 height 8
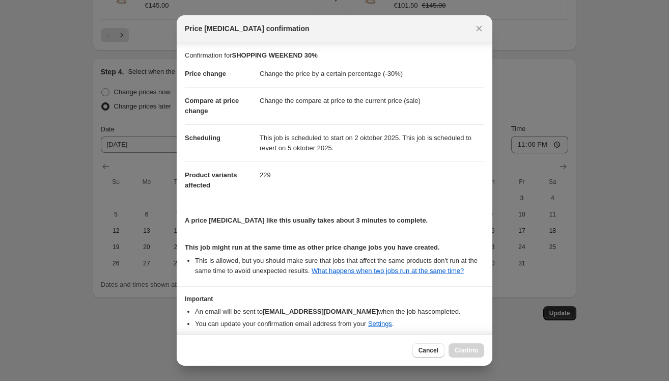
scroll to position [55, 0]
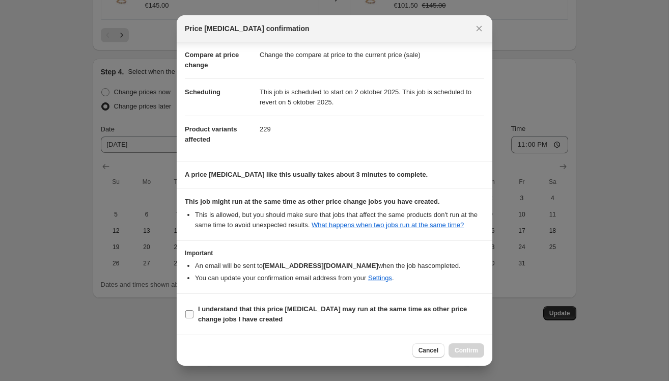
click at [193, 319] on label "I understand that this price change job may run at the same time as other price…" at bounding box center [334, 314] width 299 height 24
click at [193, 318] on input "I understand that this price change job may run at the same time as other price…" at bounding box center [189, 314] width 8 height 8
checkbox input "true"
click at [456, 350] on span "Confirm" at bounding box center [465, 350] width 23 height 8
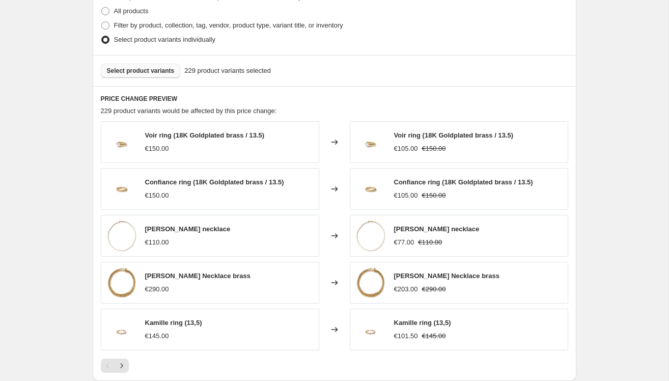
scroll to position [585, 0]
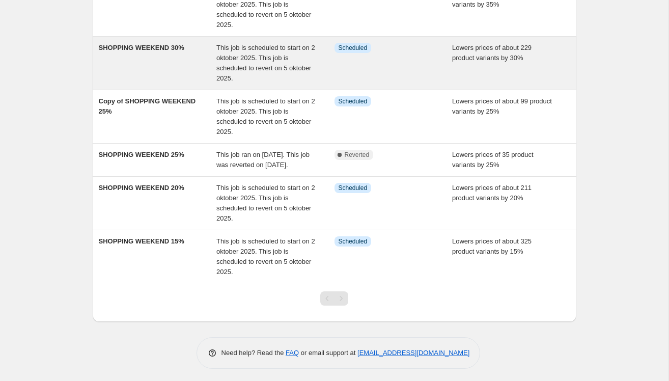
scroll to position [229, 0]
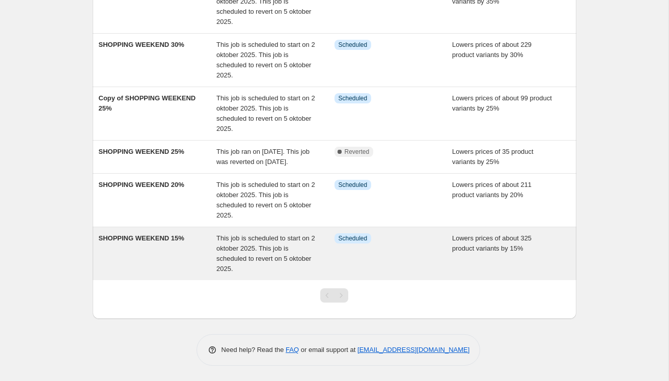
click at [139, 269] on div "SHOPPING WEEKEND 15%" at bounding box center [158, 253] width 118 height 41
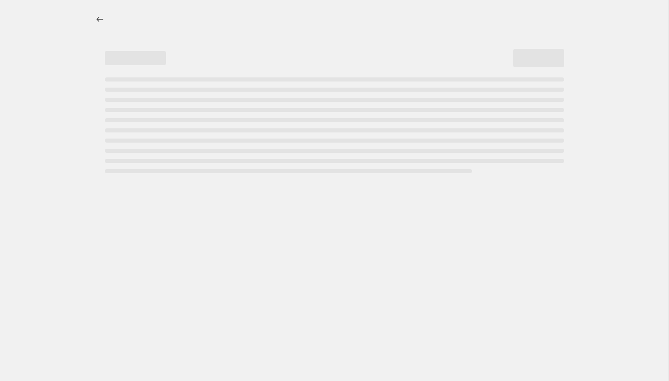
select select "percentage"
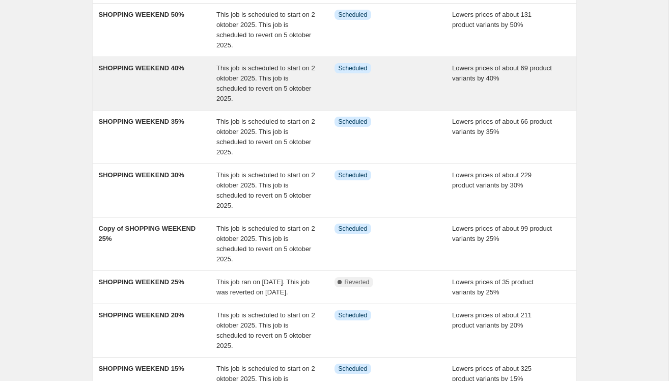
scroll to position [229, 0]
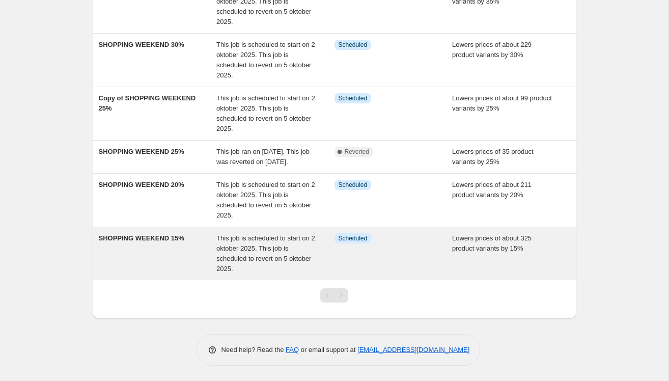
click at [136, 245] on div "SHOPPING WEEKEND 15%" at bounding box center [158, 253] width 118 height 41
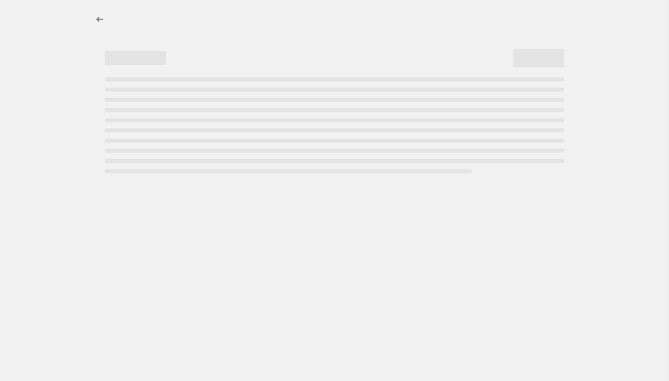
select select "percentage"
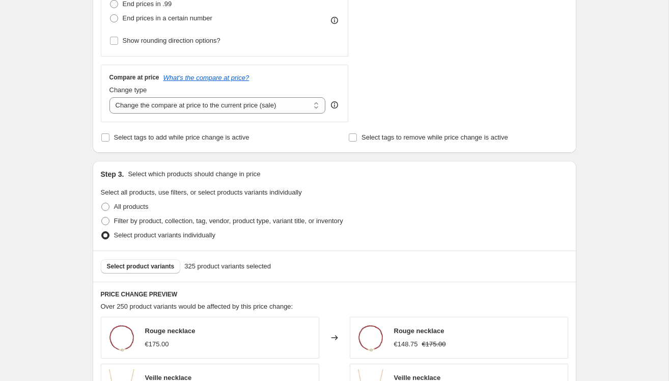
scroll to position [410, 0]
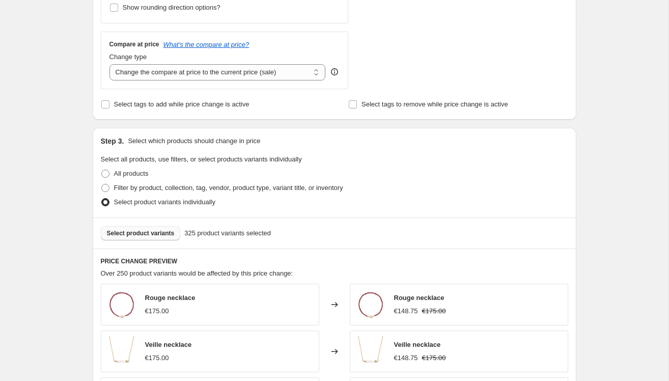
click at [153, 231] on span "Select product variants" at bounding box center [141, 233] width 68 height 8
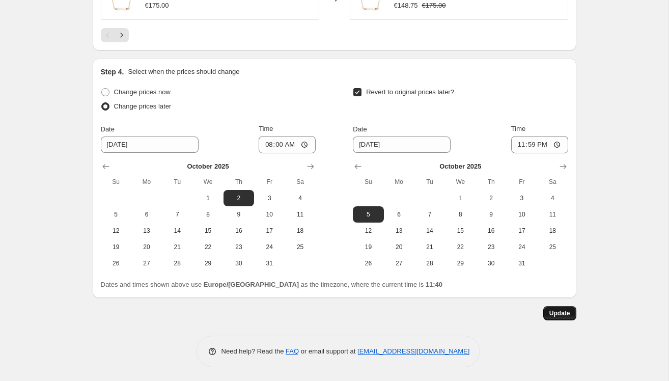
click at [550, 309] on span "Update" at bounding box center [559, 313] width 21 height 8
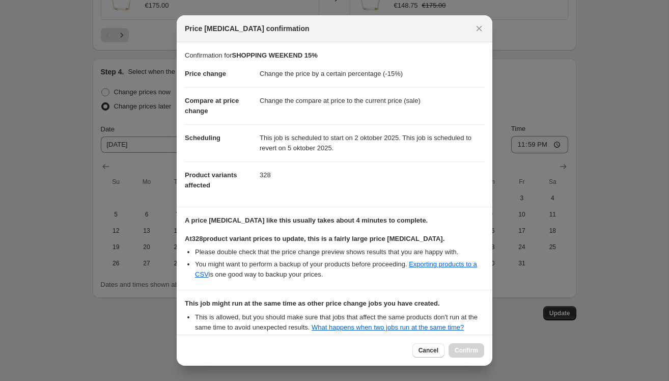
scroll to position [111, 0]
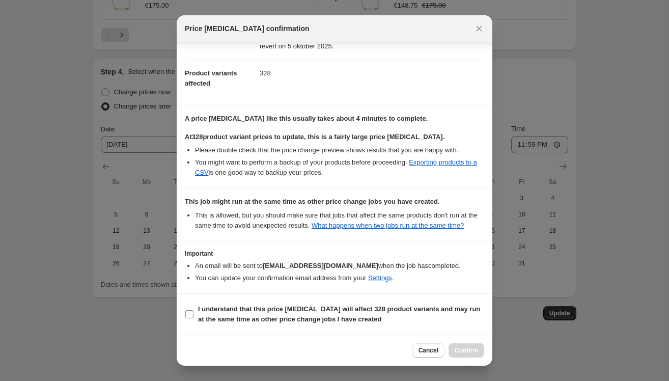
click at [204, 311] on b "I understand that this price change job will affect 328 product variants and ma…" at bounding box center [339, 314] width 282 height 18
click at [193, 311] on input "I understand that this price change job will affect 328 product variants and ma…" at bounding box center [189, 314] width 8 height 8
checkbox input "true"
click at [469, 344] on button "Confirm" at bounding box center [466, 350] width 36 height 14
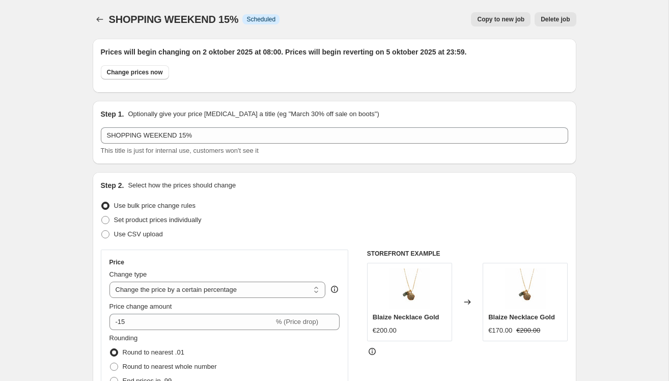
scroll to position [902, 0]
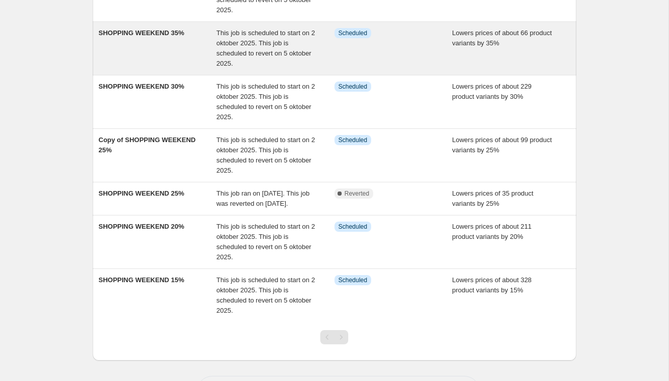
scroll to position [187, 0]
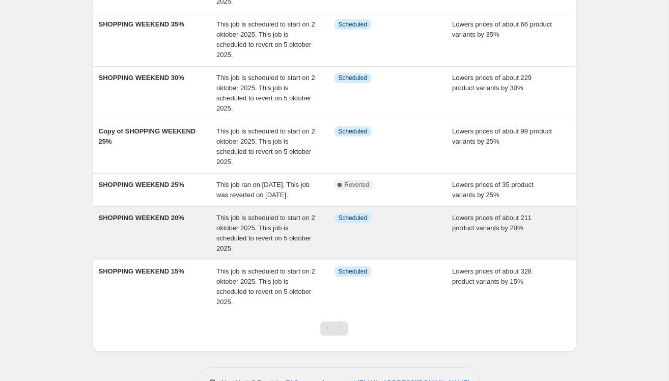
click at [173, 237] on div "SHOPPING WEEKEND 20%" at bounding box center [158, 233] width 118 height 41
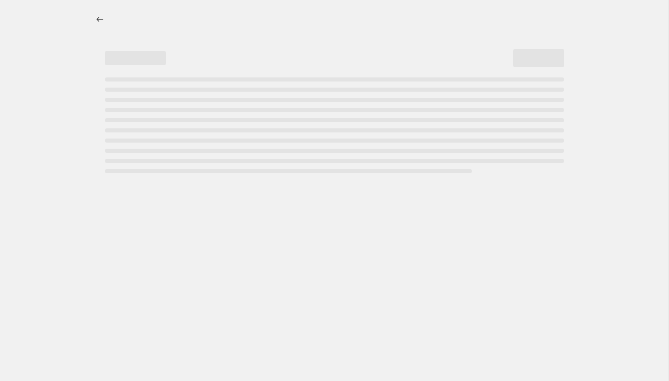
select select "percentage"
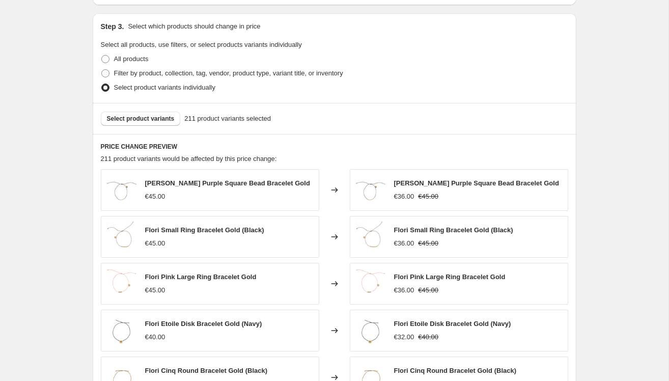
scroll to position [523, 0]
click at [160, 120] on span "Select product variants" at bounding box center [141, 120] width 68 height 8
click at [162, 123] on button "Select product variants" at bounding box center [141, 119] width 80 height 14
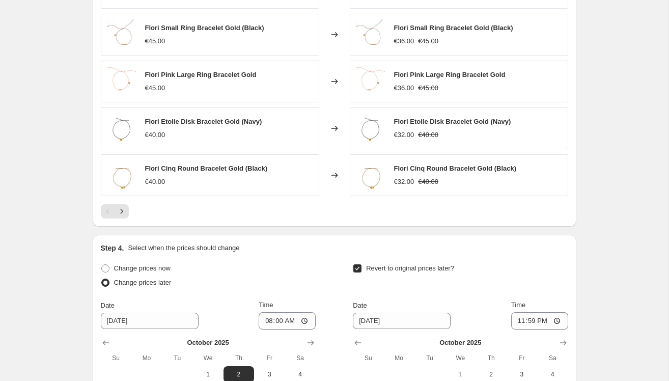
scroll to position [902, 0]
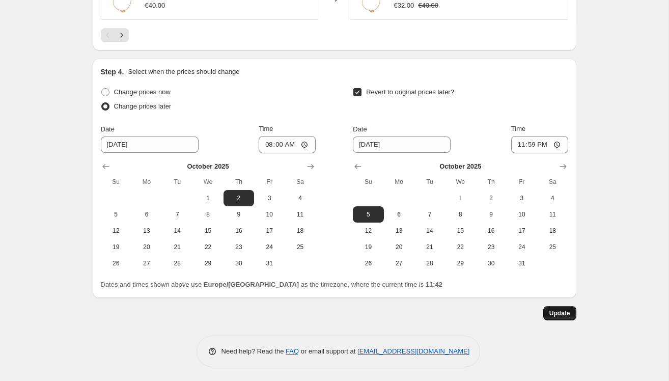
click at [553, 310] on span "Update" at bounding box center [559, 313] width 21 height 8
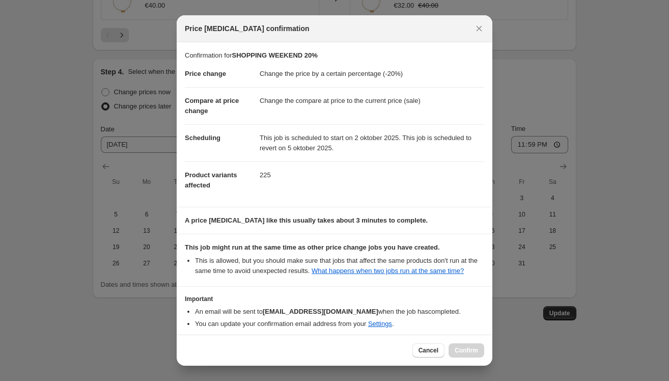
scroll to position [55, 0]
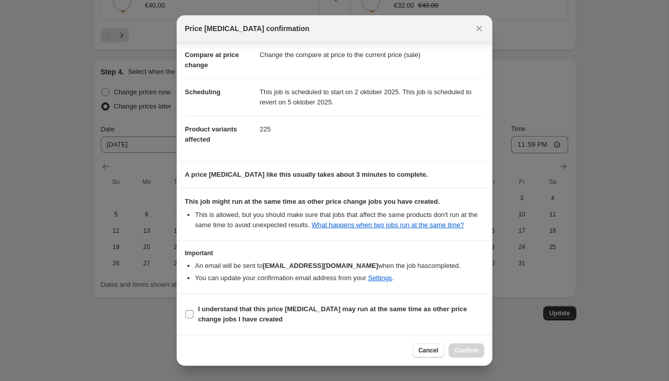
click at [190, 314] on input "I understand that this price change job may run at the same time as other price…" at bounding box center [189, 314] width 8 height 8
checkbox input "true"
click at [468, 351] on span "Confirm" at bounding box center [465, 350] width 23 height 8
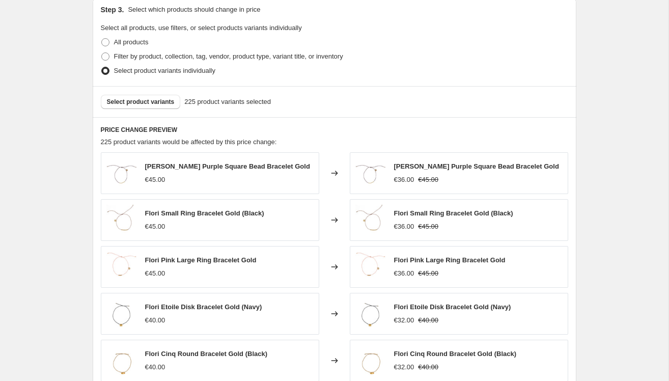
scroll to position [540, 0]
click at [165, 96] on button "Select product variants" at bounding box center [141, 102] width 80 height 14
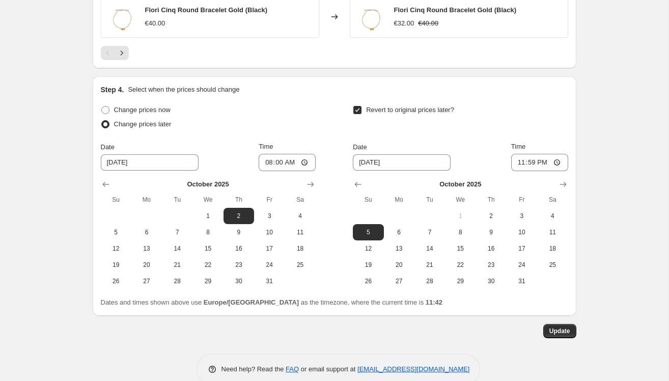
scroll to position [902, 0]
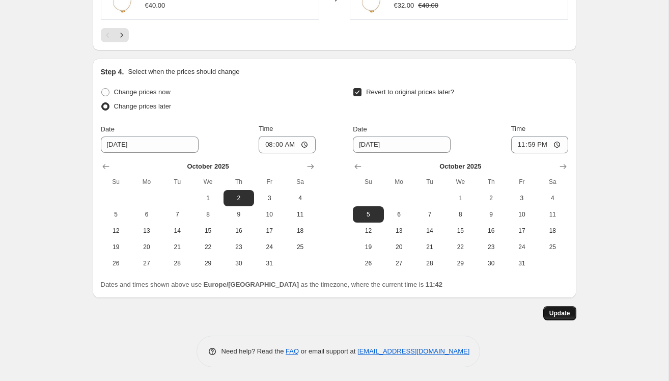
click at [558, 315] on span "Update" at bounding box center [559, 313] width 21 height 8
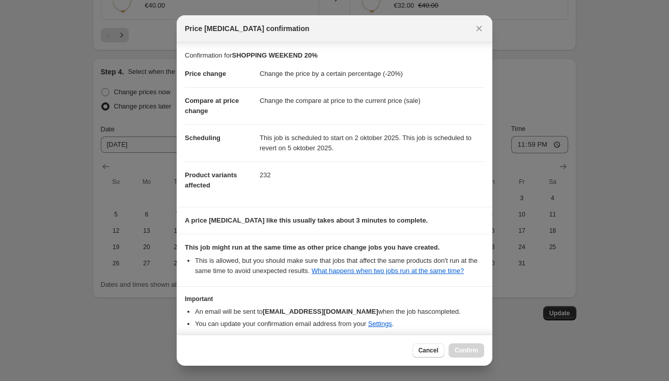
scroll to position [55, 0]
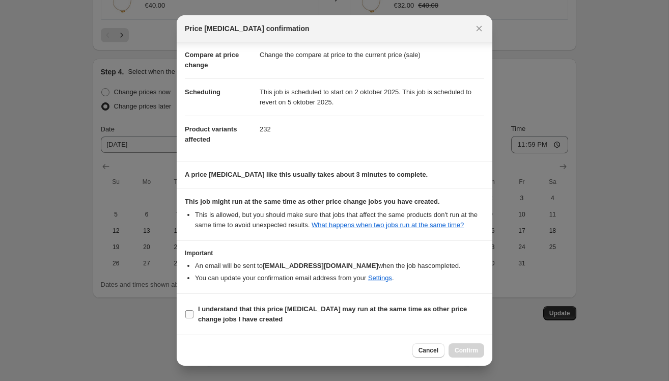
click at [194, 309] on label "I understand that this price change job may run at the same time as other price…" at bounding box center [334, 314] width 299 height 24
click at [193, 310] on input "I understand that this price change job may run at the same time as other price…" at bounding box center [189, 314] width 8 height 8
checkbox input "true"
click at [460, 347] on span "Confirm" at bounding box center [465, 350] width 23 height 8
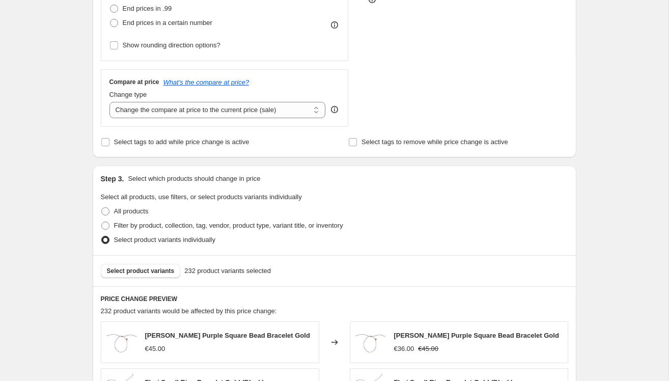
scroll to position [312, 0]
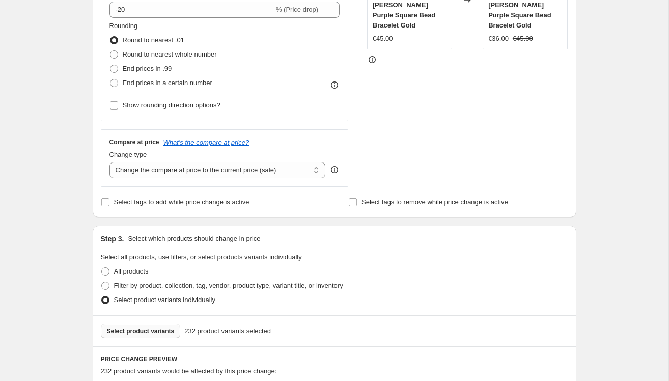
click at [167, 327] on span "Select product variants" at bounding box center [141, 331] width 68 height 8
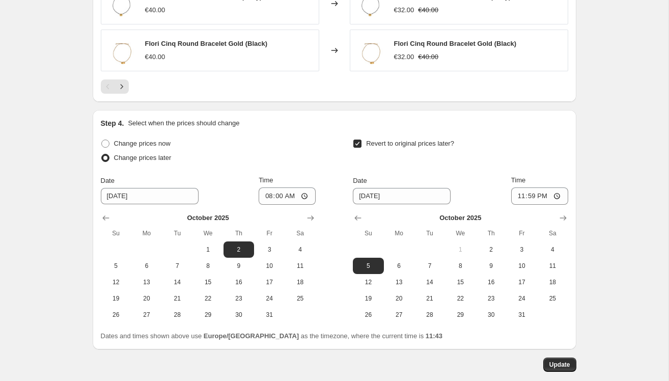
scroll to position [902, 0]
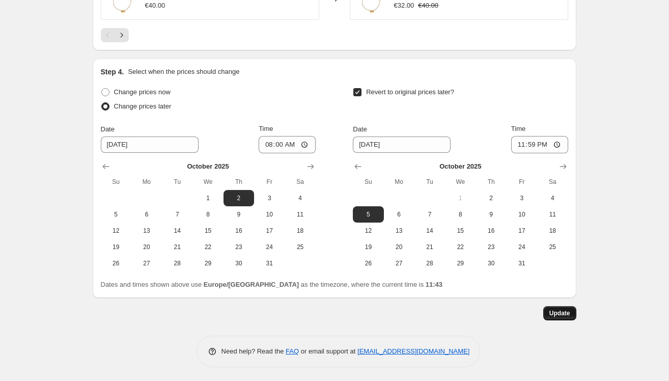
click at [553, 310] on span "Update" at bounding box center [559, 313] width 21 height 8
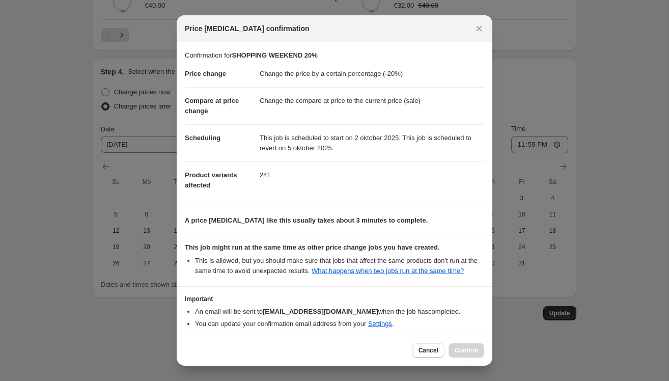
scroll to position [55, 0]
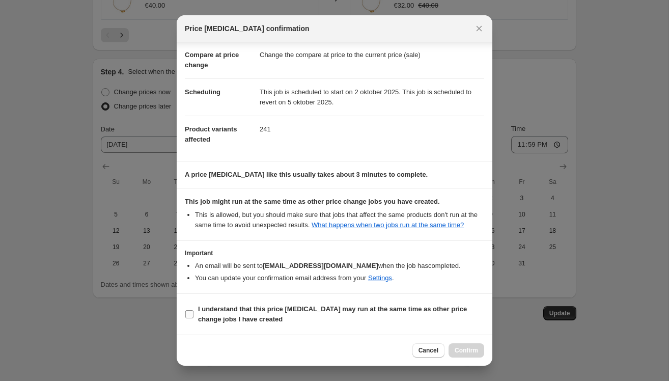
click at [192, 319] on label "I understand that this price change job may run at the same time as other price…" at bounding box center [334, 314] width 299 height 24
click at [192, 318] on input "I understand that this price change job may run at the same time as other price…" at bounding box center [189, 314] width 8 height 8
checkbox input "true"
click at [463, 347] on span "Confirm" at bounding box center [465, 350] width 23 height 8
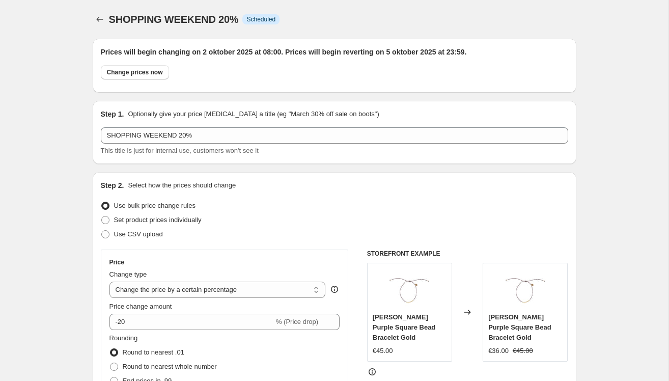
scroll to position [902, 0]
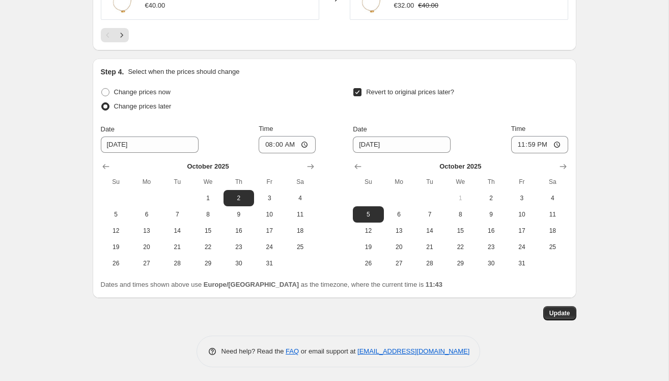
click at [557, 309] on span "Update" at bounding box center [559, 313] width 21 height 8
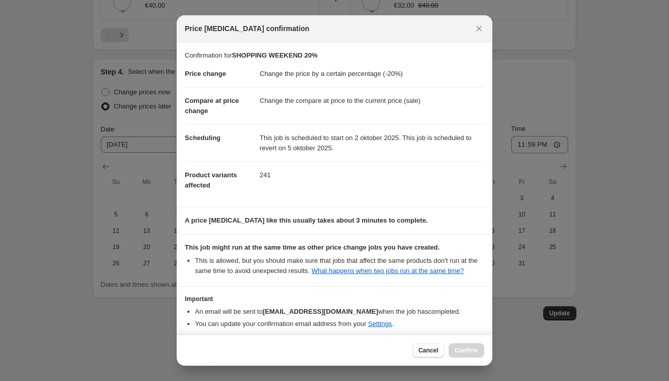
scroll to position [55, 0]
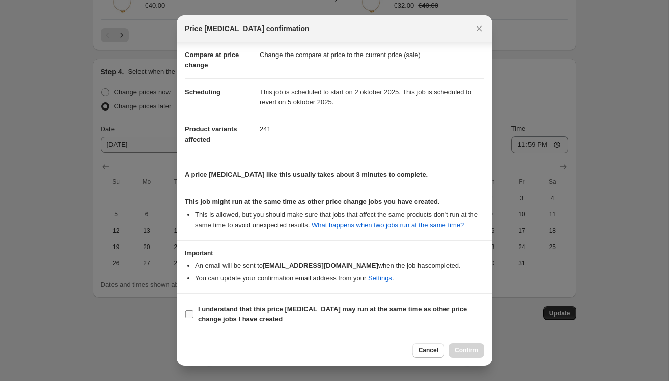
click at [197, 313] on label "I understand that this price change job may run at the same time as other price…" at bounding box center [334, 314] width 299 height 24
click at [193, 313] on input "I understand that this price change job may run at the same time as other price…" at bounding box center [189, 314] width 8 height 8
checkbox input "true"
click at [474, 349] on span "Confirm" at bounding box center [465, 350] width 23 height 8
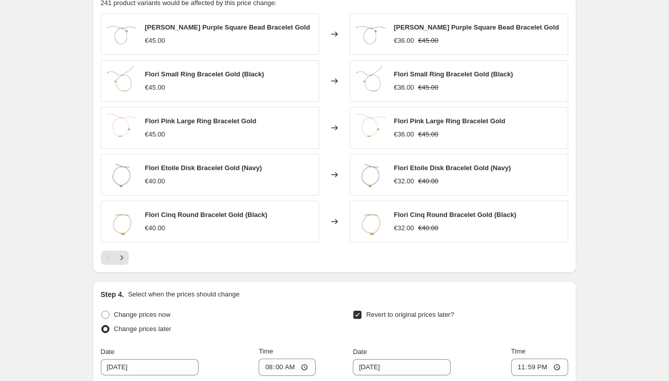
scroll to position [681, 0]
click at [124, 255] on icon "Next" at bounding box center [122, 256] width 10 height 10
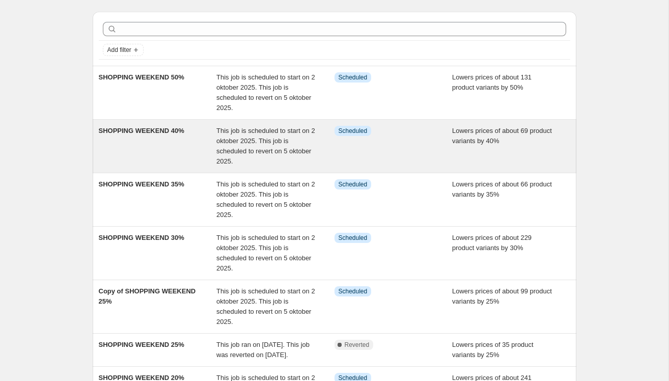
scroll to position [28, 0]
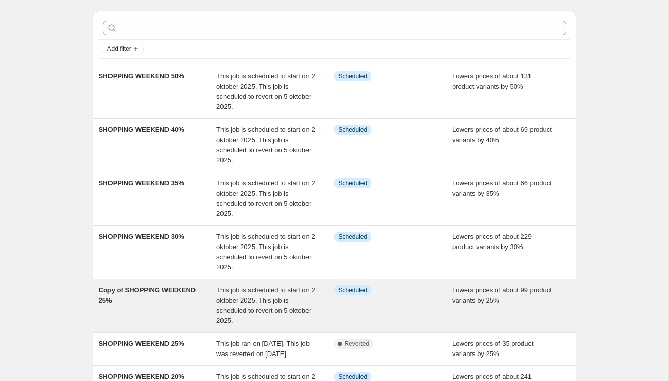
click at [172, 301] on div "Copy of SHOPPING WEEKEND 25%" at bounding box center [158, 305] width 118 height 41
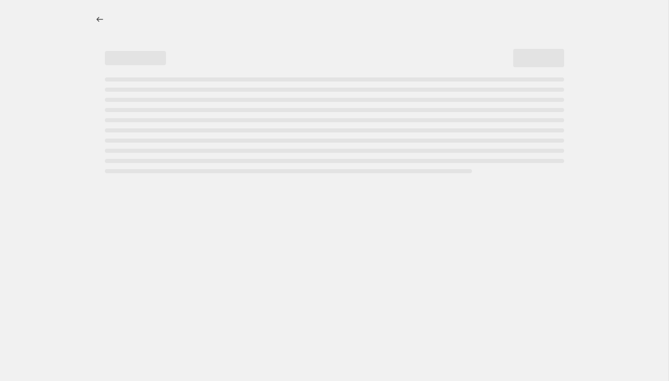
select select "percentage"
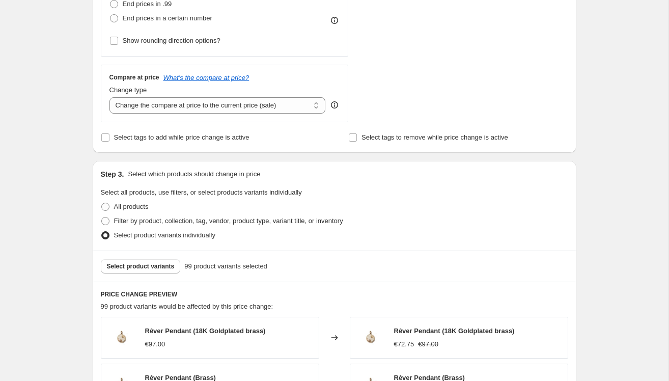
scroll to position [394, 0]
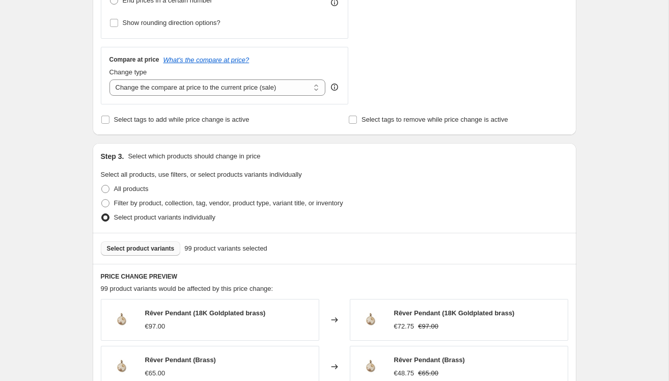
click at [160, 250] on span "Select product variants" at bounding box center [141, 248] width 68 height 8
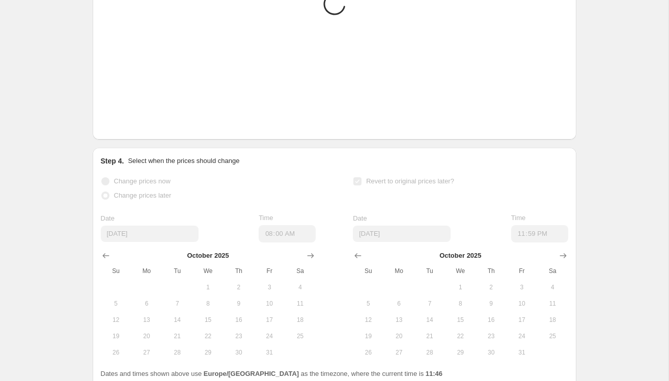
scroll to position [902, 0]
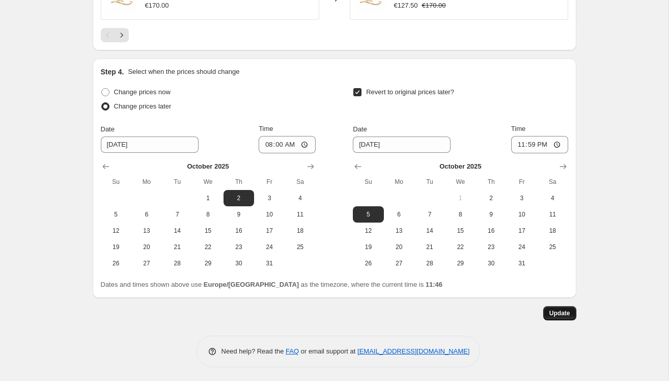
click at [566, 314] on span "Update" at bounding box center [559, 313] width 21 height 8
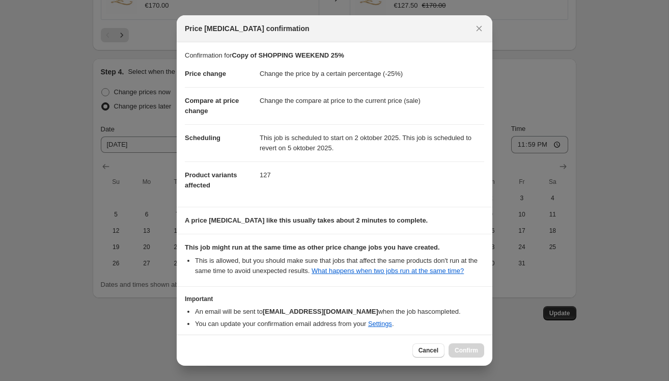
scroll to position [55, 0]
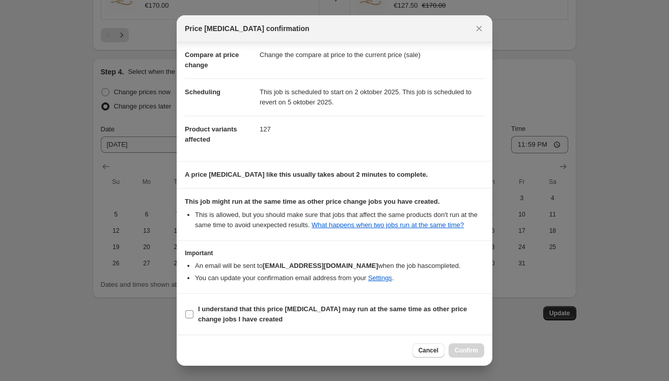
click at [189, 315] on input "I understand that this price change job may run at the same time as other price…" at bounding box center [189, 314] width 8 height 8
checkbox input "true"
click at [467, 350] on span "Confirm" at bounding box center [465, 350] width 23 height 8
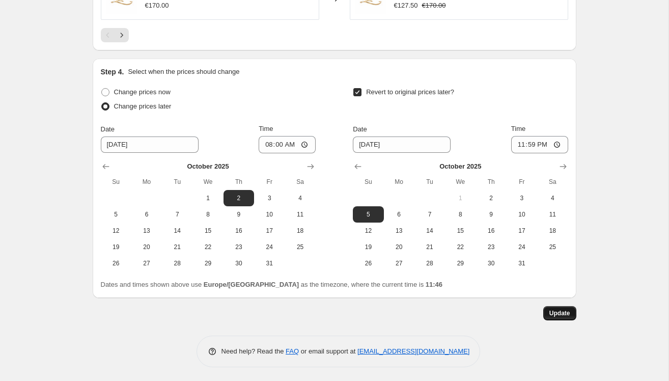
click at [558, 315] on span "Update" at bounding box center [559, 313] width 21 height 8
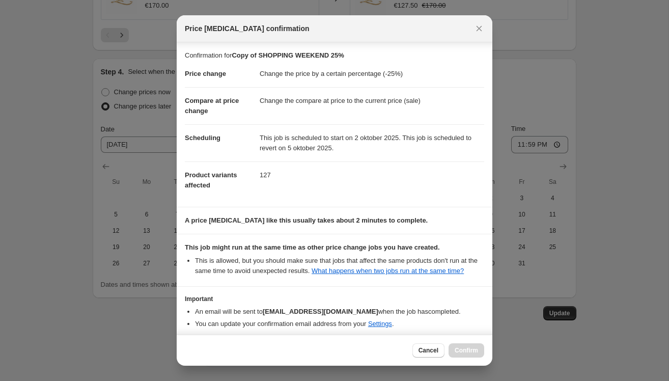
scroll to position [55, 0]
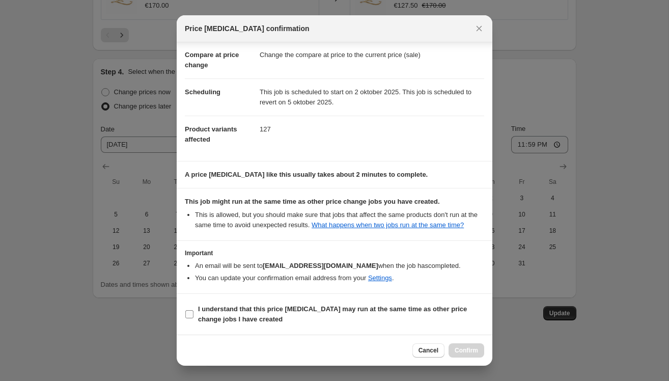
click at [200, 308] on b "I understand that this price change job may run at the same time as other price…" at bounding box center [332, 314] width 269 height 18
click at [193, 310] on input "I understand that this price change job may run at the same time as other price…" at bounding box center [189, 314] width 8 height 8
checkbox input "true"
click at [474, 345] on button "Confirm" at bounding box center [466, 350] width 36 height 14
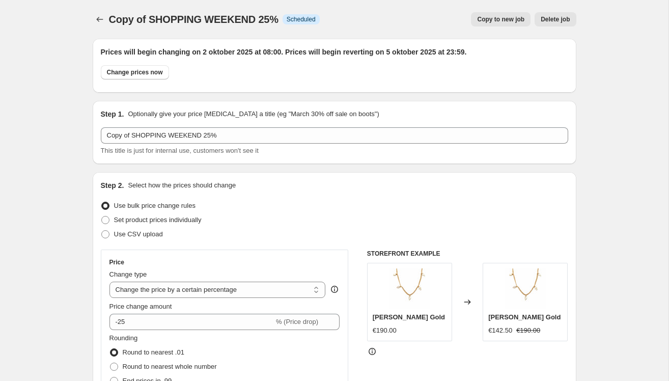
scroll to position [902, 0]
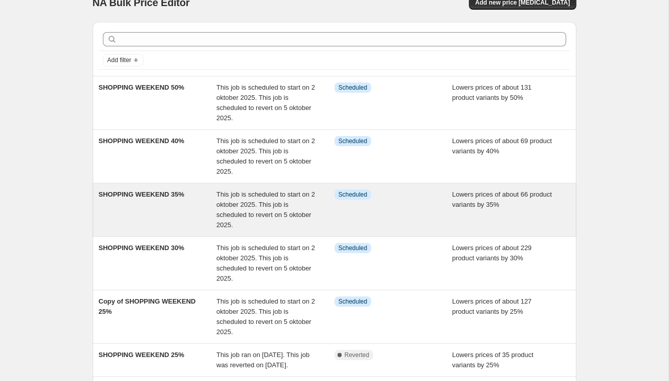
scroll to position [20, 0]
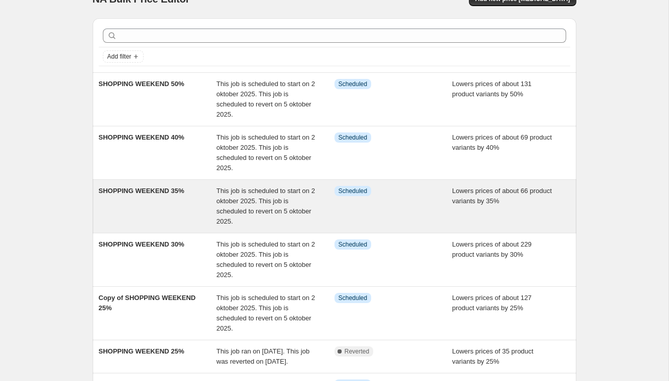
click at [150, 212] on div "SHOPPING WEEKEND 35%" at bounding box center [158, 206] width 118 height 41
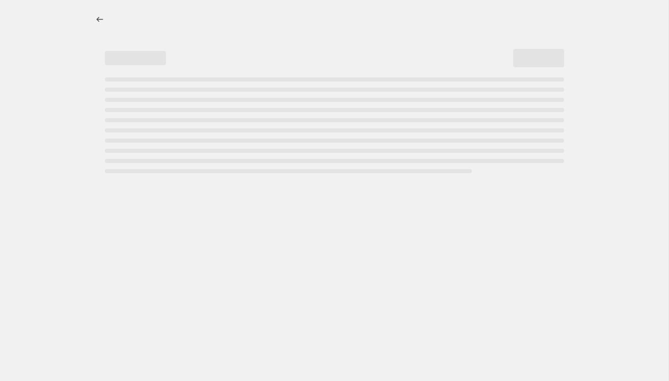
select select "percentage"
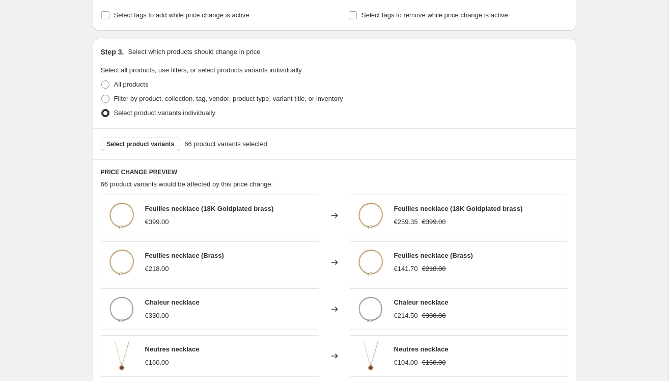
scroll to position [475, 0]
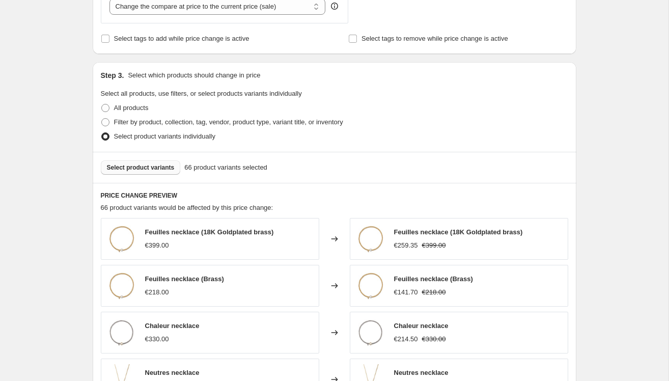
click at [152, 167] on span "Select product variants" at bounding box center [141, 167] width 68 height 8
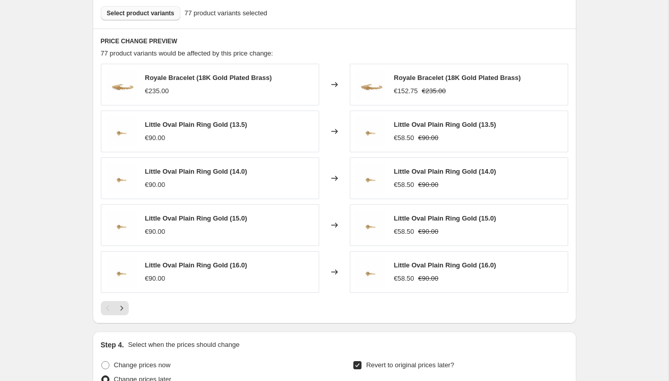
scroll to position [902, 0]
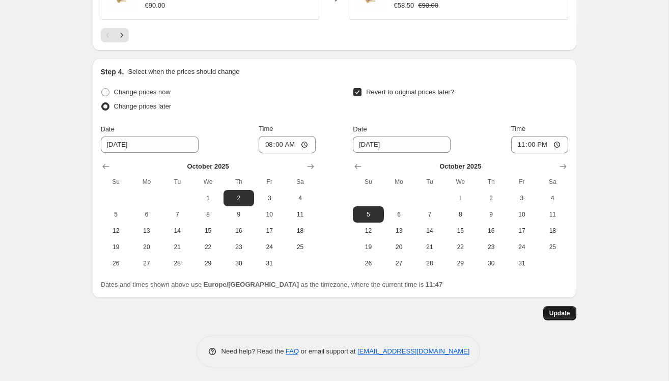
click at [553, 309] on span "Update" at bounding box center [559, 313] width 21 height 8
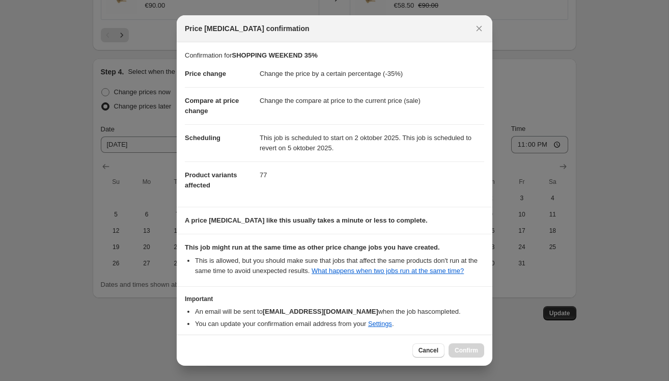
scroll to position [55, 0]
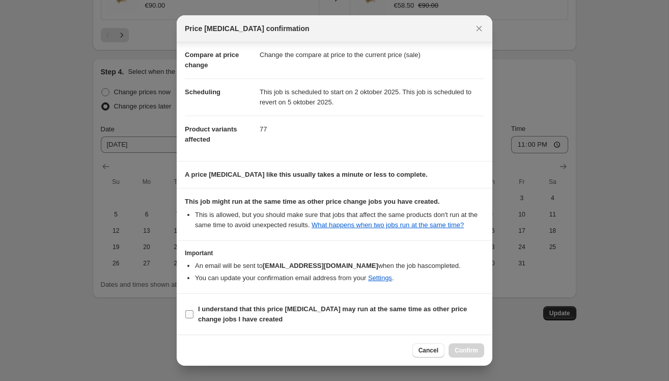
click at [195, 318] on label "I understand that this price change job may run at the same time as other price…" at bounding box center [334, 314] width 299 height 24
click at [193, 318] on input "I understand that this price change job may run at the same time as other price…" at bounding box center [189, 314] width 8 height 8
checkbox input "true"
click at [474, 347] on span "Confirm" at bounding box center [465, 350] width 23 height 8
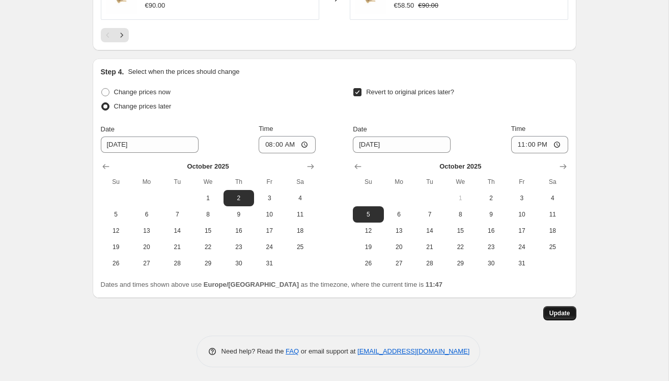
click at [561, 306] on button "Update" at bounding box center [559, 313] width 33 height 14
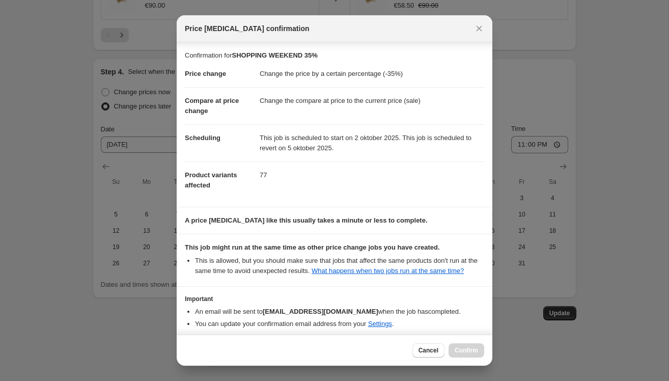
scroll to position [55, 0]
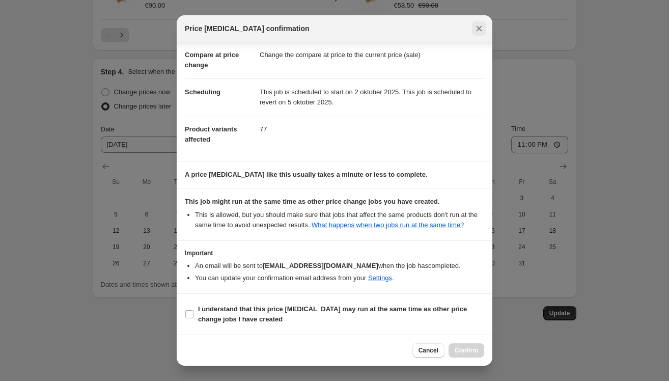
click at [480, 24] on icon "Close" at bounding box center [479, 28] width 10 height 10
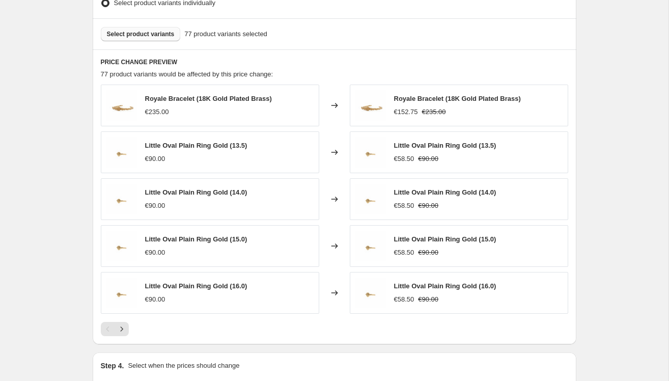
scroll to position [615, 0]
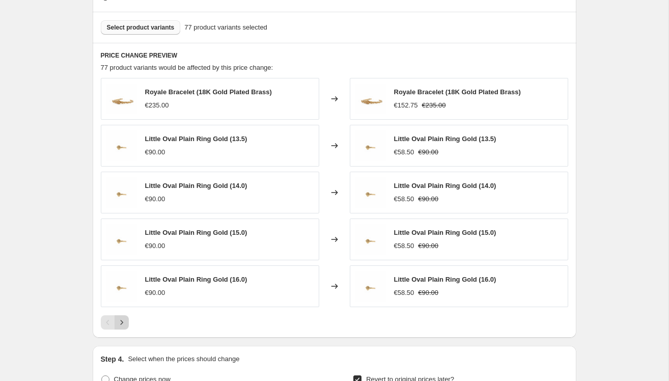
click at [127, 318] on button "Next" at bounding box center [121, 322] width 14 height 14
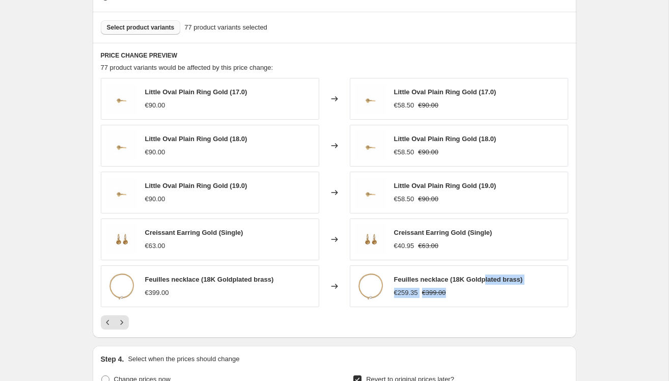
drag, startPoint x: 487, startPoint y: 287, endPoint x: 497, endPoint y: 226, distance: 61.2
click at [497, 226] on div "Little Oval Plain Ring Gold (17.0) €90.00 Changed to Little Oval Plain Ring Gol…" at bounding box center [334, 192] width 467 height 229
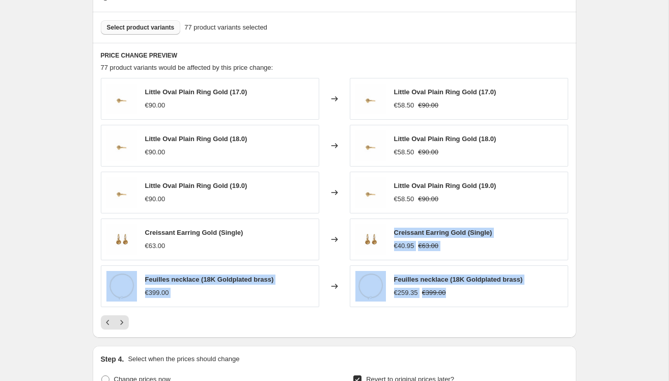
click at [647, 217] on div "SHOPPING WEEKEND 35%. This page is ready SHOPPING WEEKEND 35% Info Scheduled Co…" at bounding box center [334, 27] width 668 height 1284
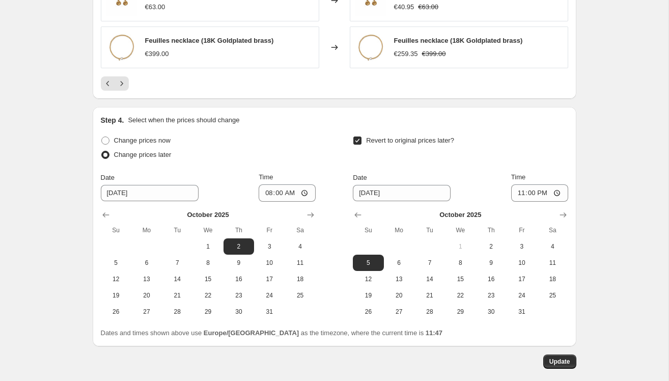
scroll to position [902, 0]
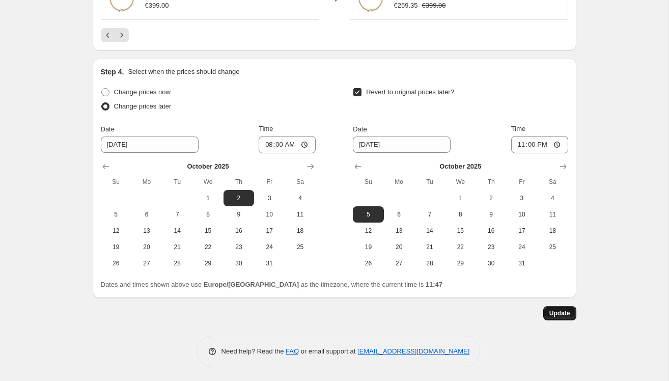
click at [557, 311] on span "Update" at bounding box center [559, 313] width 21 height 8
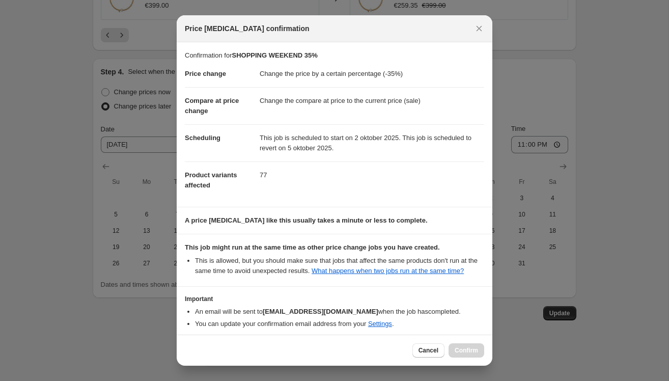
scroll to position [55, 0]
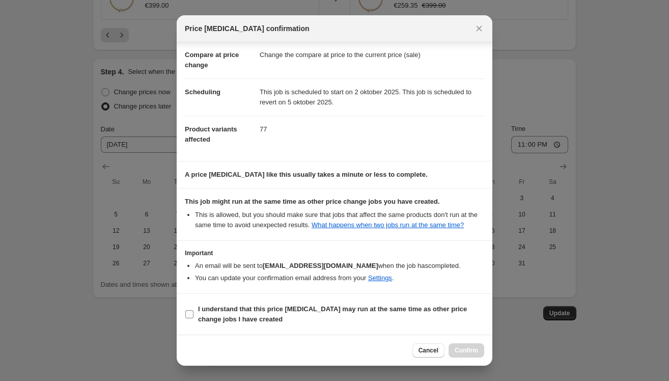
click at [196, 315] on label "I understand that this price change job may run at the same time as other price…" at bounding box center [334, 314] width 299 height 24
click at [193, 315] on input "I understand that this price change job may run at the same time as other price…" at bounding box center [189, 314] width 8 height 8
checkbox input "true"
click at [462, 349] on span "Confirm" at bounding box center [465, 350] width 23 height 8
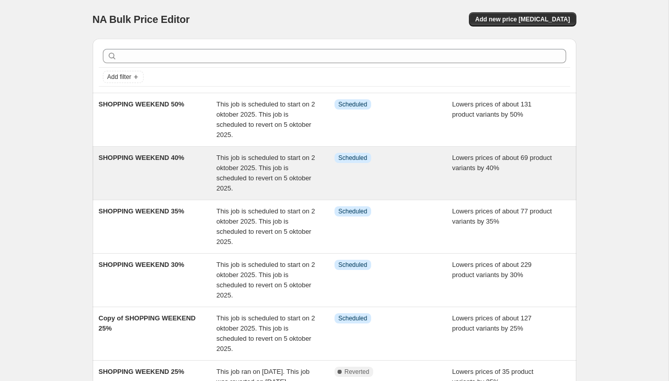
click at [174, 173] on div "SHOPPING WEEKEND 40%" at bounding box center [158, 173] width 118 height 41
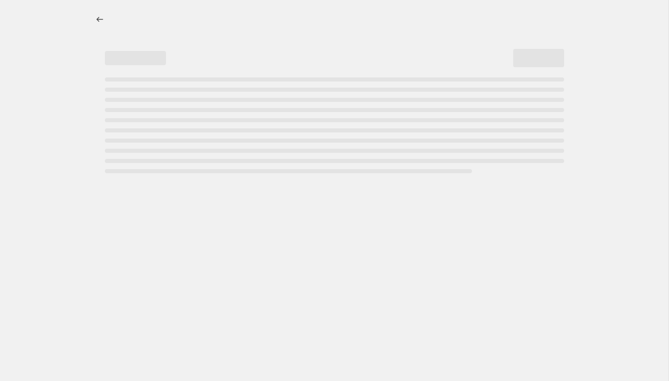
select select "percentage"
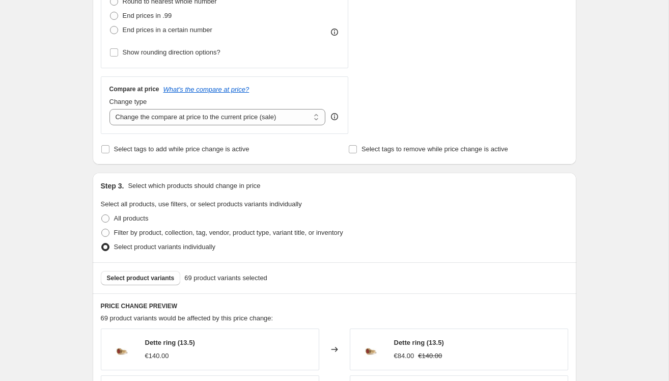
scroll to position [385, 0]
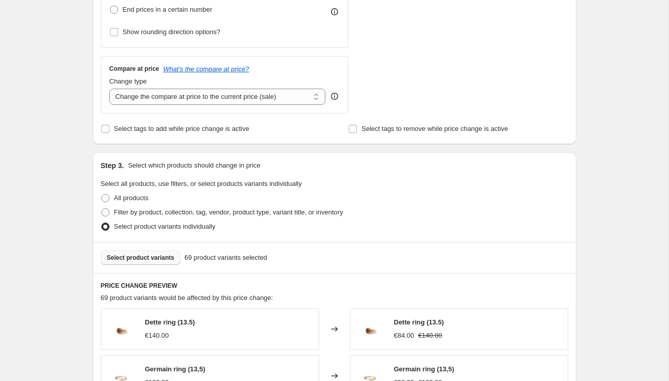
click at [154, 258] on span "Select product variants" at bounding box center [141, 257] width 68 height 8
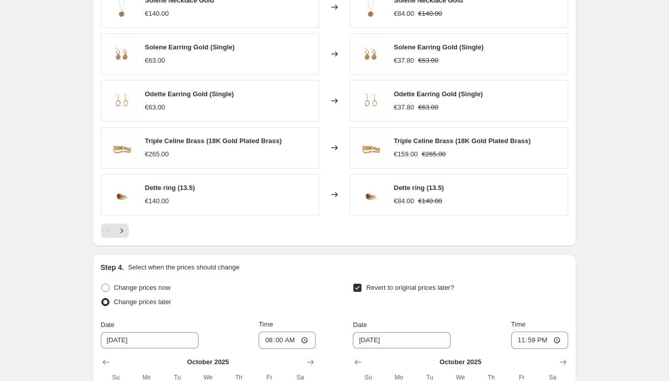
scroll to position [902, 0]
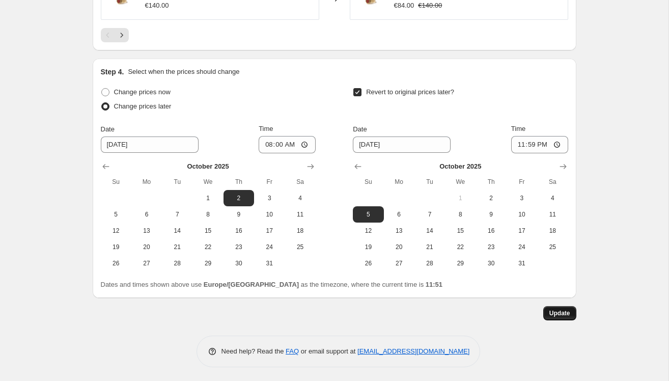
click at [559, 313] on span "Update" at bounding box center [559, 313] width 21 height 8
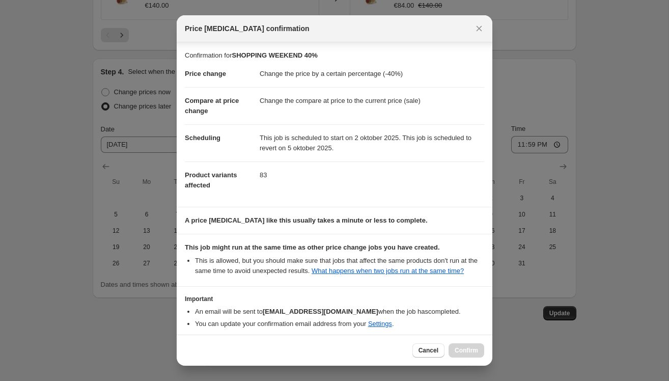
scroll to position [55, 0]
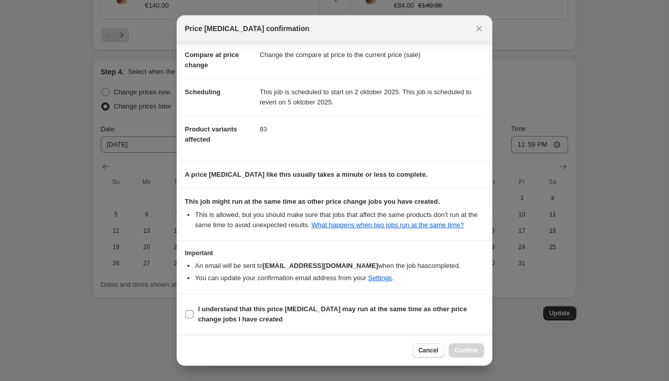
click at [193, 314] on input "I understand that this price change job may run at the same time as other price…" at bounding box center [189, 314] width 8 height 8
checkbox input "true"
click at [465, 349] on span "Confirm" at bounding box center [465, 350] width 23 height 8
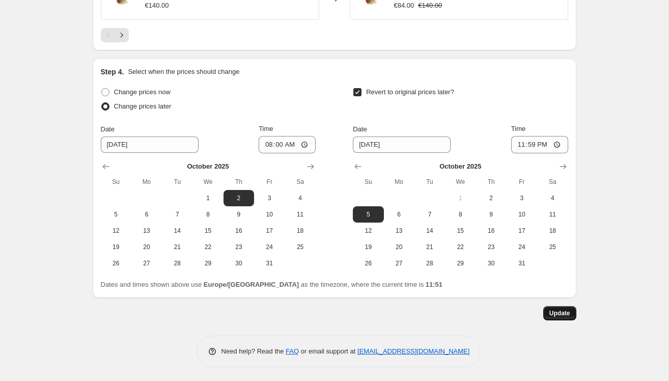
click at [560, 309] on span "Update" at bounding box center [559, 313] width 21 height 8
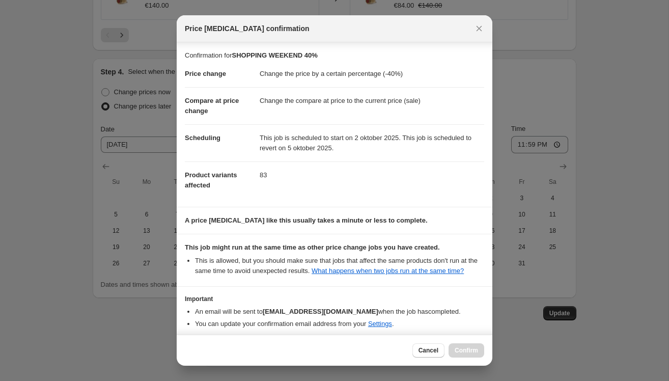
scroll to position [55, 0]
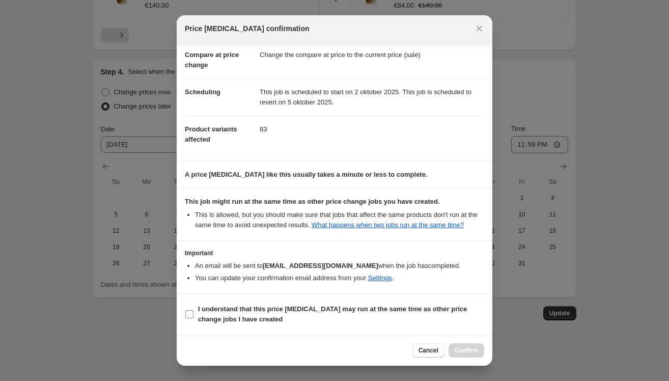
click at [210, 320] on b "I understand that this price change job may run at the same time as other price…" at bounding box center [332, 314] width 269 height 18
click at [193, 318] on input "I understand that this price change job may run at the same time as other price…" at bounding box center [189, 314] width 8 height 8
checkbox input "true"
click at [466, 352] on span "Confirm" at bounding box center [465, 350] width 23 height 8
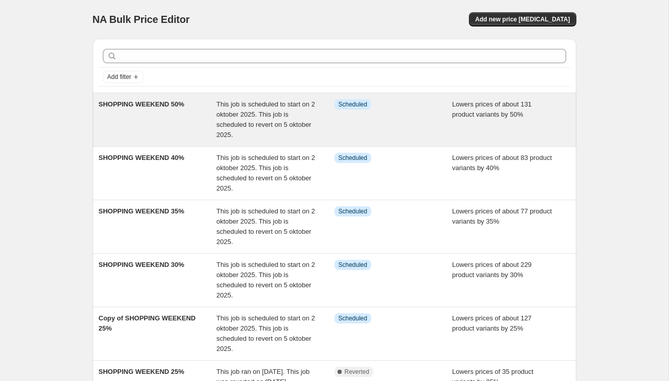
click at [163, 97] on div "SHOPPING WEEKEND 50% This job is scheduled to start on 2 oktober 2025. This job…" at bounding box center [334, 119] width 483 height 53
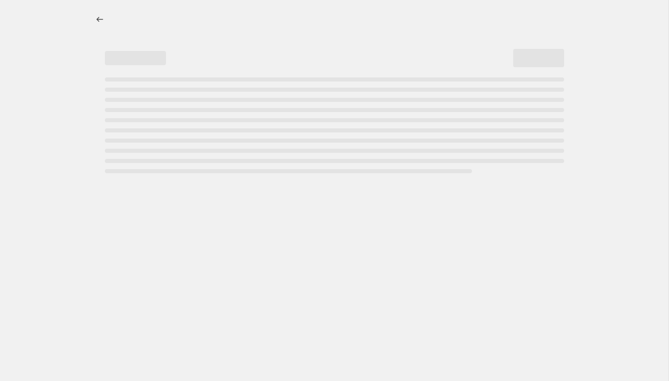
select select "percentage"
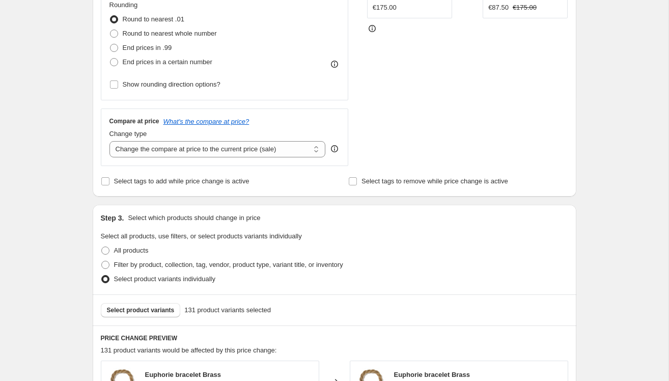
scroll to position [334, 0]
click at [147, 304] on button "Select product variants" at bounding box center [141, 309] width 80 height 14
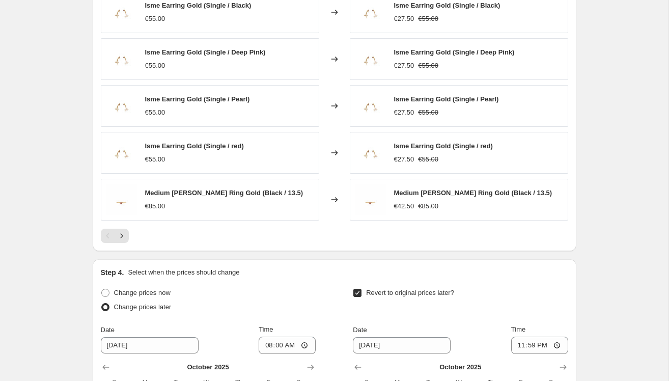
scroll to position [848, 0]
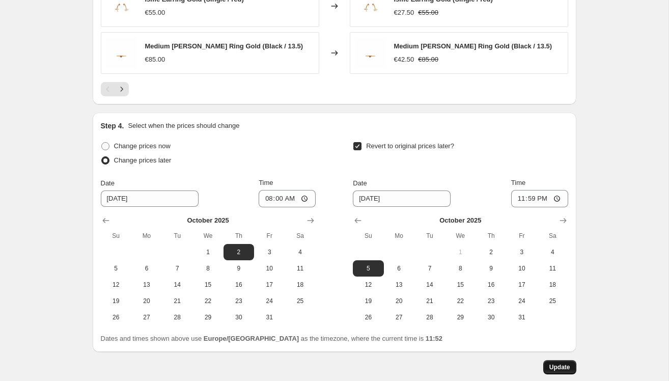
click at [560, 366] on span "Update" at bounding box center [559, 367] width 21 height 8
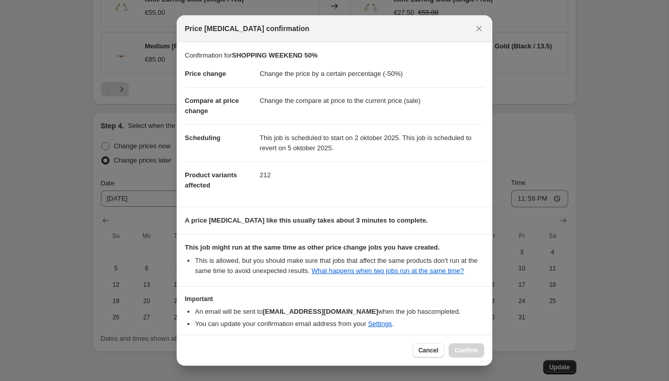
scroll to position [55, 0]
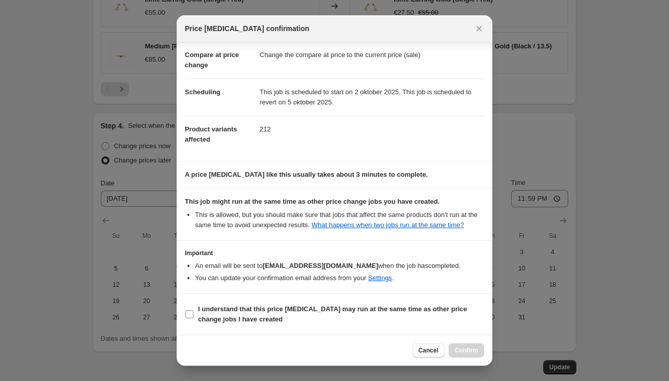
click at [194, 314] on label "I understand that this price change job may run at the same time as other price…" at bounding box center [334, 314] width 299 height 24
click at [193, 314] on input "I understand that this price change job may run at the same time as other price…" at bounding box center [189, 314] width 8 height 8
checkbox input "true"
click at [454, 349] on button "Confirm" at bounding box center [466, 350] width 36 height 14
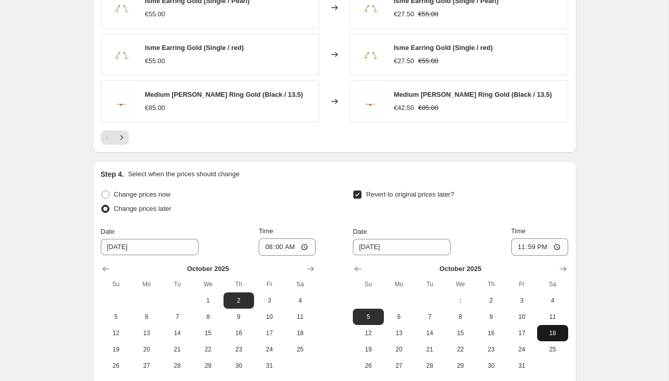
scroll to position [902, 0]
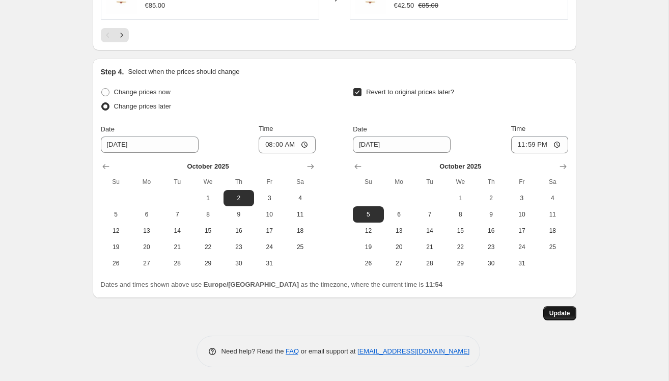
click at [563, 313] on span "Update" at bounding box center [559, 313] width 21 height 8
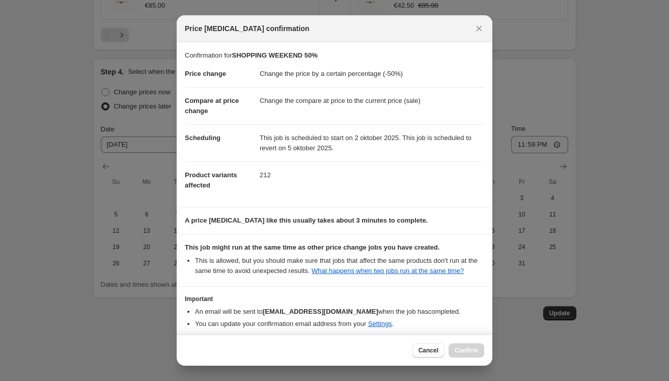
scroll to position [55, 0]
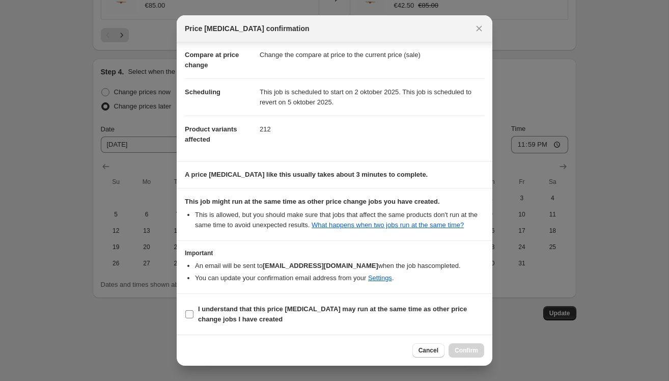
click at [199, 318] on b "I understand that this price change job may run at the same time as other price…" at bounding box center [332, 314] width 269 height 18
click at [193, 318] on input "I understand that this price change job may run at the same time as other price…" at bounding box center [189, 314] width 8 height 8
checkbox input "true"
click at [464, 353] on span "Confirm" at bounding box center [465, 350] width 23 height 8
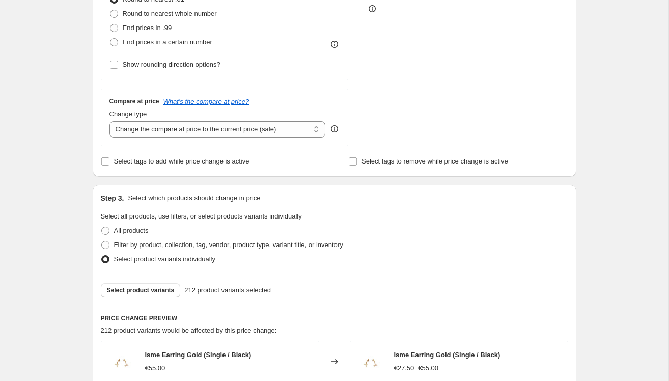
scroll to position [364, 0]
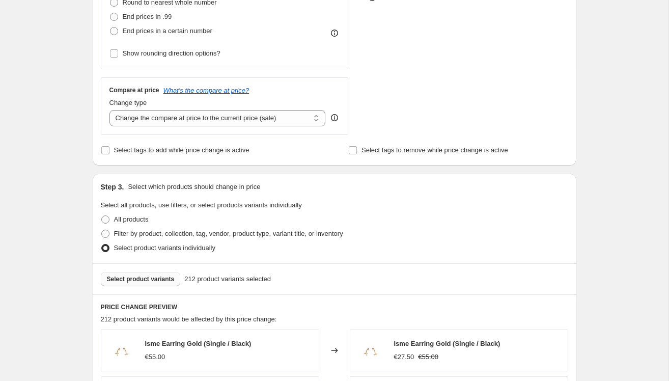
click at [157, 276] on span "Select product variants" at bounding box center [141, 279] width 68 height 8
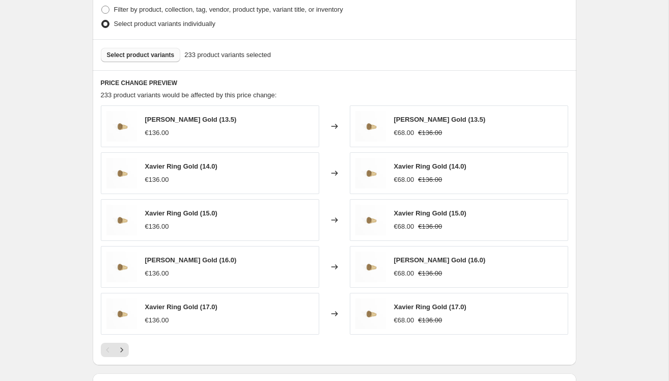
scroll to position [902, 0]
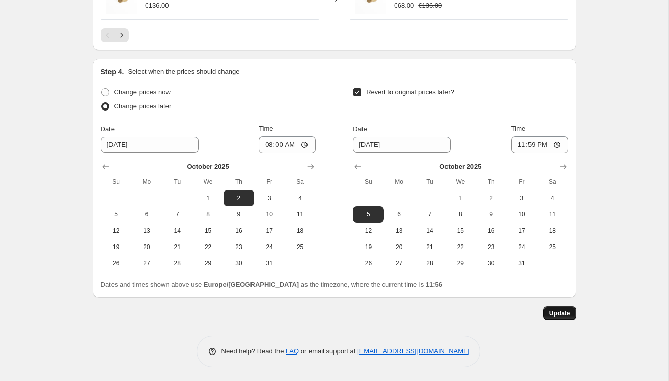
click at [569, 312] on span "Update" at bounding box center [559, 313] width 21 height 8
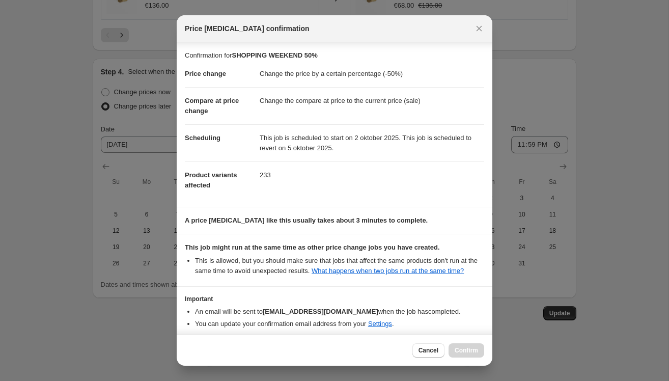
scroll to position [55, 0]
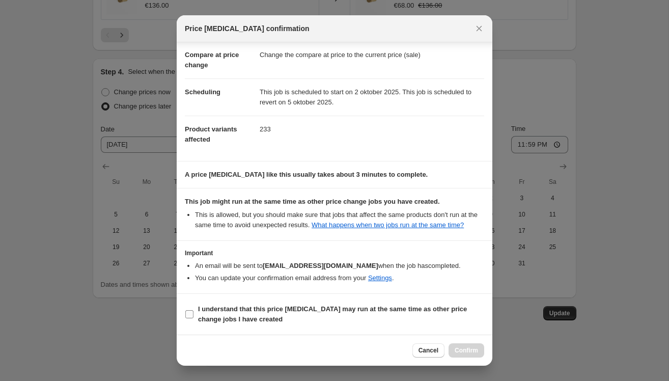
click at [199, 310] on b "I understand that this price change job may run at the same time as other price…" at bounding box center [332, 314] width 269 height 18
click at [193, 310] on input "I understand that this price change job may run at the same time as other price…" at bounding box center [189, 314] width 8 height 8
checkbox input "true"
click at [476, 347] on span "Confirm" at bounding box center [465, 350] width 23 height 8
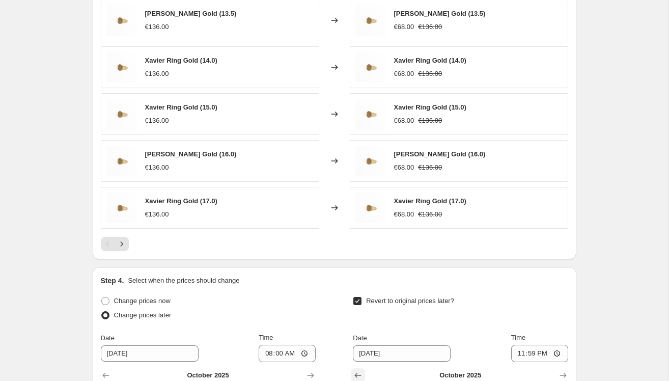
scroll to position [804, 0]
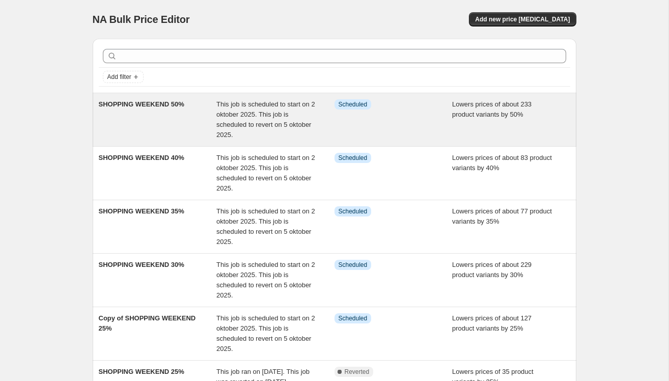
click at [176, 127] on div "SHOPPING WEEKEND 50%" at bounding box center [158, 119] width 118 height 41
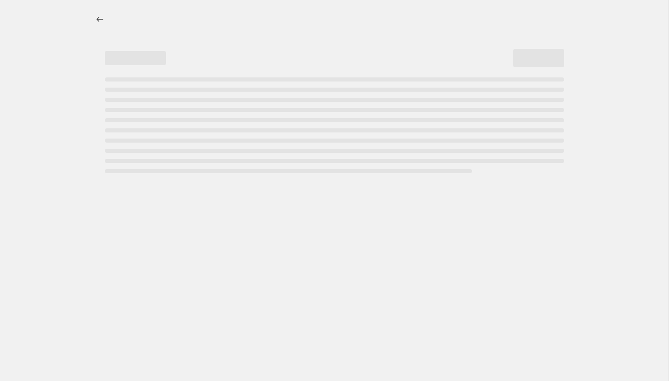
select select "percentage"
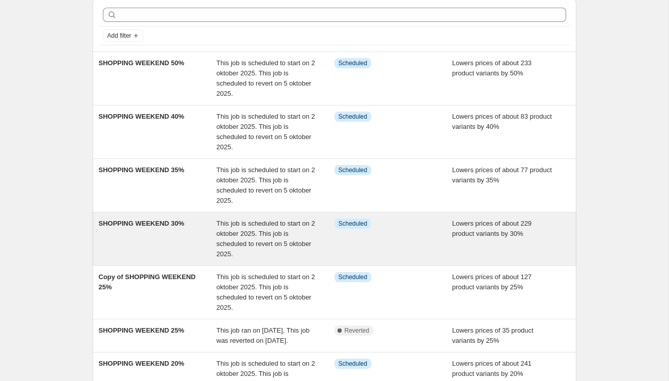
scroll to position [51, 0]
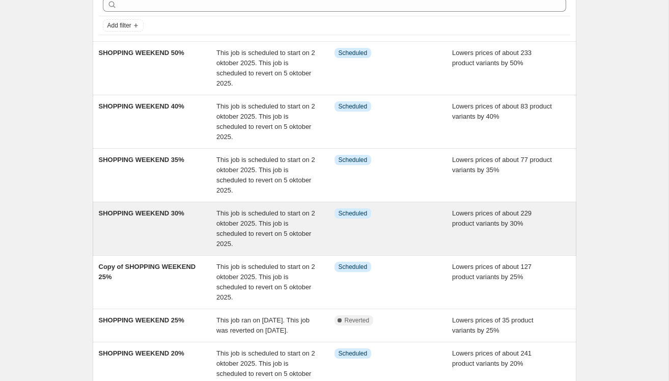
click at [177, 277] on div "Copy of SHOPPING WEEKEND 25%" at bounding box center [158, 282] width 118 height 41
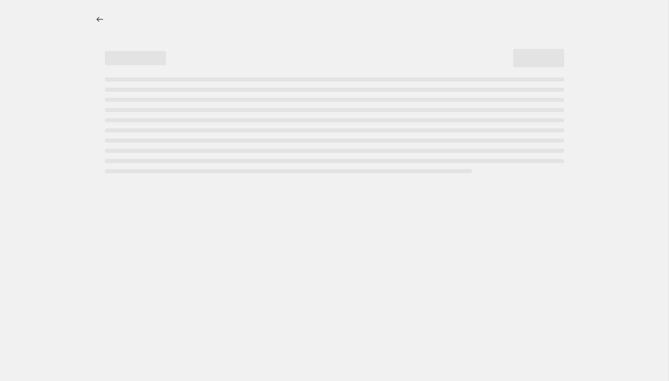
select select "percentage"
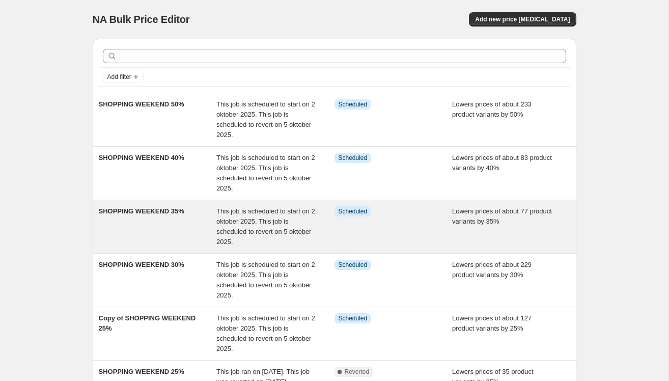
click at [161, 221] on div "SHOPPING WEEKEND 35%" at bounding box center [158, 226] width 118 height 41
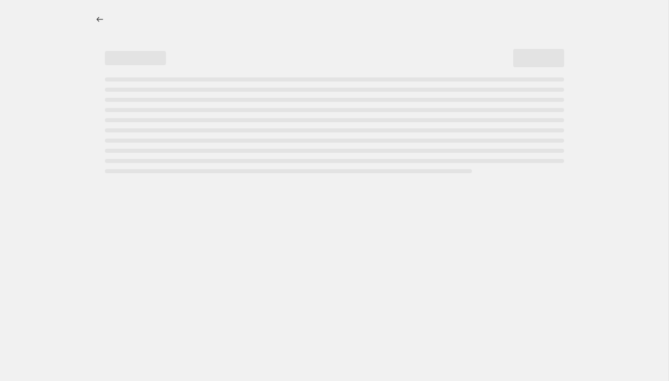
select select "percentage"
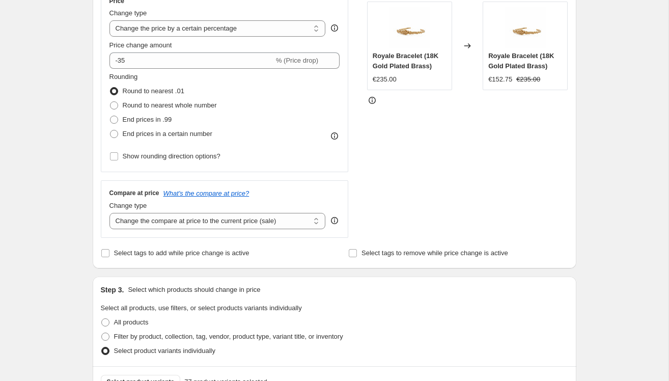
scroll to position [356, 0]
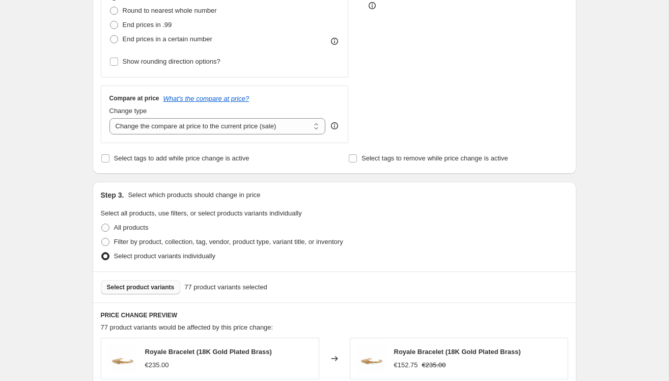
click at [153, 283] on span "Select product variants" at bounding box center [141, 287] width 68 height 8
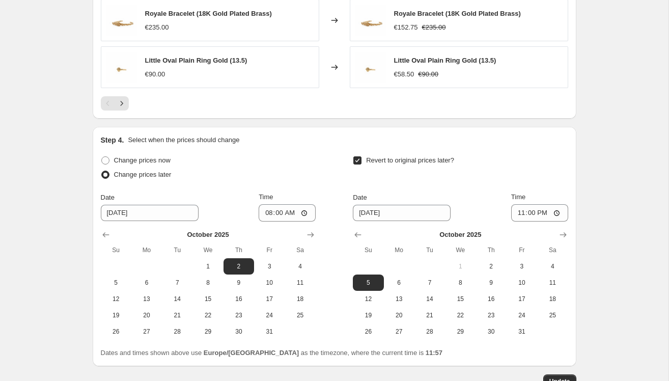
scroll to position [875, 0]
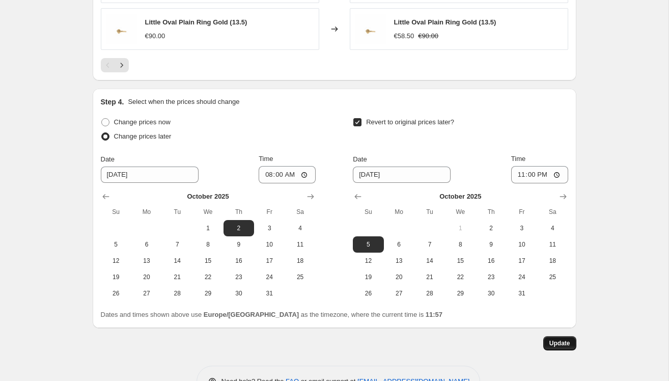
click at [554, 345] on button "Update" at bounding box center [559, 343] width 33 height 14
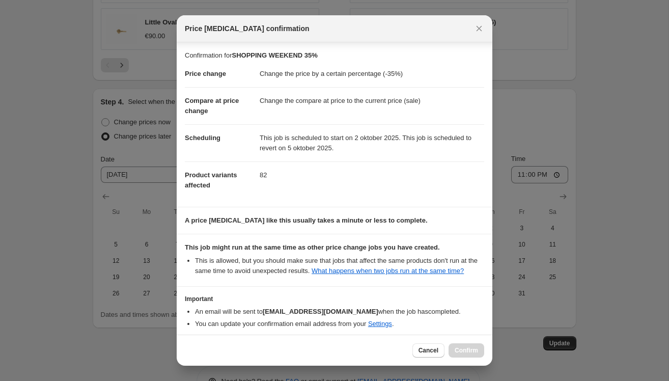
scroll to position [55, 0]
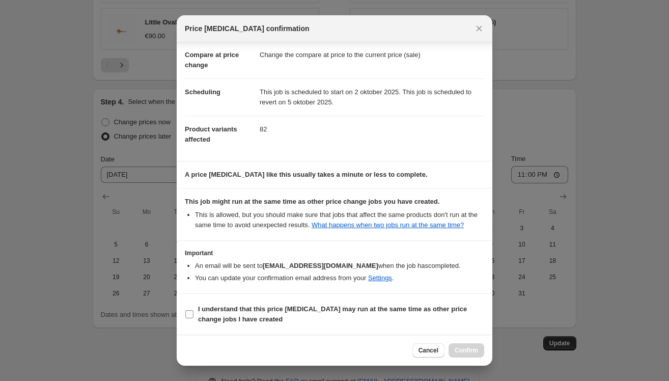
click at [190, 321] on label "I understand that this price change job may run at the same time as other price…" at bounding box center [334, 314] width 299 height 24
click at [190, 318] on input "I understand that this price change job may run at the same time as other price…" at bounding box center [189, 314] width 8 height 8
checkbox input "true"
click at [462, 350] on span "Confirm" at bounding box center [465, 350] width 23 height 8
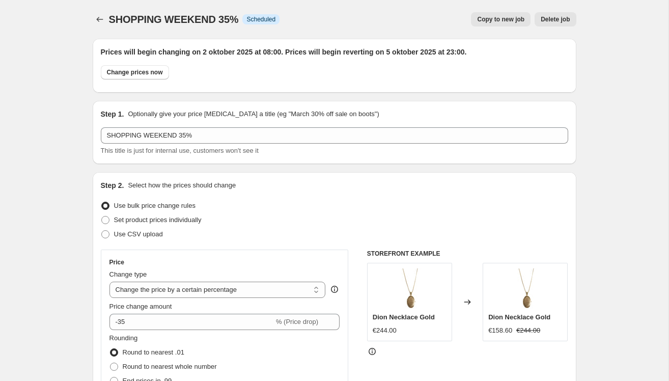
scroll to position [875, 0]
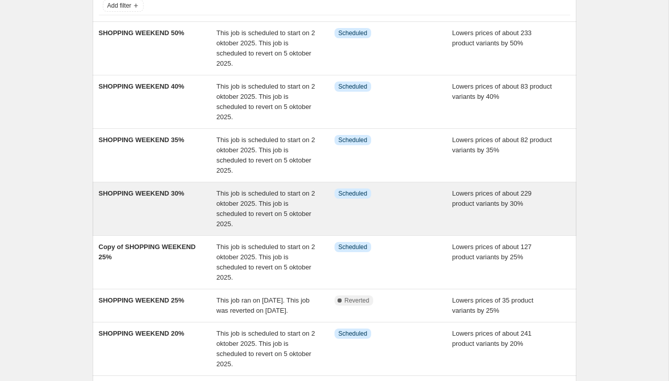
scroll to position [72, 0]
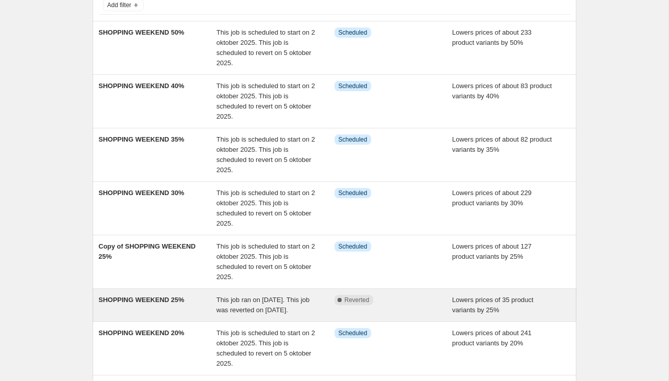
click at [162, 308] on div "SHOPPING WEEKEND 25%" at bounding box center [158, 305] width 118 height 20
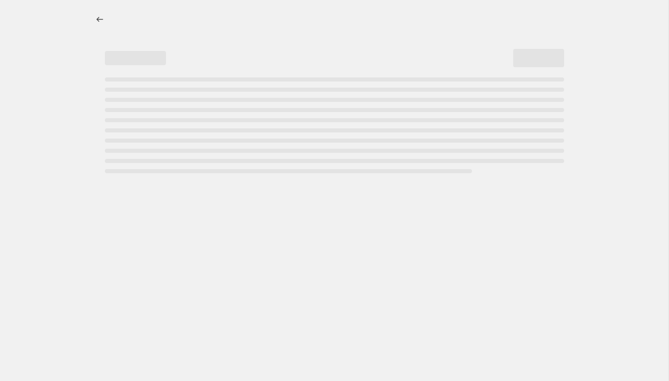
select select "percentage"
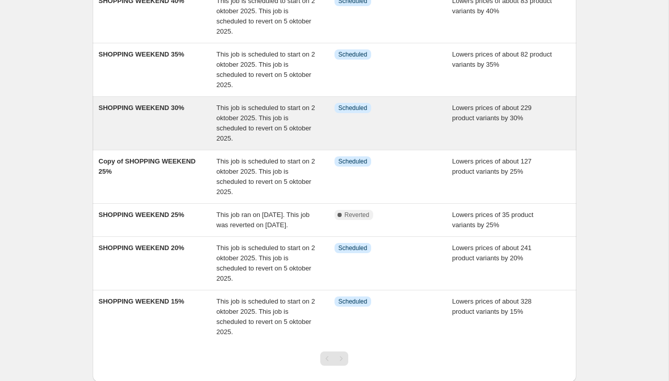
scroll to position [168, 0]
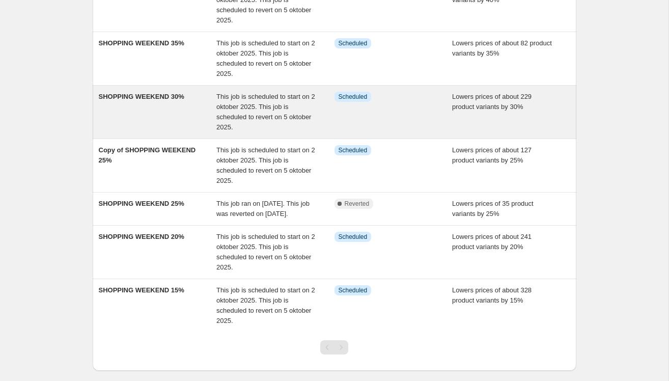
click at [176, 254] on div "SHOPPING WEEKEND 20%" at bounding box center [158, 252] width 118 height 41
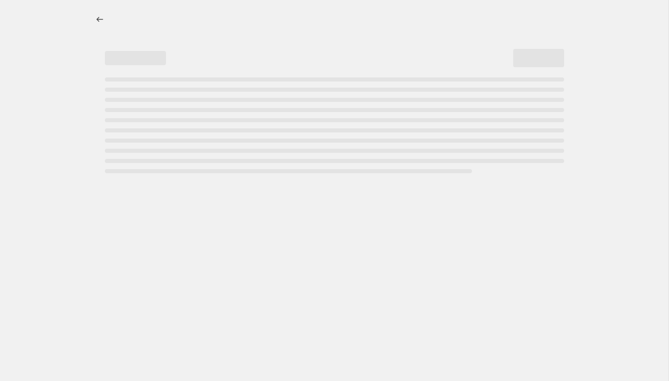
select select "percentage"
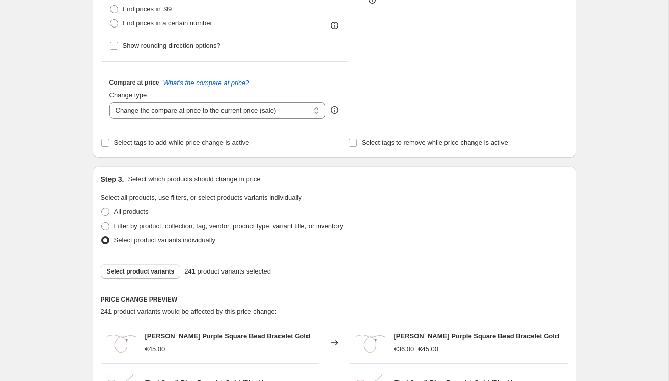
scroll to position [373, 0]
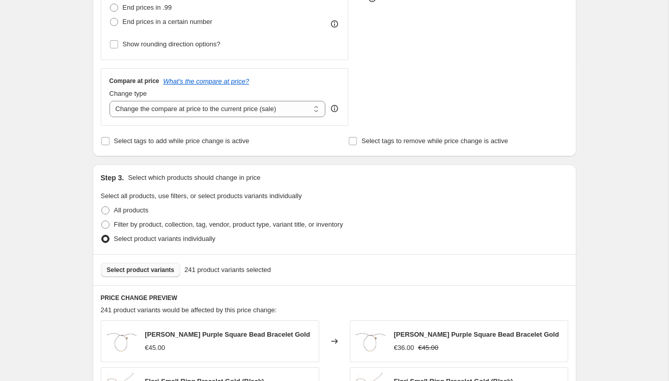
click at [146, 270] on span "Select product variants" at bounding box center [141, 270] width 68 height 8
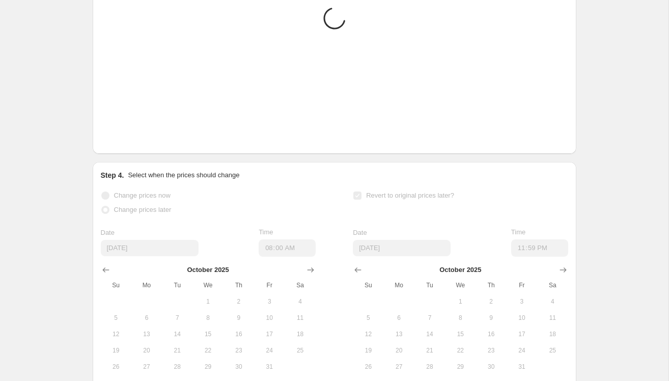
scroll to position [902, 0]
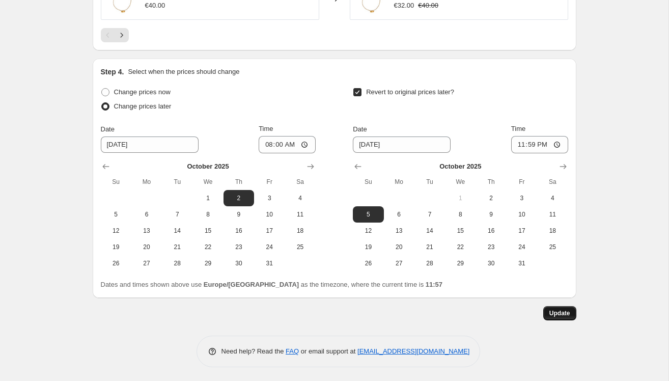
click at [562, 312] on span "Update" at bounding box center [559, 313] width 21 height 8
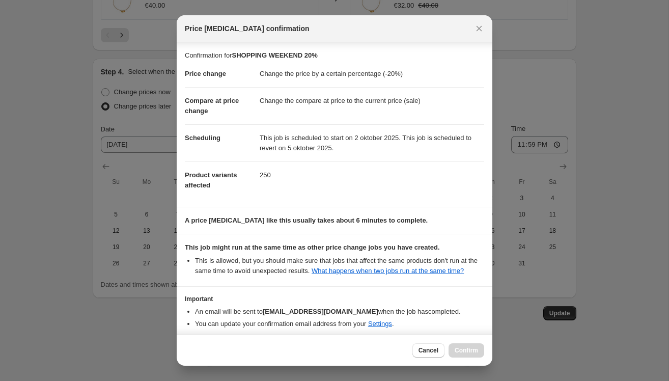
scroll to position [55, 0]
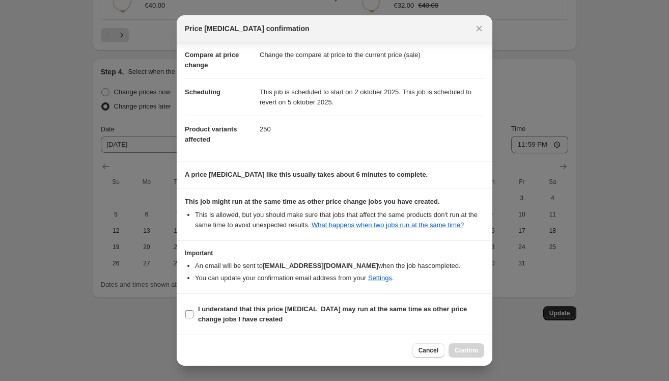
click at [206, 316] on b "I understand that this price change job may run at the same time as other price…" at bounding box center [332, 314] width 269 height 18
click at [193, 316] on input "I understand that this price change job may run at the same time as other price…" at bounding box center [189, 314] width 8 height 8
checkbox input "true"
click at [469, 347] on span "Confirm" at bounding box center [465, 350] width 23 height 8
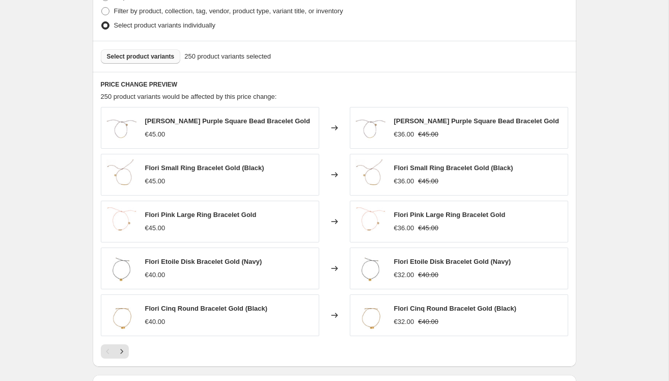
scroll to position [631, 0]
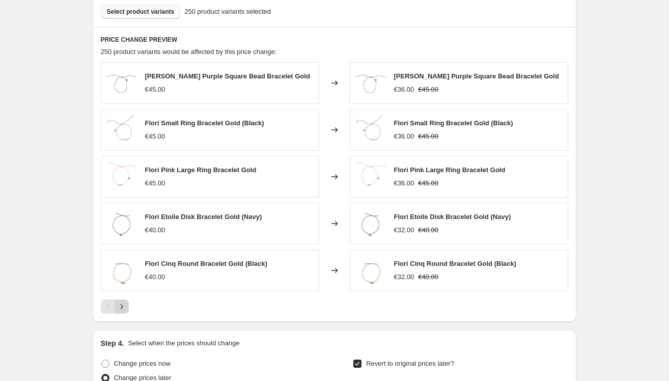
click at [122, 306] on icon "Next" at bounding box center [122, 306] width 10 height 10
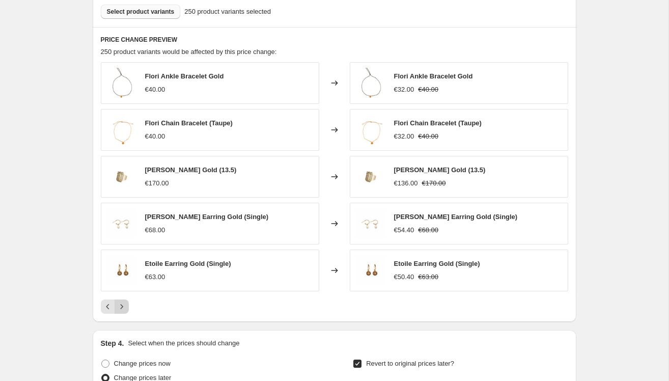
click at [122, 306] on icon "Next" at bounding box center [122, 306] width 10 height 10
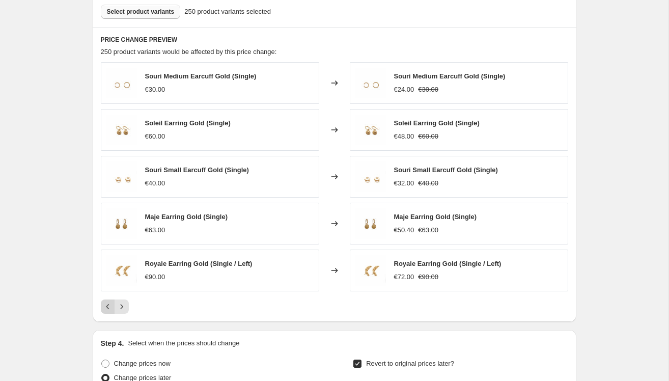
click at [106, 308] on icon "Previous" at bounding box center [108, 306] width 10 height 10
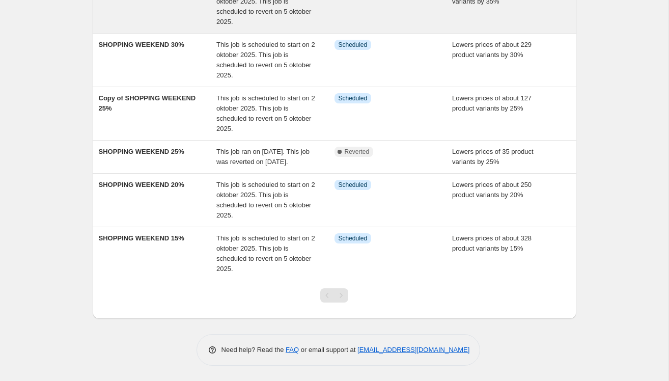
scroll to position [224, 0]
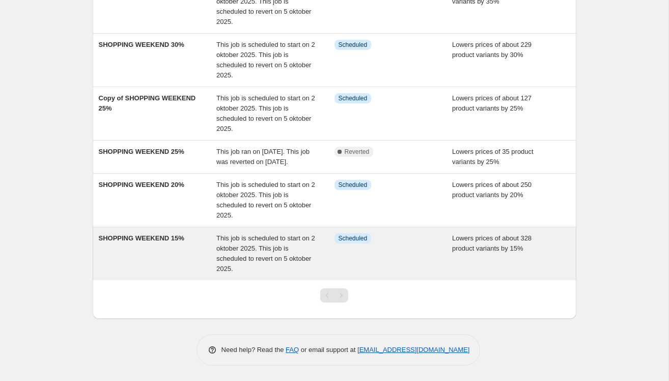
click at [161, 258] on div "SHOPPING WEEKEND 15%" at bounding box center [158, 253] width 118 height 41
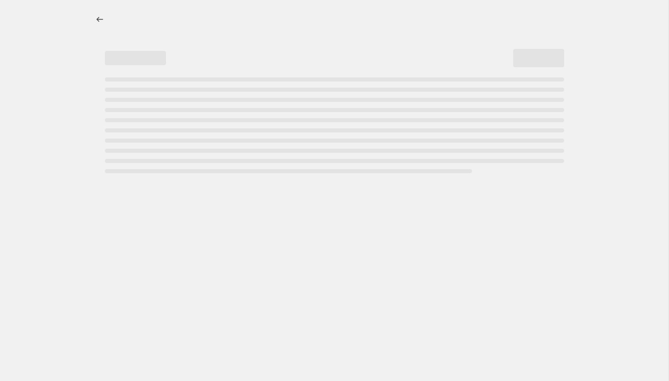
select select "percentage"
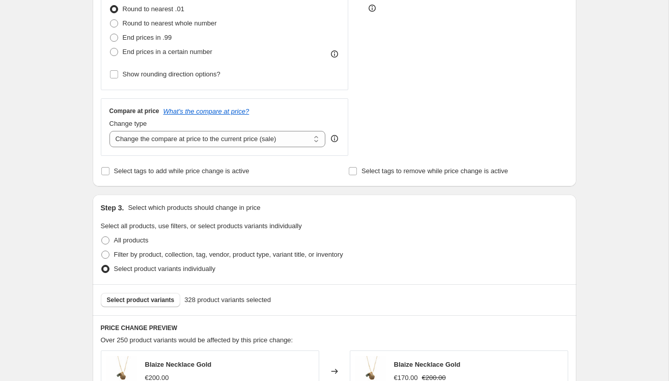
scroll to position [344, 0]
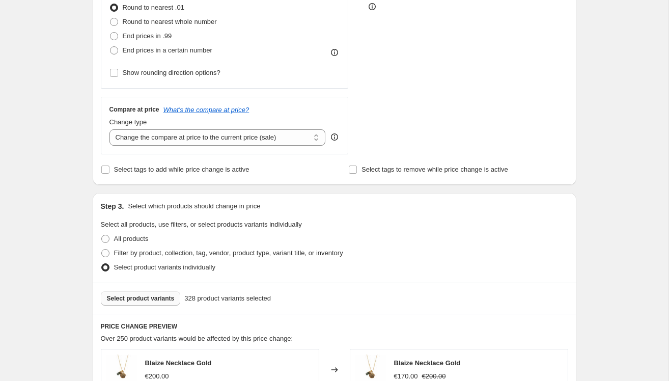
click at [153, 302] on button "Select product variants" at bounding box center [141, 298] width 80 height 14
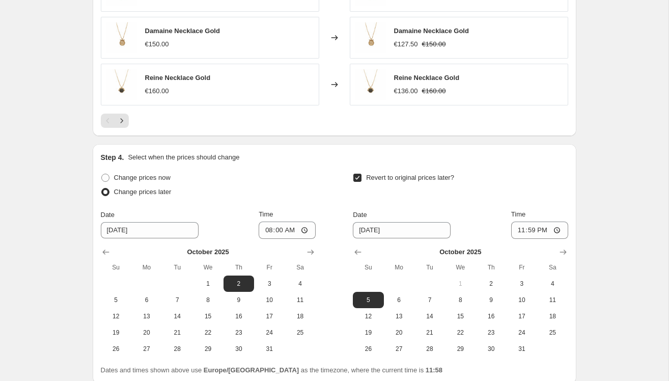
scroll to position [902, 0]
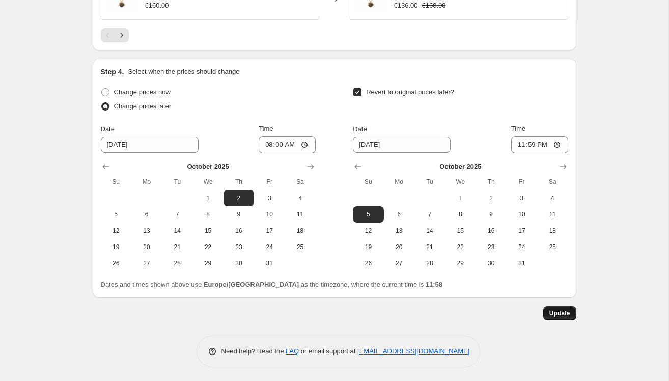
click at [559, 311] on span "Update" at bounding box center [559, 313] width 21 height 8
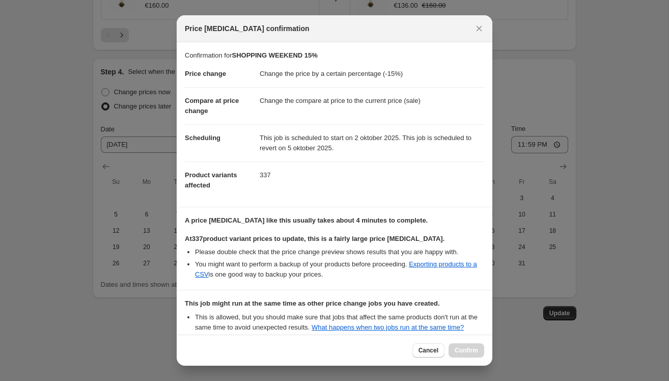
scroll to position [111, 0]
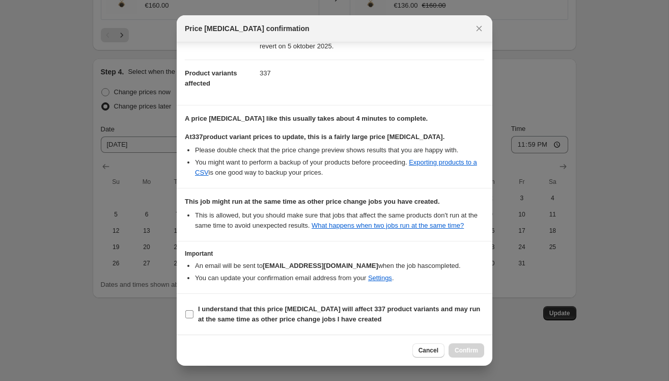
click at [211, 316] on b "I understand that this price change job will affect 337 product variants and ma…" at bounding box center [339, 314] width 282 height 18
click at [193, 316] on input "I understand that this price change job will affect 337 product variants and ma…" at bounding box center [189, 314] width 8 height 8
checkbox input "true"
click at [457, 353] on span "Confirm" at bounding box center [465, 350] width 23 height 8
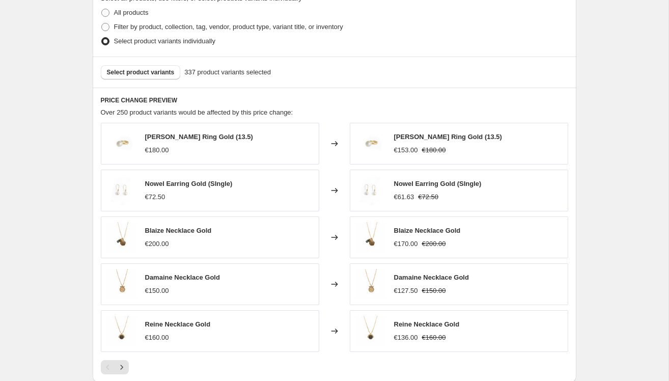
scroll to position [288, 0]
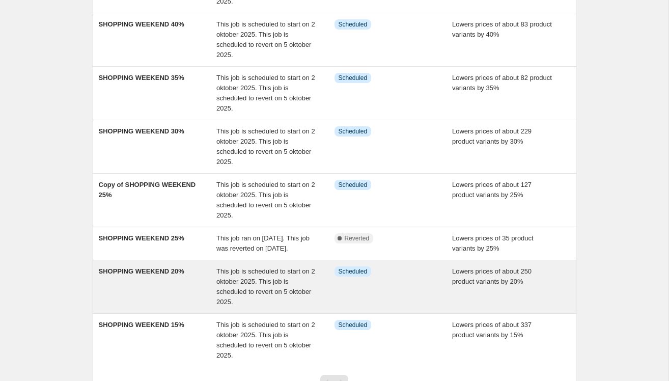
scroll to position [184, 0]
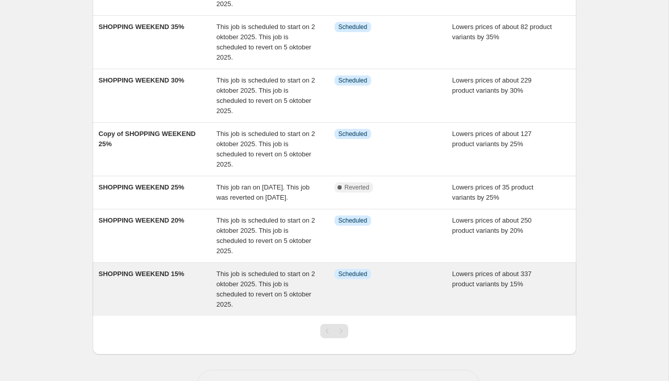
click at [183, 297] on div "SHOPPING WEEKEND 15%" at bounding box center [158, 289] width 118 height 41
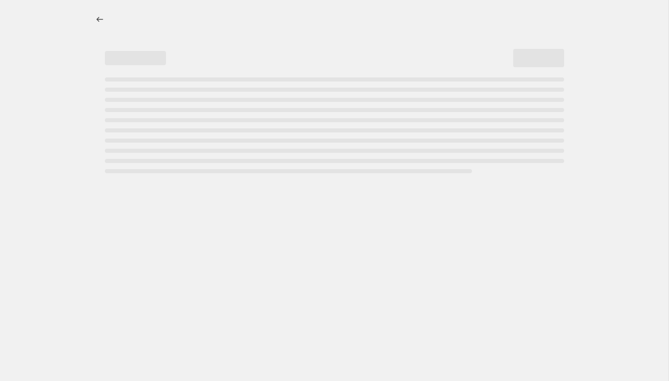
select select "percentage"
